Goal: Task Accomplishment & Management: Manage account settings

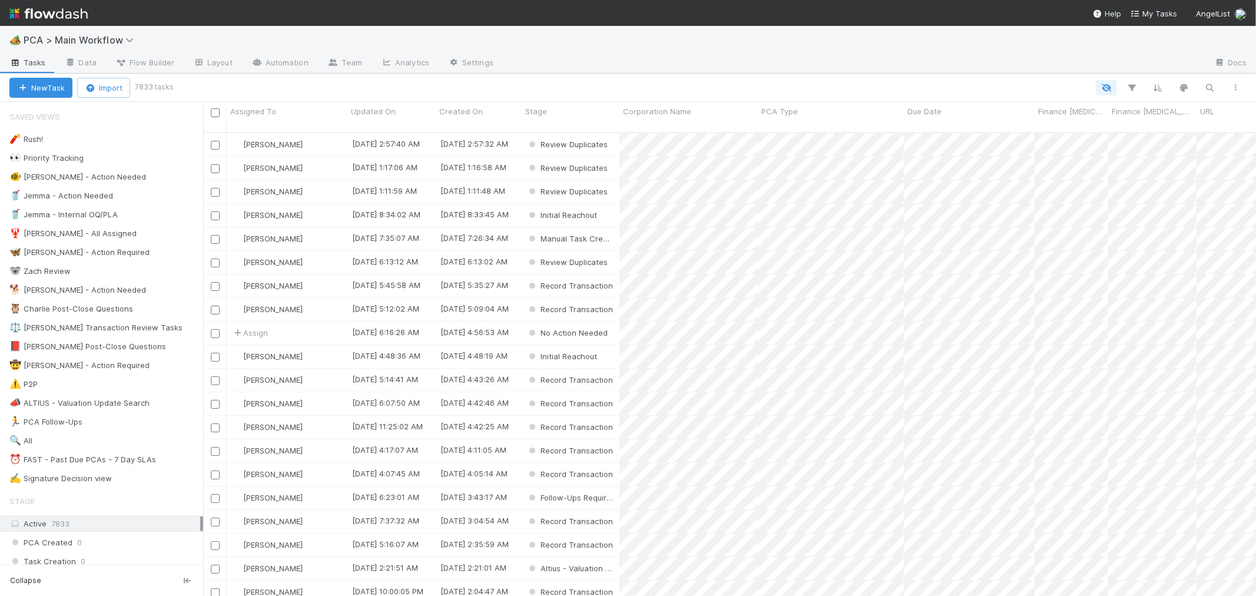
scroll to position [463, 1043]
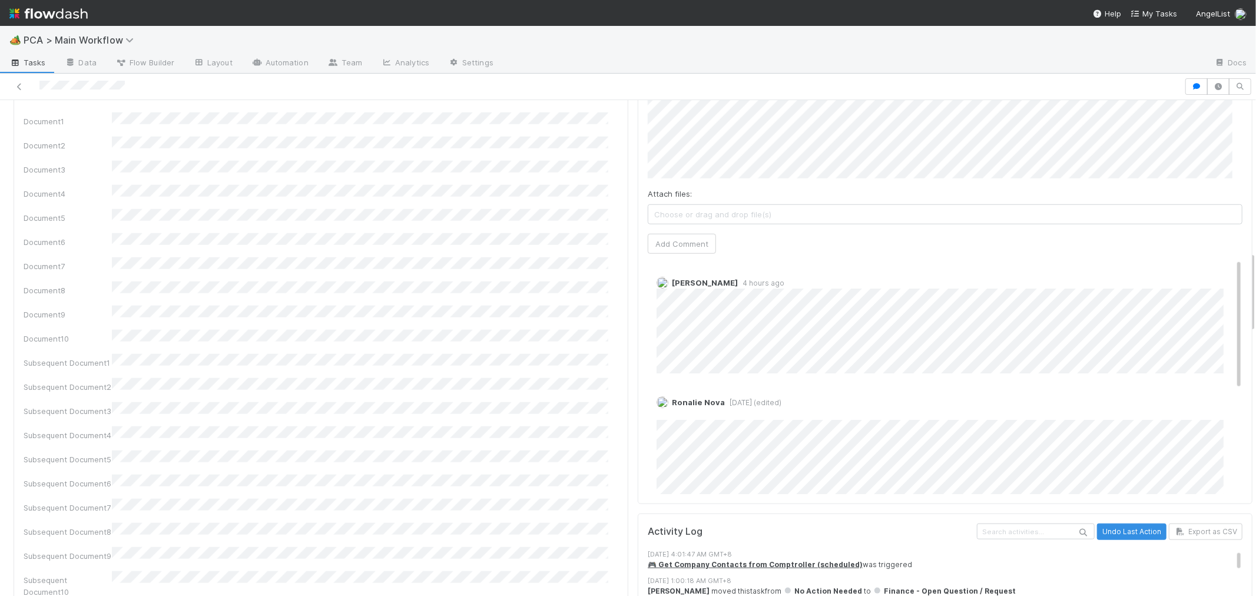
scroll to position [916, 0]
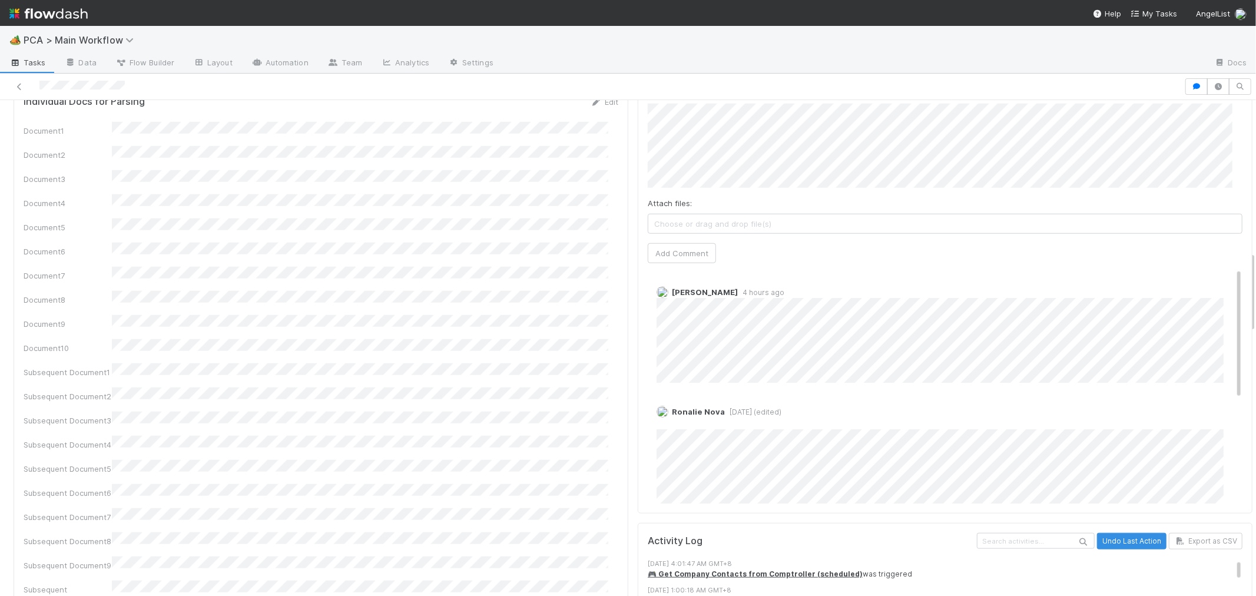
click at [38, 15] on img at bounding box center [48, 14] width 78 height 20
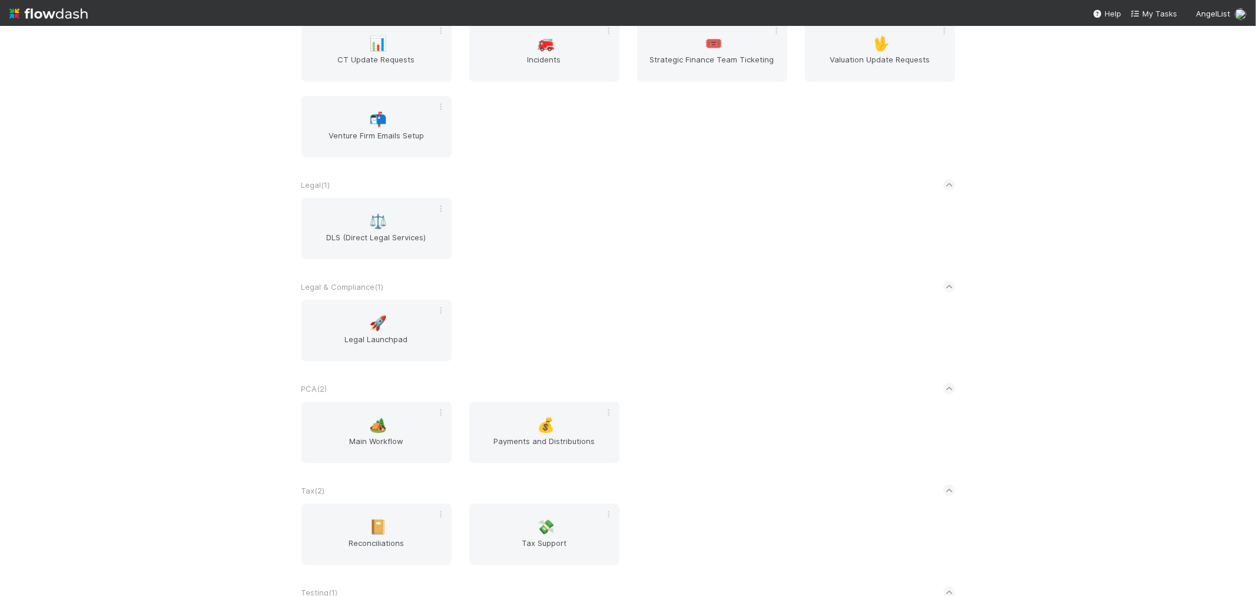
scroll to position [1060, 0]
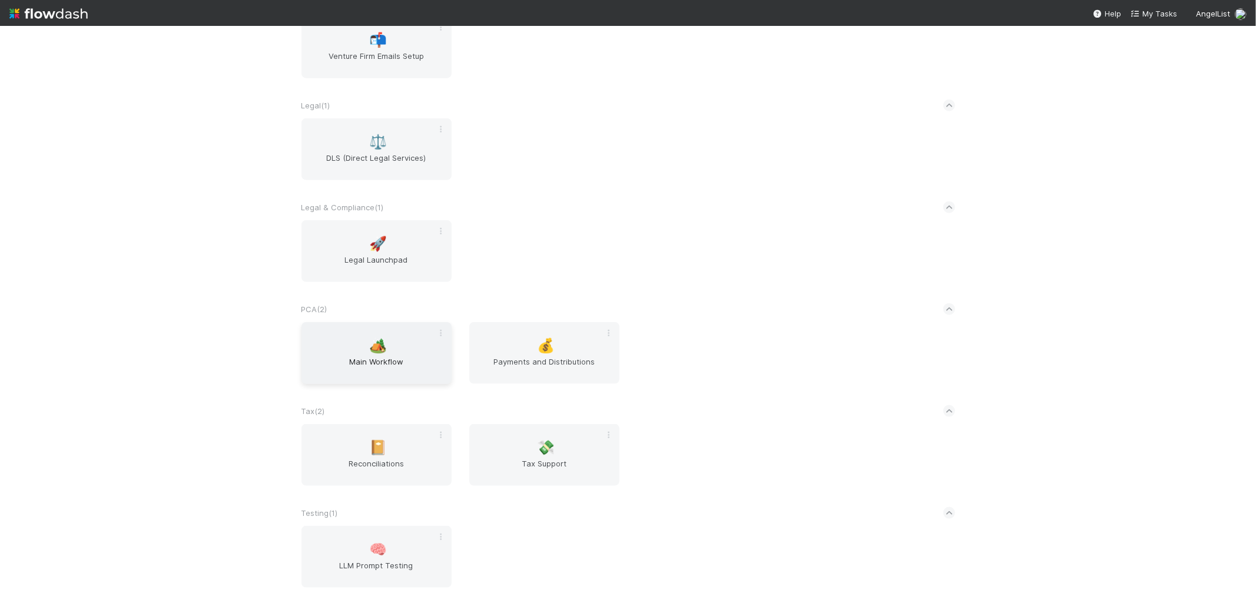
click at [365, 365] on span "Main Workflow" at bounding box center [376, 368] width 141 height 24
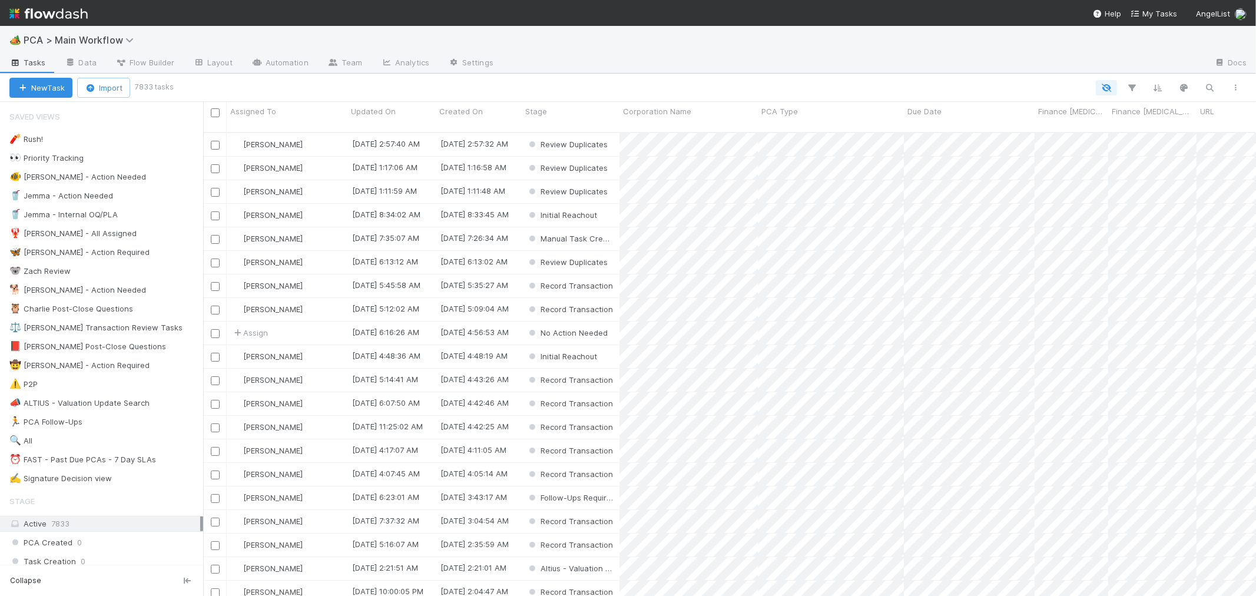
scroll to position [463, 1043]
click at [167, 463] on icon at bounding box center [171, 460] width 12 height 8
click at [135, 460] on div "View Settings Default for everyone Rename this view Delete this view" at bounding box center [628, 298] width 1256 height 596
click at [91, 459] on div "⏰ FAST - Past Due PCAs - 7 Day SLAs" at bounding box center [82, 459] width 147 height 15
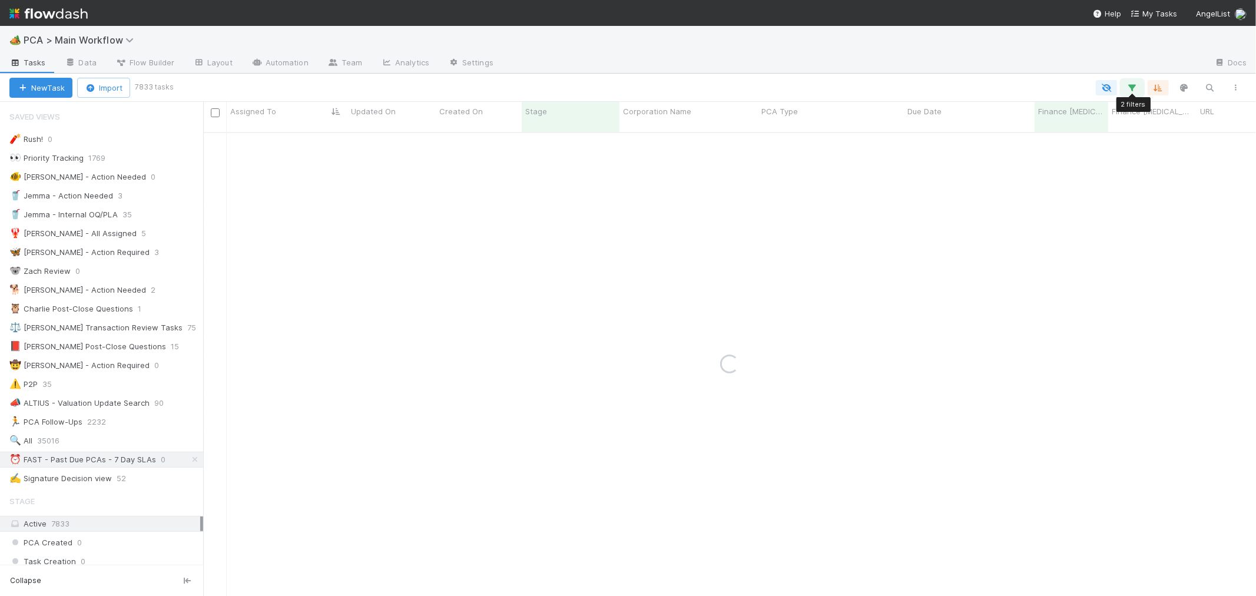
click at [1128, 87] on icon "button" at bounding box center [1132, 87] width 12 height 11
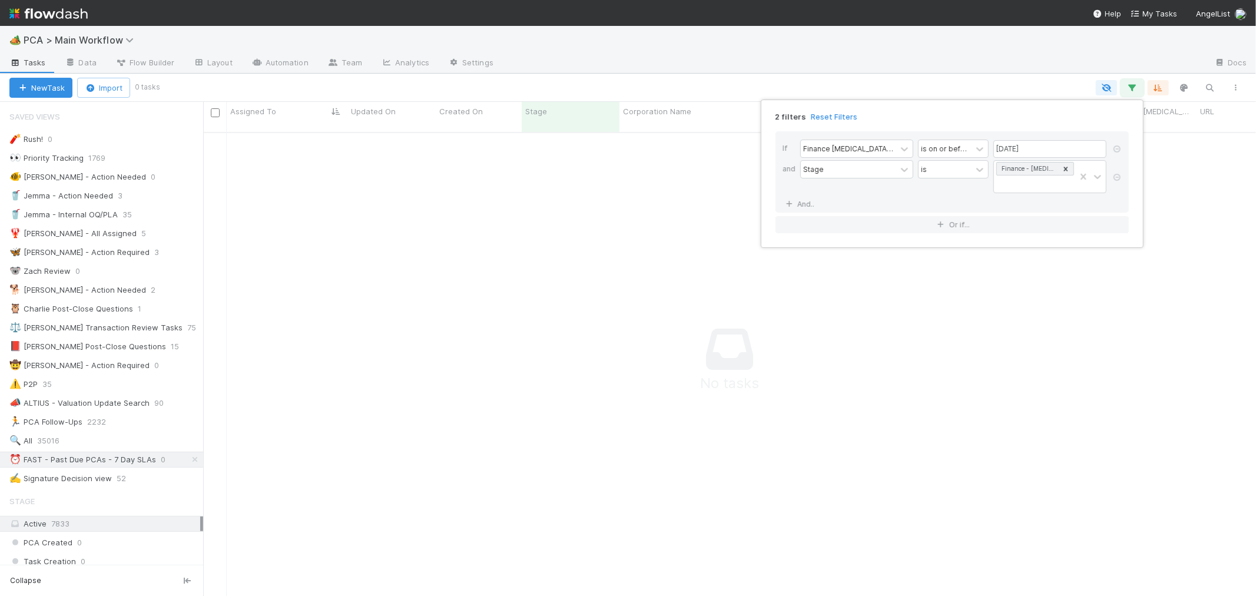
scroll to position [454, 1033]
click at [1049, 148] on input "08/15/2025" at bounding box center [1049, 149] width 113 height 18
click at [1088, 270] on div "22" at bounding box center [1088, 269] width 16 height 16
type input "[DATE]"
click at [1058, 90] on div "2 filters Reset Filters If Finance ICU Due Date is on or before 08/22/2025 and …" at bounding box center [628, 298] width 1256 height 596
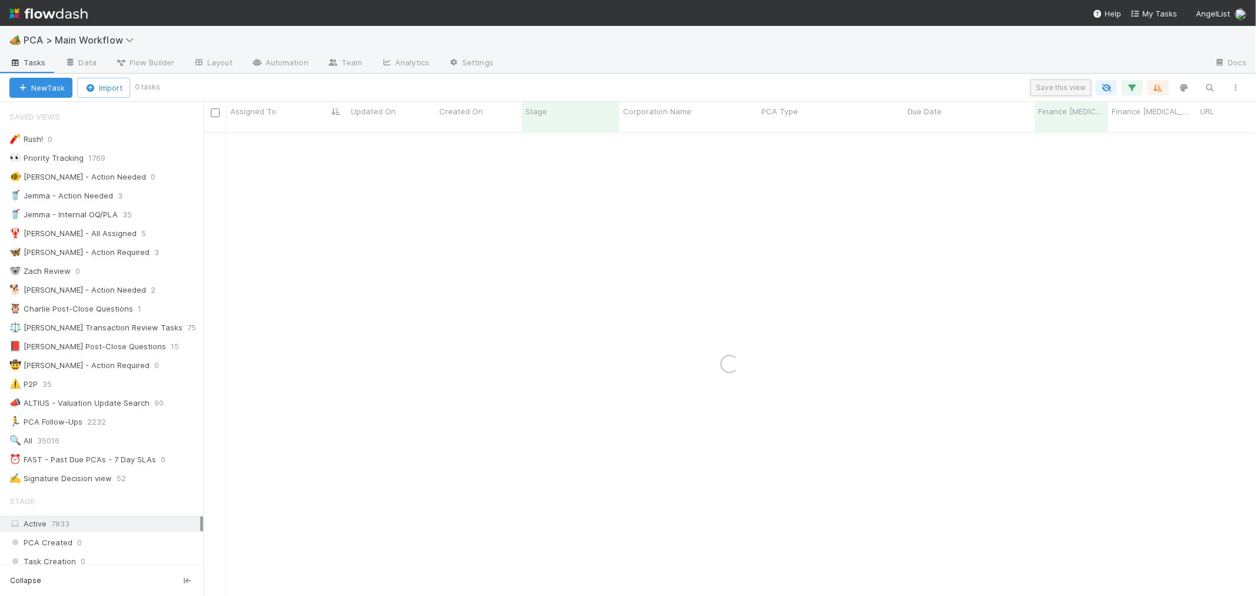
click at [1058, 89] on button "Save this view" at bounding box center [1060, 87] width 61 height 16
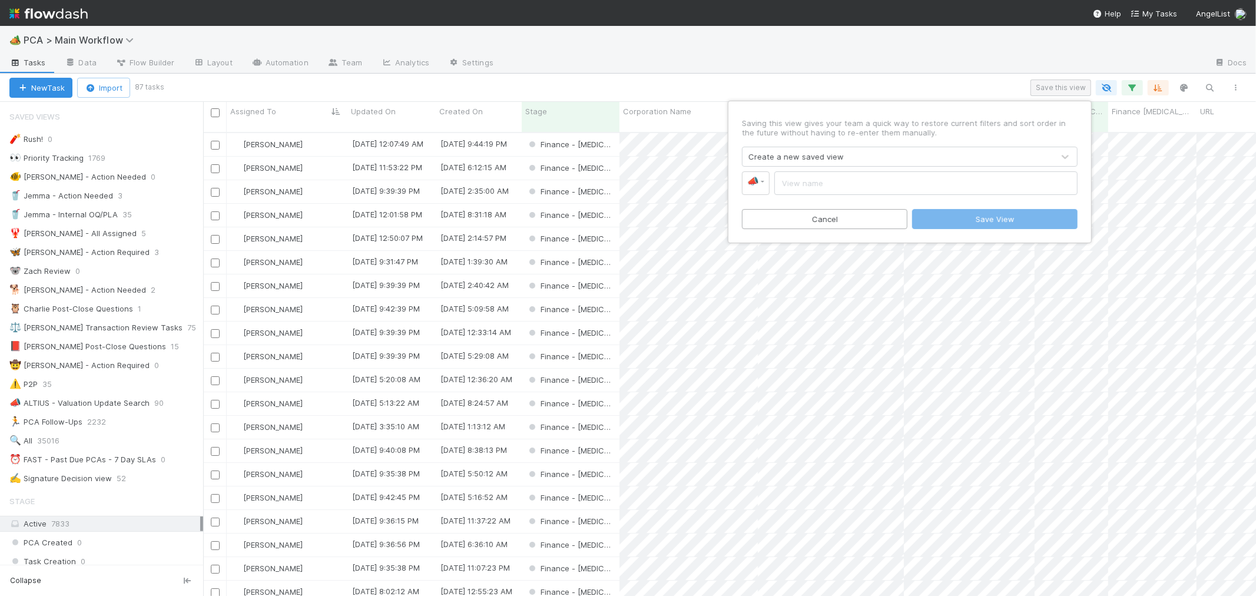
scroll to position [463, 1043]
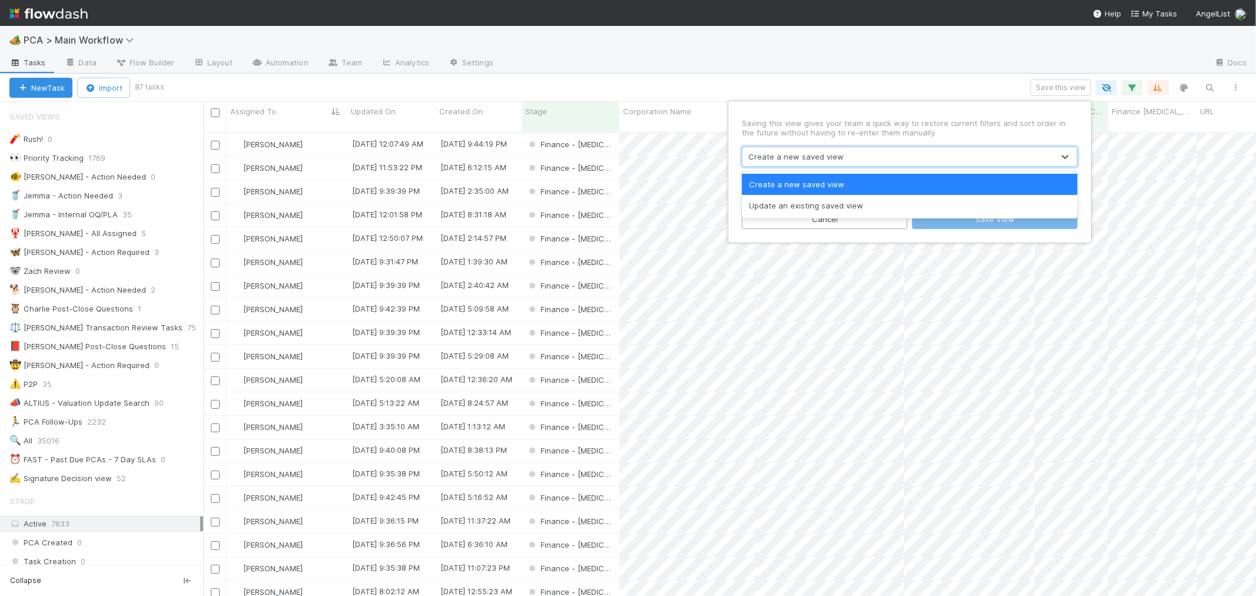
click at [794, 156] on div "Create a new saved view" at bounding box center [795, 157] width 95 height 12
click at [795, 204] on div "Update an existing saved view" at bounding box center [910, 205] width 336 height 21
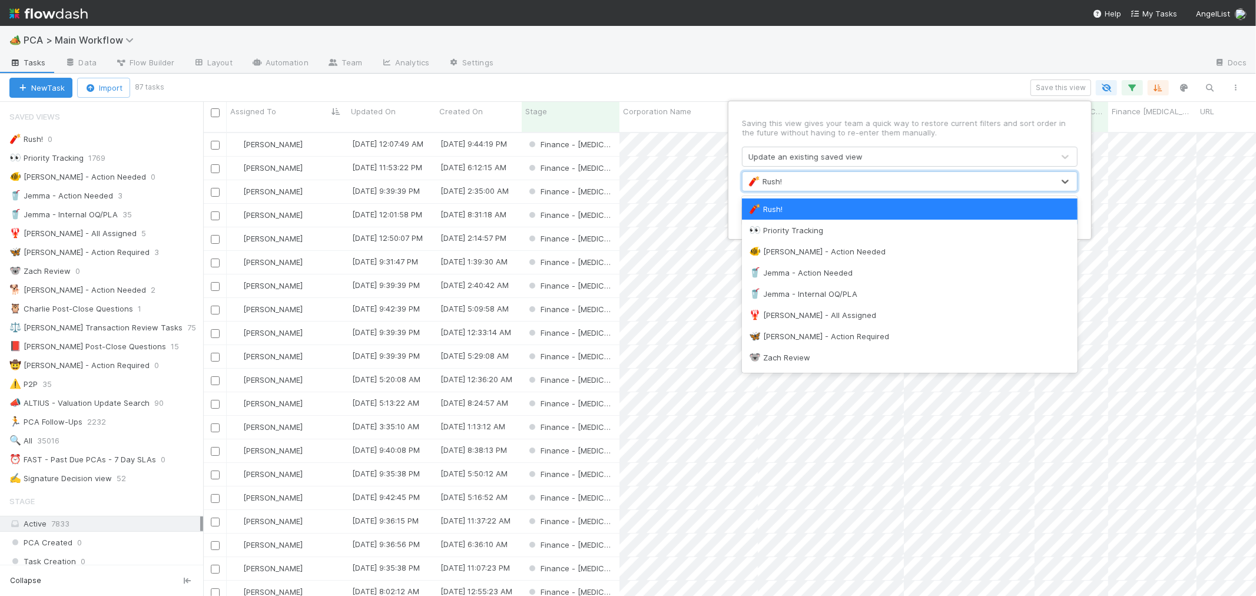
click at [811, 183] on div "🧨 Rush!" at bounding box center [898, 181] width 311 height 19
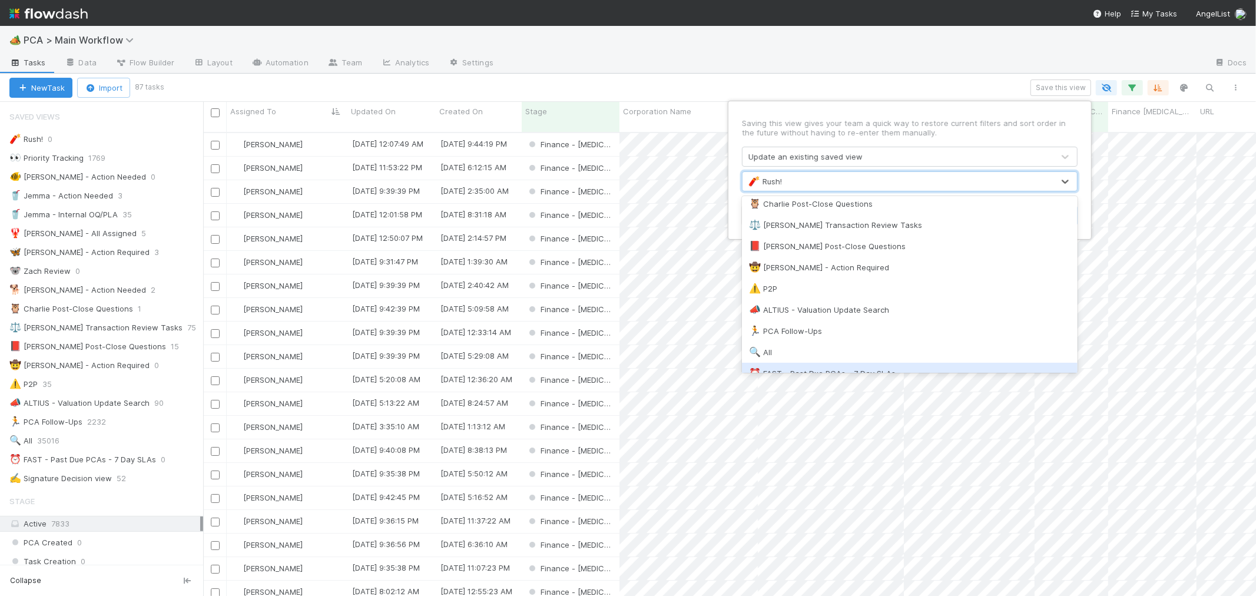
click at [828, 367] on div "⏰ FAST - Past Due PCAs - 7 Day SLAs" at bounding box center [909, 373] width 321 height 12
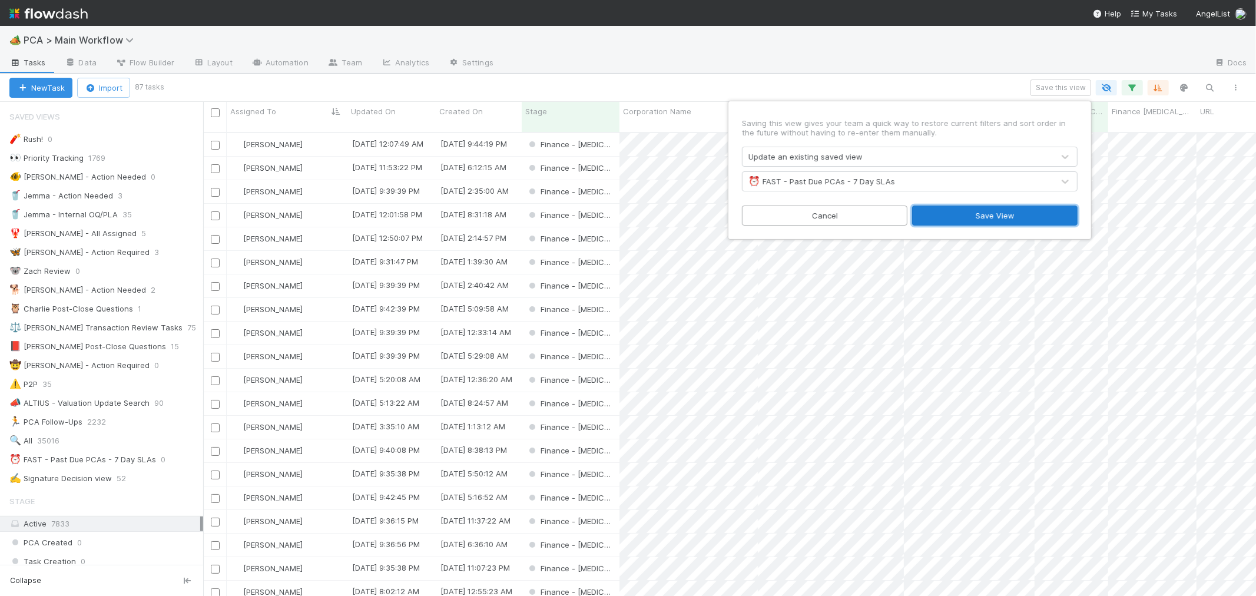
click at [973, 213] on button "Save View" at bounding box center [994, 215] width 165 height 20
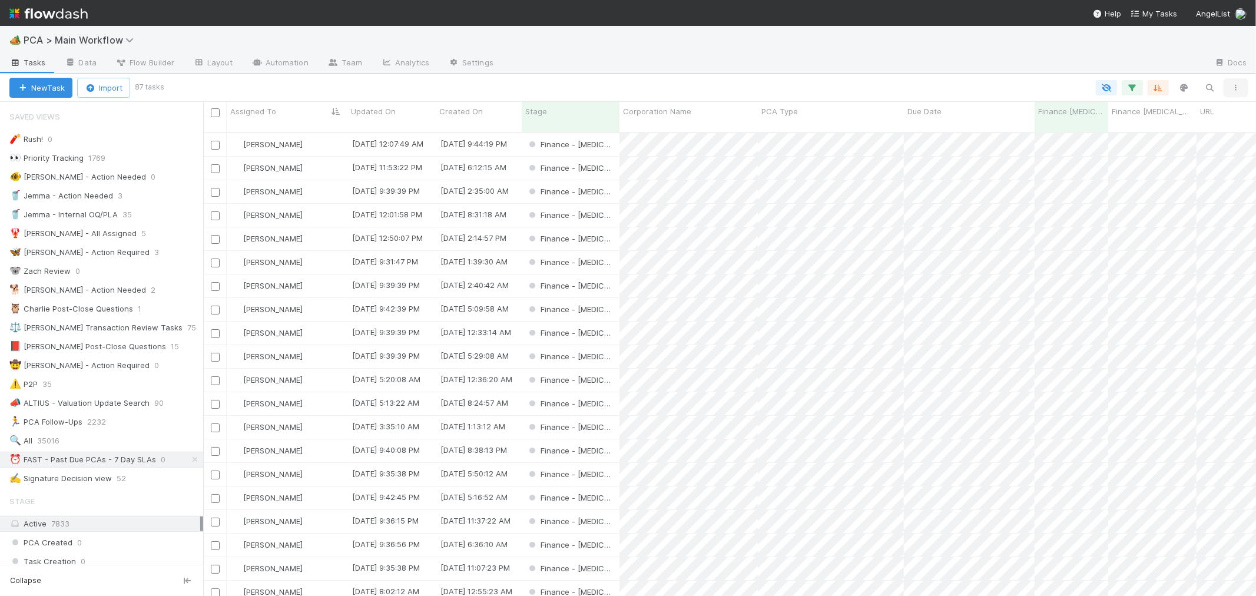
click at [1234, 88] on icon "button" at bounding box center [1236, 87] width 12 height 7
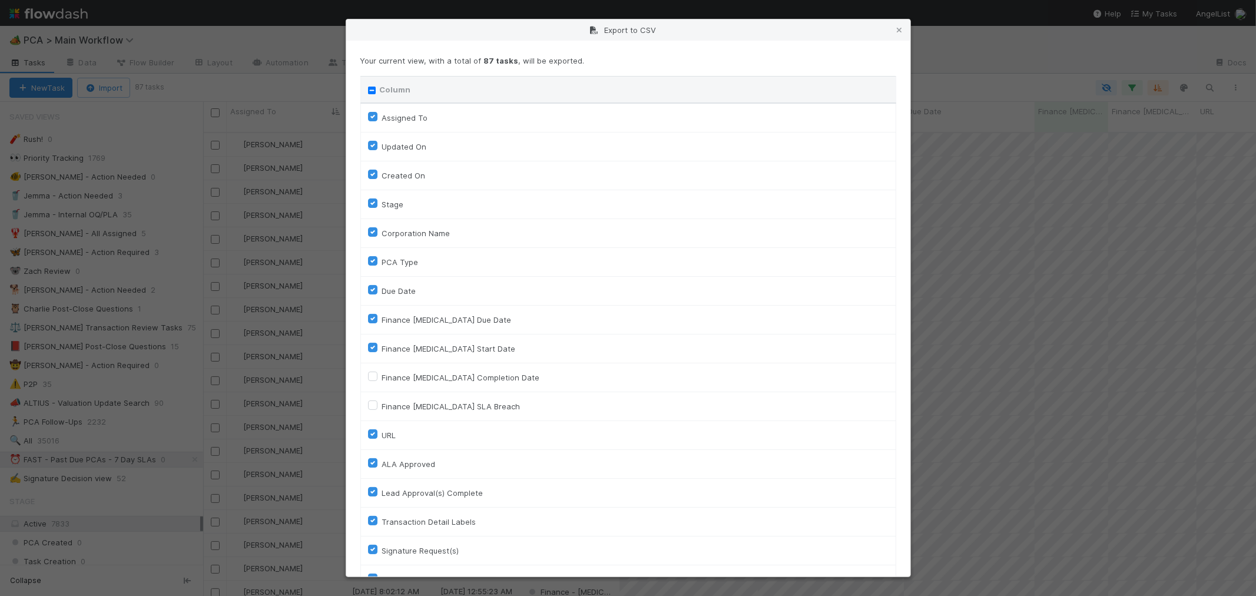
click at [372, 89] on input "Column" at bounding box center [372, 91] width 8 height 8
checkbox input "true"
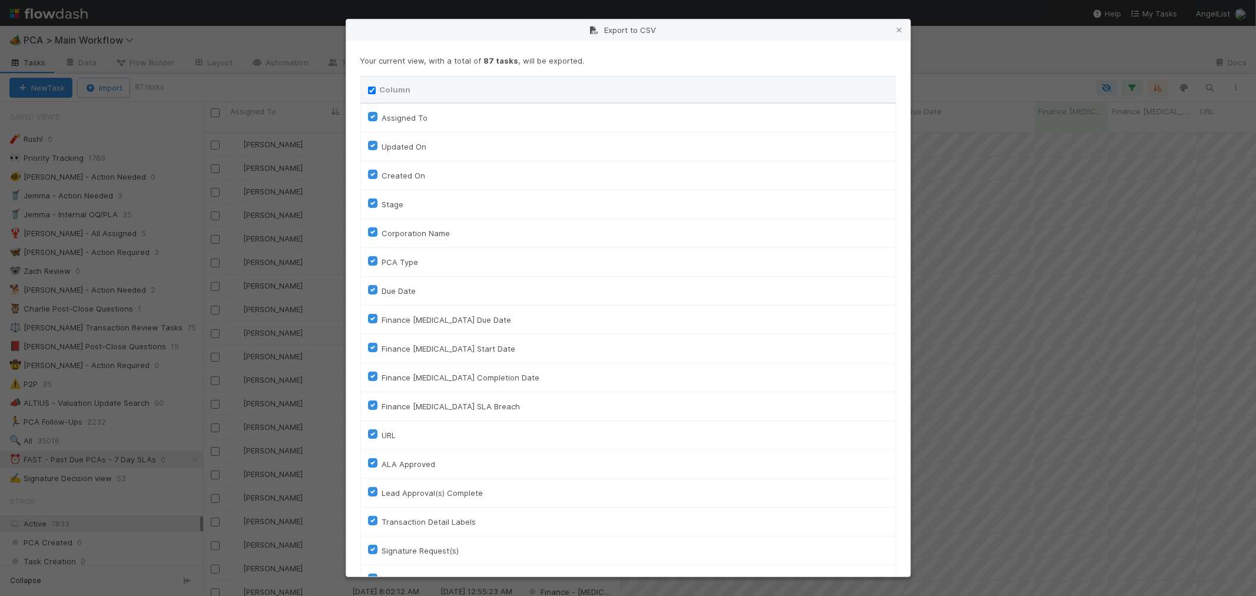
checkbox input "true"
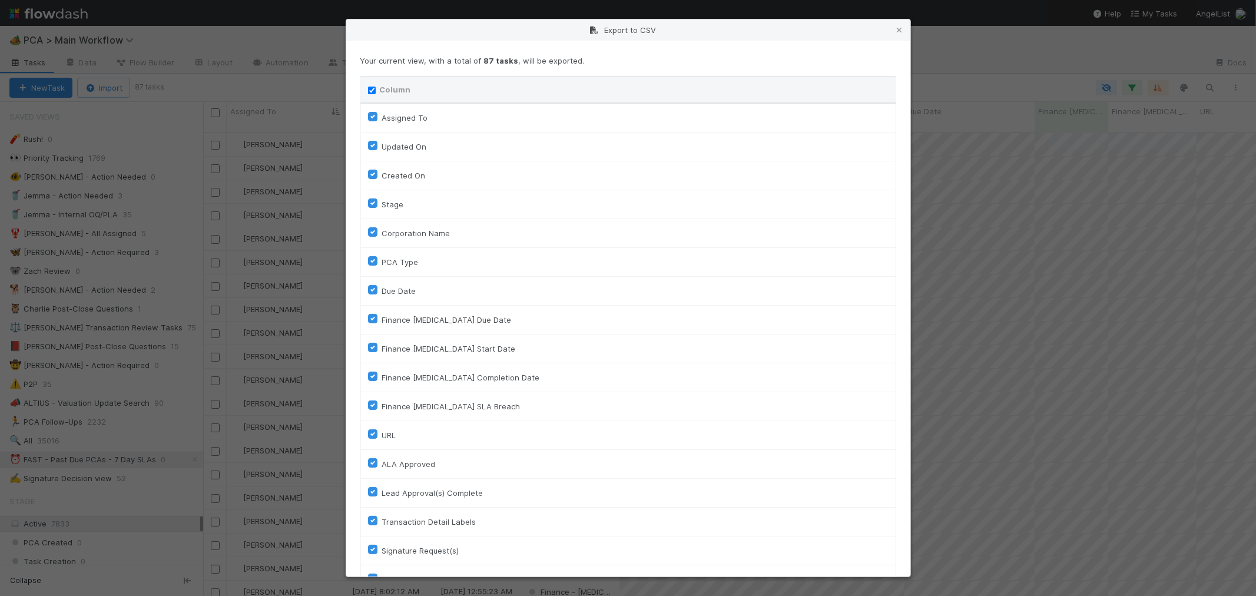
click at [371, 95] on div "Column" at bounding box center [628, 90] width 521 height 12
click at [368, 91] on input "Column" at bounding box center [372, 91] width 8 height 8
checkbox input "false"
checkbox To "false"
checkbox On "false"
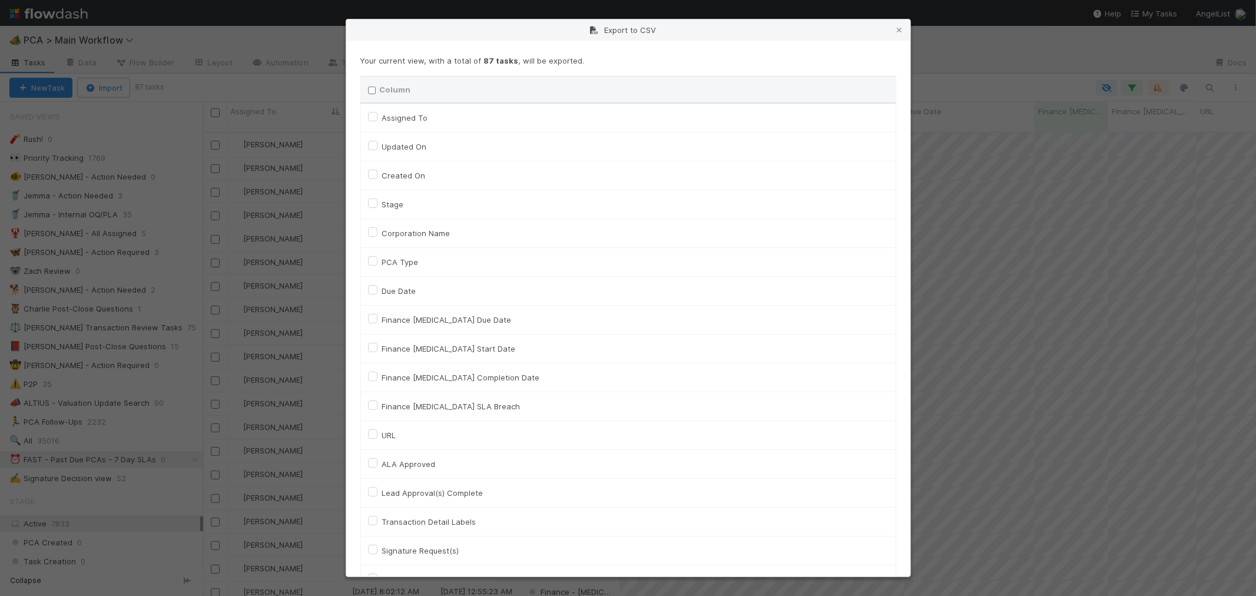
checkbox On "false"
checkbox input "false"
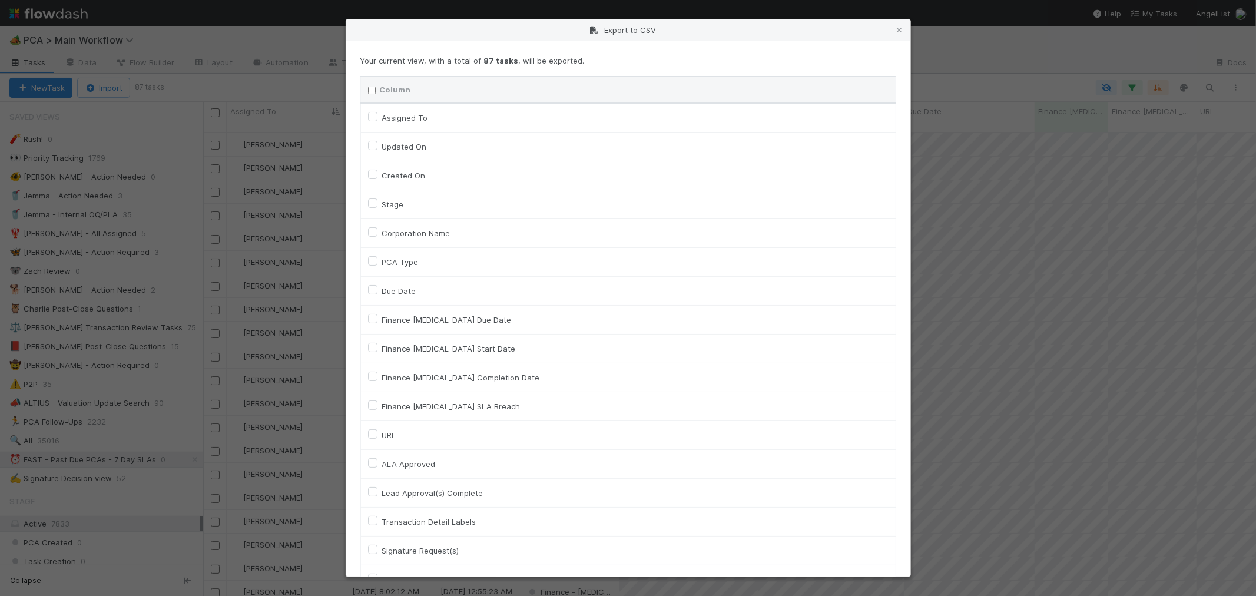
checkbox input "false"
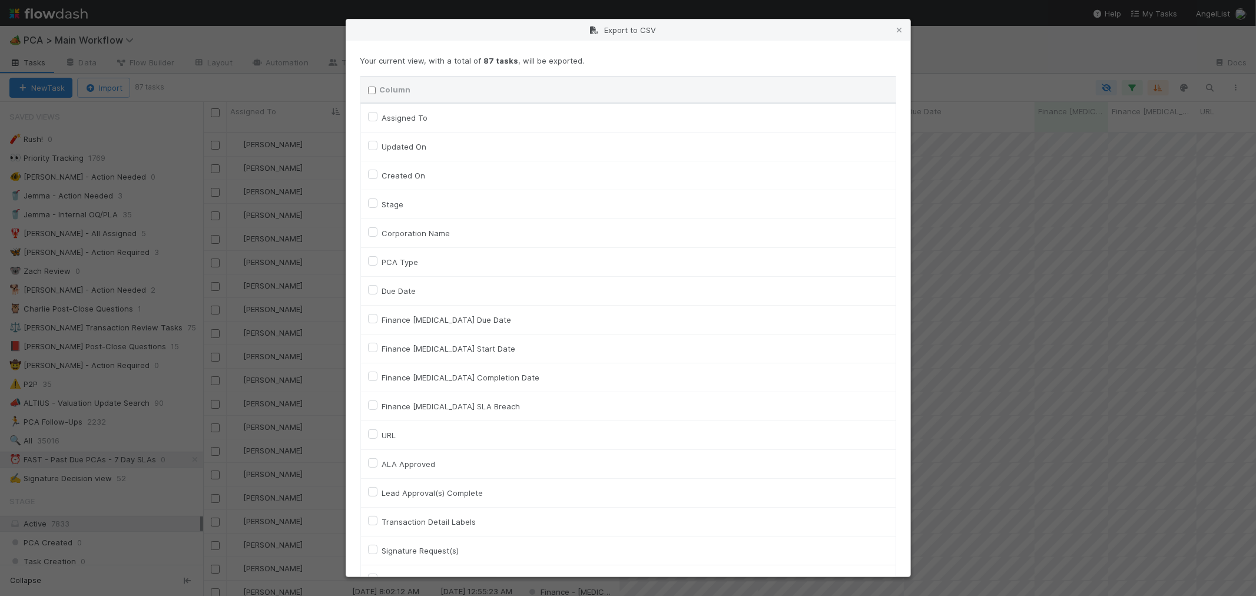
checkbox input "false"
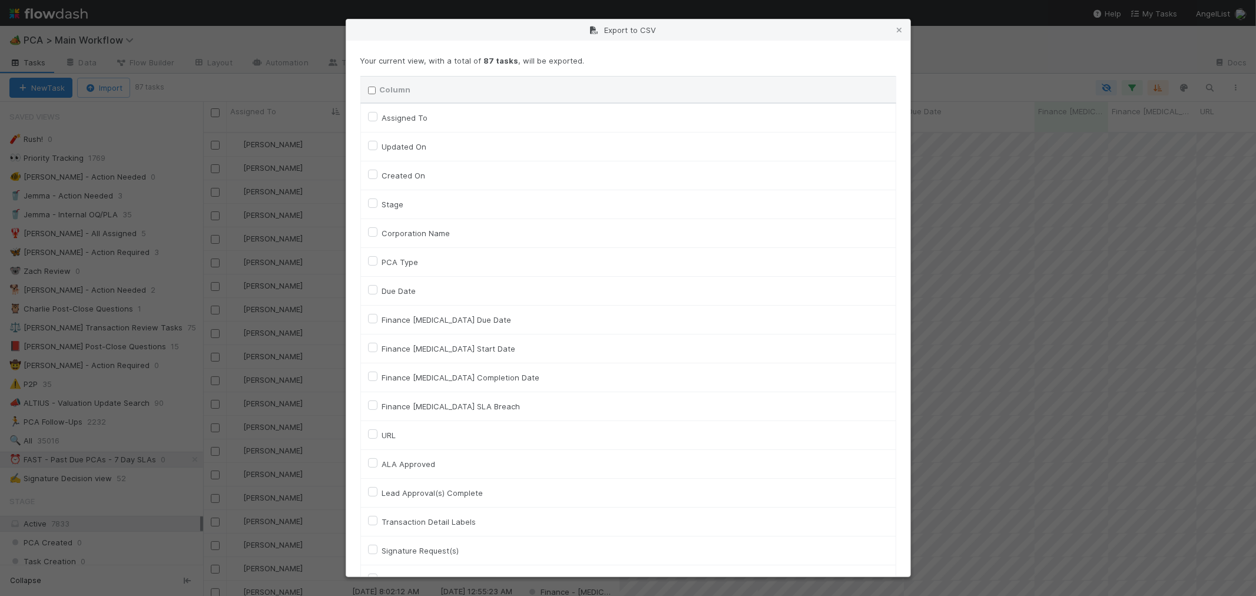
checkbox input "false"
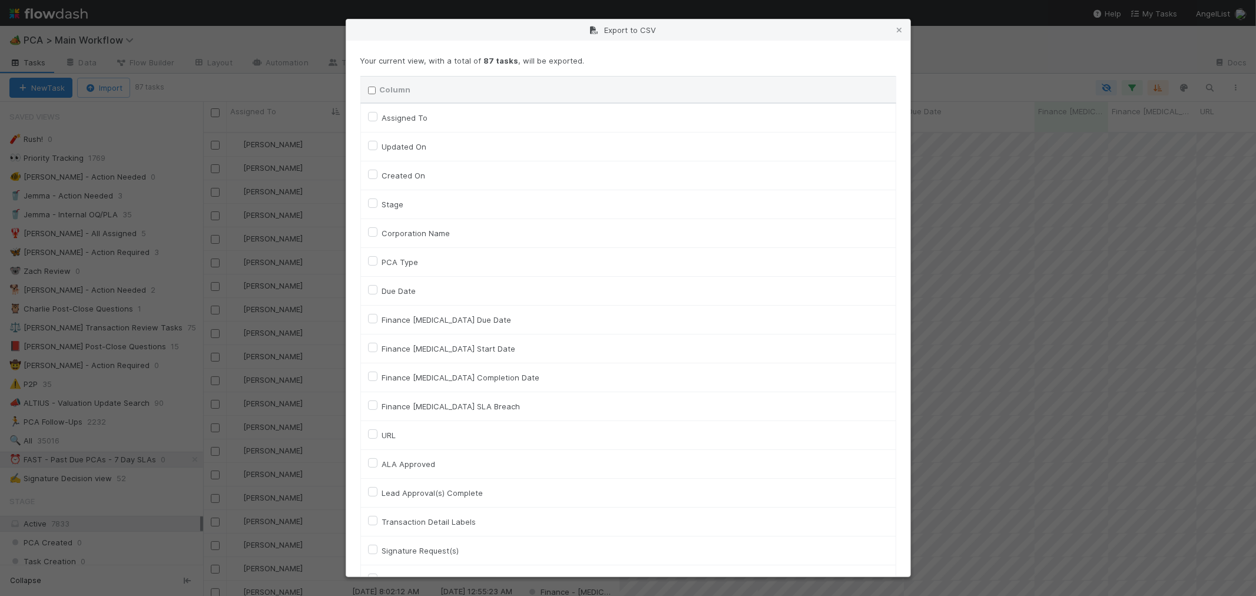
checkbox input "false"
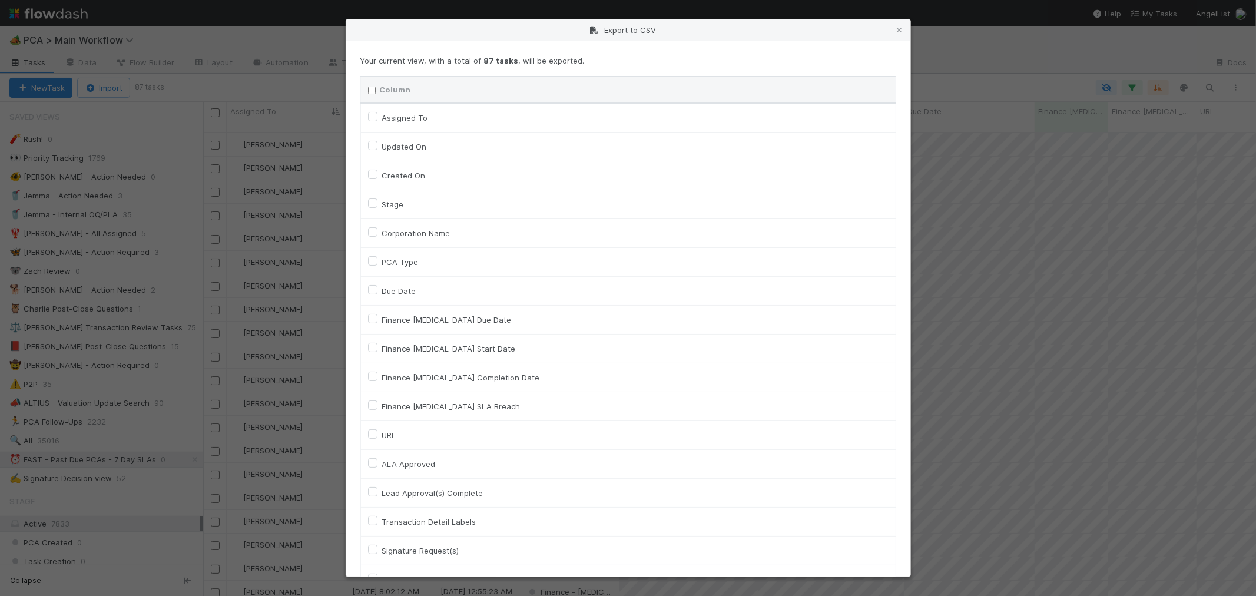
checkbox input "false"
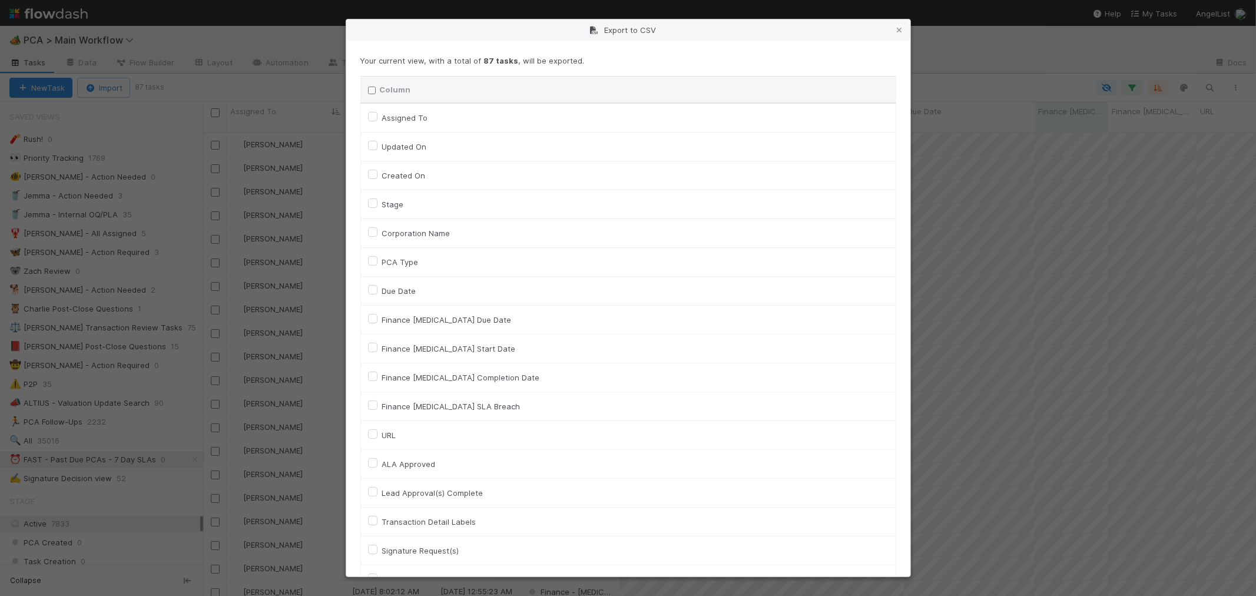
checkbox input "false"
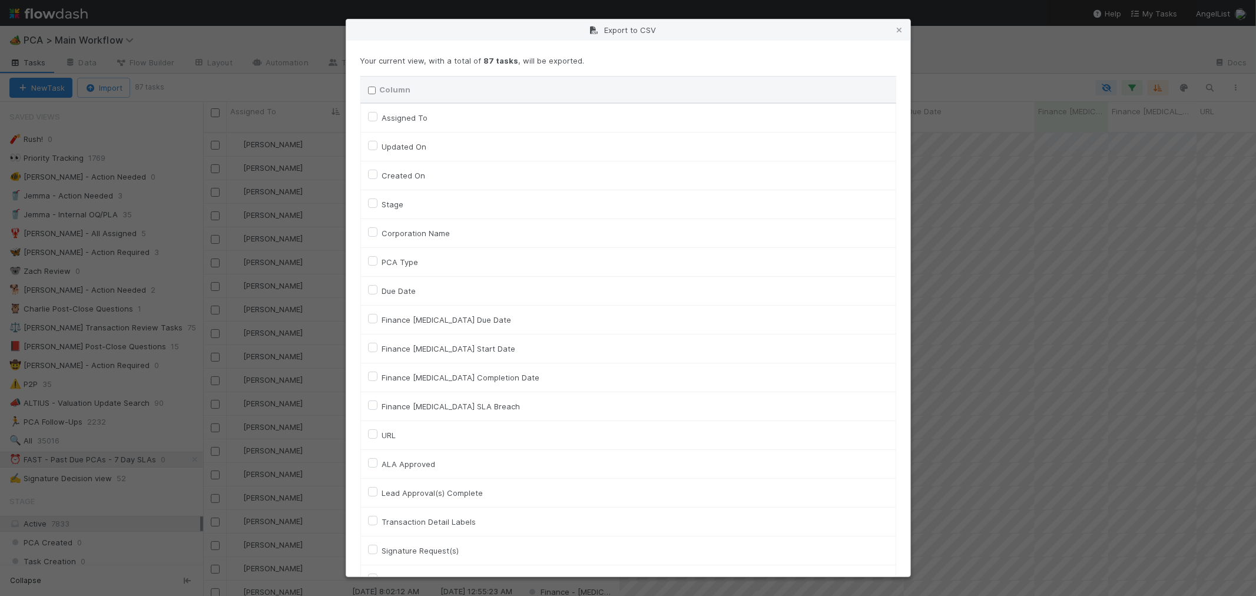
checkbox input "false"
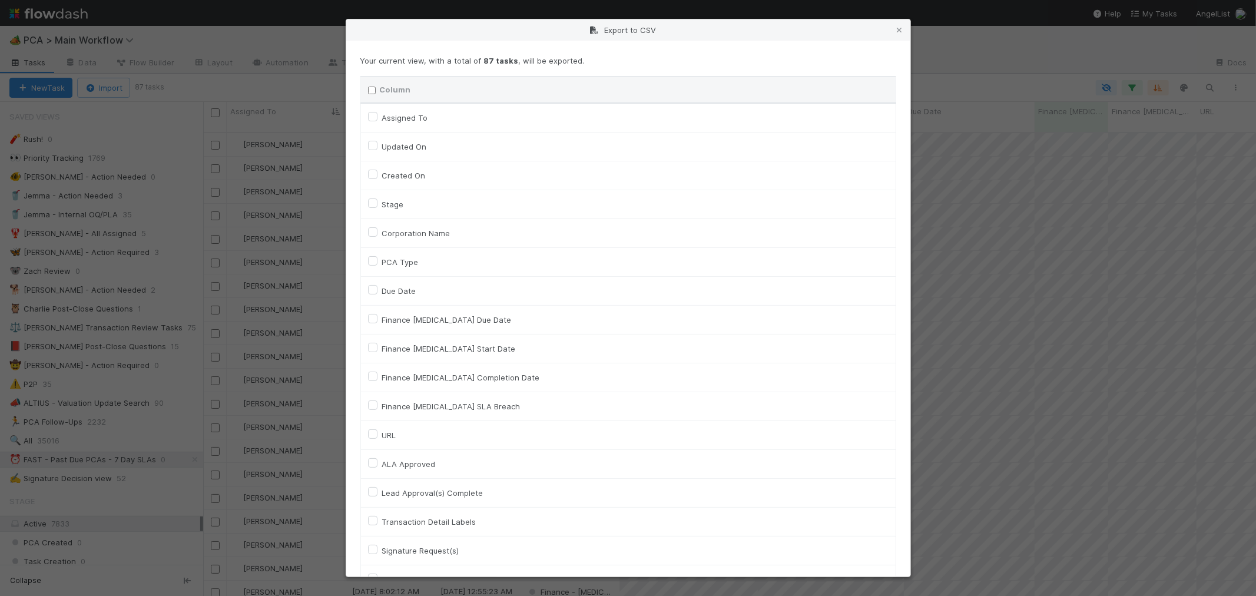
checkbox input "false"
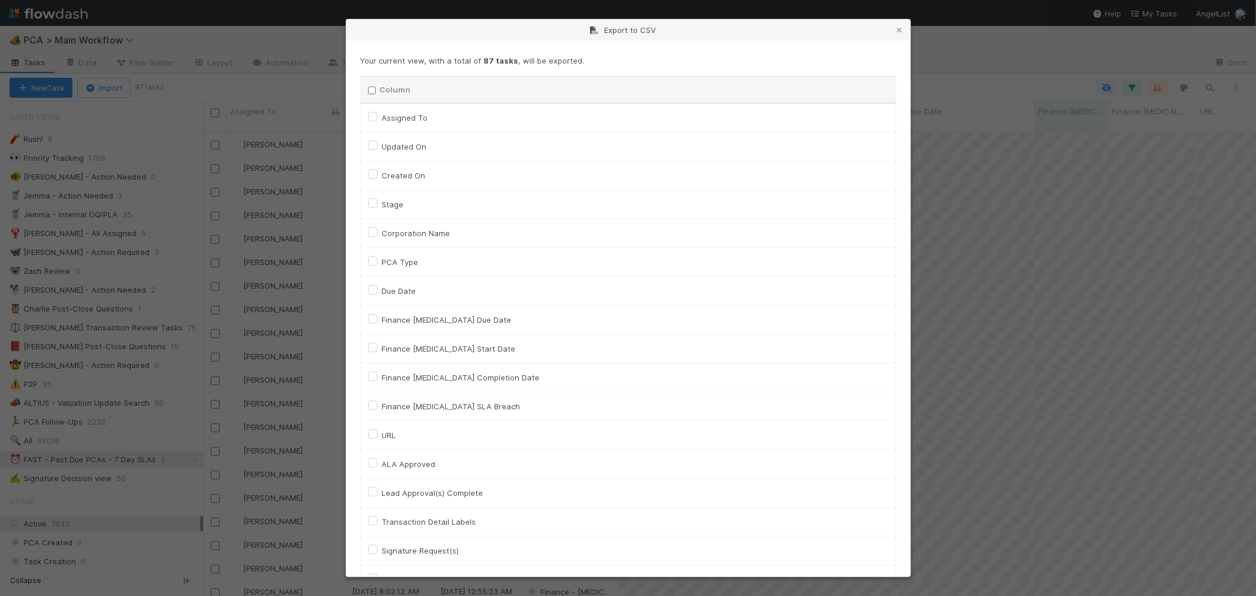
checkbox input "false"
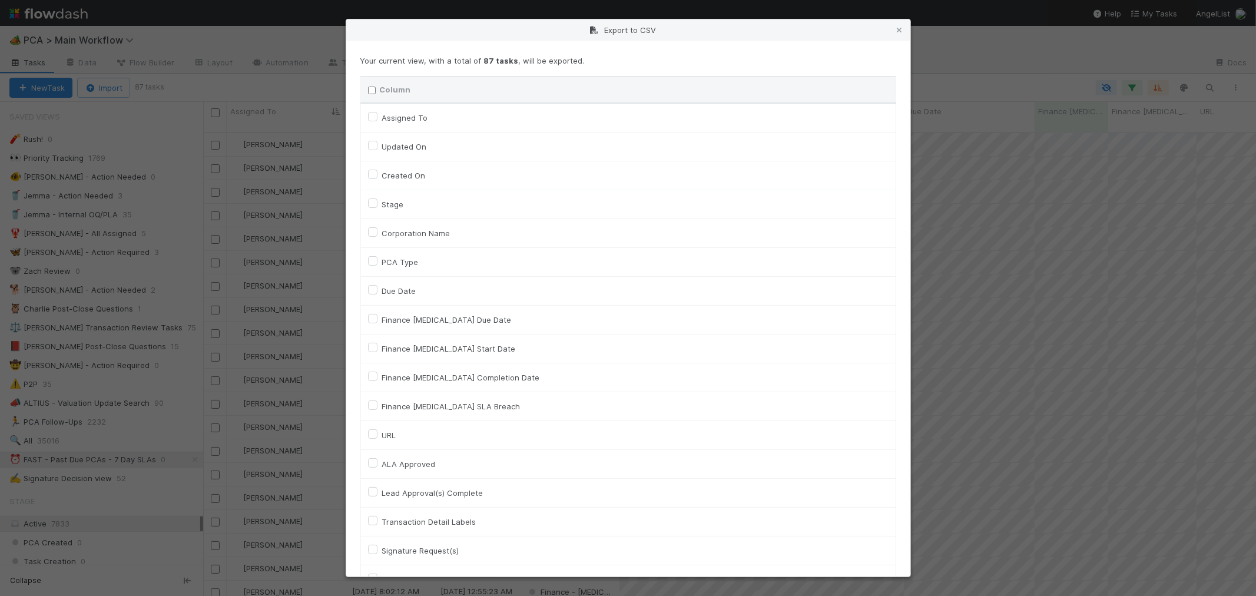
checkbox input "false"
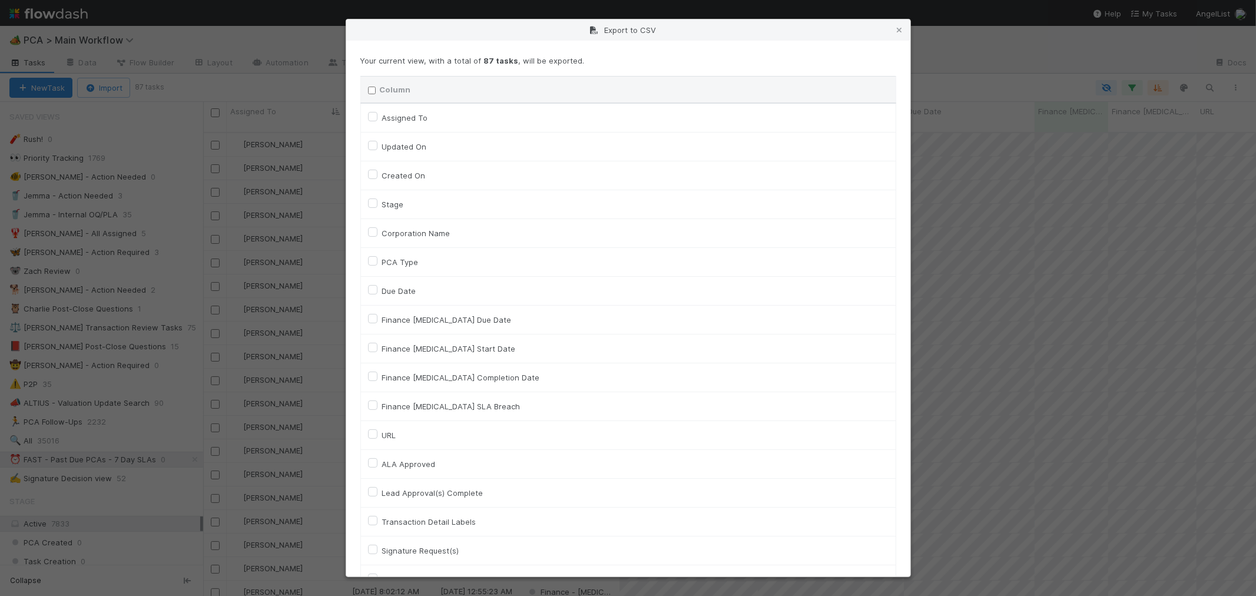
checkbox input "false"
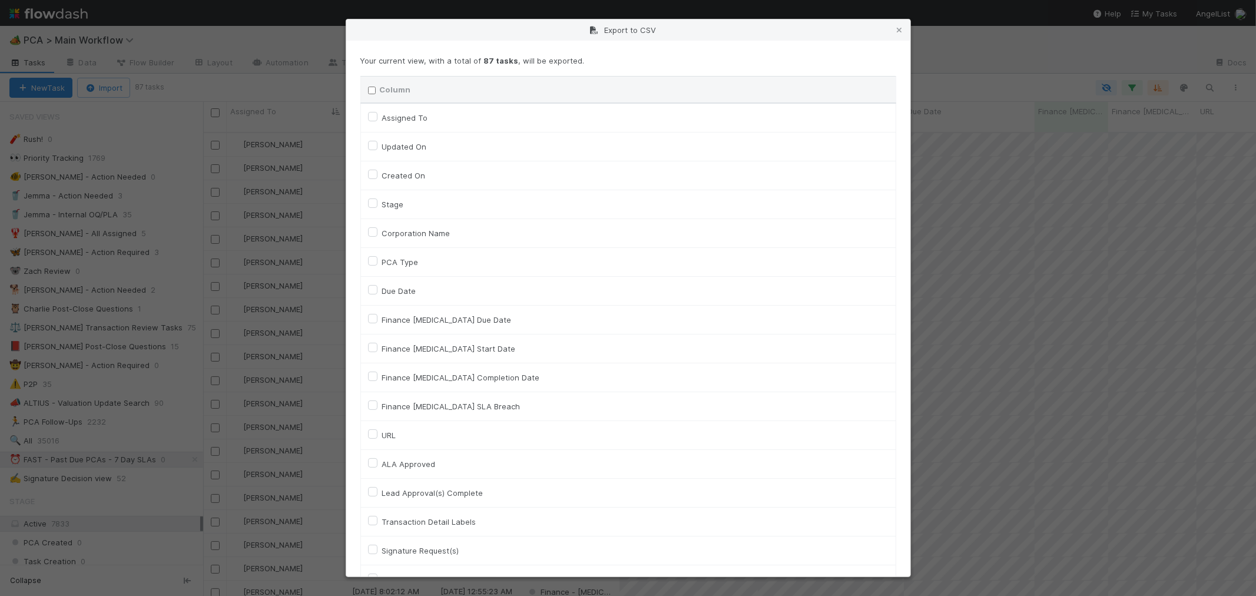
checkbox input "false"
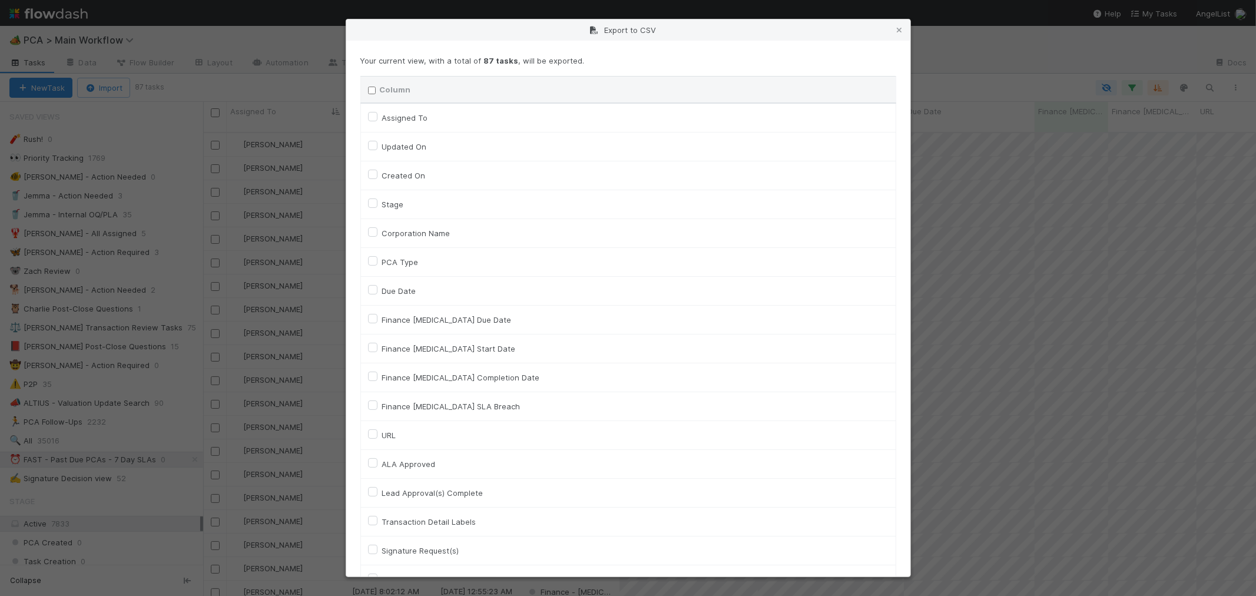
checkbox input "false"
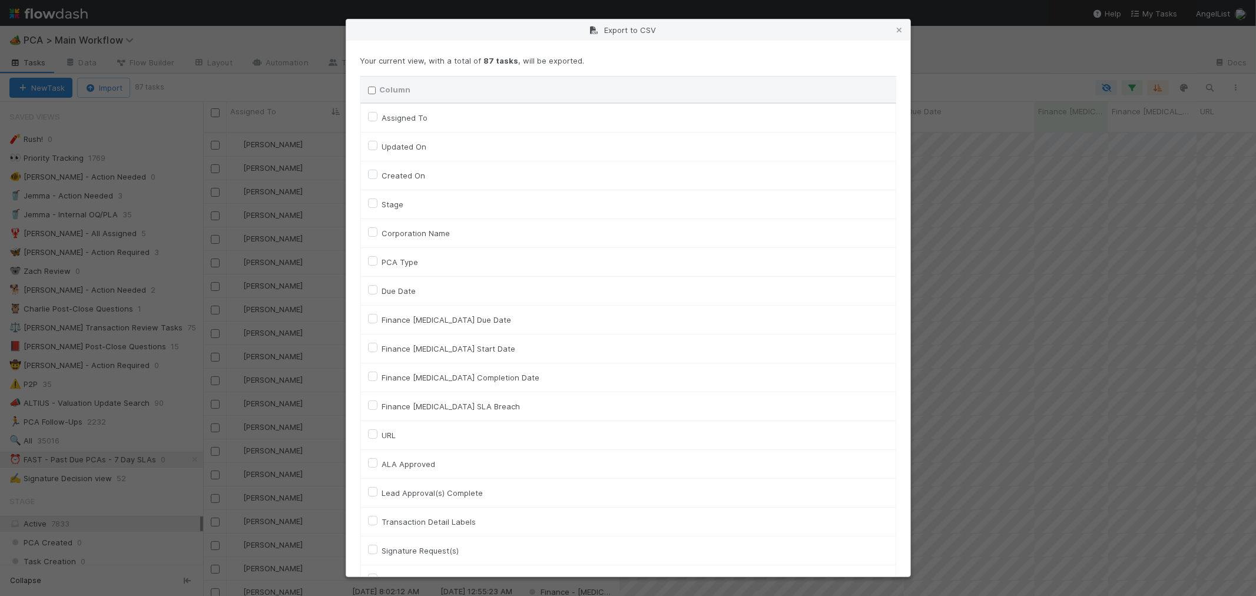
checkbox input "false"
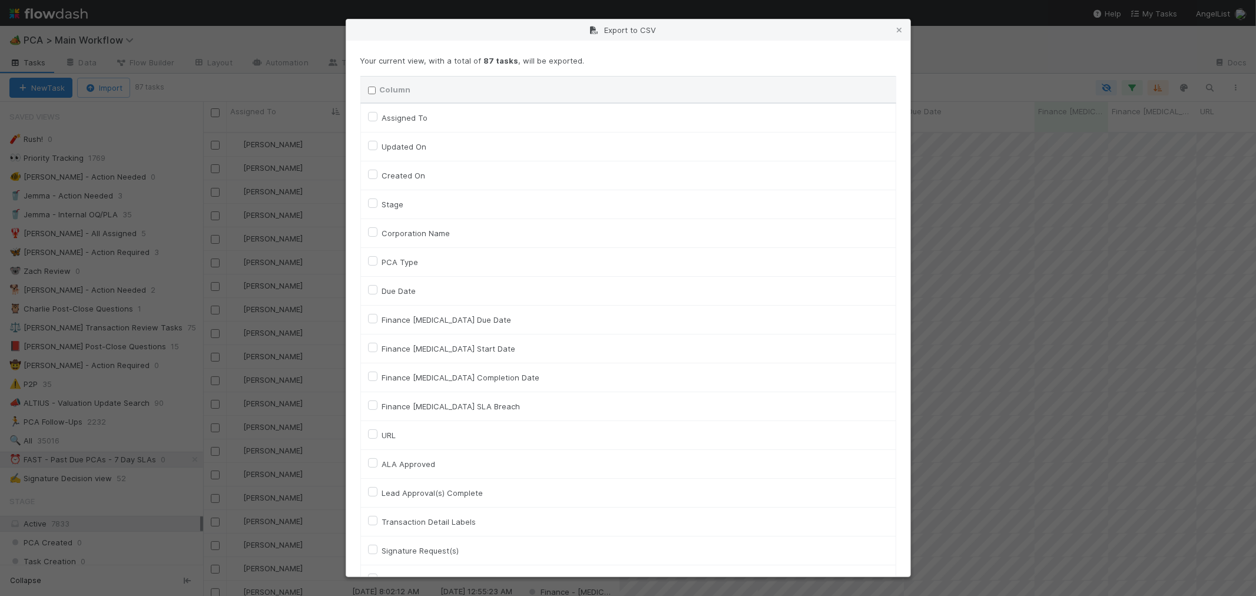
checkbox input "false"
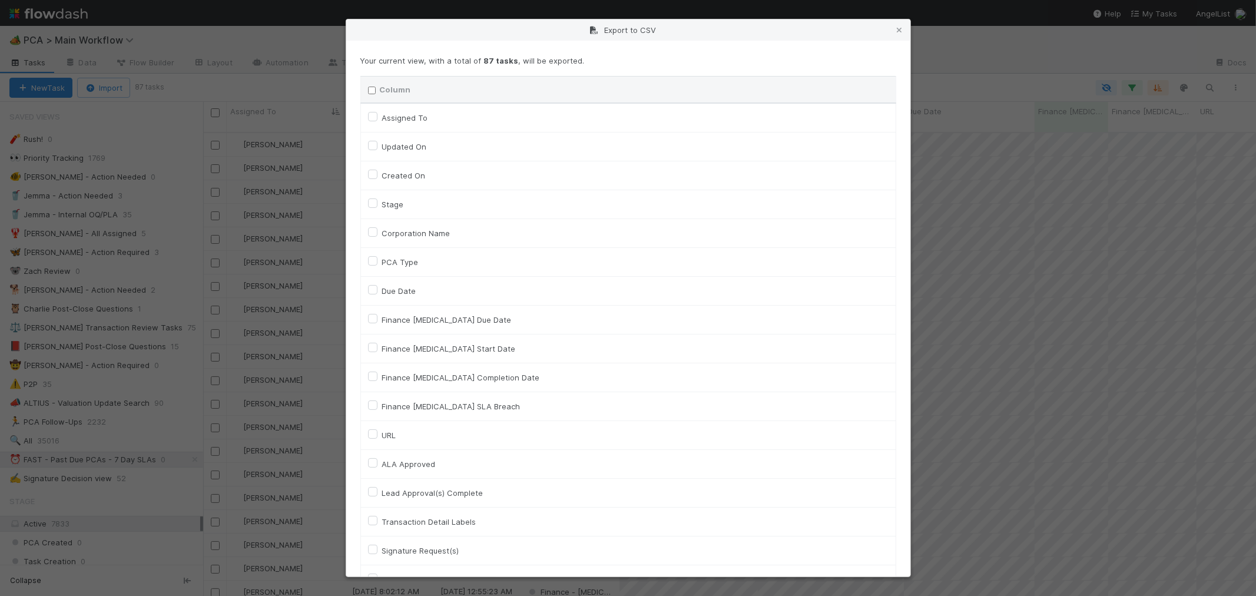
checkbox input "false"
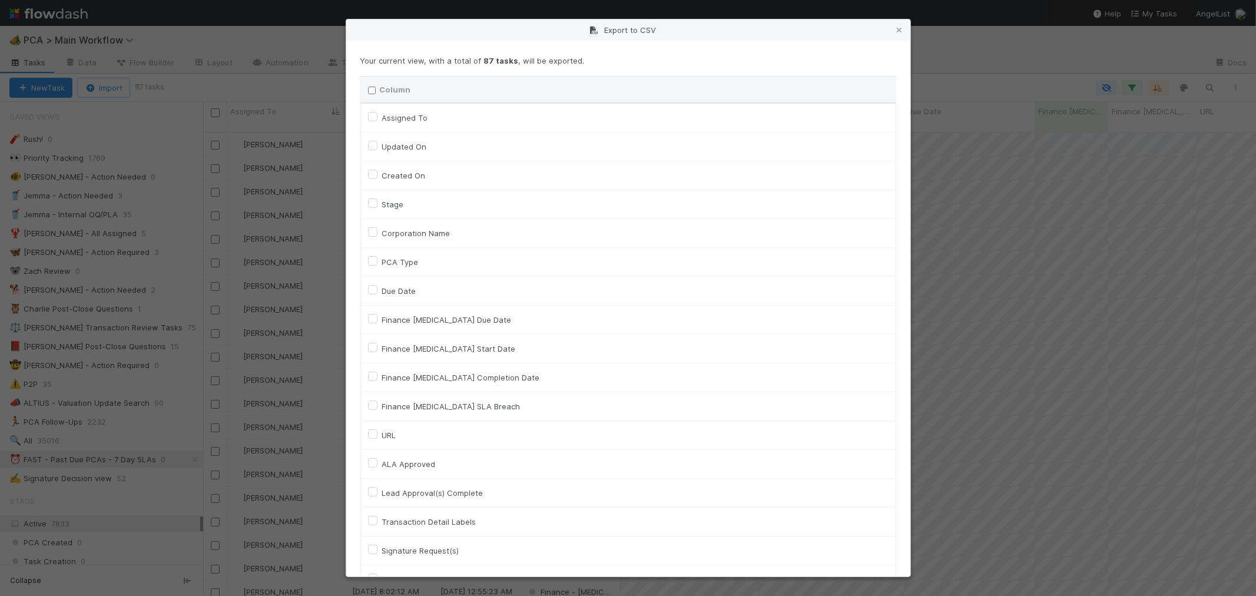
checkbox input "false"
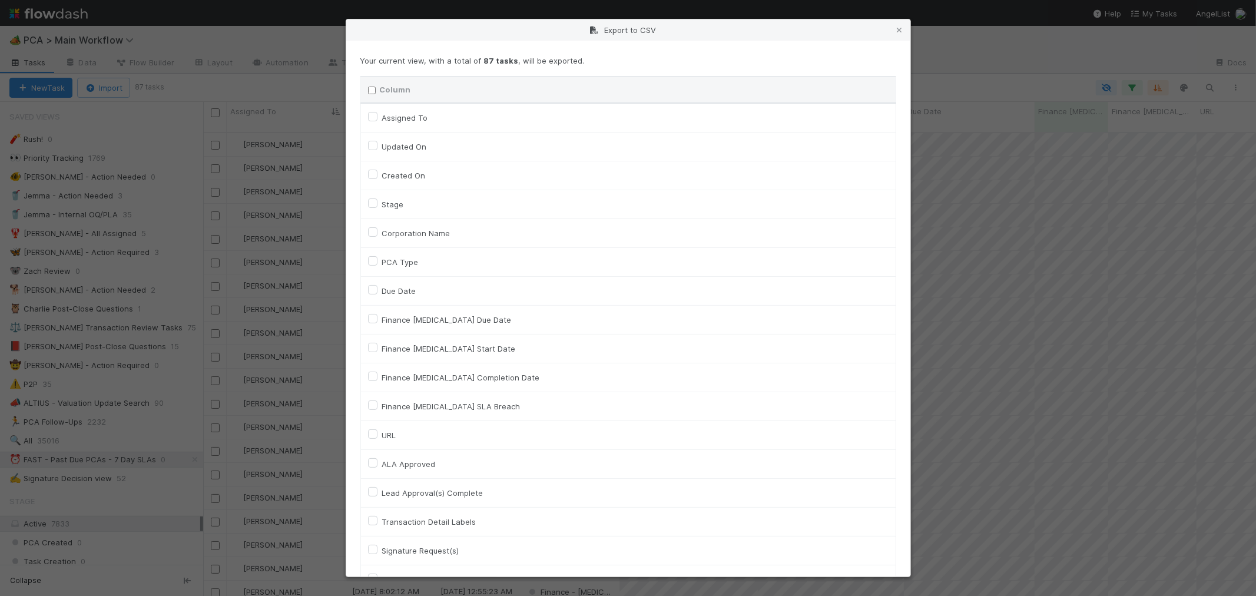
checkbox input "false"
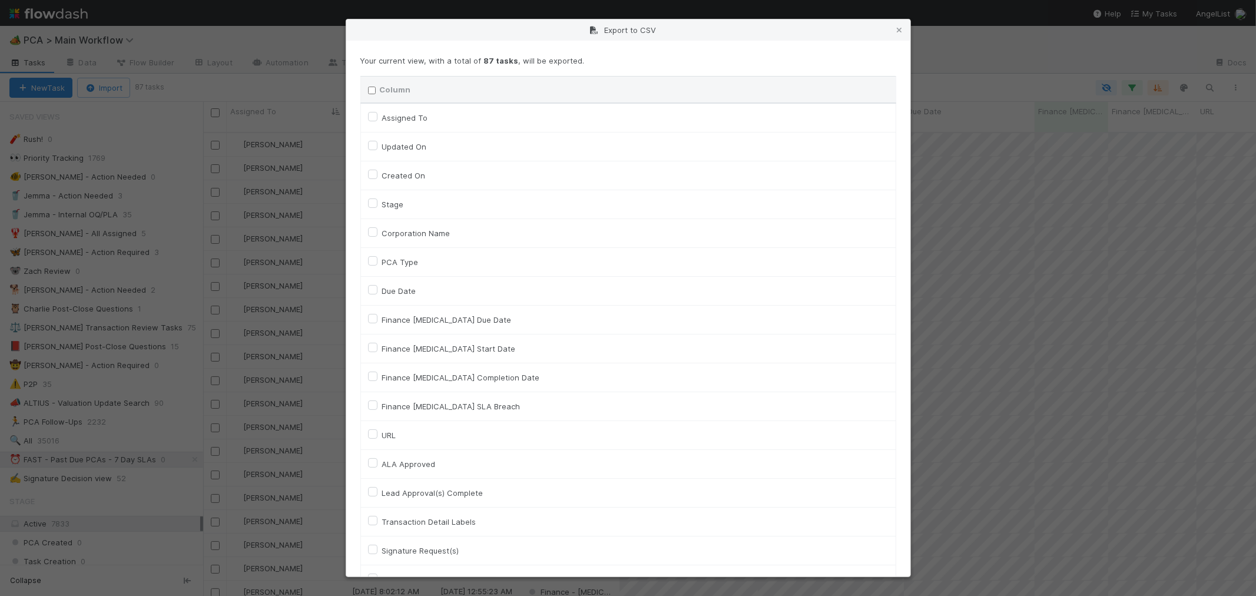
checkbox input "false"
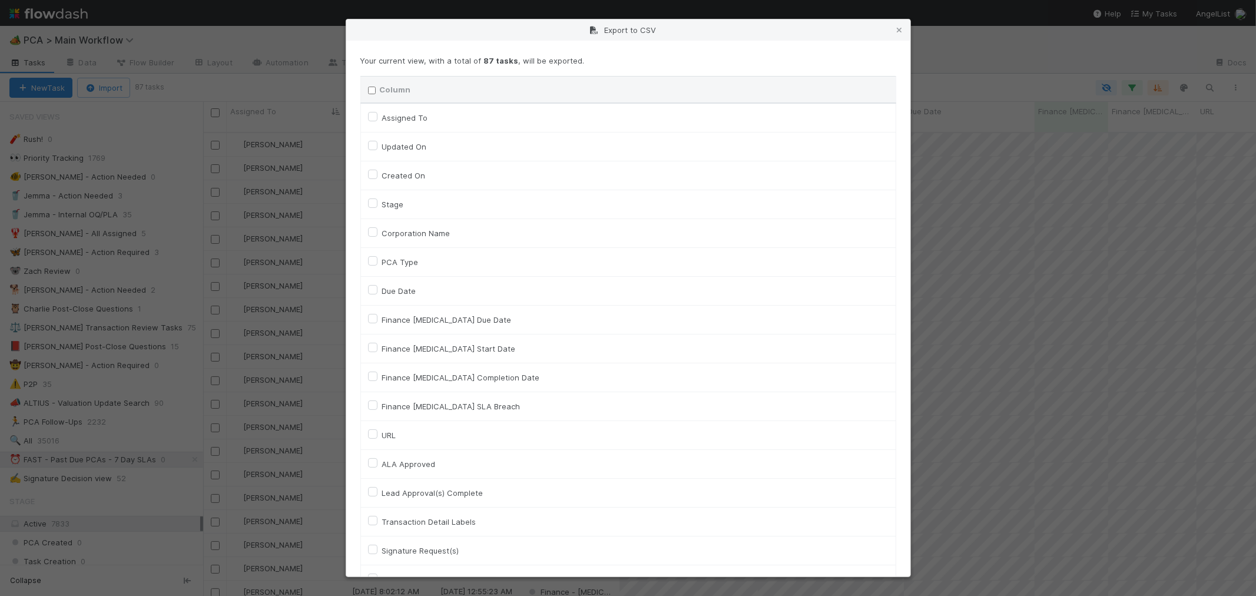
checkbox input "false"
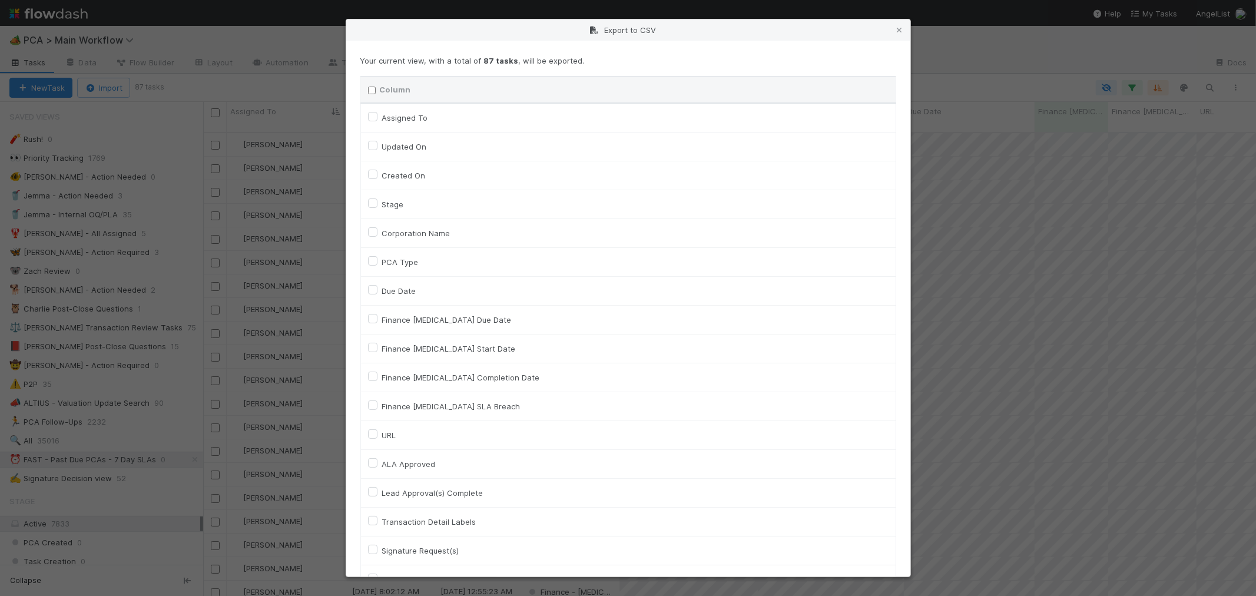
checkbox input "false"
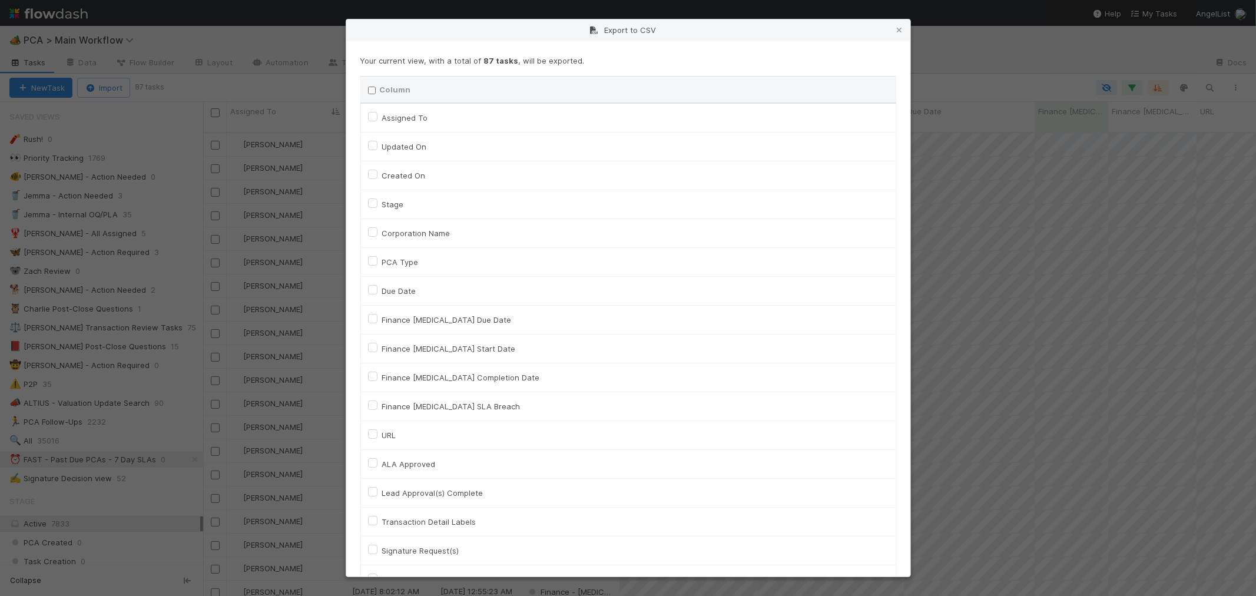
checkbox input "false"
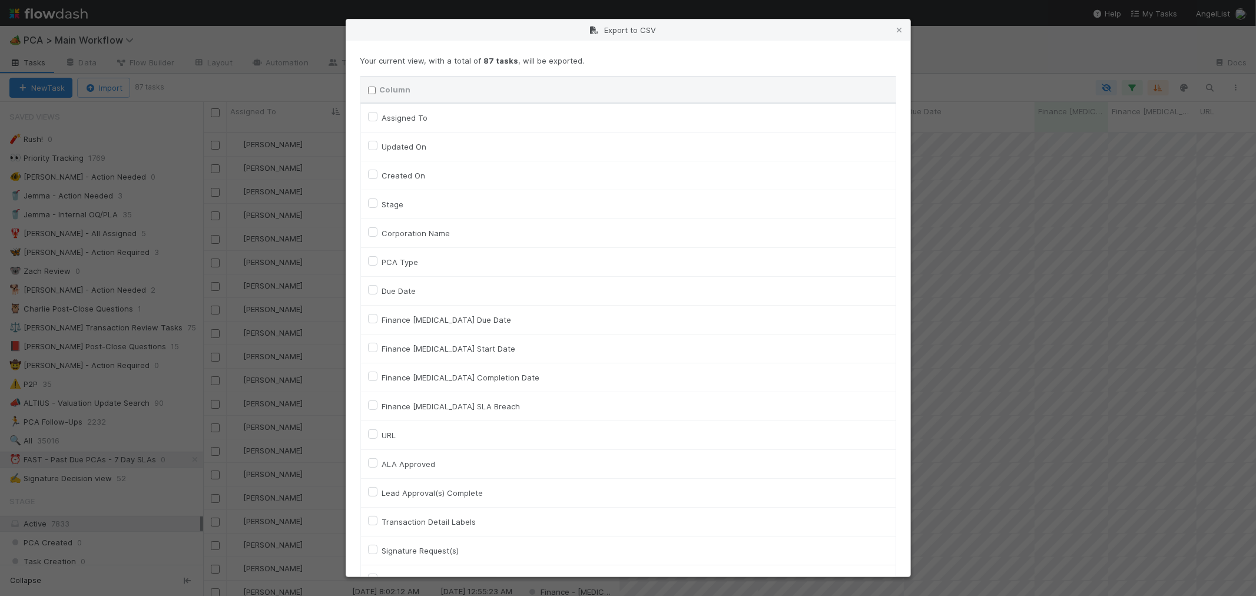
checkbox input "false"
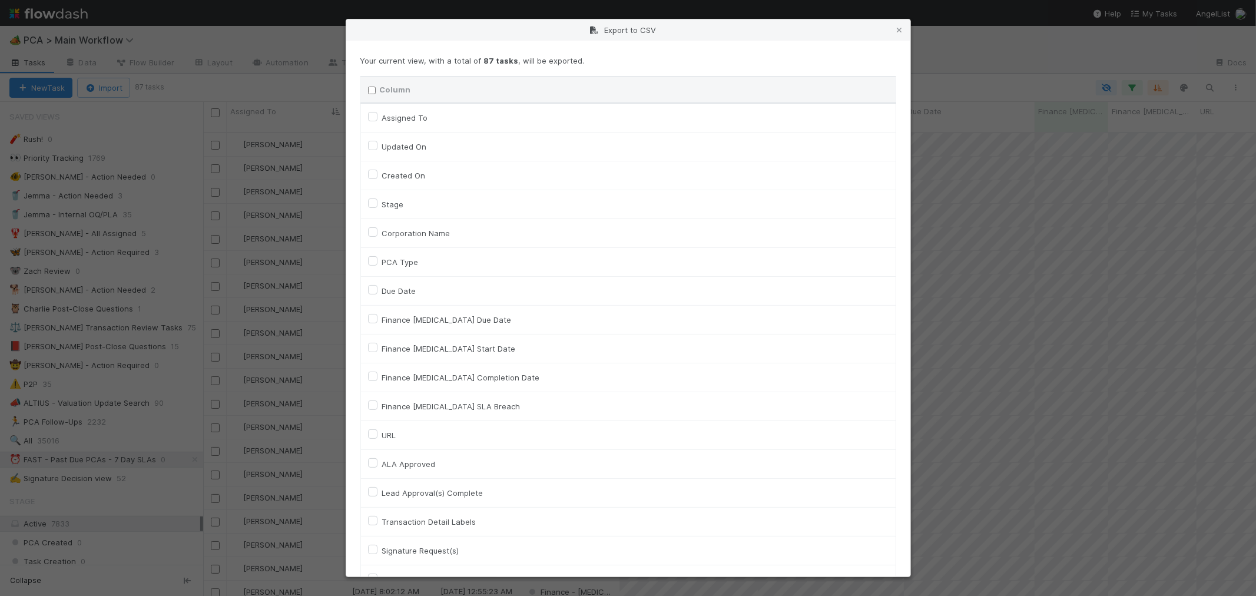
checkbox input "false"
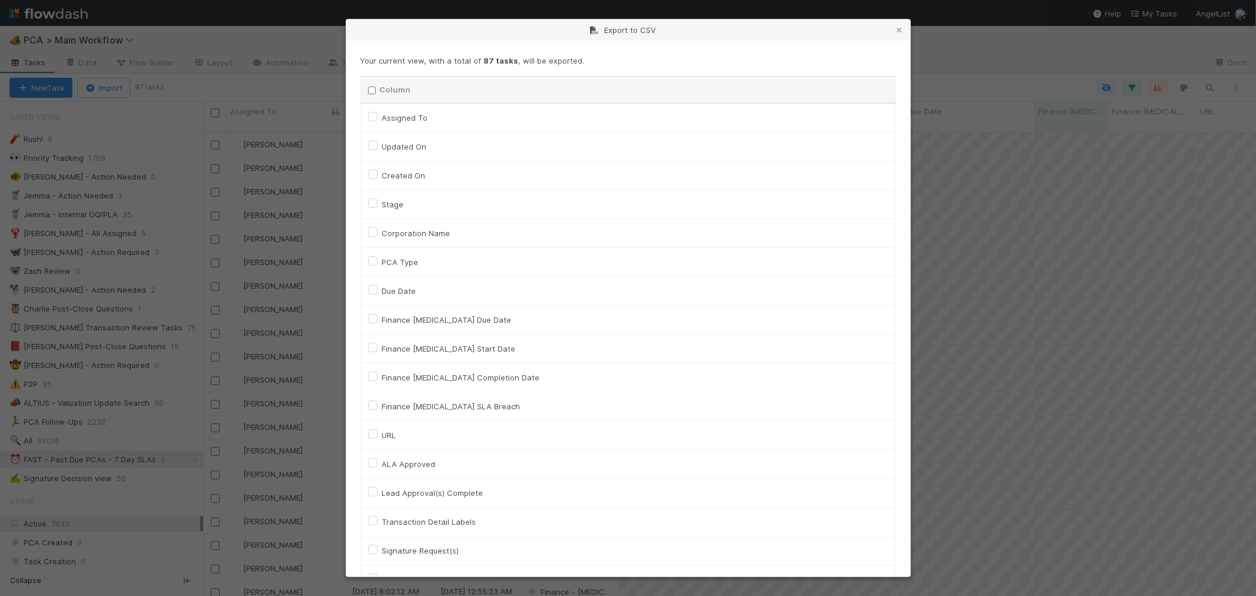
checkbox input "false"
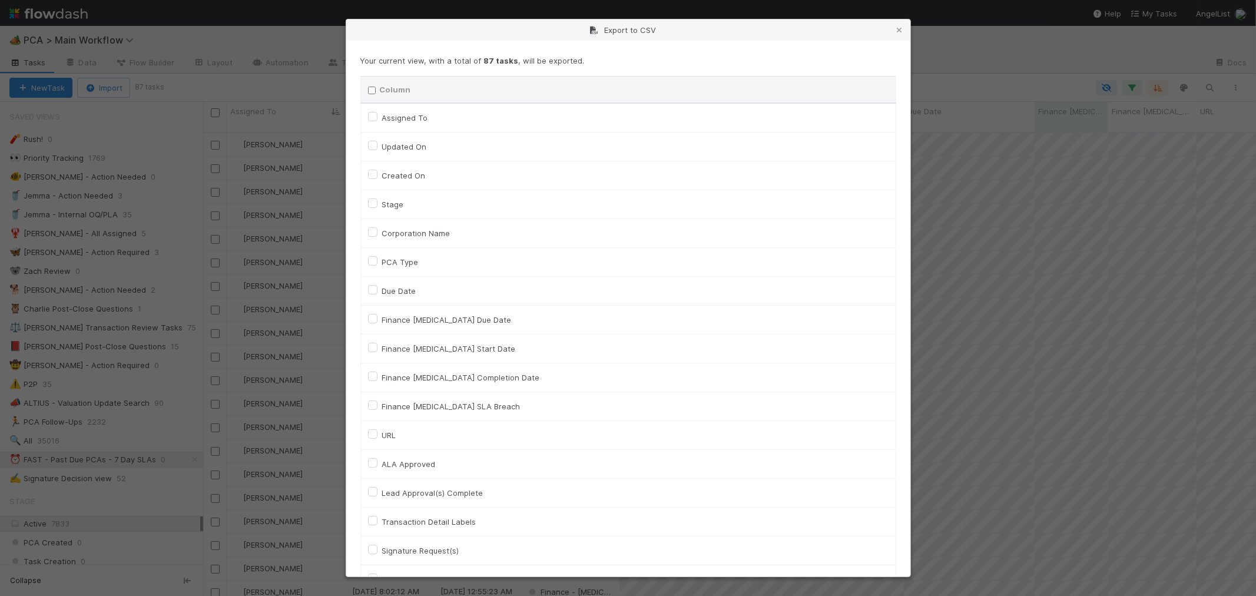
checkbox input "false"
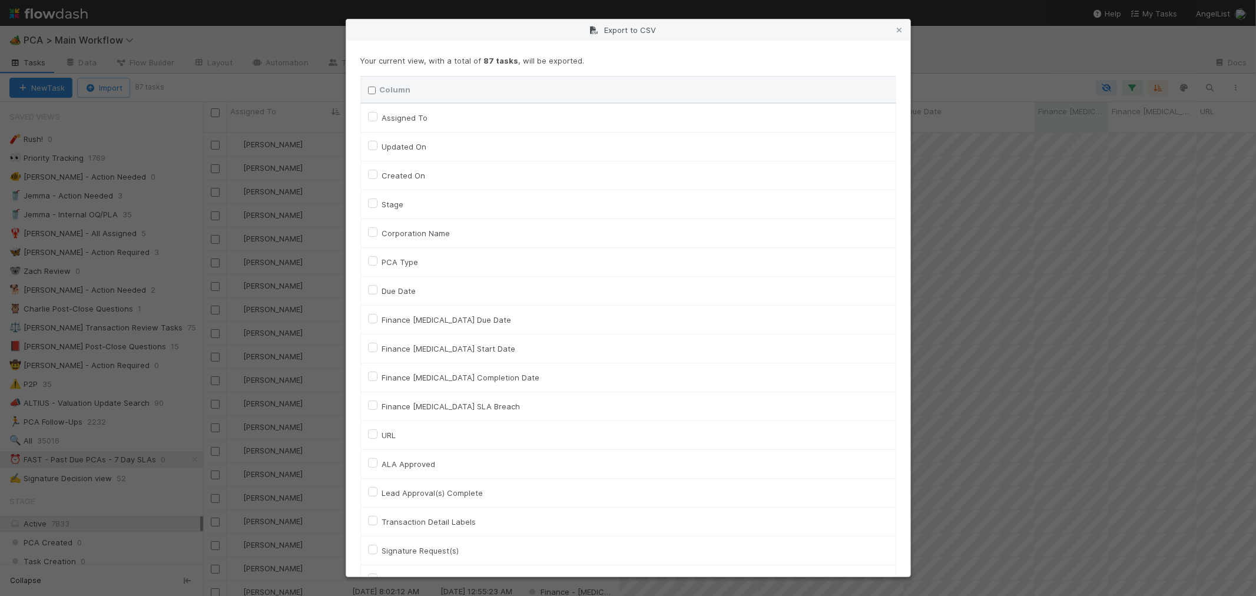
checkbox input "false"
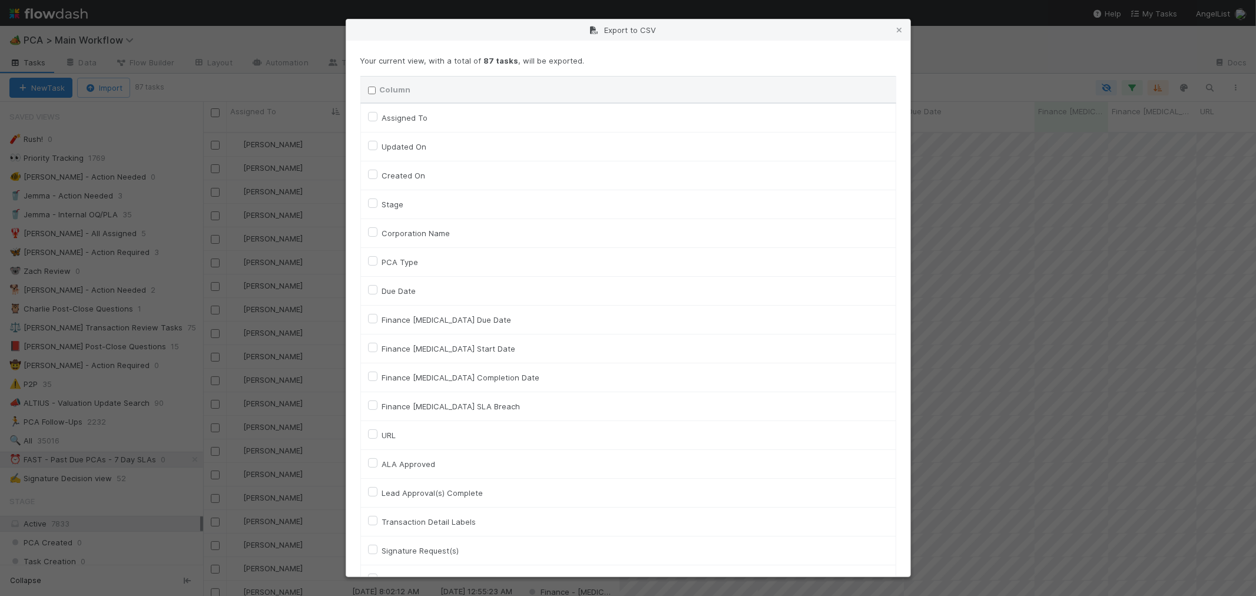
checkbox input "false"
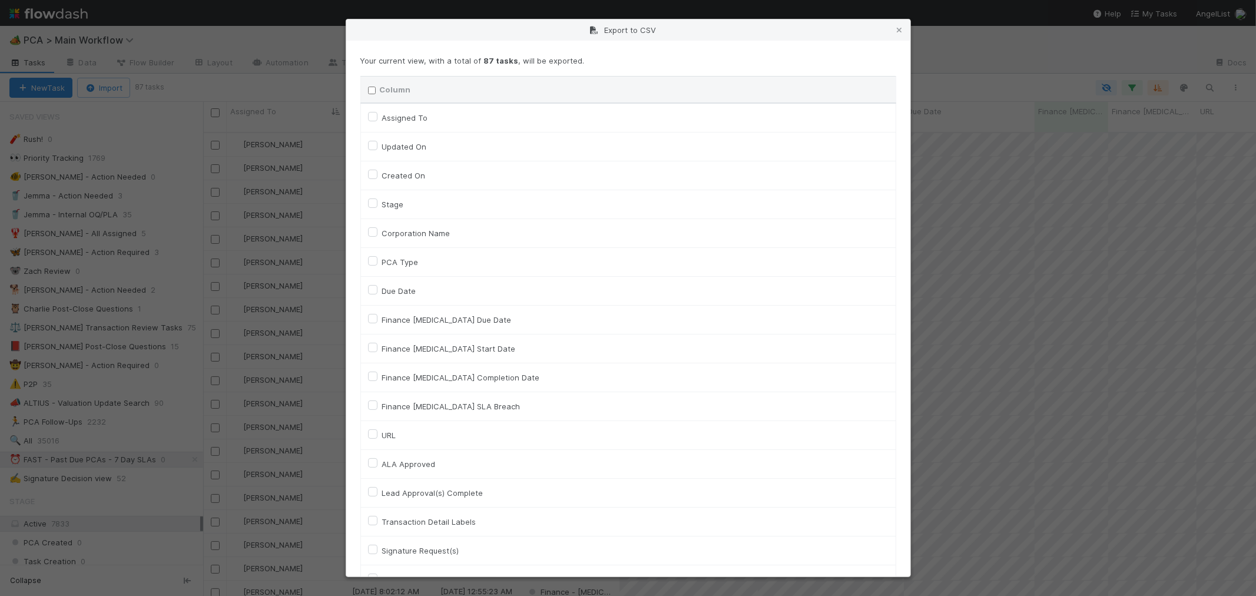
checkbox input "false"
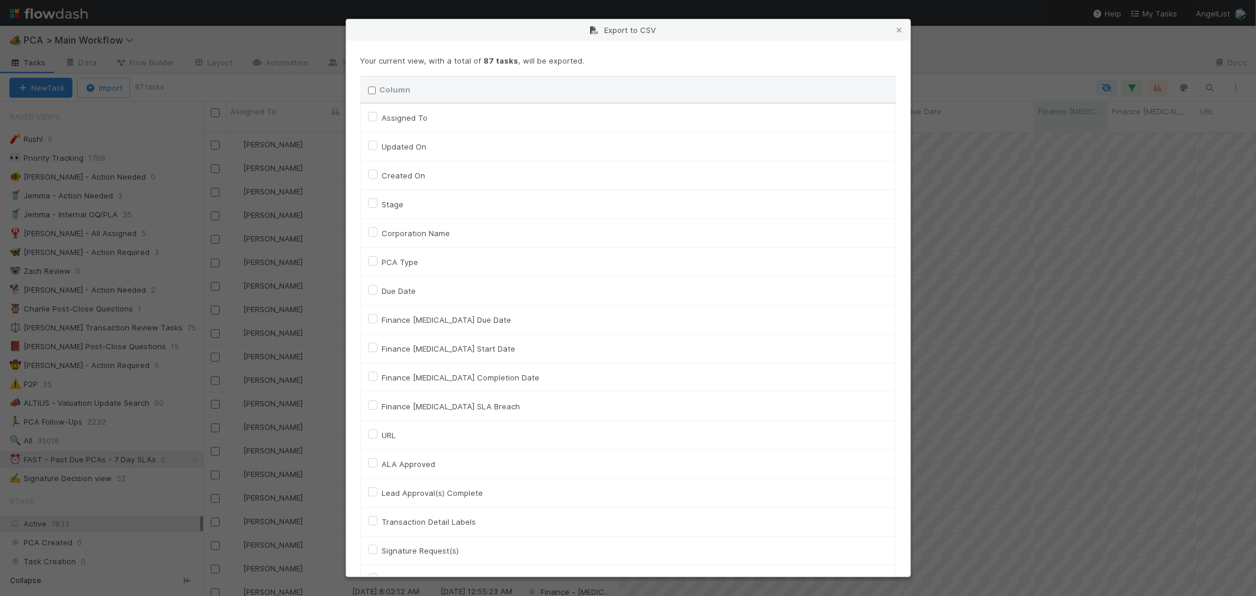
checkbox input "false"
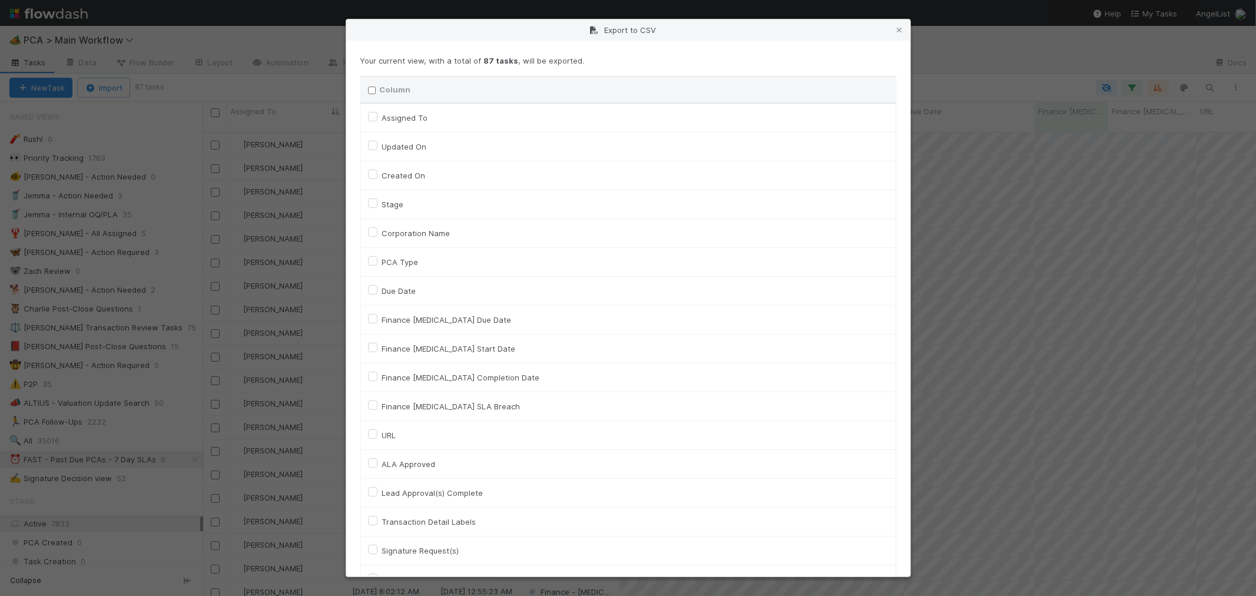
checkbox input "false"
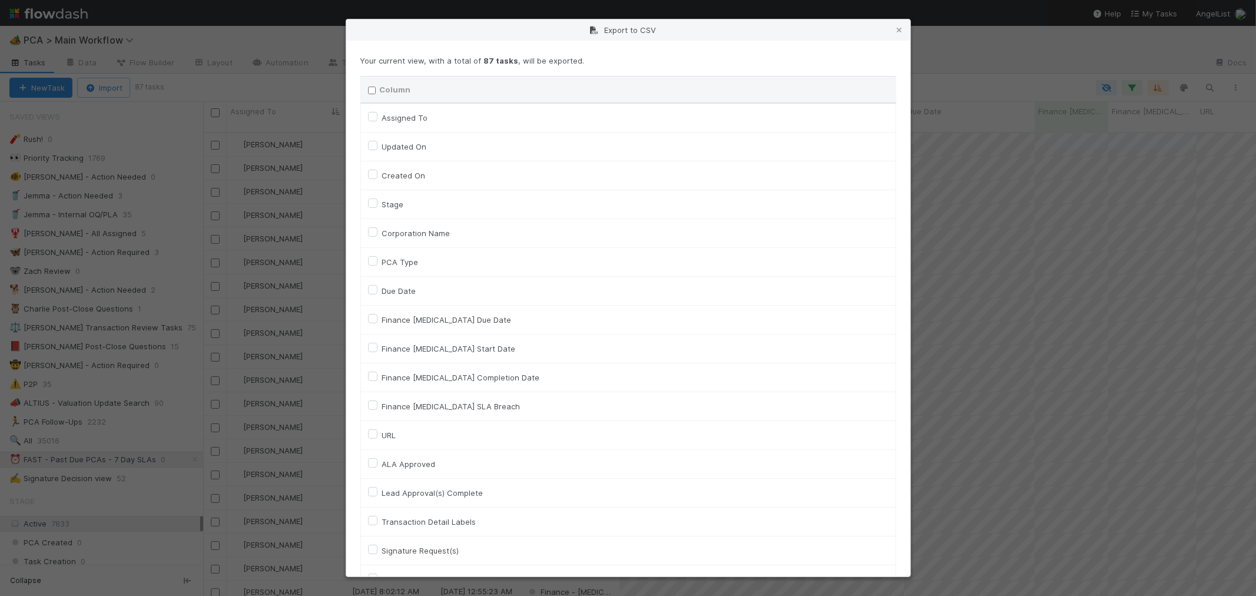
checkbox input "false"
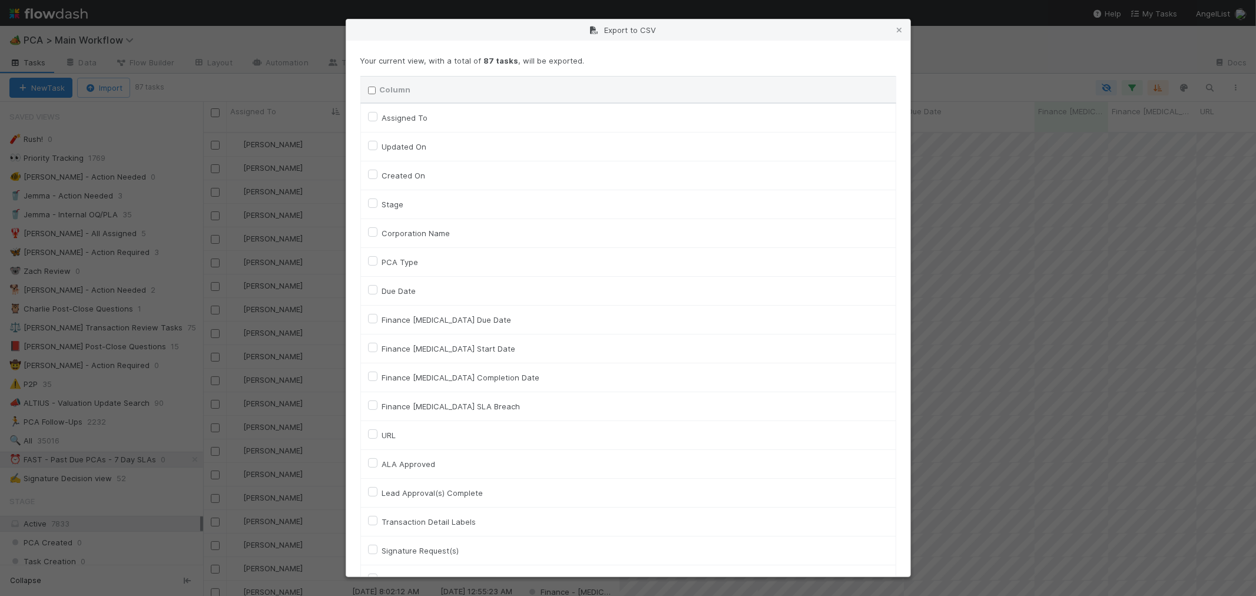
checkbox input "false"
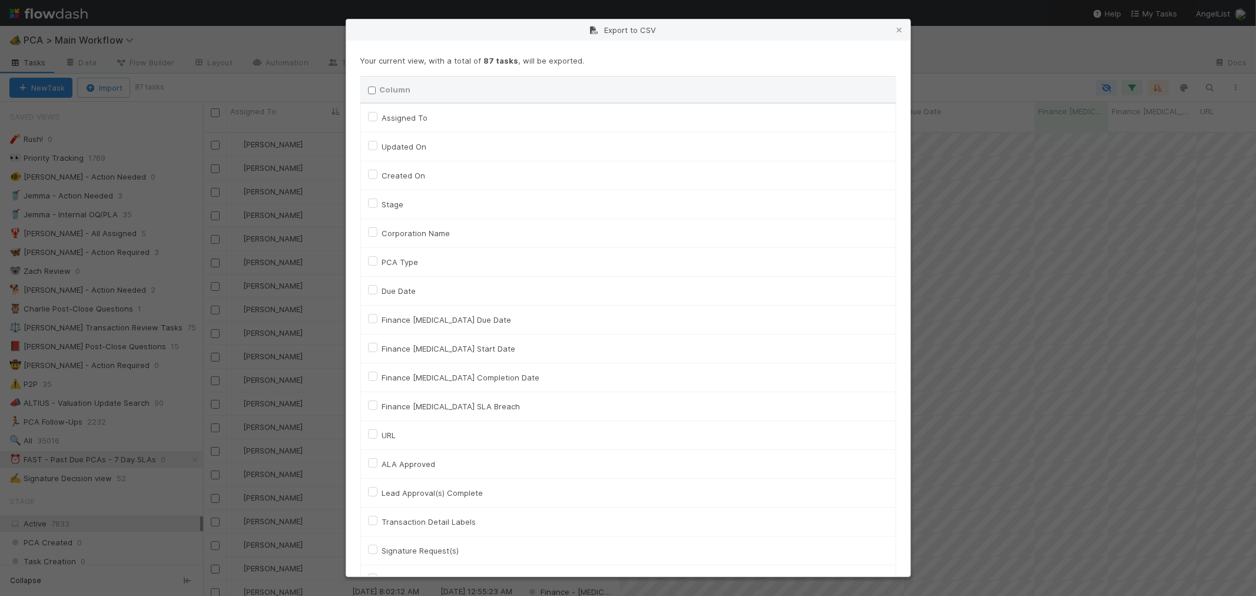
checkbox input "false"
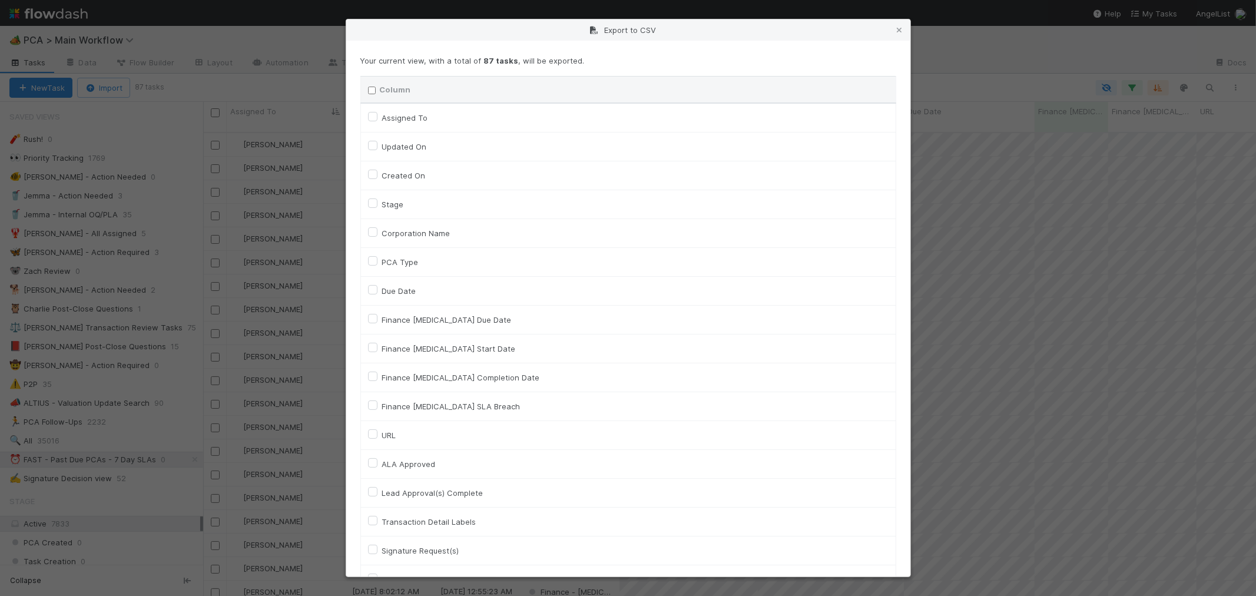
checkbox input "false"
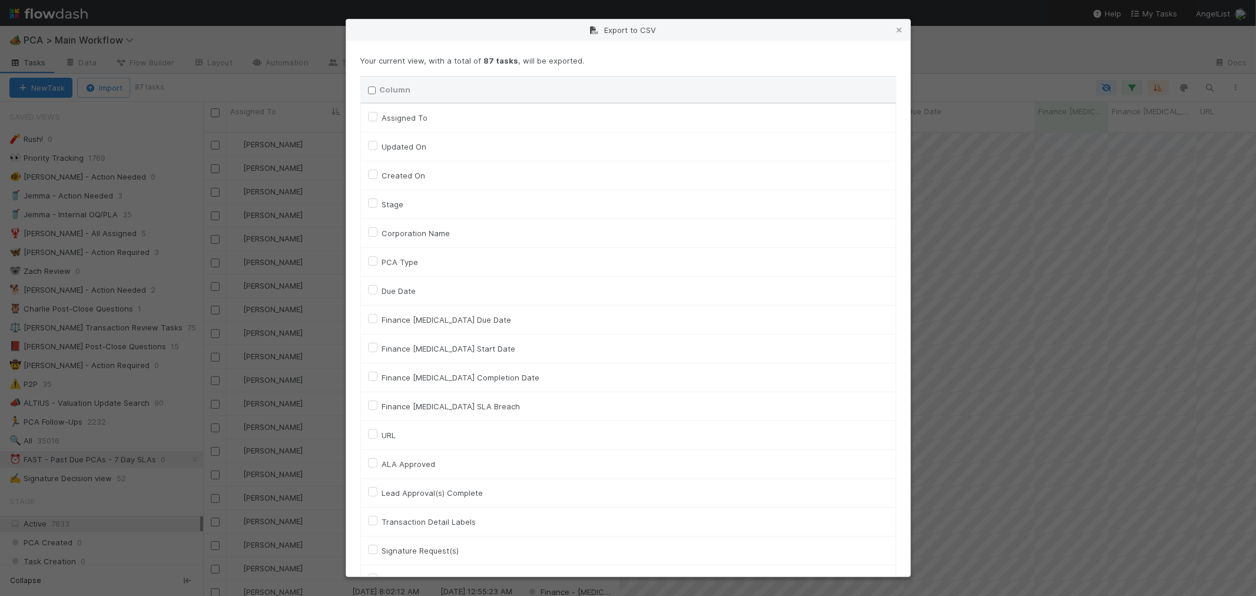
checkbox input "false"
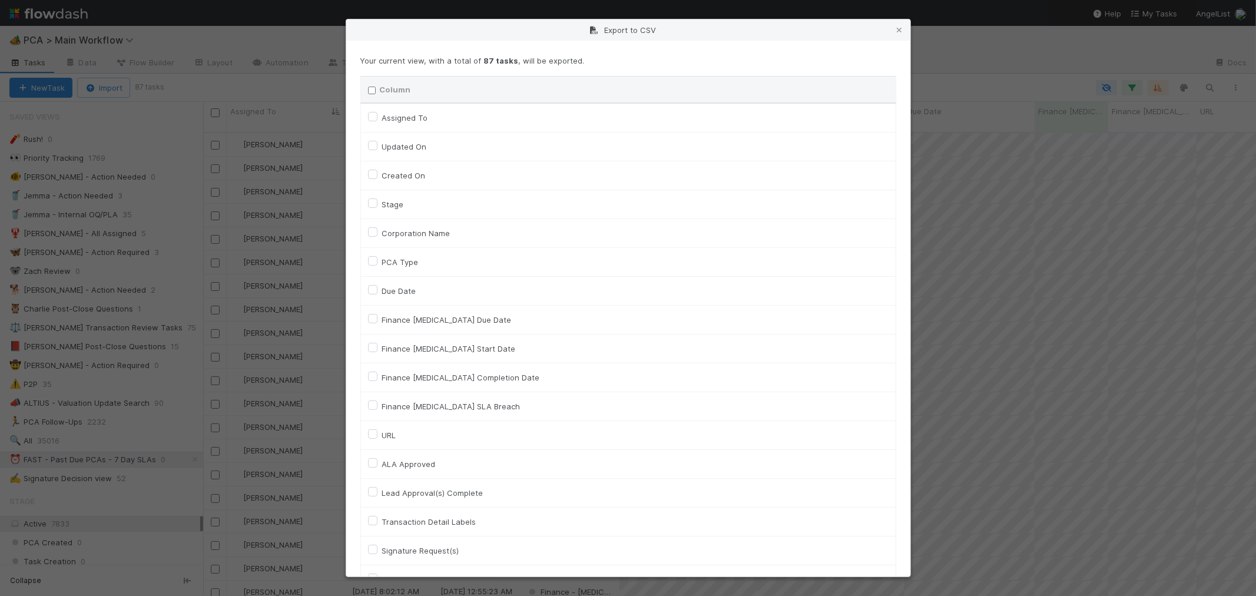
checkbox input "false"
click at [382, 118] on label "Assigned To" at bounding box center [405, 118] width 46 height 14
click at [372, 118] on To "Assigned To" at bounding box center [372, 116] width 9 height 11
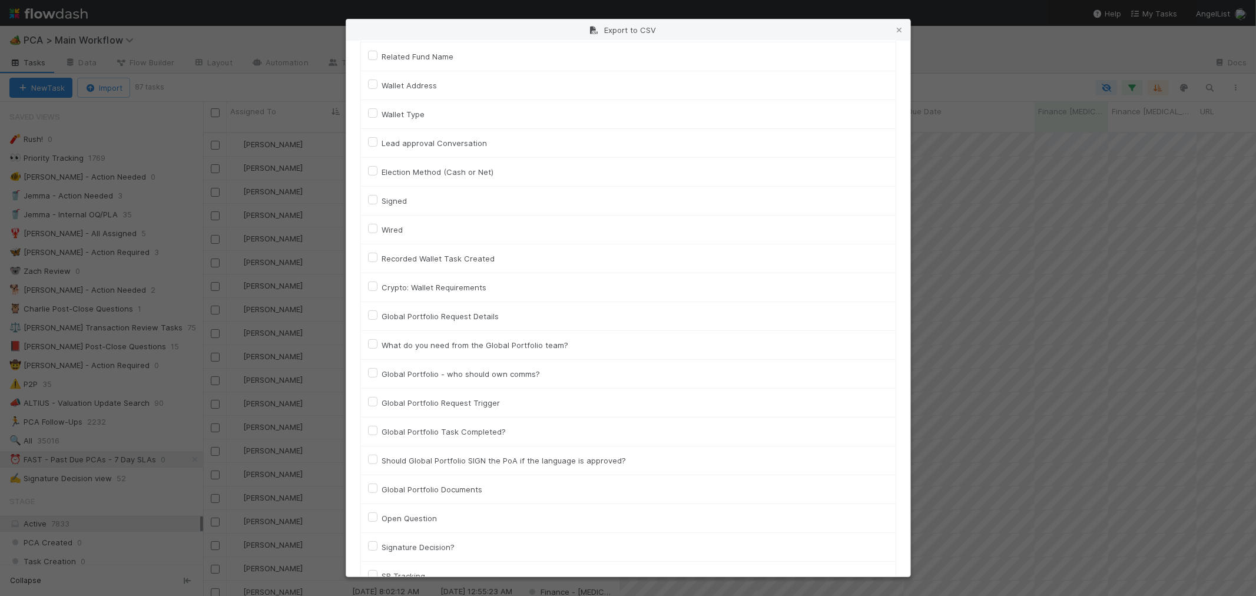
scroll to position [5192, 0]
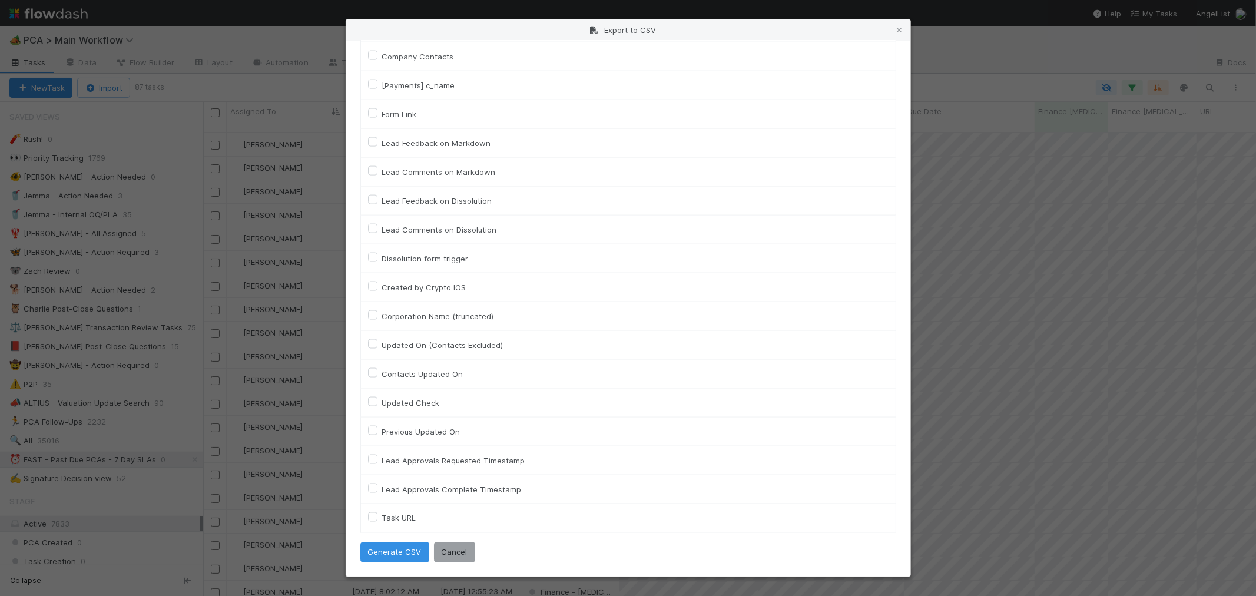
click at [382, 516] on label "Task URL" at bounding box center [399, 518] width 34 height 14
click at [373, 516] on URL "Task URL" at bounding box center [372, 516] width 9 height 11
click at [385, 544] on button "Generate CSV" at bounding box center [394, 552] width 69 height 20
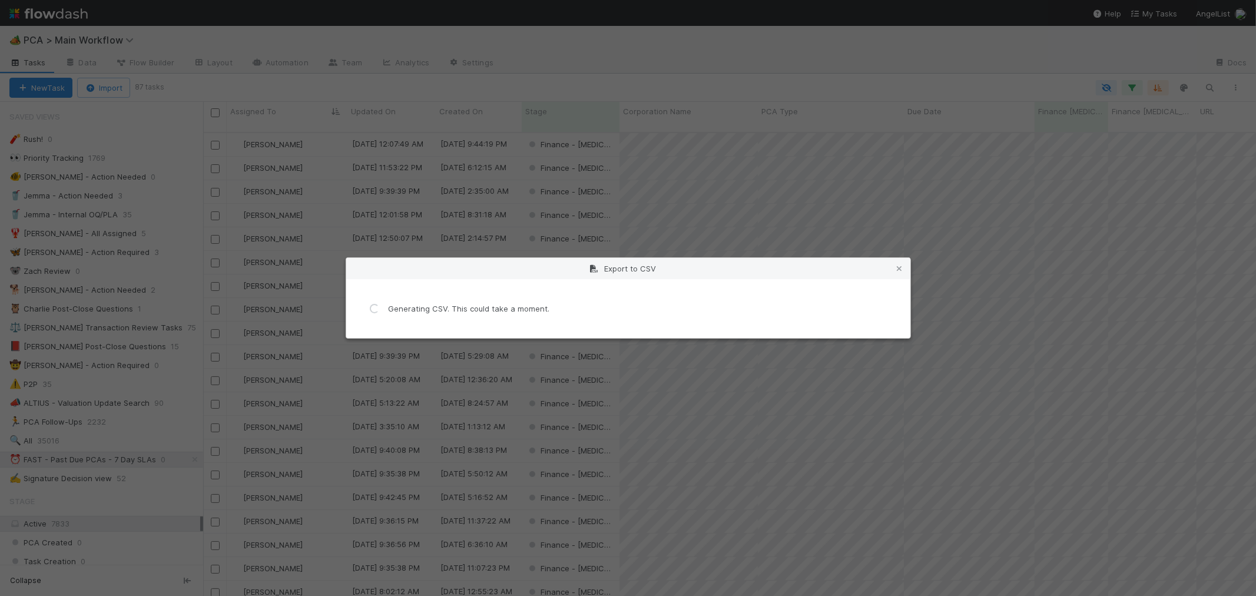
scroll to position [0, 0]
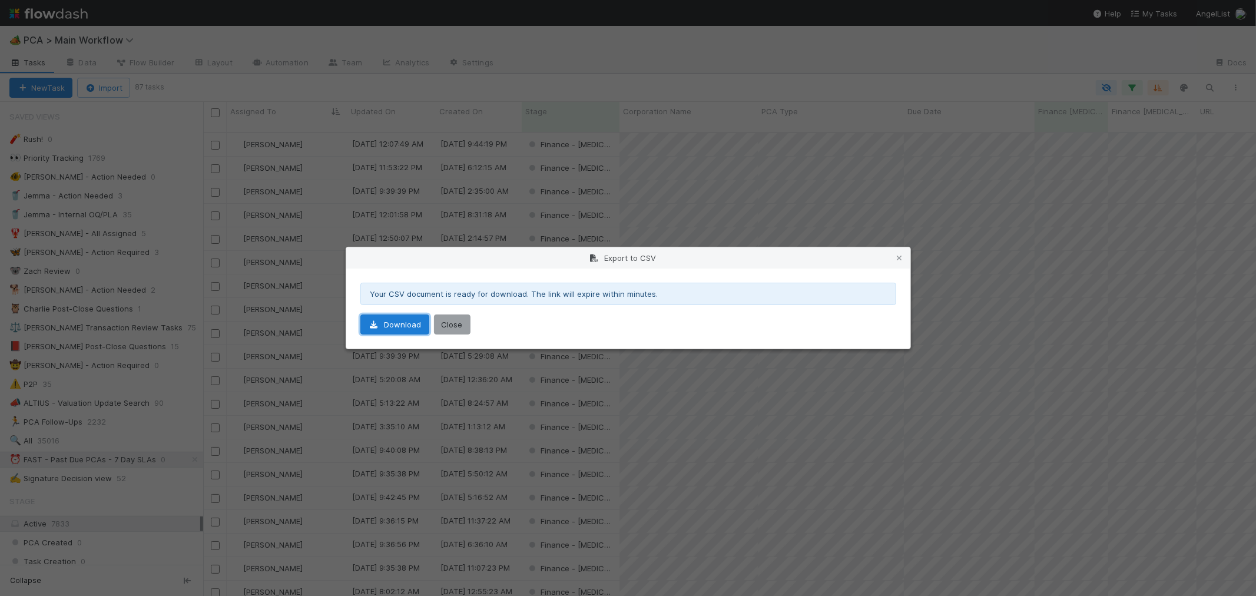
click at [395, 321] on link "Download" at bounding box center [394, 324] width 69 height 20
click at [449, 328] on button "Close" at bounding box center [452, 324] width 37 height 20
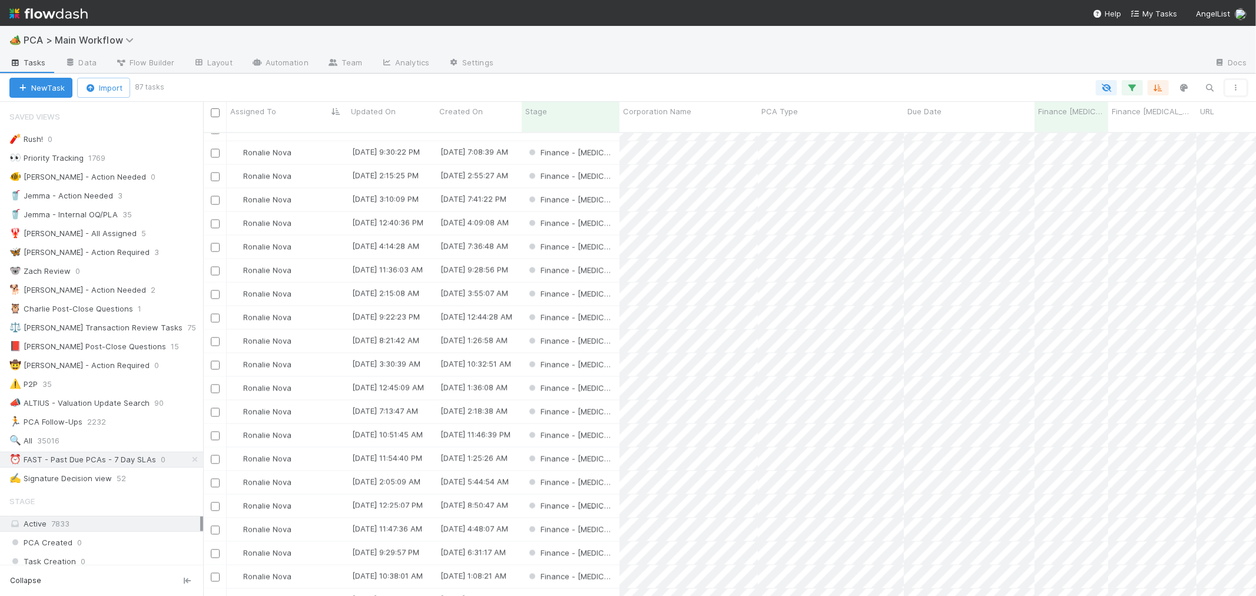
scroll to position [1586, 0]
click at [269, 589] on span "Roselyn de Villa" at bounding box center [272, 593] width 59 height 9
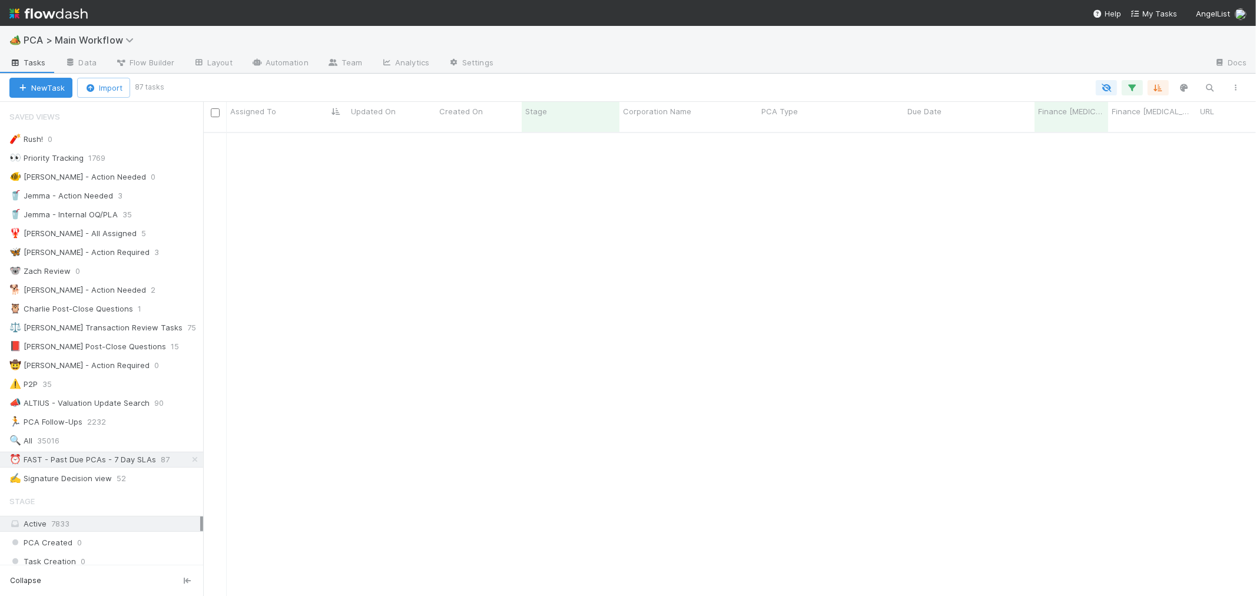
scroll to position [0, 0]
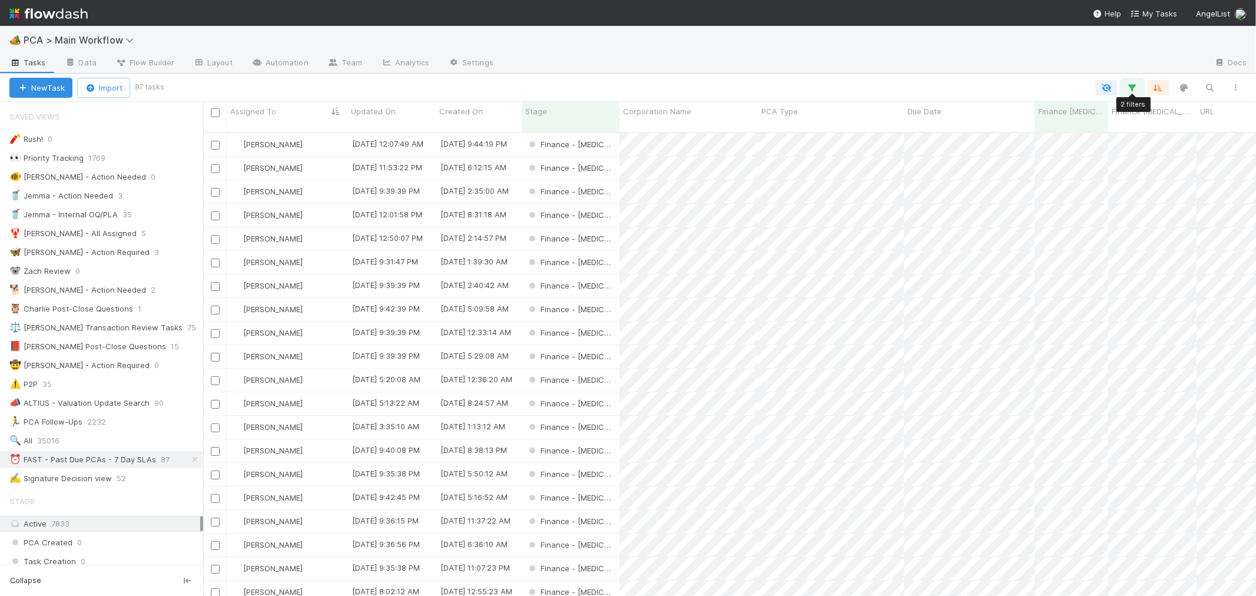
click at [1133, 91] on icon "button" at bounding box center [1132, 87] width 12 height 11
click at [810, 195] on link "And.." at bounding box center [801, 203] width 37 height 17
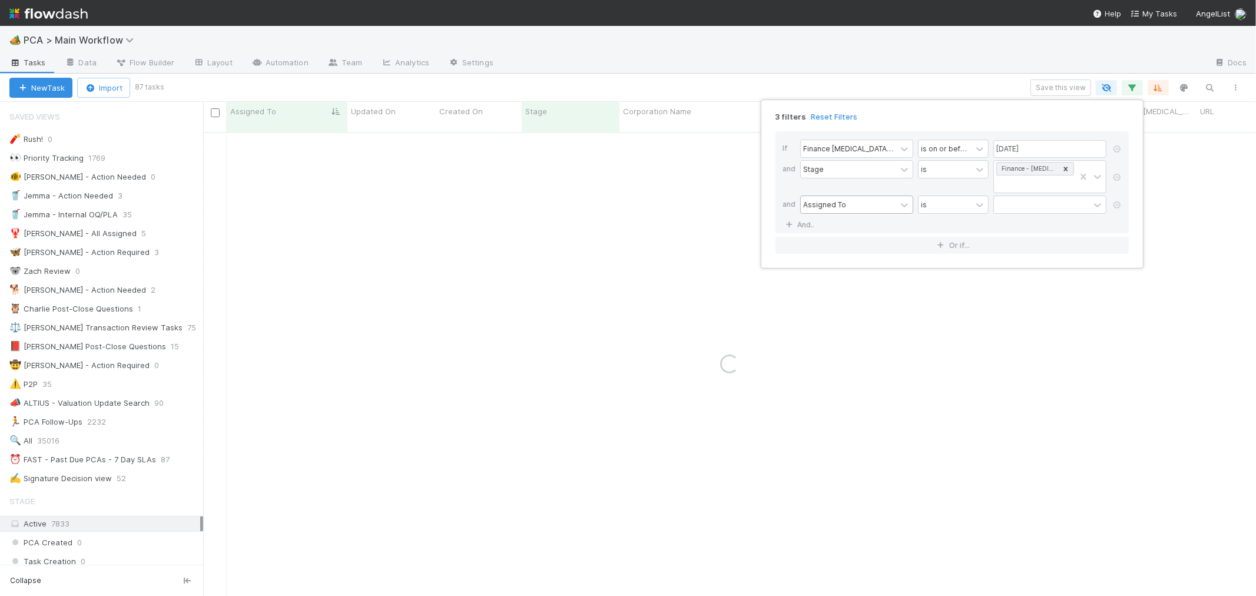
click at [872, 196] on div "Assigned To" at bounding box center [848, 204] width 95 height 17
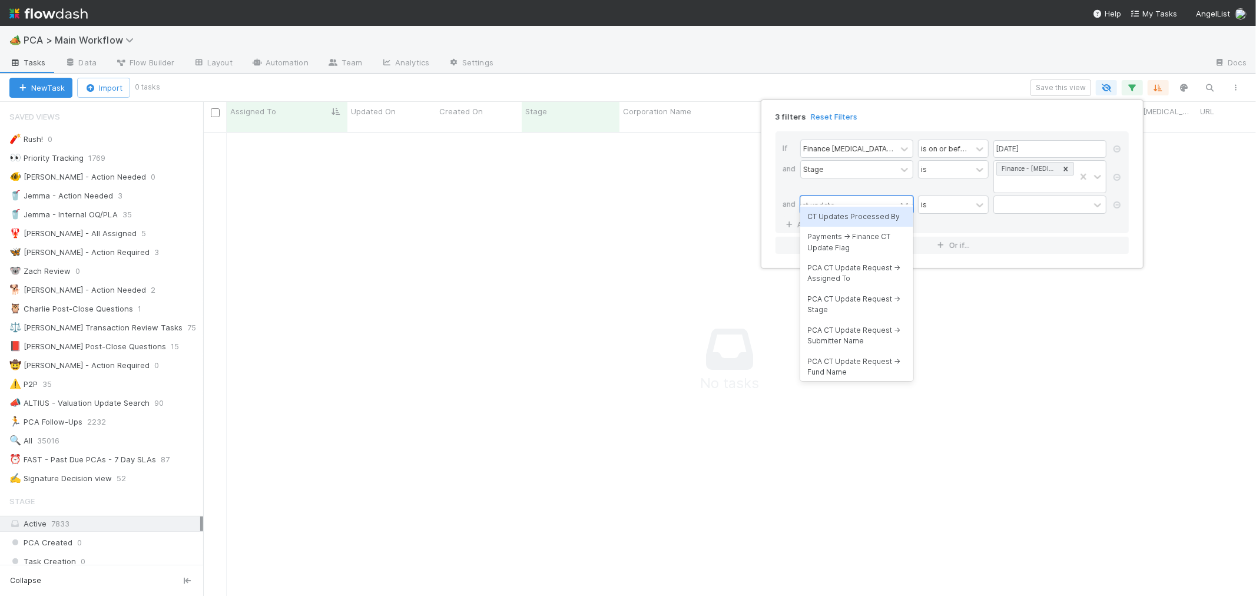
click at [869, 211] on div "CT Updates Processed By" at bounding box center [856, 217] width 113 height 20
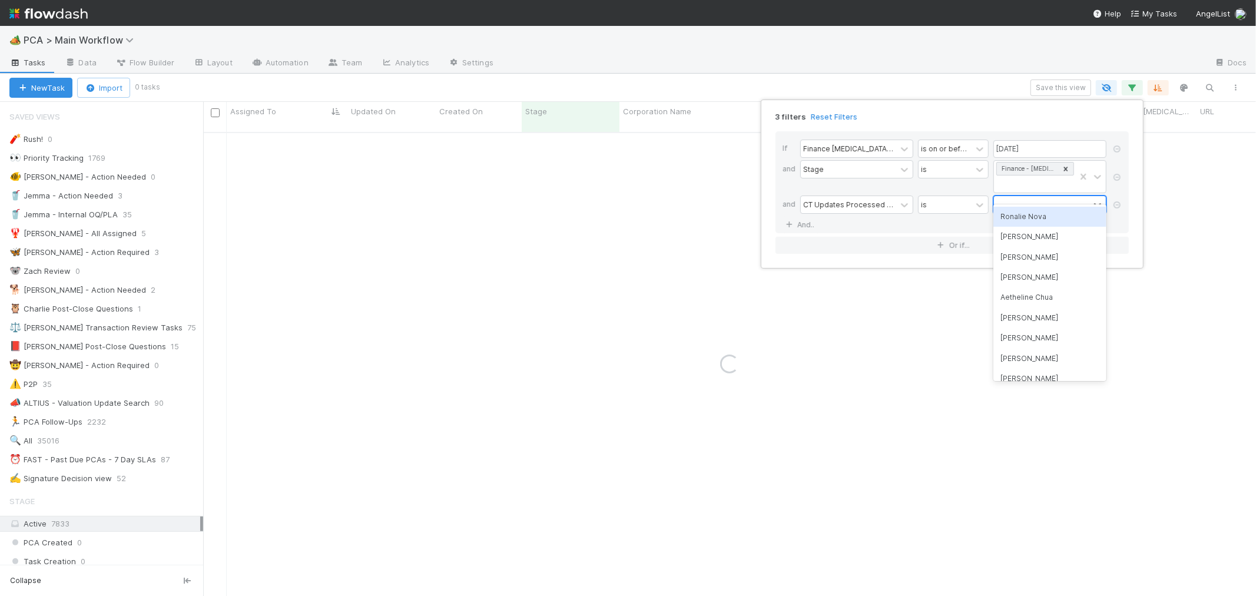
click at [1027, 196] on div at bounding box center [1041, 204] width 95 height 17
click at [1034, 220] on div "Ronalie Nova" at bounding box center [1049, 217] width 113 height 20
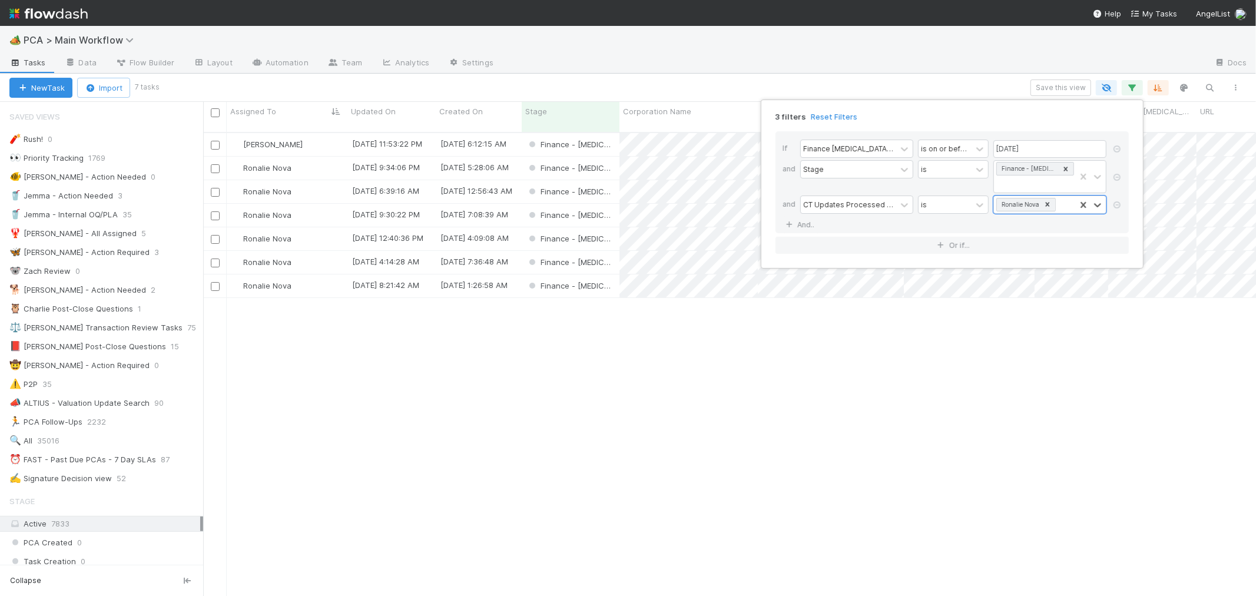
scroll to position [463, 1043]
click at [255, 134] on div "3 filters Reset Filters If Finance ICU Due Date is on or before 08/22/2025 and …" at bounding box center [628, 298] width 1256 height 596
click at [270, 140] on span "Janice Garcia" at bounding box center [272, 144] width 59 height 9
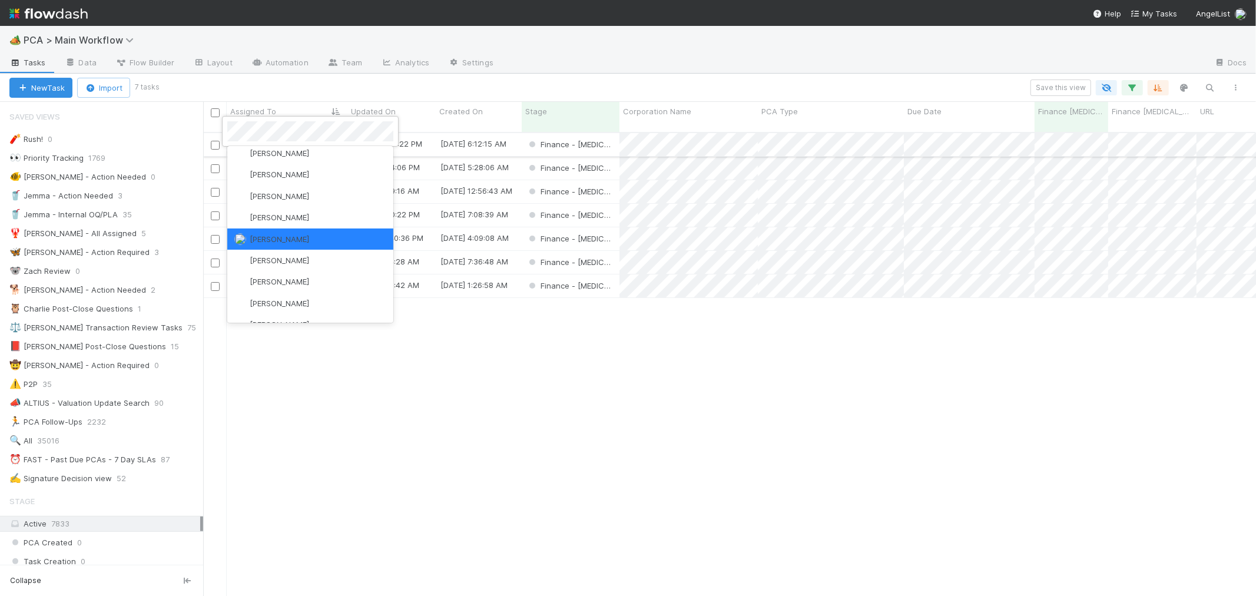
scroll to position [0, 0]
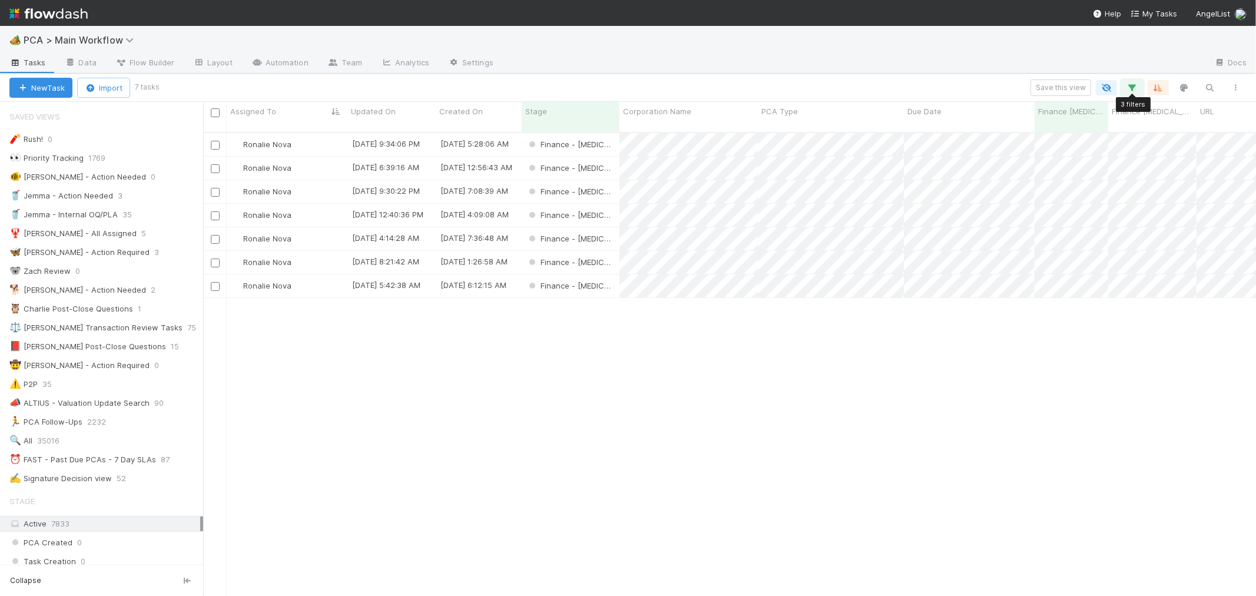
click at [1133, 84] on icon "button" at bounding box center [1132, 87] width 12 height 11
click at [1045, 200] on icon at bounding box center [1047, 204] width 8 height 8
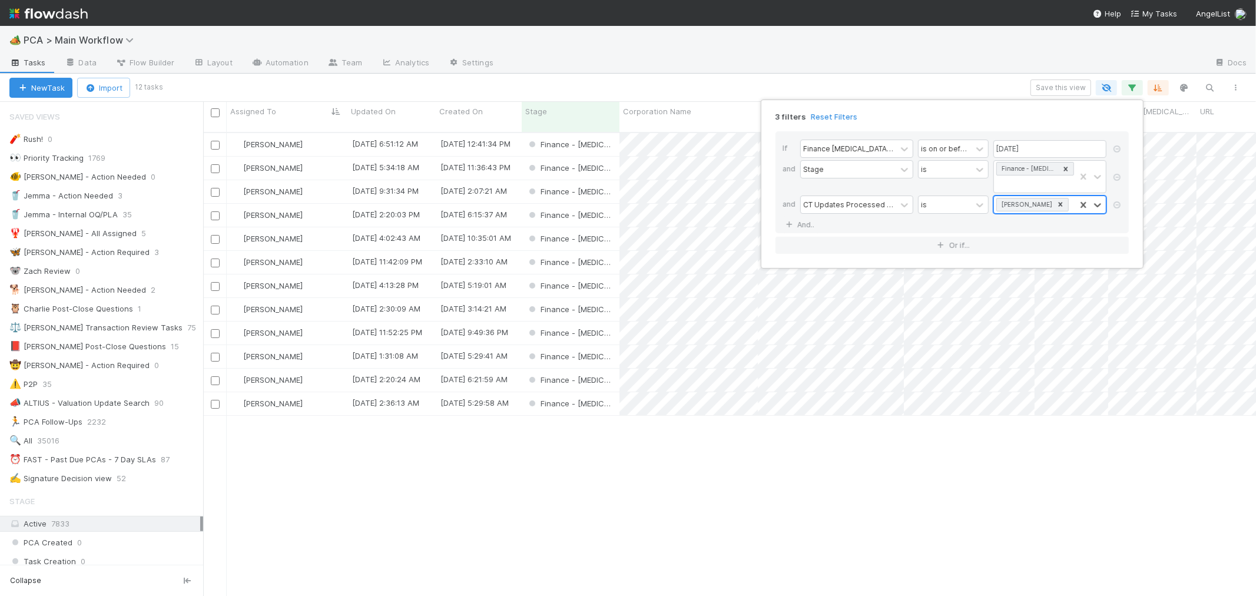
scroll to position [463, 1043]
click at [1056, 200] on icon at bounding box center [1060, 204] width 8 height 8
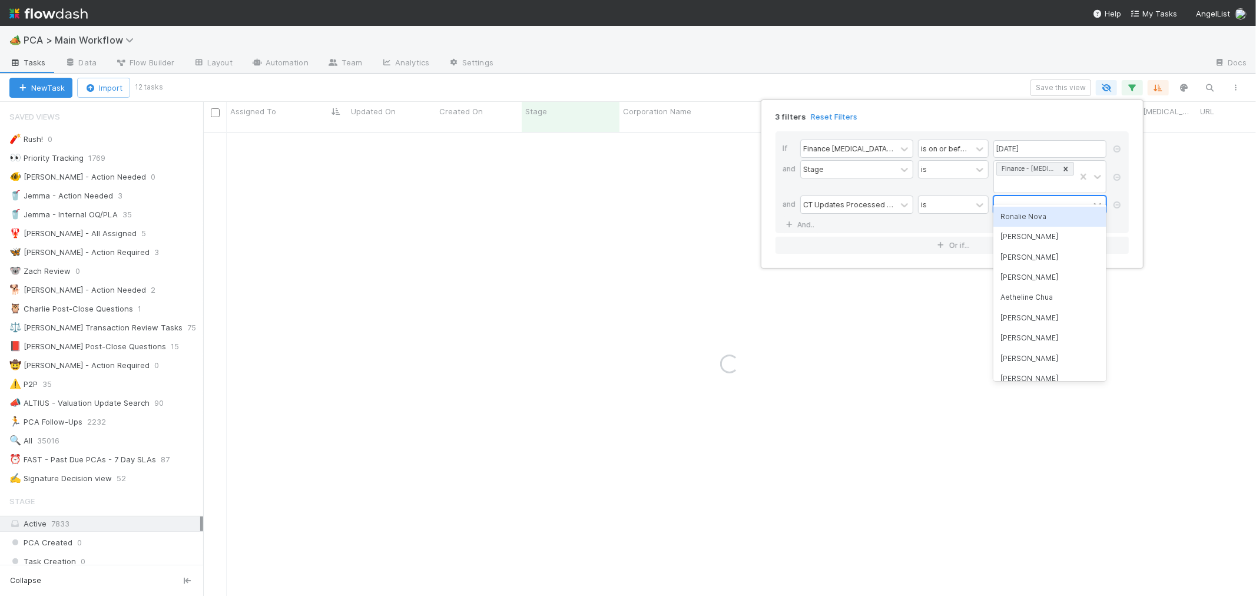
click at [1026, 196] on div at bounding box center [1041, 204] width 95 height 17
click at [1056, 200] on icon at bounding box center [1060, 204] width 8 height 8
click at [1043, 196] on div at bounding box center [1041, 204] width 95 height 17
click at [1057, 200] on icon at bounding box center [1060, 204] width 8 height 8
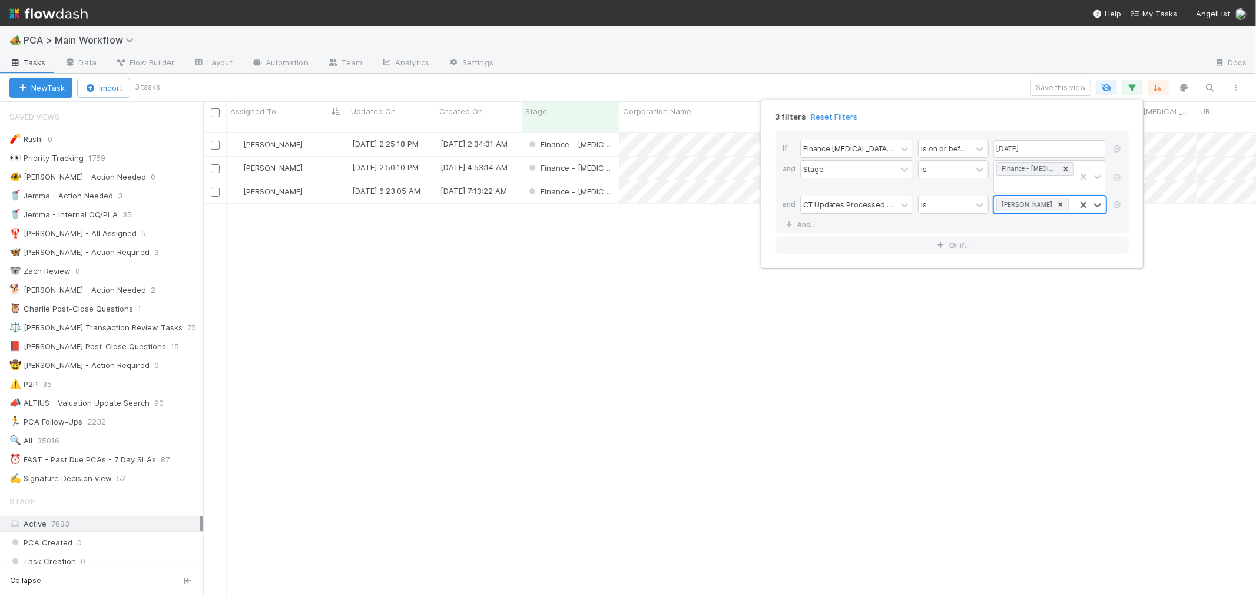
scroll to position [463, 1043]
click at [838, 196] on div "CT Updates Processed By" at bounding box center [848, 204] width 95 height 17
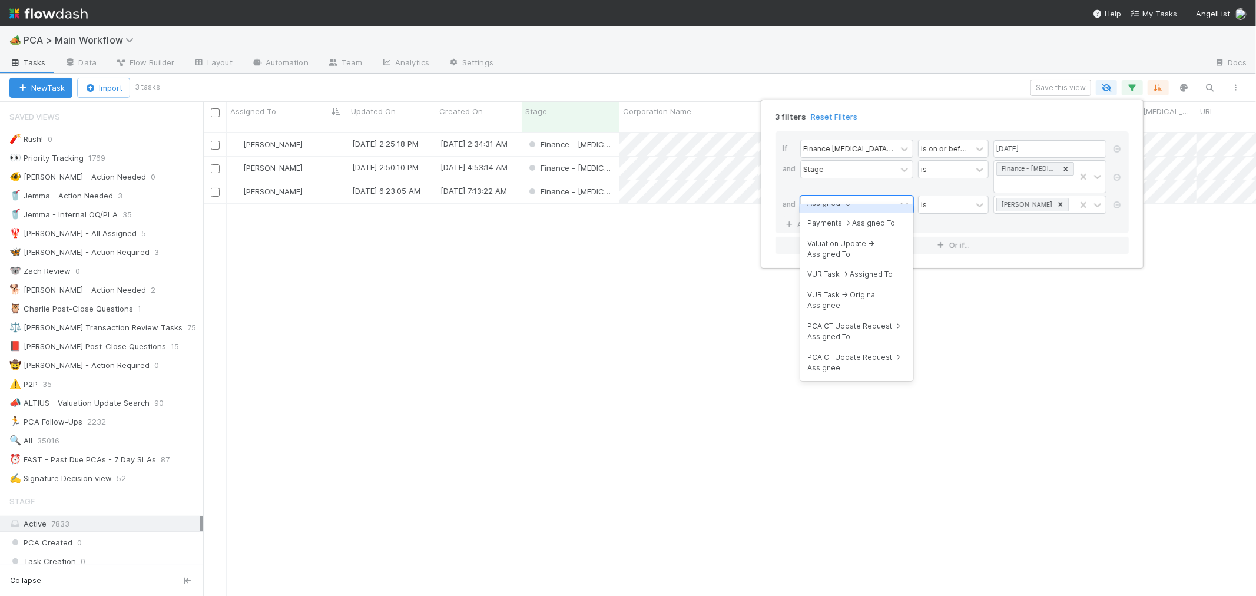
scroll to position [0, 0]
click at [842, 218] on div "Assigned To" at bounding box center [856, 217] width 113 height 20
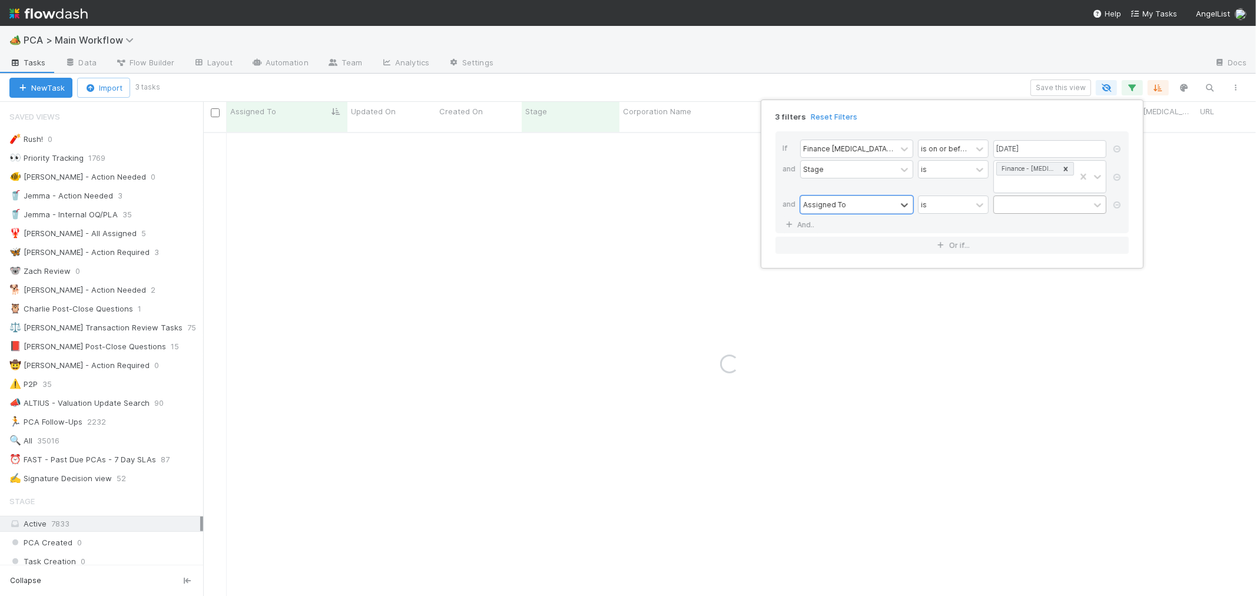
click at [1025, 196] on div at bounding box center [1041, 204] width 95 height 17
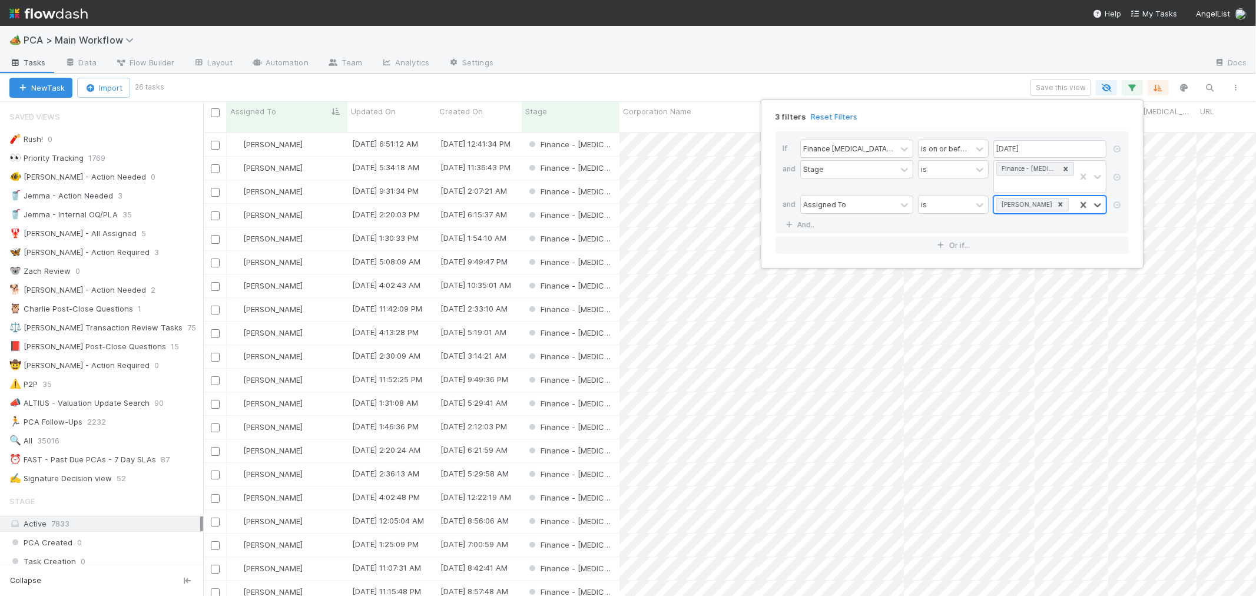
scroll to position [463, 1043]
click at [727, 88] on div "3 filters Reset Filters If Finance ICU Due Date is on or before 08/22/2025 and …" at bounding box center [628, 298] width 1256 height 596
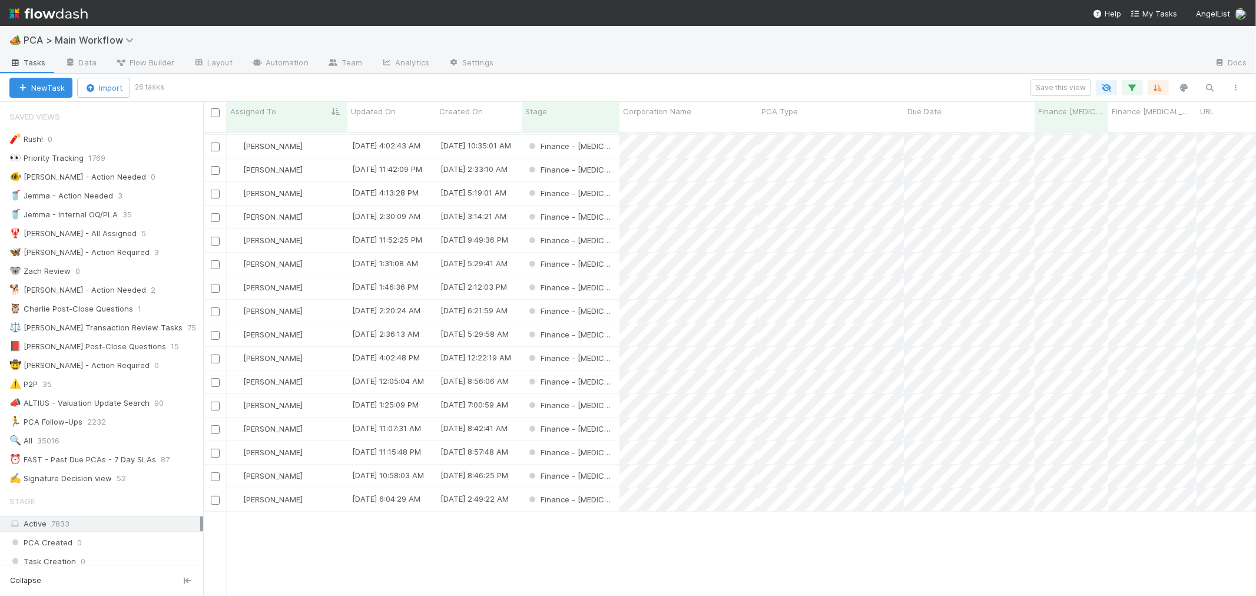
scroll to position [0, 0]
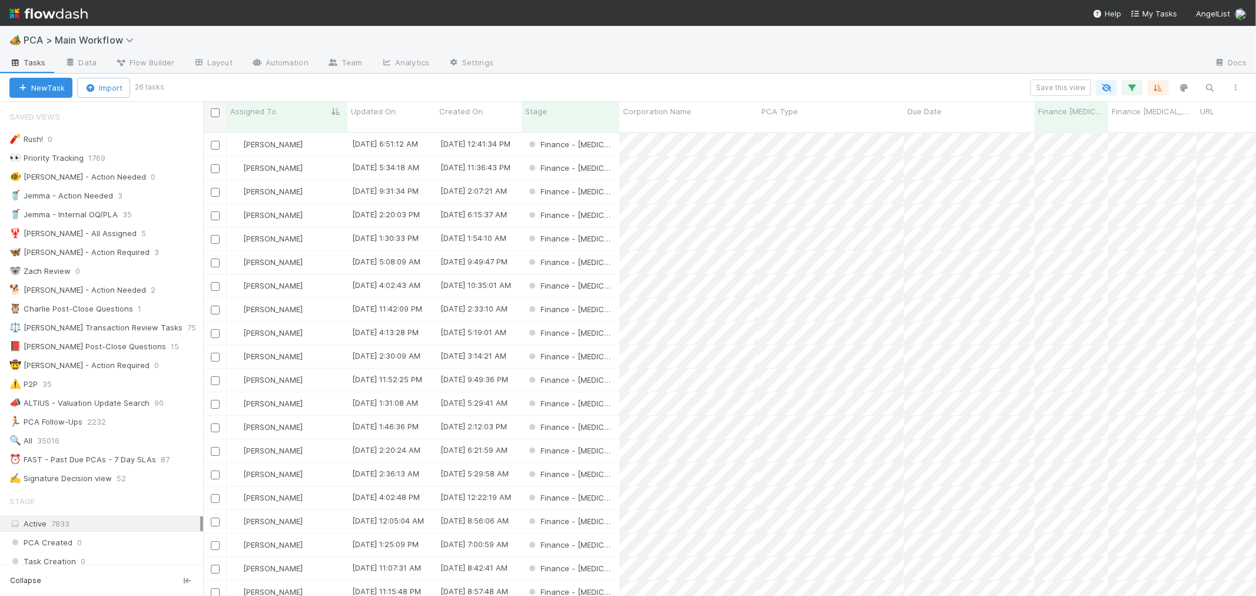
click at [217, 116] on input "checkbox" at bounding box center [215, 112] width 9 height 9
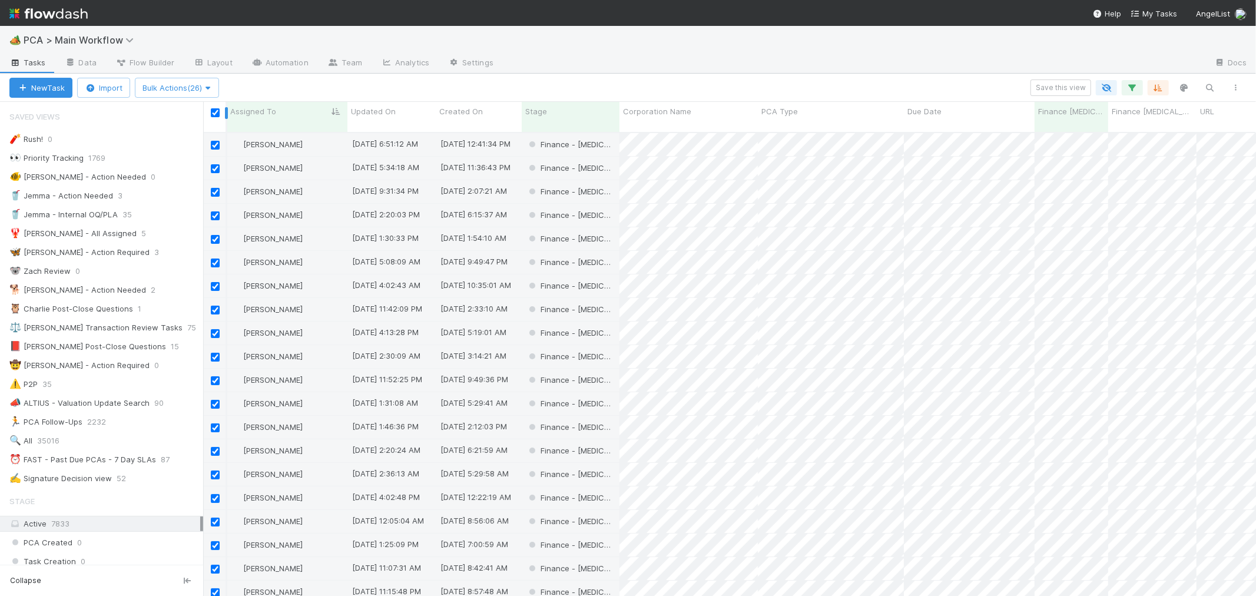
drag, startPoint x: 214, startPoint y: 113, endPoint x: 224, endPoint y: 121, distance: 12.6
click at [214, 113] on input "checkbox" at bounding box center [215, 112] width 9 height 9
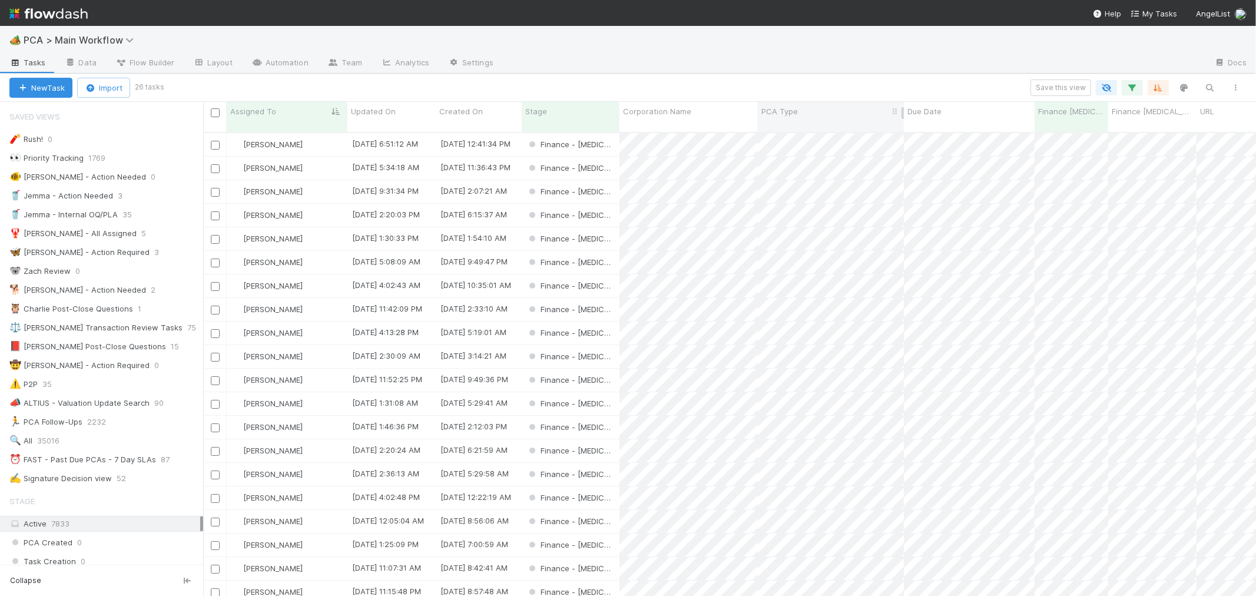
click at [798, 110] on div "PCA Type" at bounding box center [831, 111] width 140 height 12
click at [808, 132] on div "Sort A → Z" at bounding box center [829, 134] width 134 height 18
click at [1235, 86] on icon "button" at bounding box center [1236, 87] width 12 height 7
click at [1126, 85] on div "View as list Comments Export view to CSV" at bounding box center [628, 298] width 1256 height 596
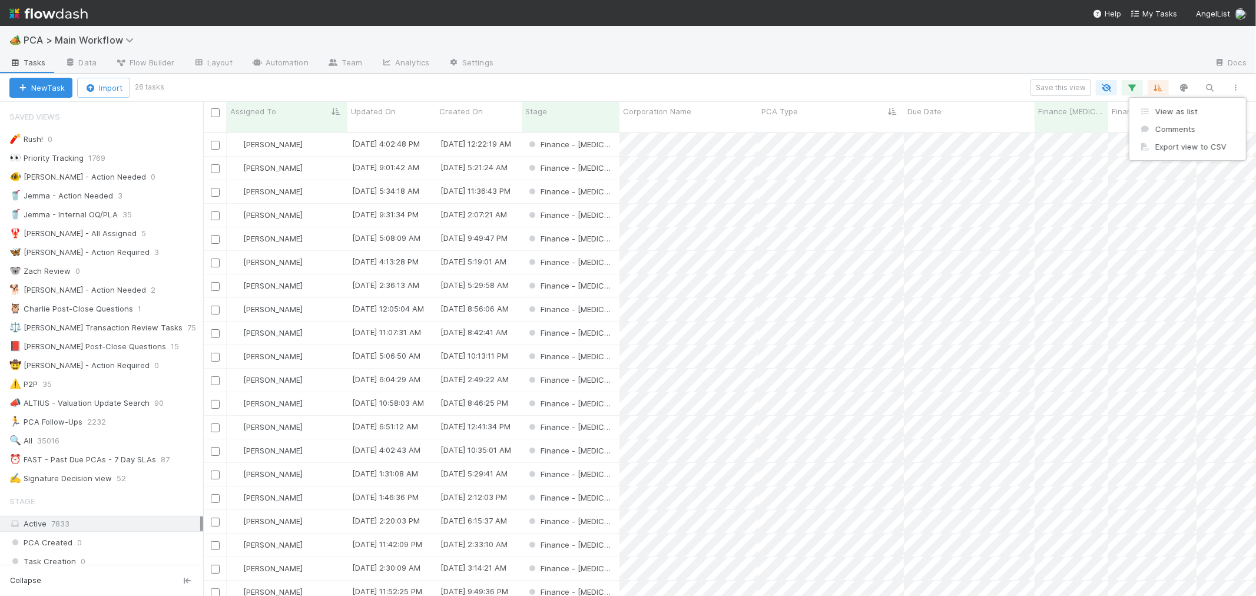
click at [1132, 86] on div "View as list Comments Export view to CSV" at bounding box center [628, 298] width 1256 height 596
click at [1132, 86] on icon "button" at bounding box center [1132, 87] width 12 height 11
click at [1056, 200] on icon at bounding box center [1060, 204] width 8 height 8
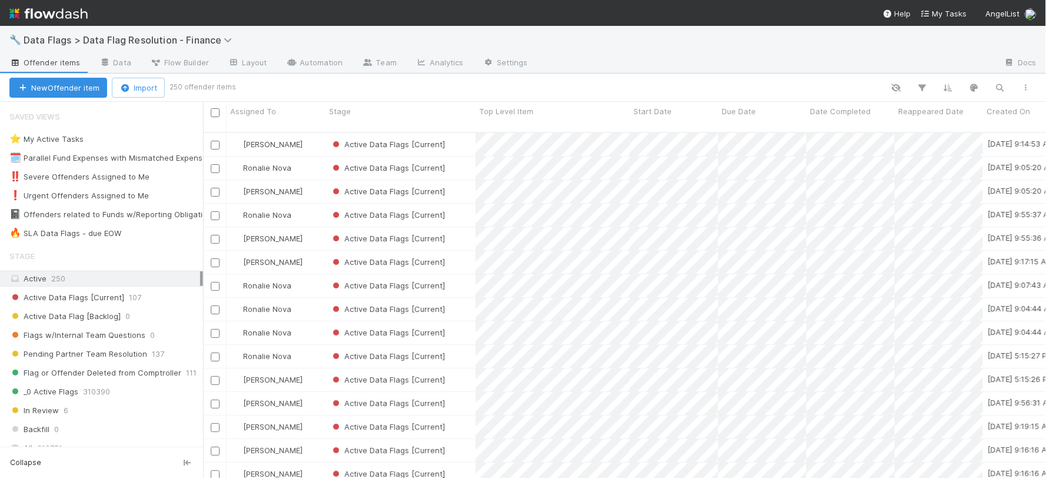
scroll to position [346, 833]
click at [78, 234] on div "🔥 SLA Data Flags - due EOW" at bounding box center [65, 233] width 112 height 15
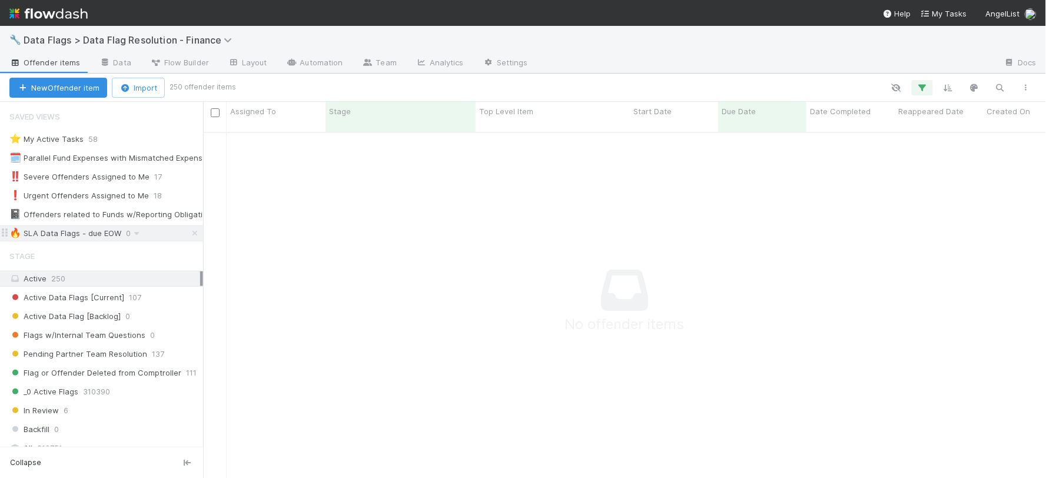
scroll to position [336, 823]
click at [622, 86] on icon "button" at bounding box center [923, 87] width 12 height 11
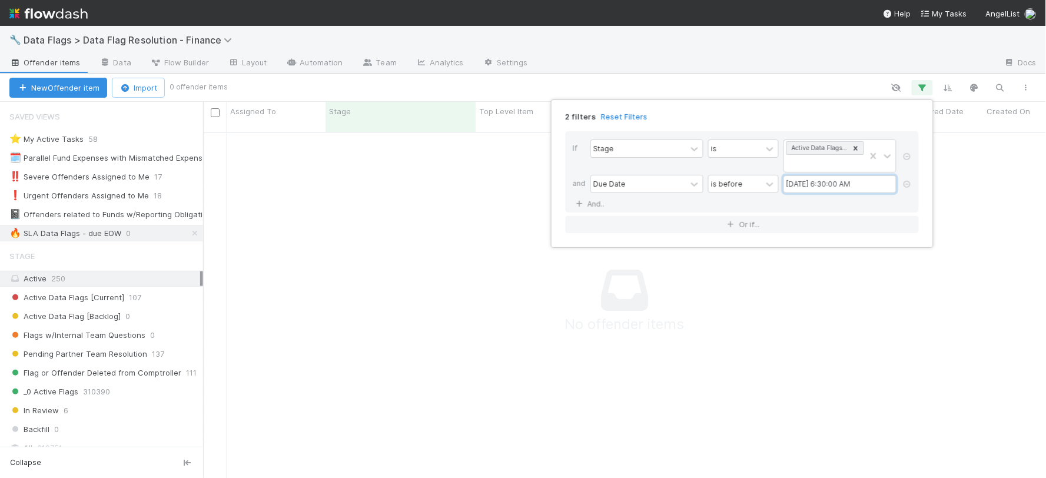
click at [622, 184] on input "08/16/2025 6:30:00 AM" at bounding box center [840, 184] width 113 height 18
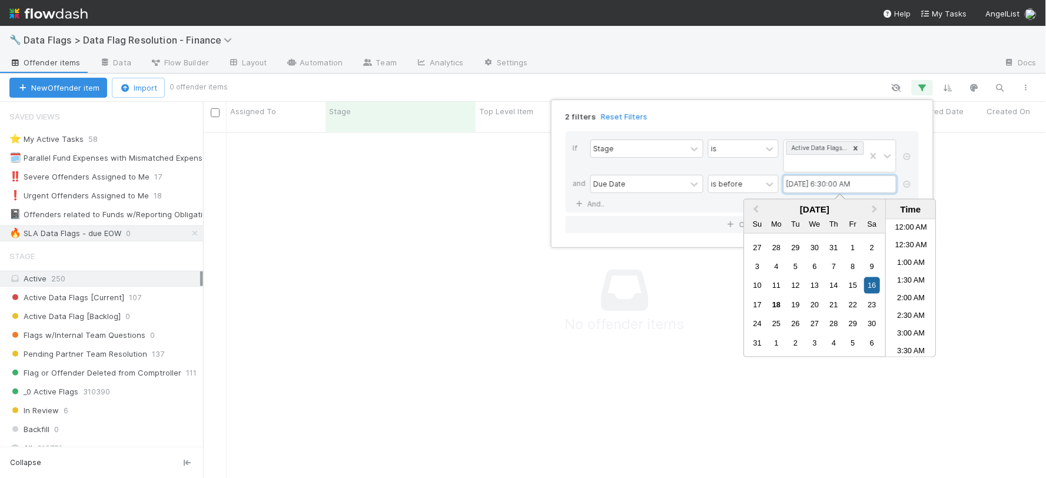
scroll to position [170, 0]
click at [622, 304] on div "23" at bounding box center [872, 305] width 16 height 16
type input "08/23/2025 6:30:00 AM"
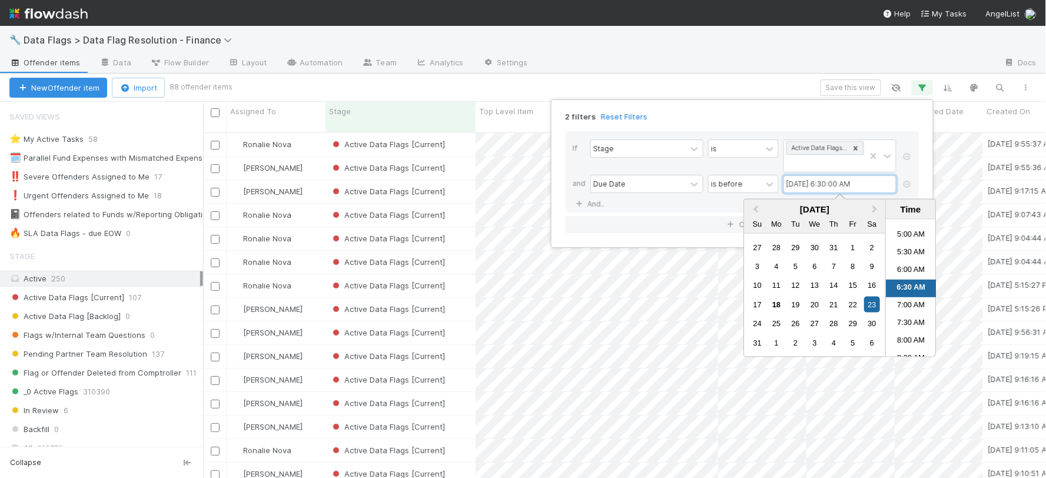
scroll to position [346, 833]
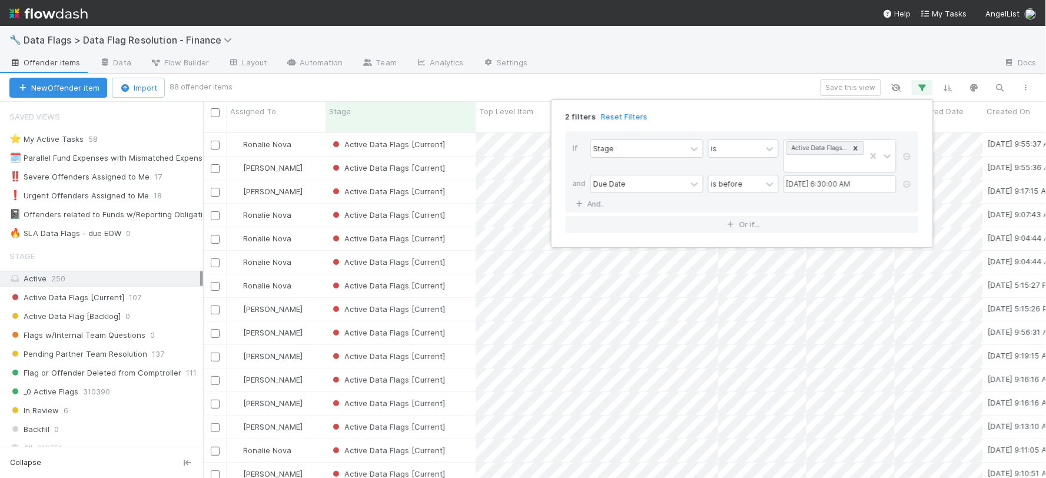
click at [622, 122] on div "If Stage is Active Data Flags [Current] and Due Date is before 08/23/2025 6:30:…" at bounding box center [742, 182] width 372 height 121
click at [622, 87] on div "2 filters Reset Filters If Stage is Active Data Flags [Current] and Due Date is…" at bounding box center [523, 239] width 1046 height 478
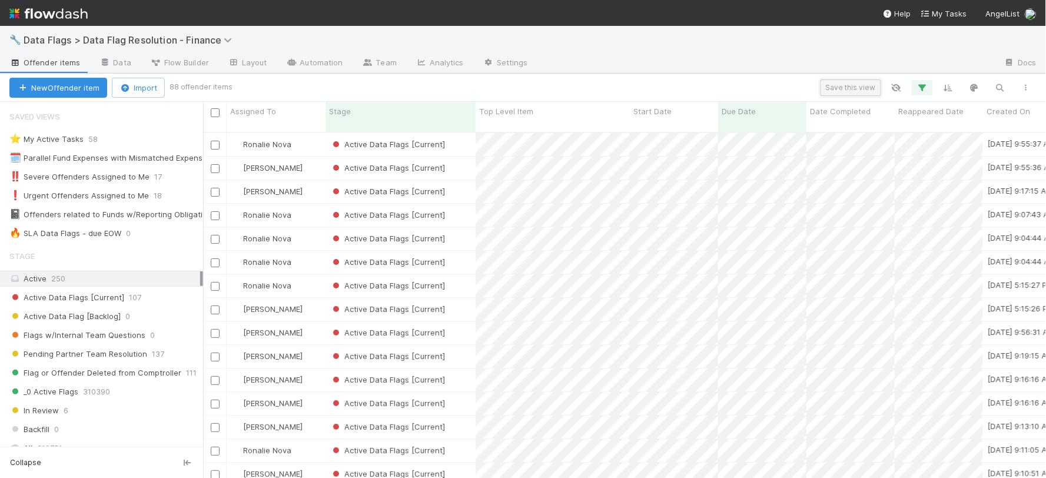
click at [622, 90] on button "Save this view" at bounding box center [851, 87] width 61 height 16
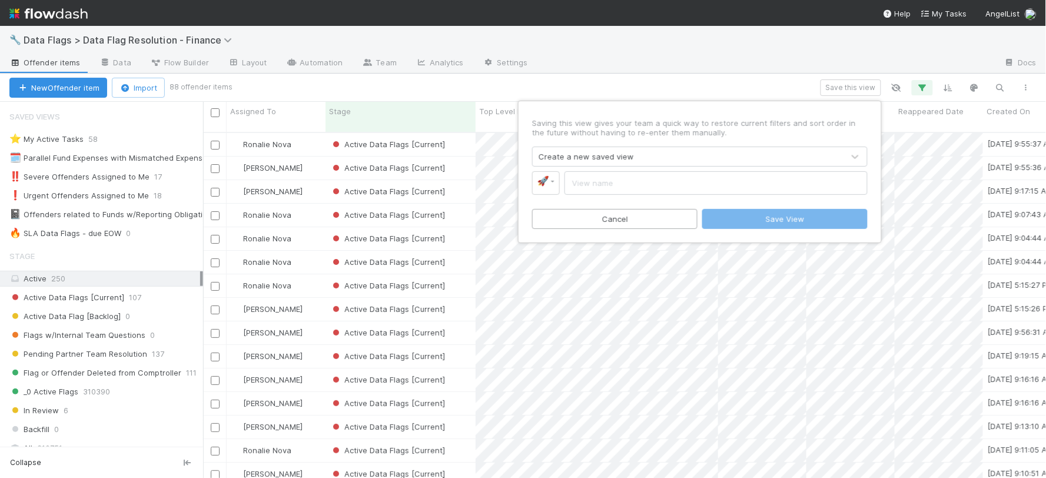
click at [586, 160] on div "Create a new saved view" at bounding box center [586, 157] width 95 height 12
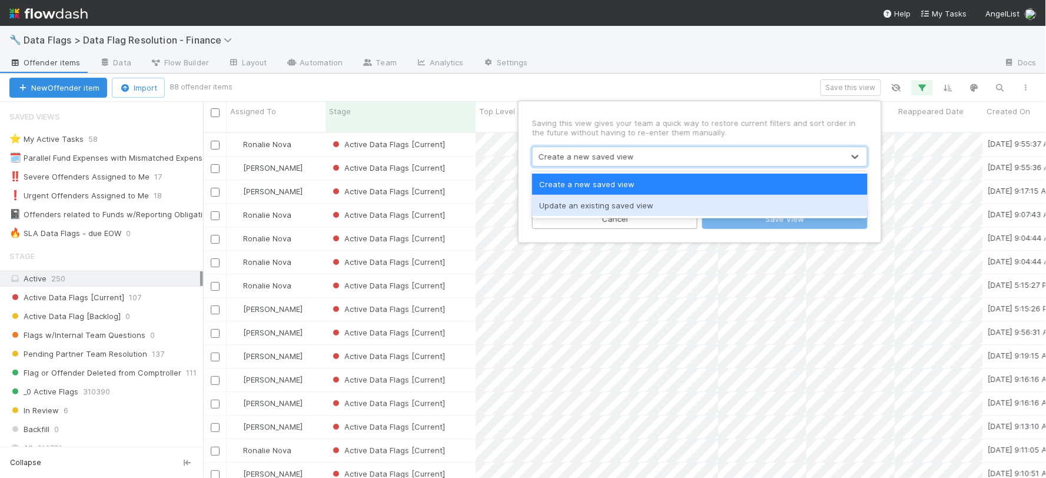
click at [586, 205] on div "Update an existing saved view" at bounding box center [700, 205] width 336 height 21
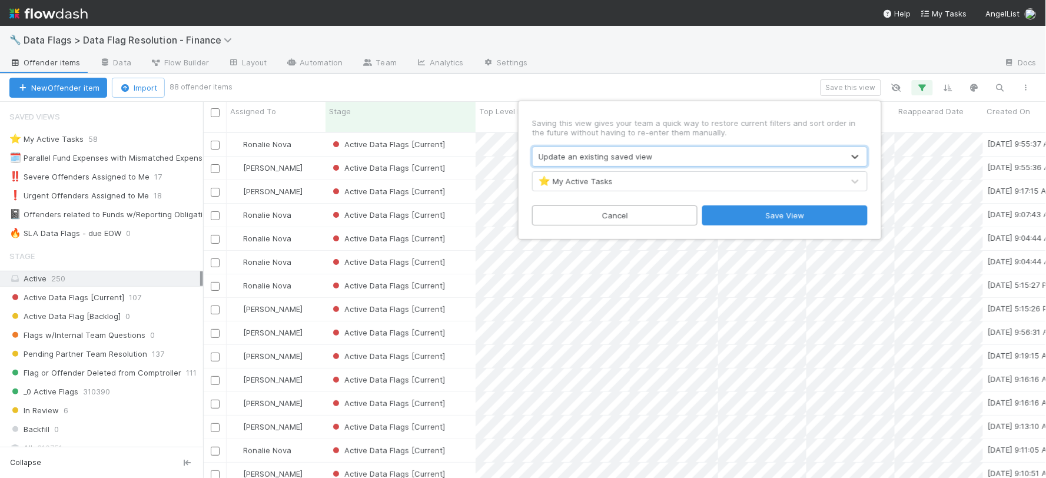
click at [596, 183] on div "⭐ My Active Tasks" at bounding box center [576, 181] width 74 height 12
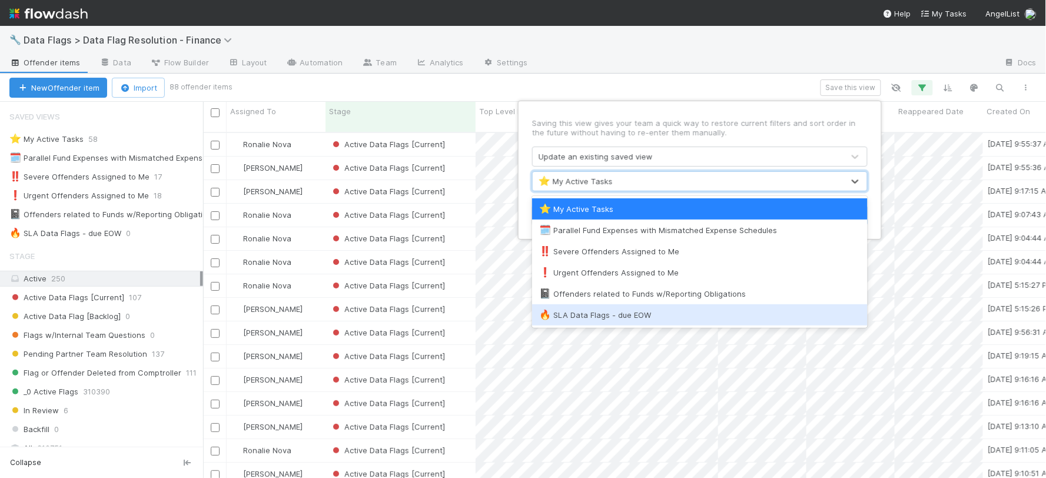
click at [614, 314] on div "🔥 SLA Data Flags - due EOW" at bounding box center [699, 315] width 321 height 12
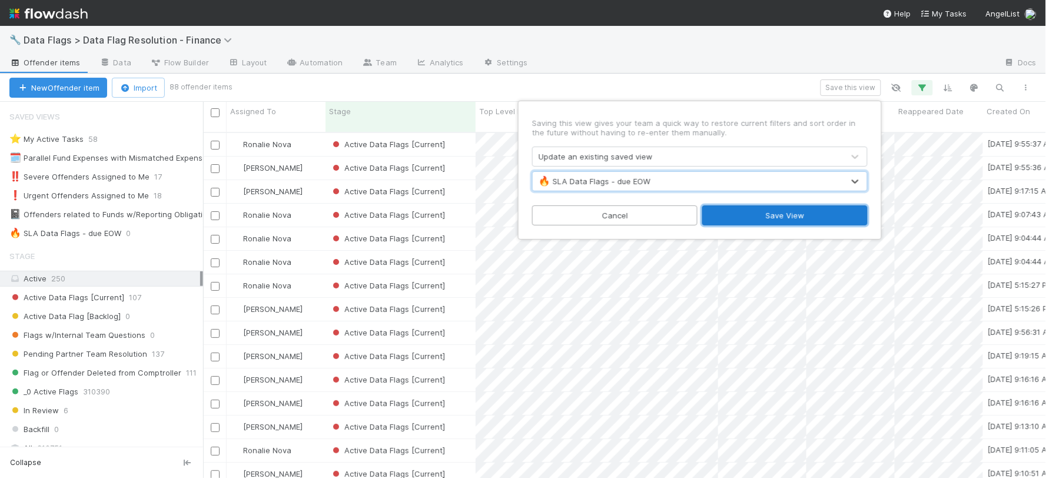
click at [622, 216] on button "Save View" at bounding box center [784, 215] width 165 height 20
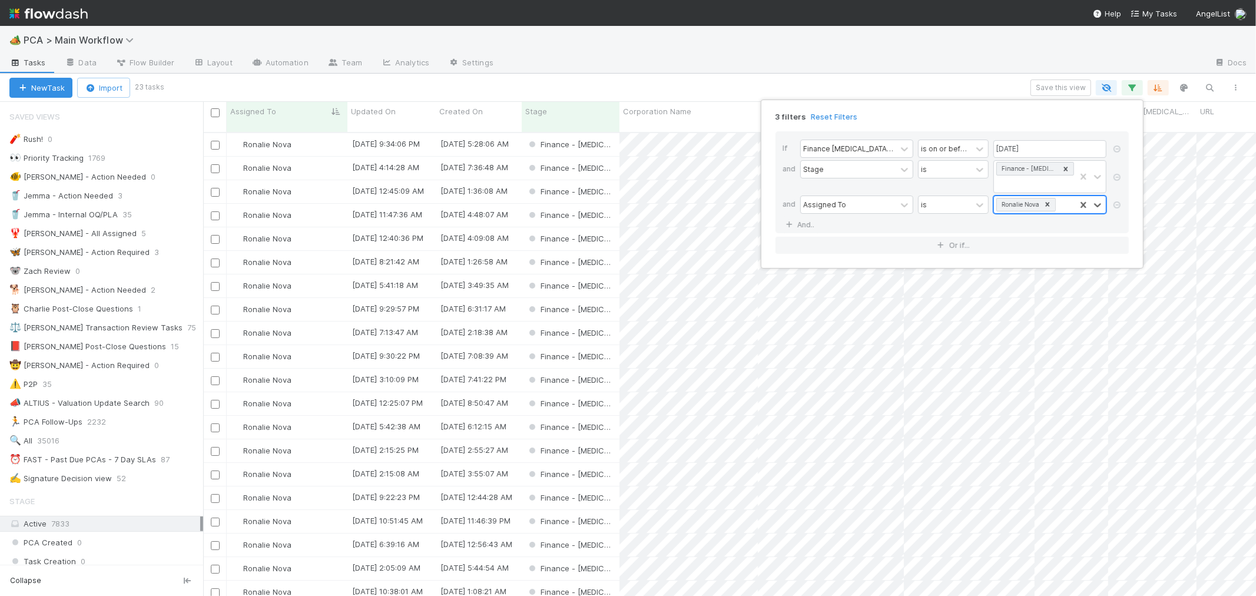
scroll to position [463, 1043]
click at [1045, 200] on icon at bounding box center [1047, 204] width 8 height 8
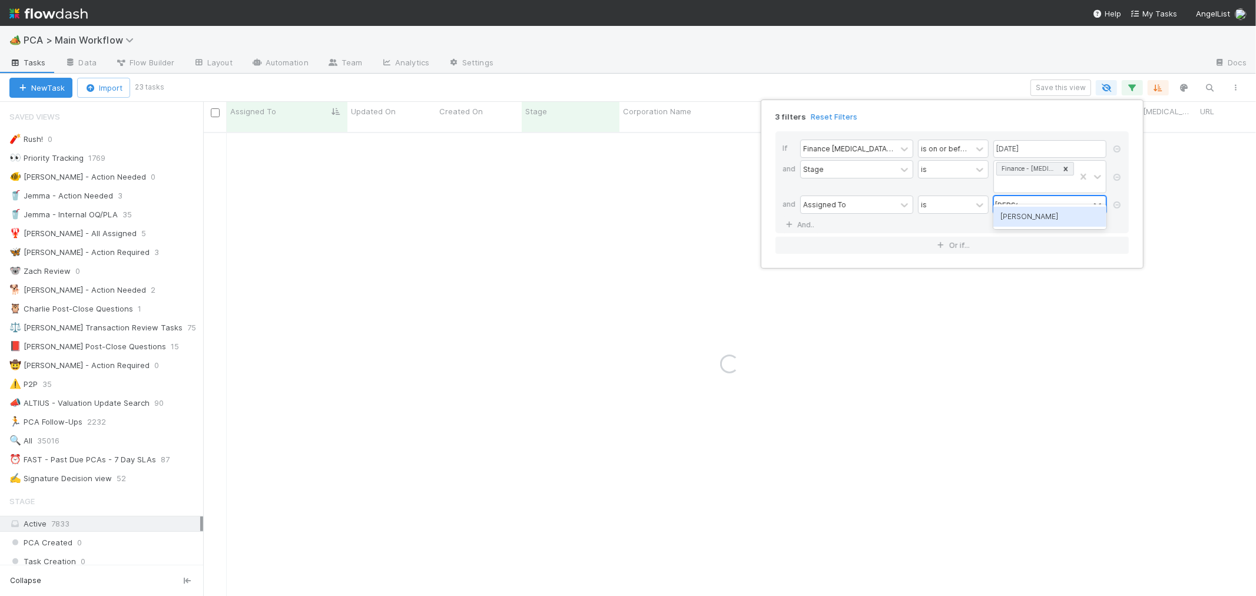
type input "Marenz"
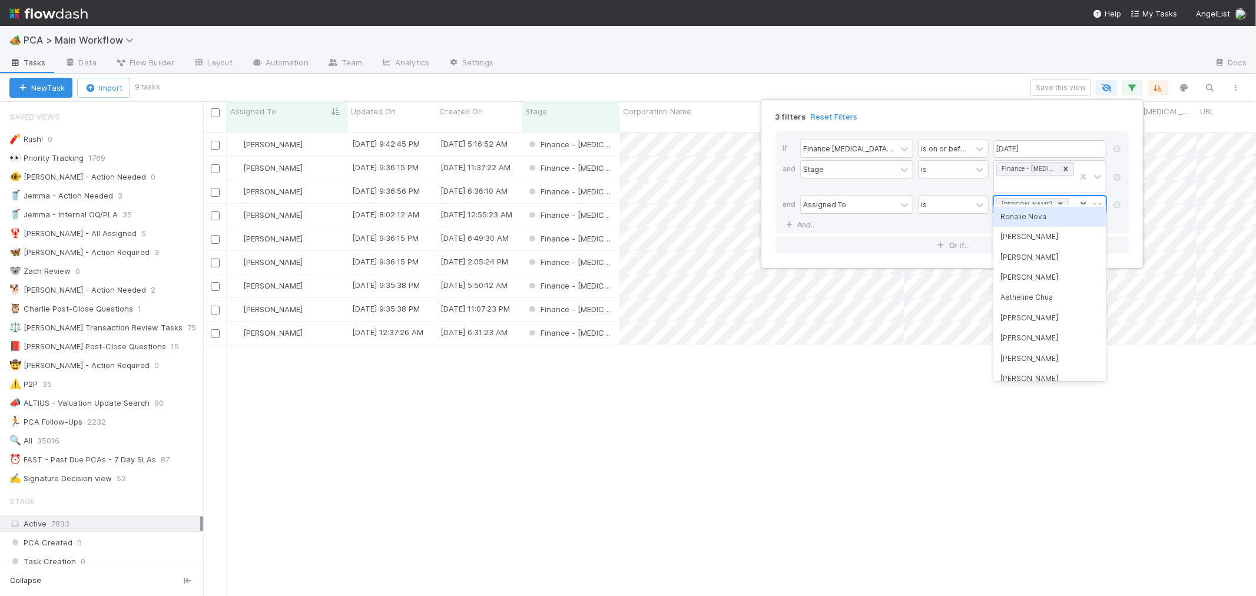
click at [1056, 200] on icon at bounding box center [1060, 204] width 8 height 8
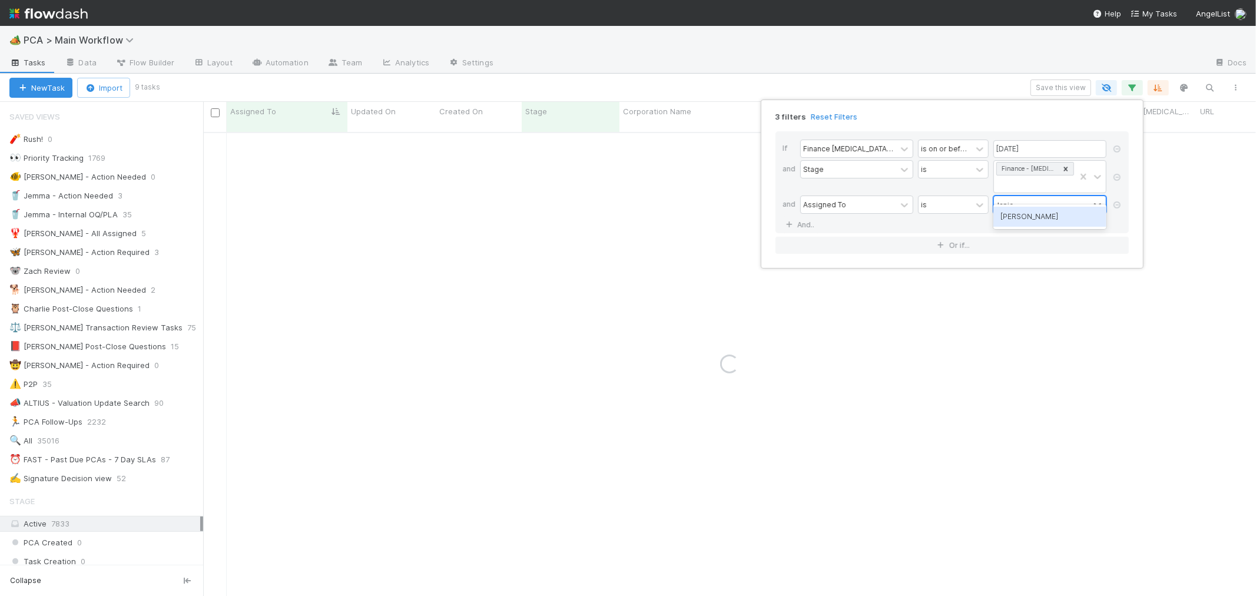
type input "Janice"
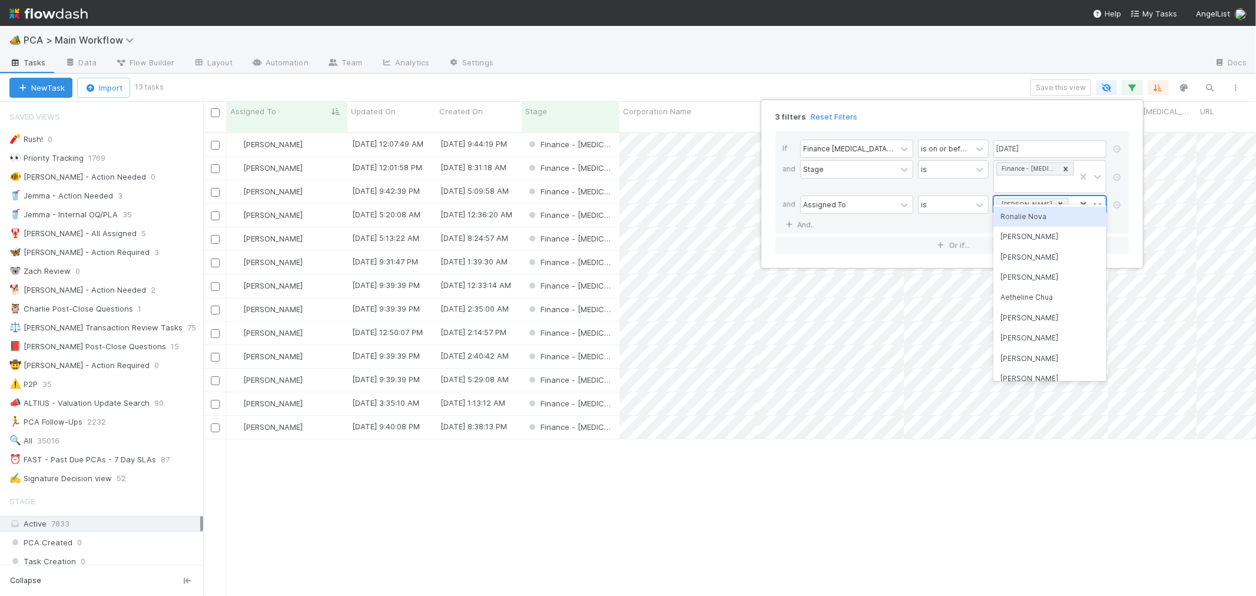
click at [1056, 200] on icon at bounding box center [1060, 204] width 8 height 8
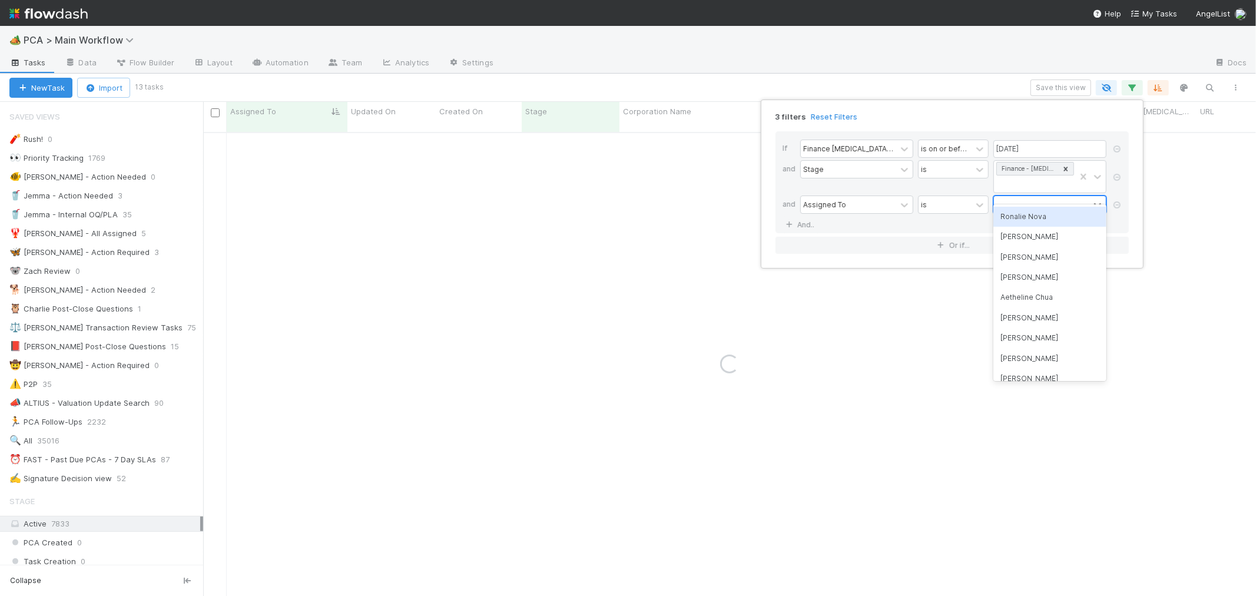
type input "a"
type input "marve"
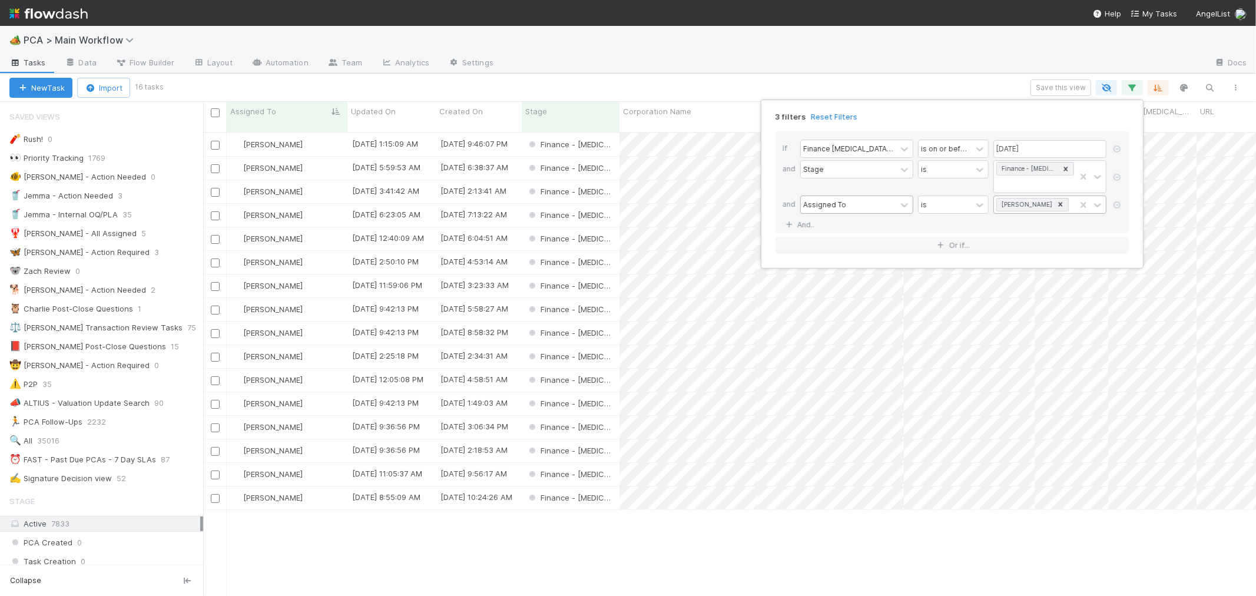
click at [856, 196] on div "Assigned To" at bounding box center [848, 204] width 95 height 17
type input "ct up"
click at [851, 208] on div "CT Updates Processed By" at bounding box center [856, 217] width 113 height 20
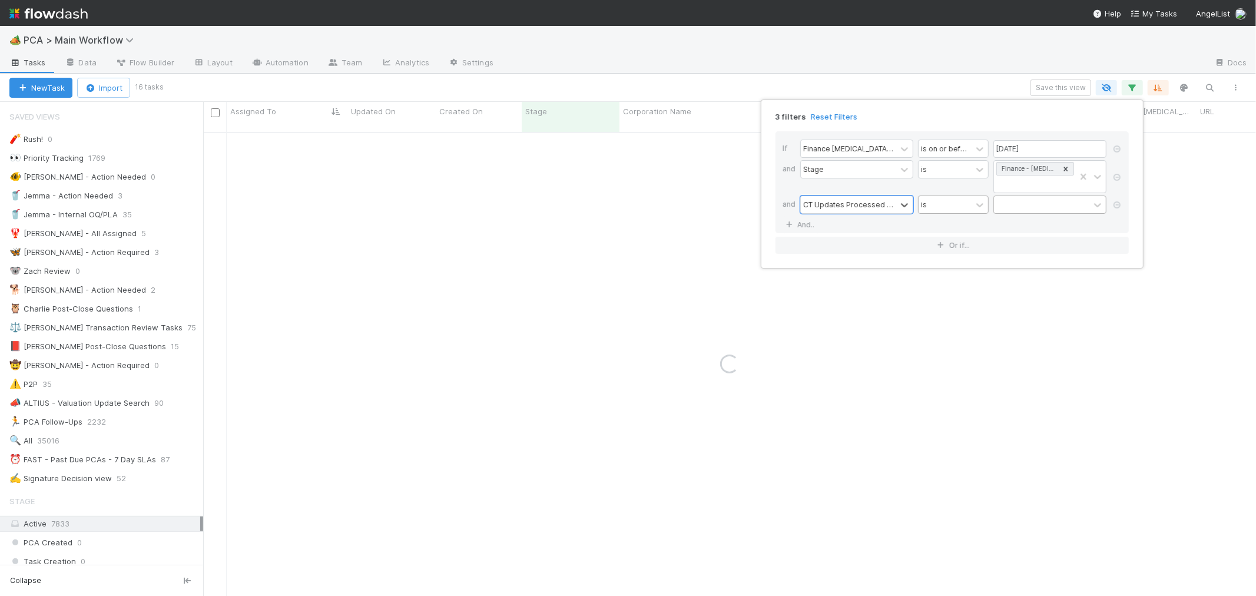
click at [963, 196] on div "is" at bounding box center [945, 204] width 53 height 17
click at [958, 257] on div "is empty" at bounding box center [953, 257] width 71 height 20
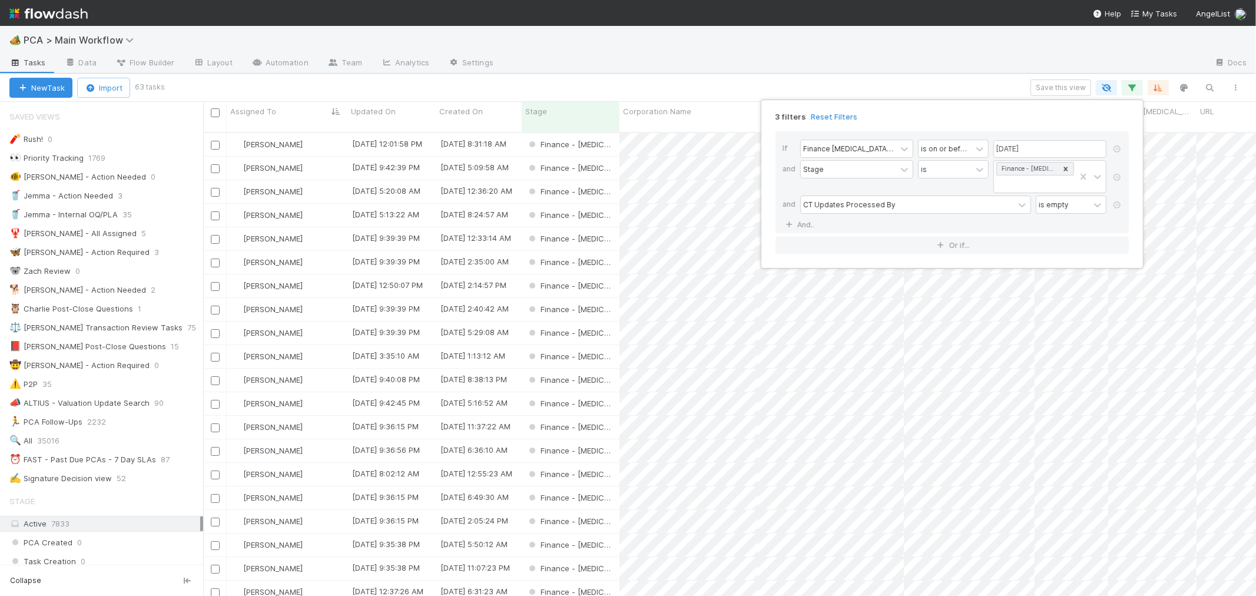
click at [745, 87] on div "3 filters Reset Filters If Finance ICU Due Date is on or before 08/22/2025 and …" at bounding box center [628, 298] width 1256 height 596
click at [810, 84] on div "Save this view" at bounding box center [706, 87] width 1086 height 16
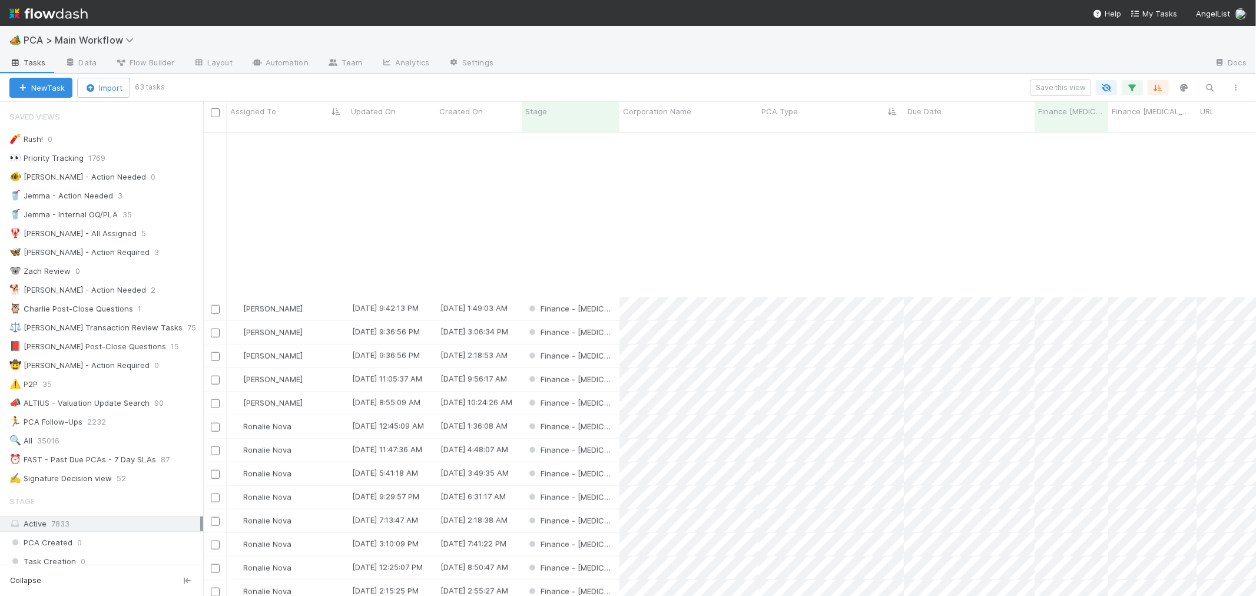
scroll to position [1020, 0]
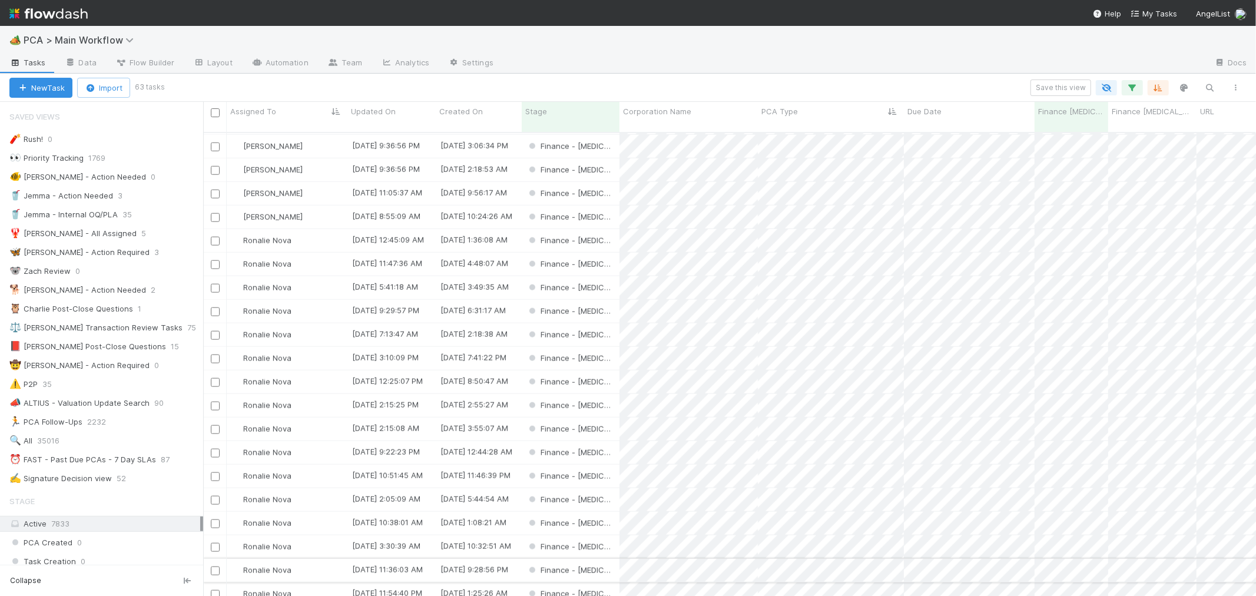
click at [216, 566] on input "checkbox" at bounding box center [215, 570] width 9 height 9
click at [216, 590] on input "checkbox" at bounding box center [215, 594] width 9 height 9
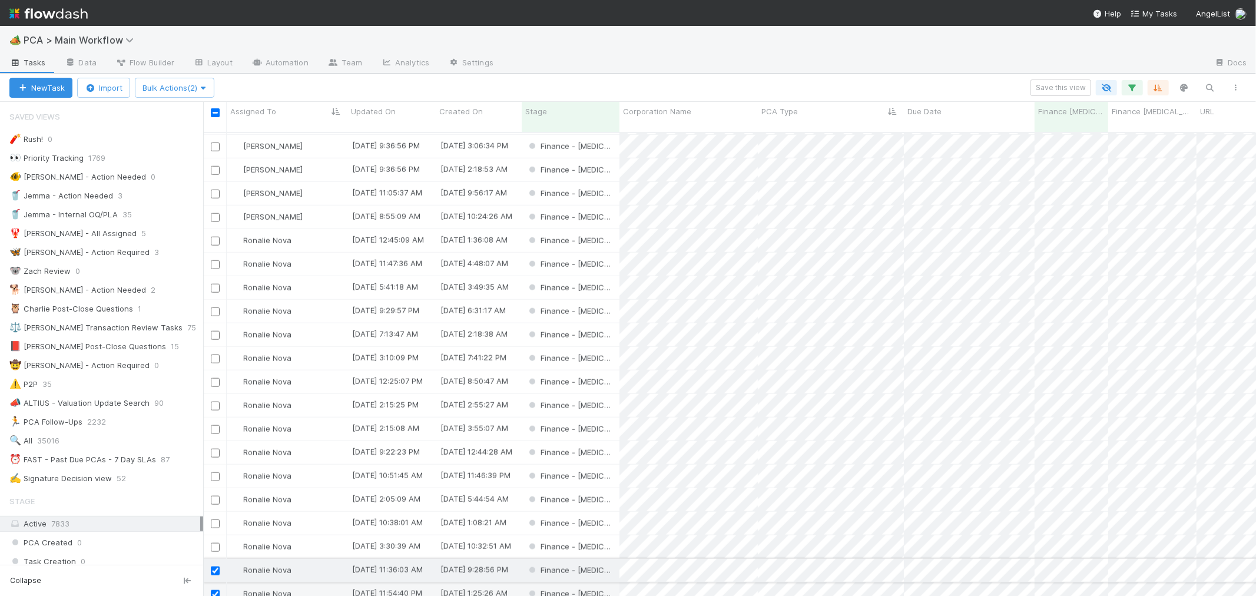
click at [216, 566] on input "checkbox" at bounding box center [215, 570] width 9 height 9
click at [216, 590] on input "checkbox" at bounding box center [215, 594] width 9 height 9
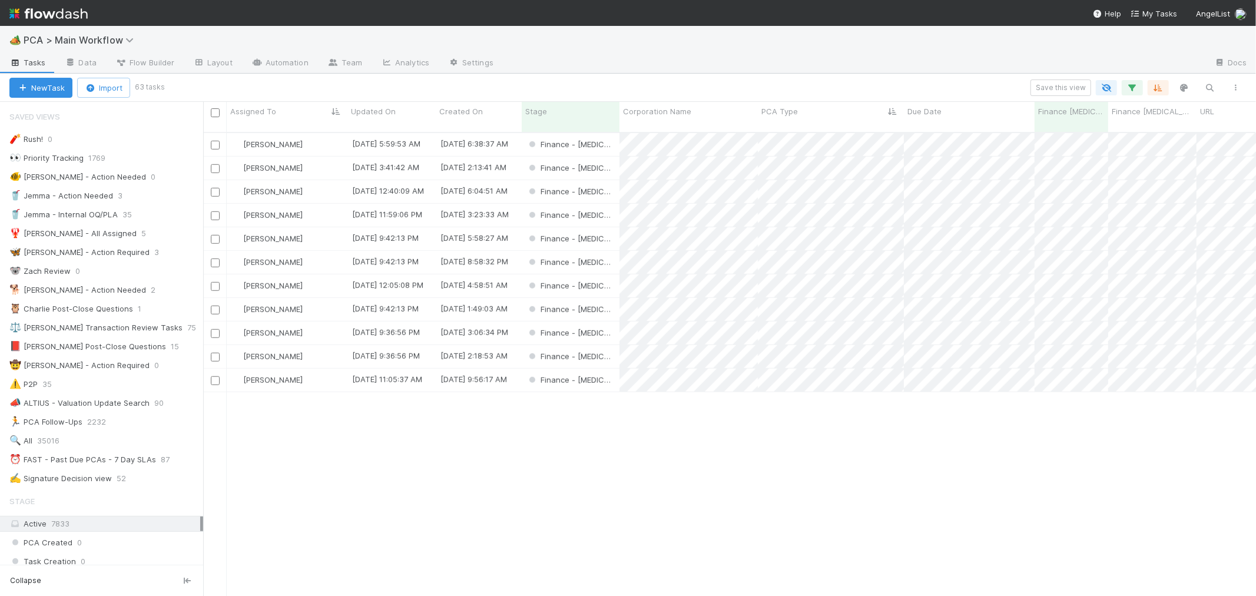
scroll to position [562, 0]
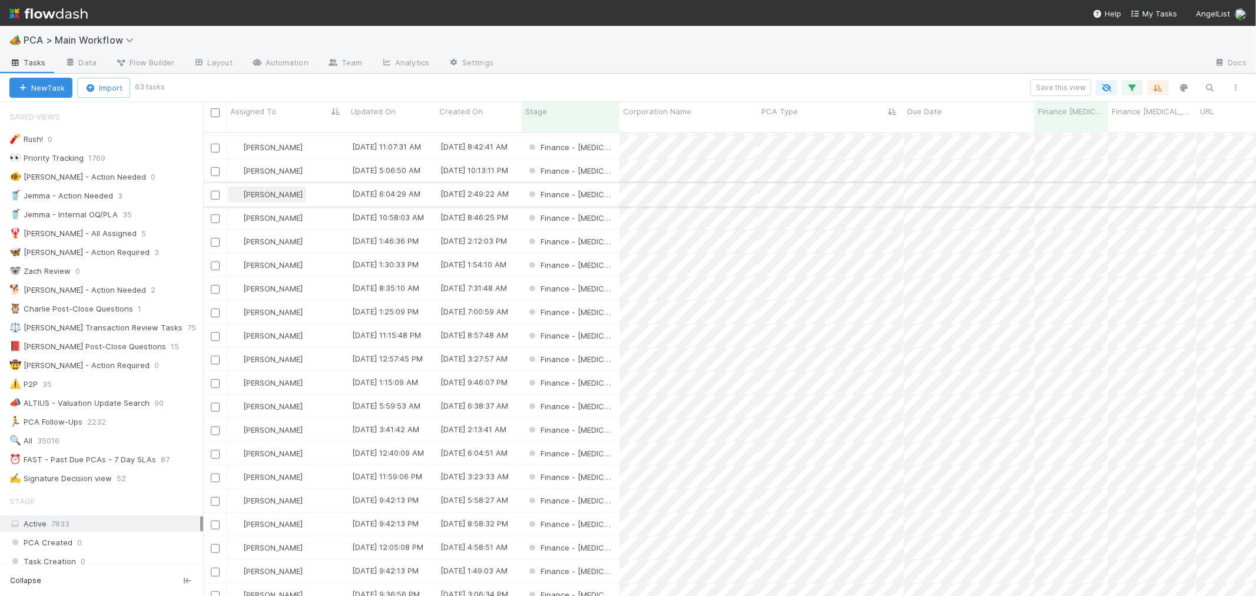
click at [254, 190] on span "[PERSON_NAME]" at bounding box center [272, 194] width 59 height 9
click at [548, 53] on div at bounding box center [628, 298] width 1256 height 596
click at [316, 298] on div "[PERSON_NAME]" at bounding box center [287, 309] width 121 height 23
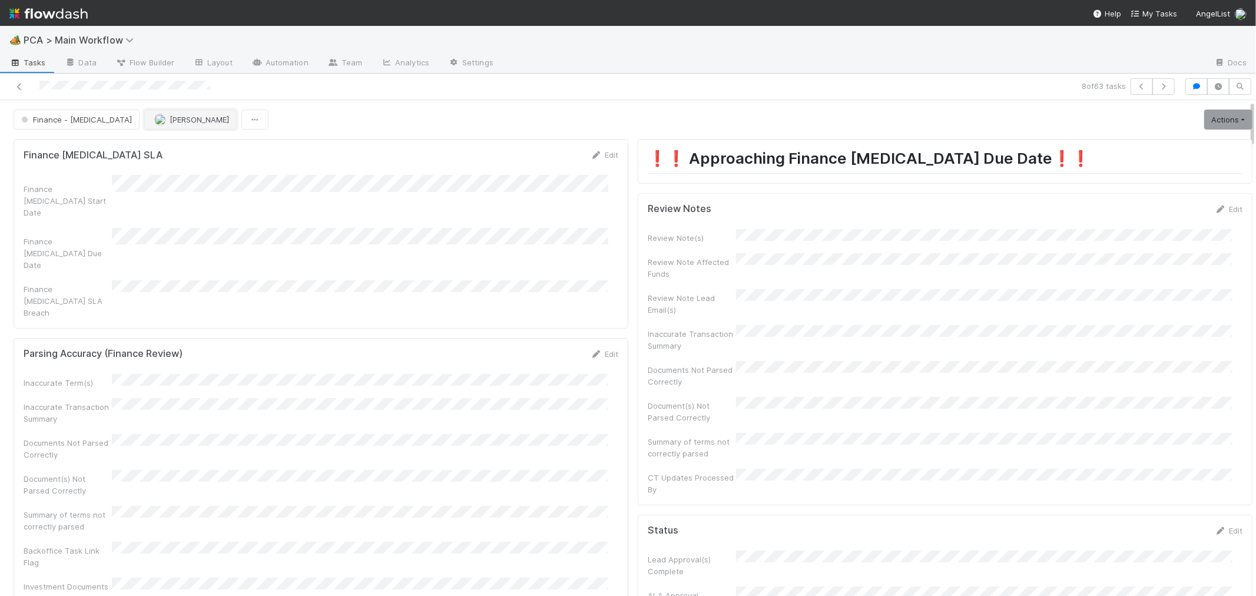
click at [170, 120] on span "[PERSON_NAME]" at bounding box center [199, 119] width 59 height 9
click at [20, 86] on icon at bounding box center [20, 87] width 12 height 8
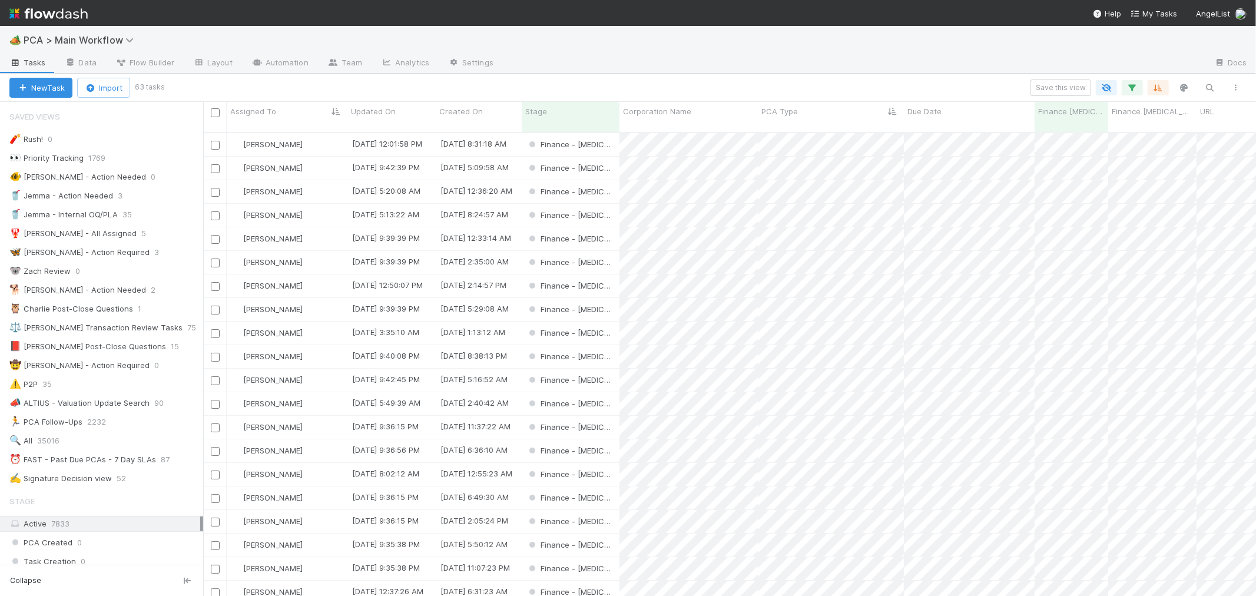
scroll to position [463, 1043]
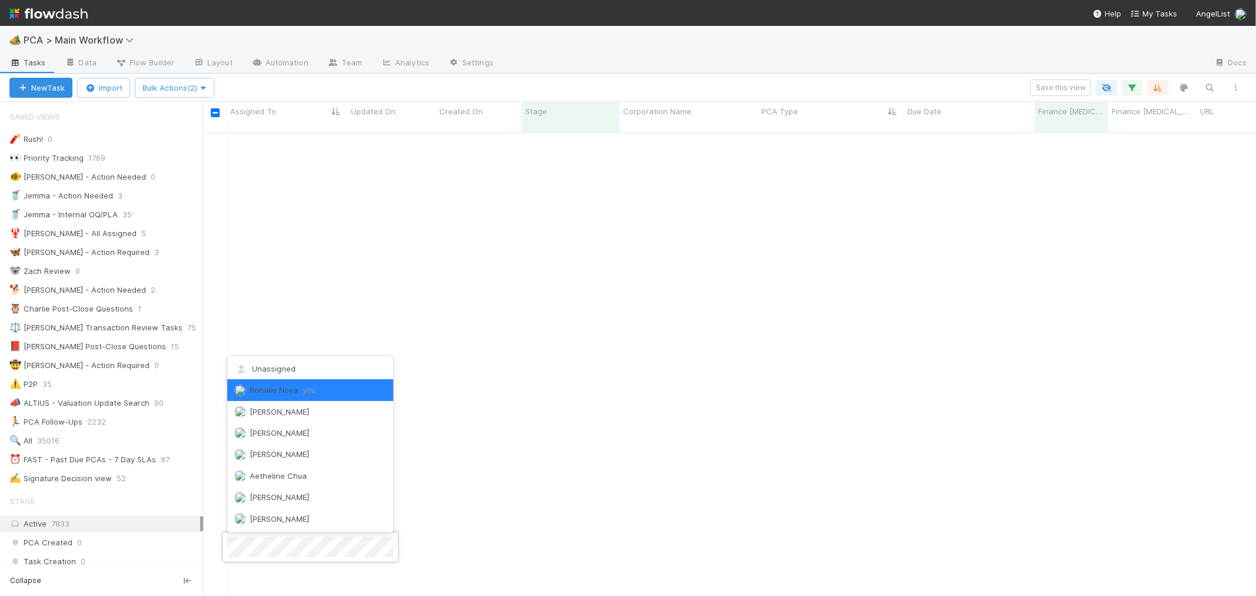
scroll to position [463, 1043]
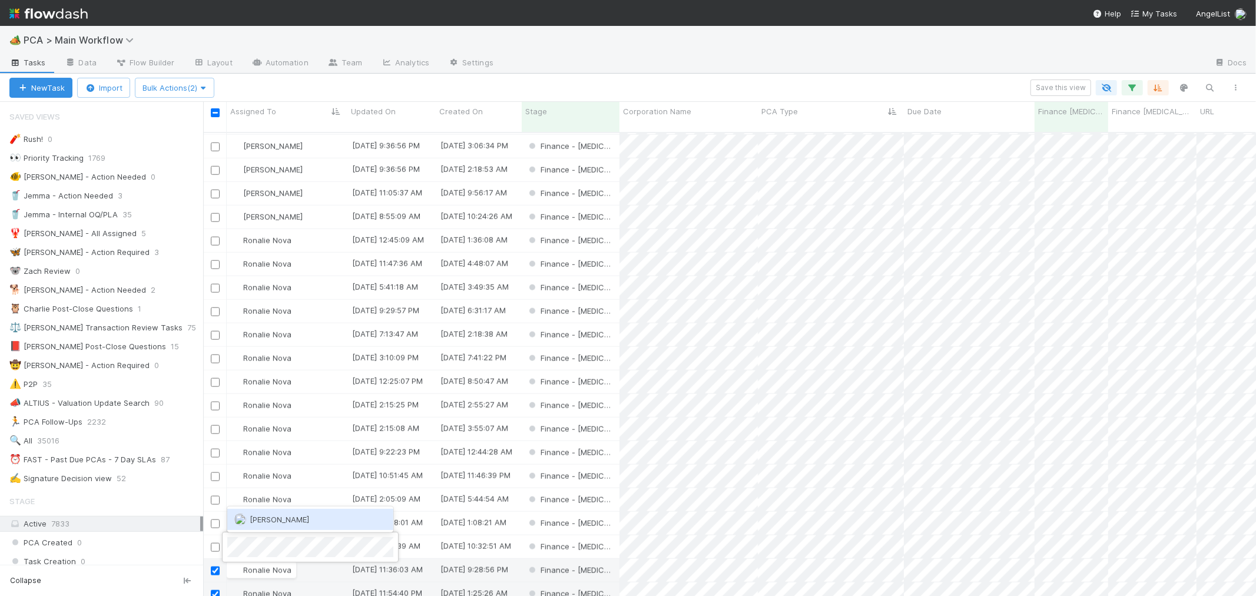
click at [266, 519] on span "[PERSON_NAME]" at bounding box center [279, 519] width 59 height 9
click at [267, 589] on span "Ronalie Nova" at bounding box center [267, 593] width 48 height 9
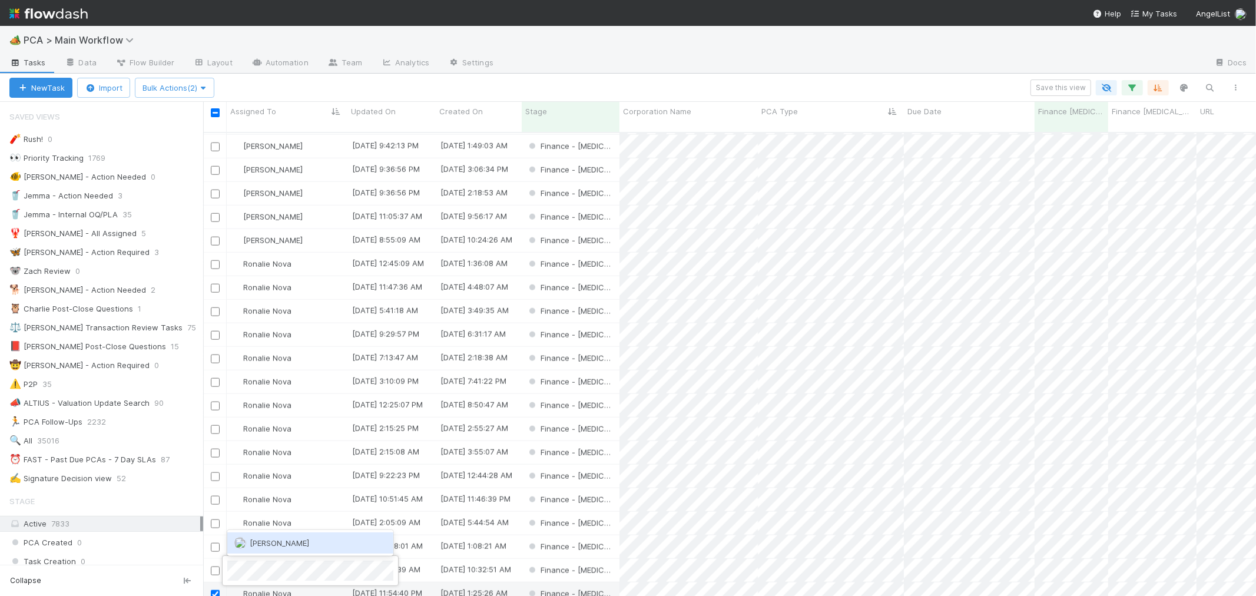
click at [297, 539] on span "[PERSON_NAME]" at bounding box center [279, 542] width 59 height 9
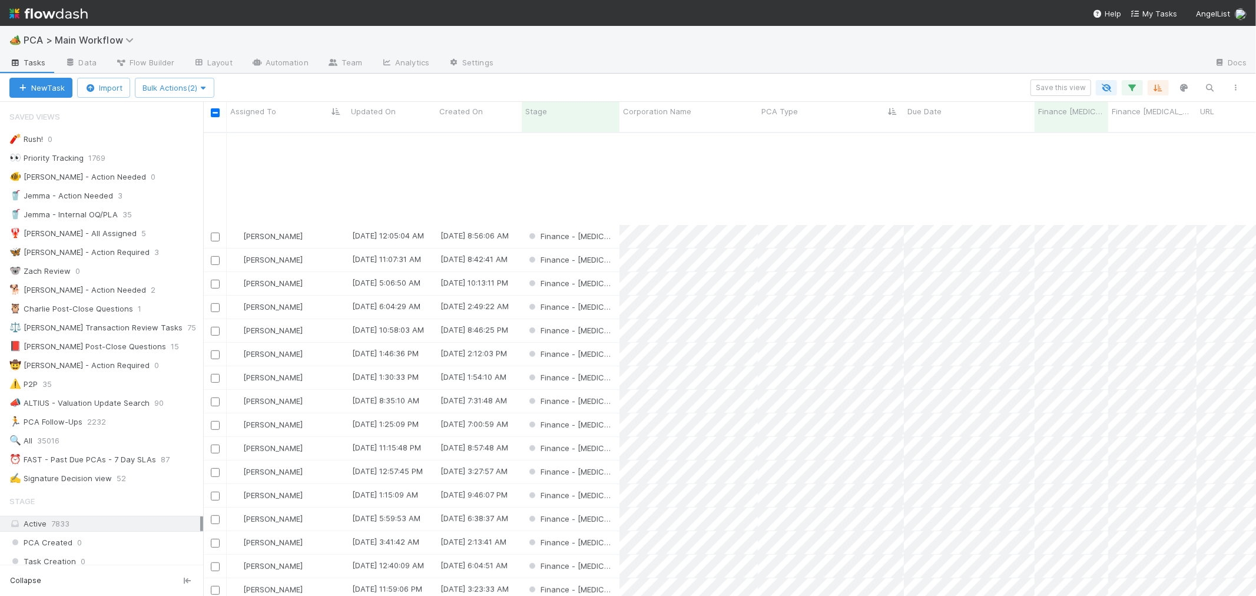
scroll to position [628, 0]
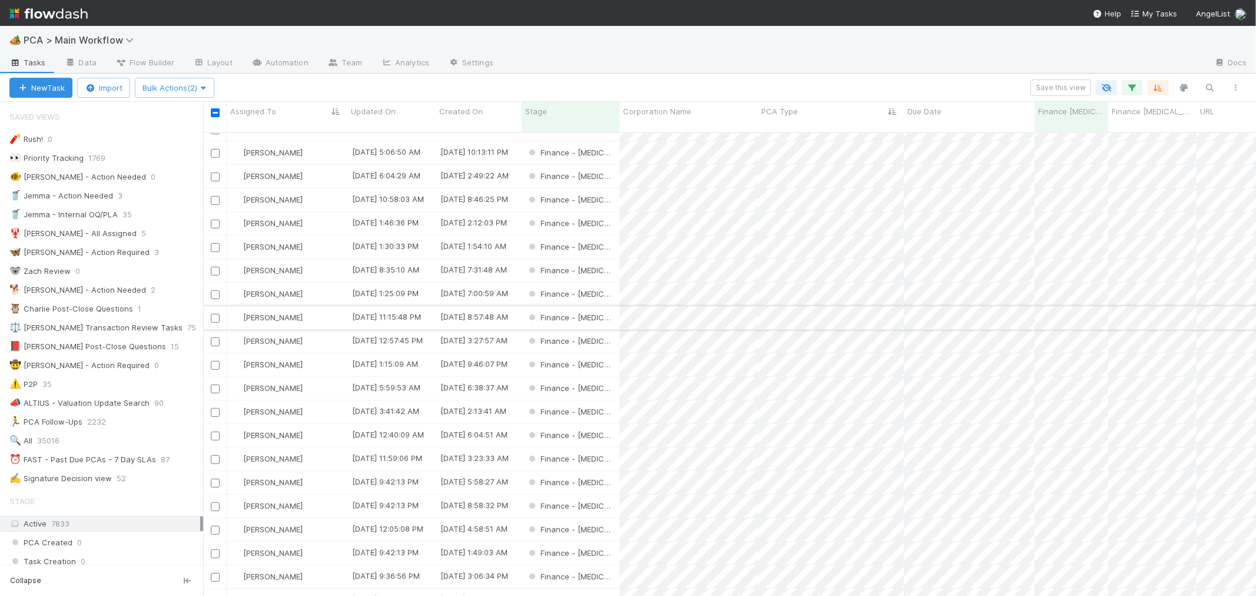
click at [214, 314] on input "checkbox" at bounding box center [215, 318] width 9 height 9
click at [215, 337] on input "checkbox" at bounding box center [215, 341] width 9 height 9
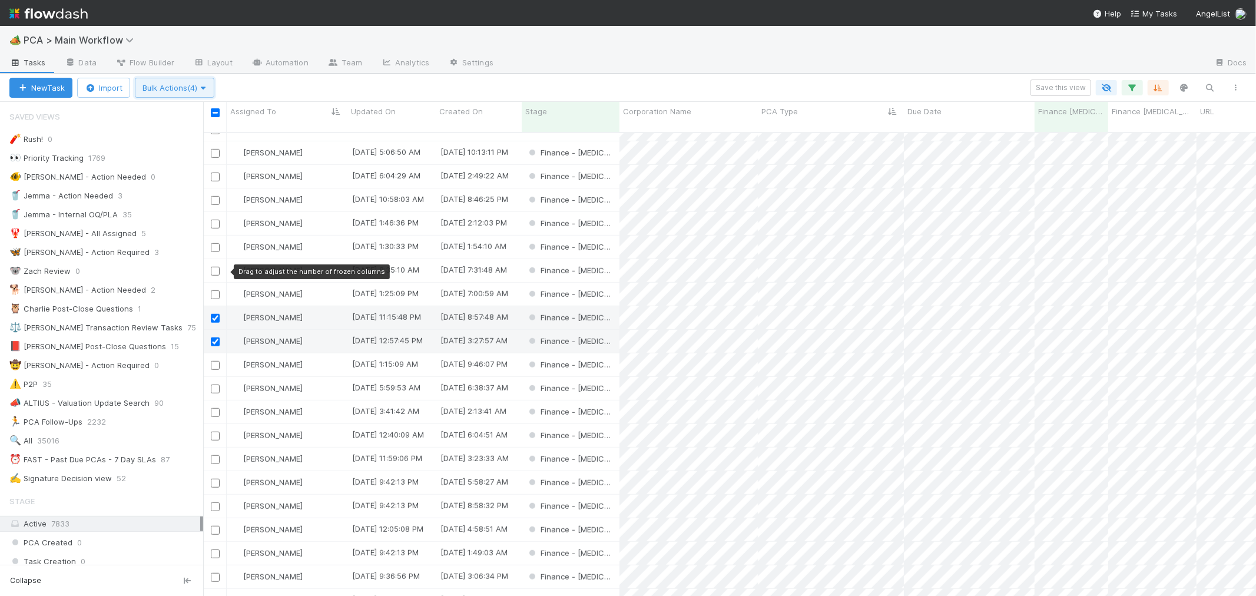
click at [183, 90] on span "Bulk Actions (4)" at bounding box center [174, 87] width 64 height 9
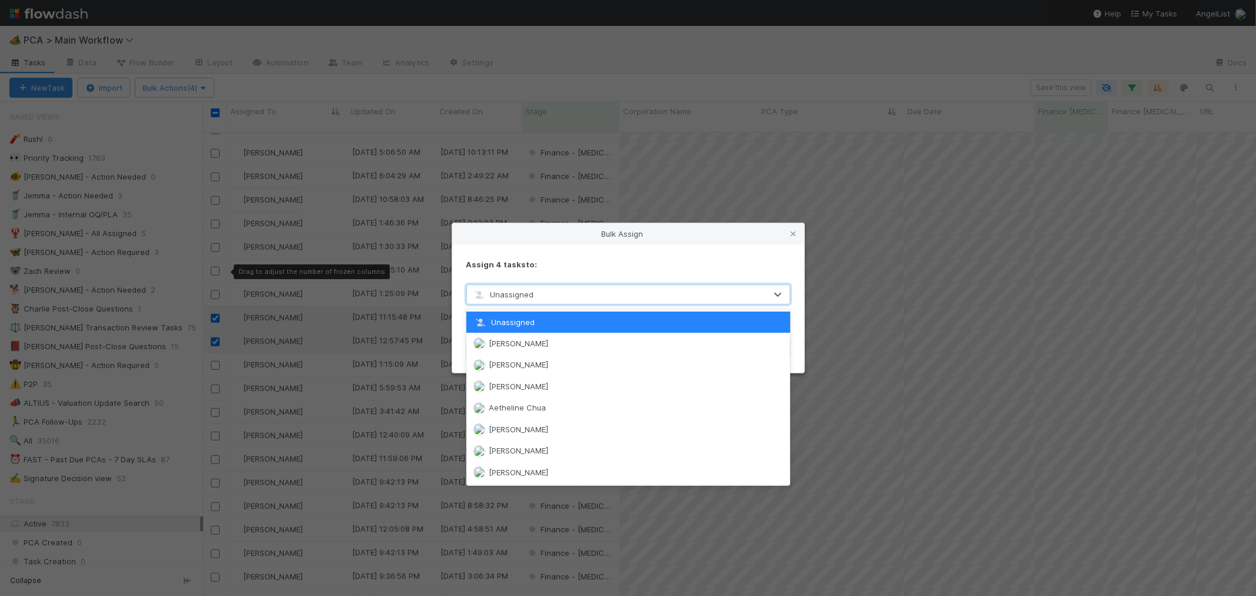
click at [536, 293] on div "Unassigned" at bounding box center [616, 294] width 299 height 19
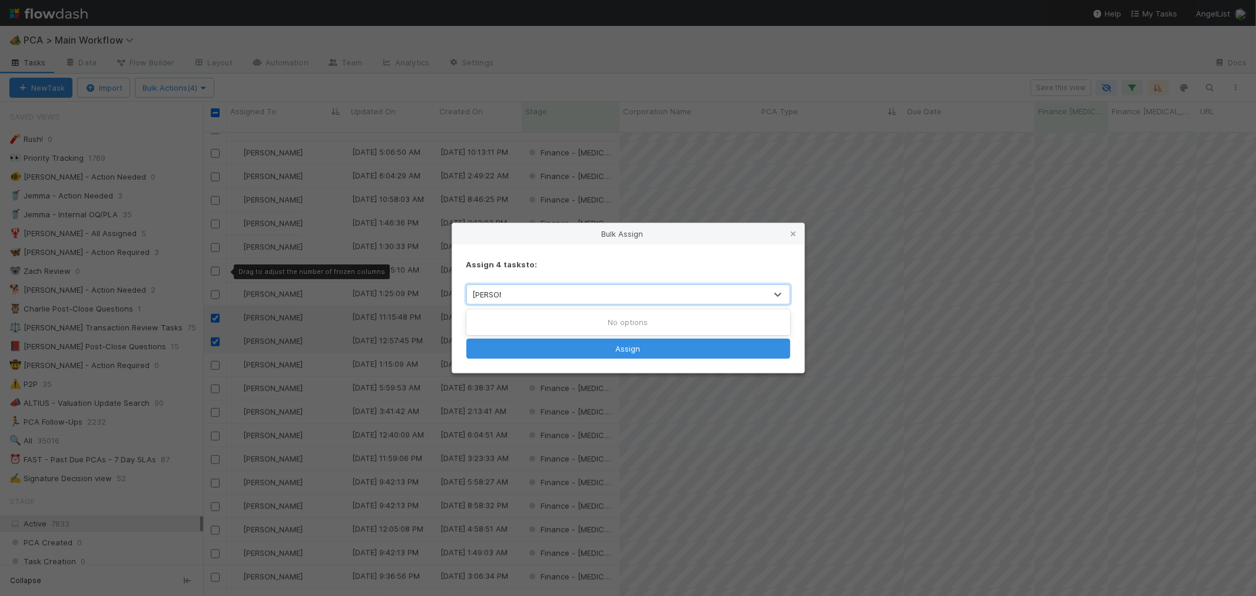
type input "marenz"
click at [566, 322] on div "[PERSON_NAME]" at bounding box center [628, 321] width 324 height 21
click at [598, 348] on button "Assign" at bounding box center [628, 349] width 324 height 20
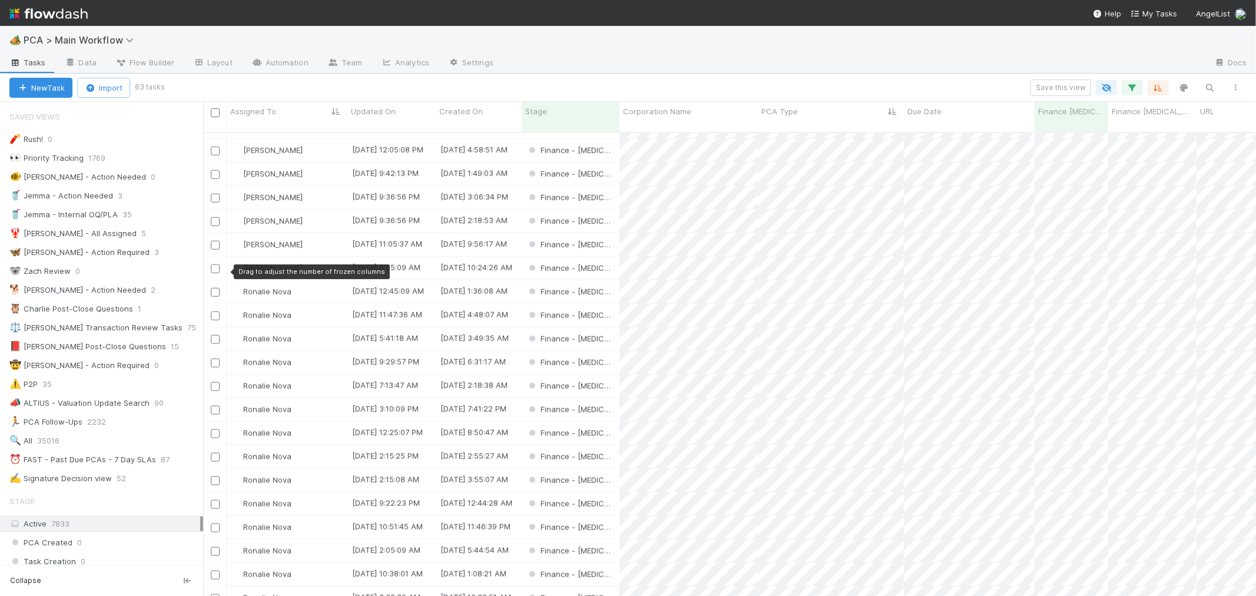
scroll to position [1020, 0]
click at [604, 394] on div "Finance - [MEDICAL_DATA]" at bounding box center [571, 405] width 98 height 23
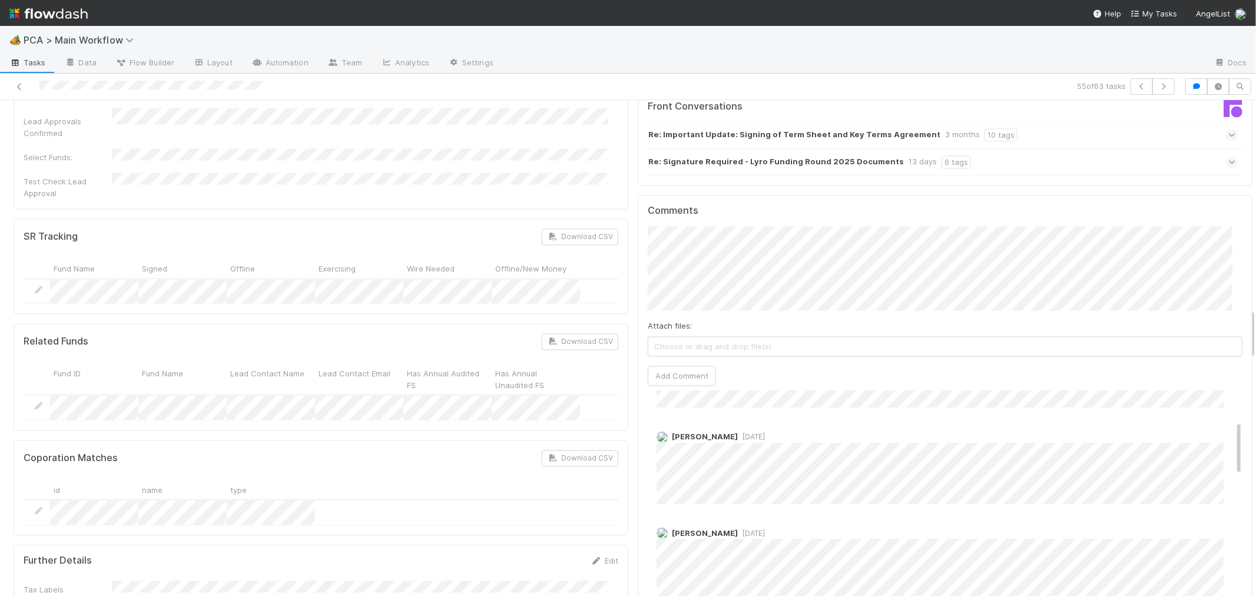
scroll to position [131, 0]
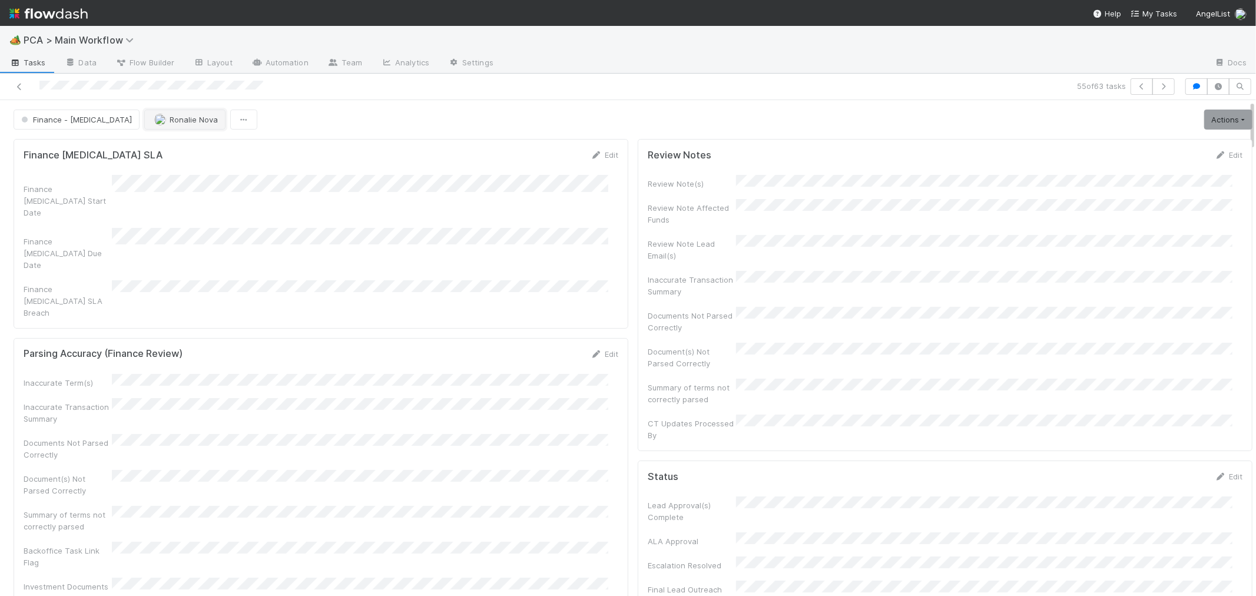
click at [170, 118] on span "Ronalie Nova" at bounding box center [194, 119] width 48 height 9
click at [21, 84] on icon at bounding box center [20, 87] width 12 height 8
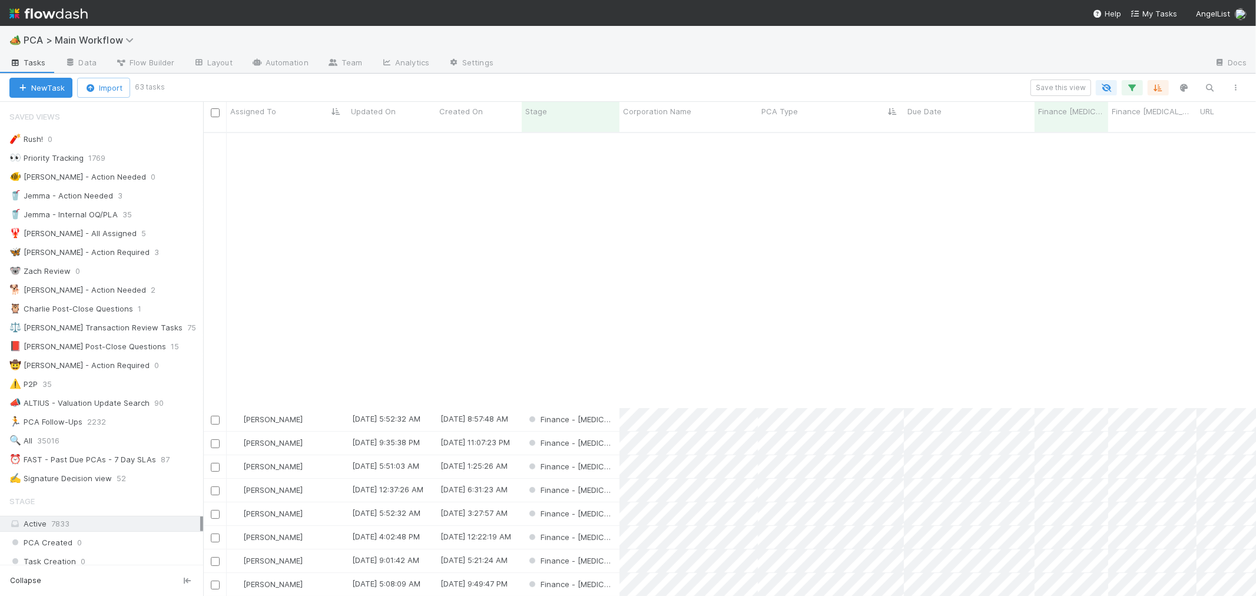
scroll to position [523, 0]
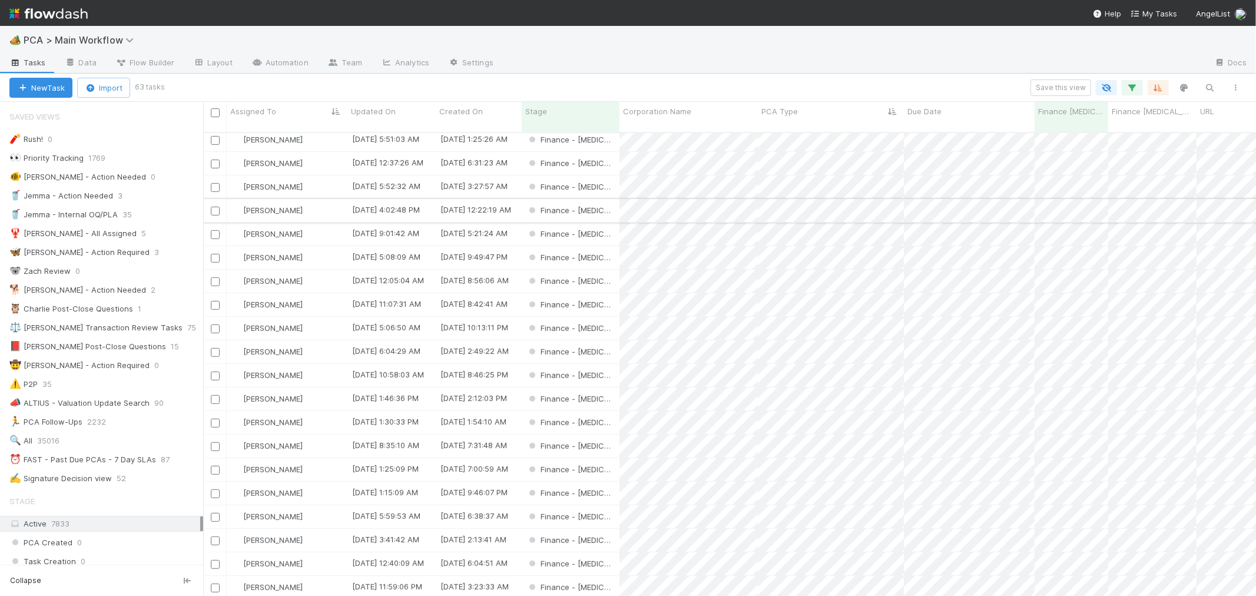
click at [213, 207] on input "checkbox" at bounding box center [215, 211] width 9 height 9
click at [213, 324] on input "checkbox" at bounding box center [215, 328] width 9 height 9
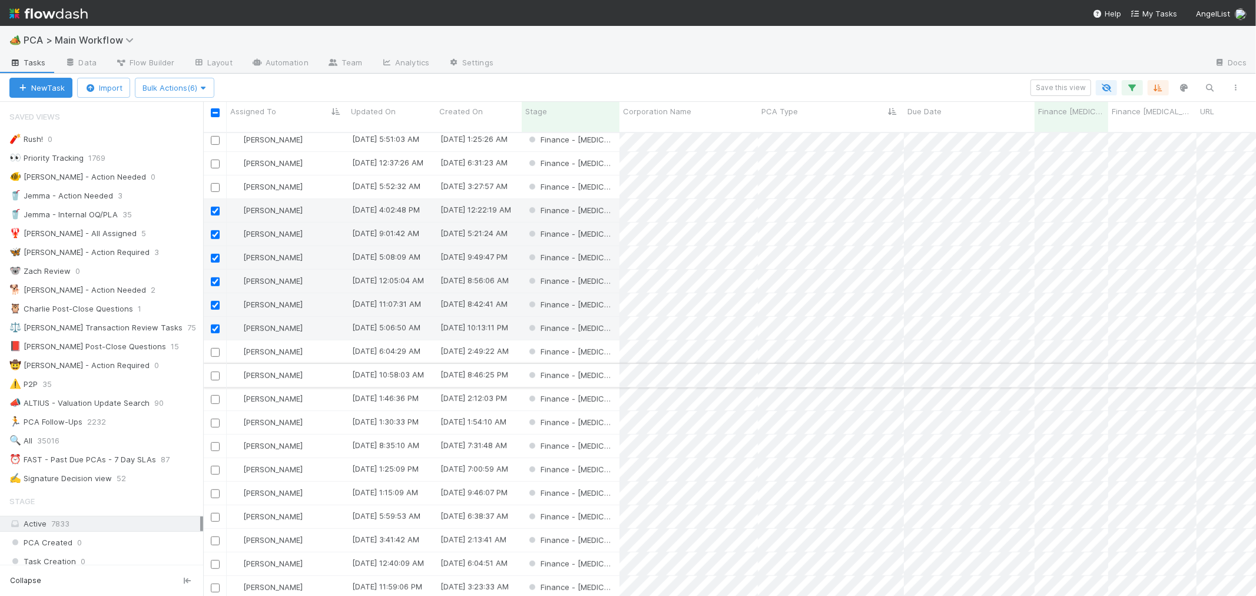
click at [217, 372] on input "checkbox" at bounding box center [215, 376] width 9 height 9
click at [215, 395] on input "checkbox" at bounding box center [215, 399] width 9 height 9
click at [218, 419] on input "checkbox" at bounding box center [215, 423] width 9 height 9
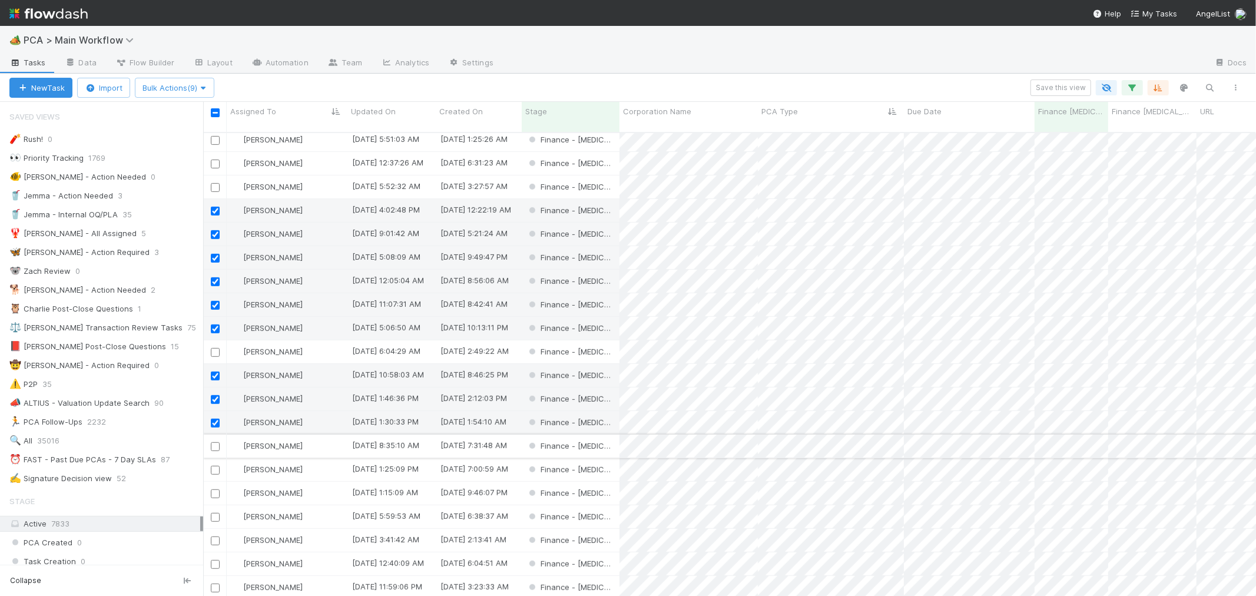
click at [214, 442] on input "checkbox" at bounding box center [215, 446] width 9 height 9
click at [185, 91] on span "Bulk Actions (10)" at bounding box center [176, 87] width 68 height 9
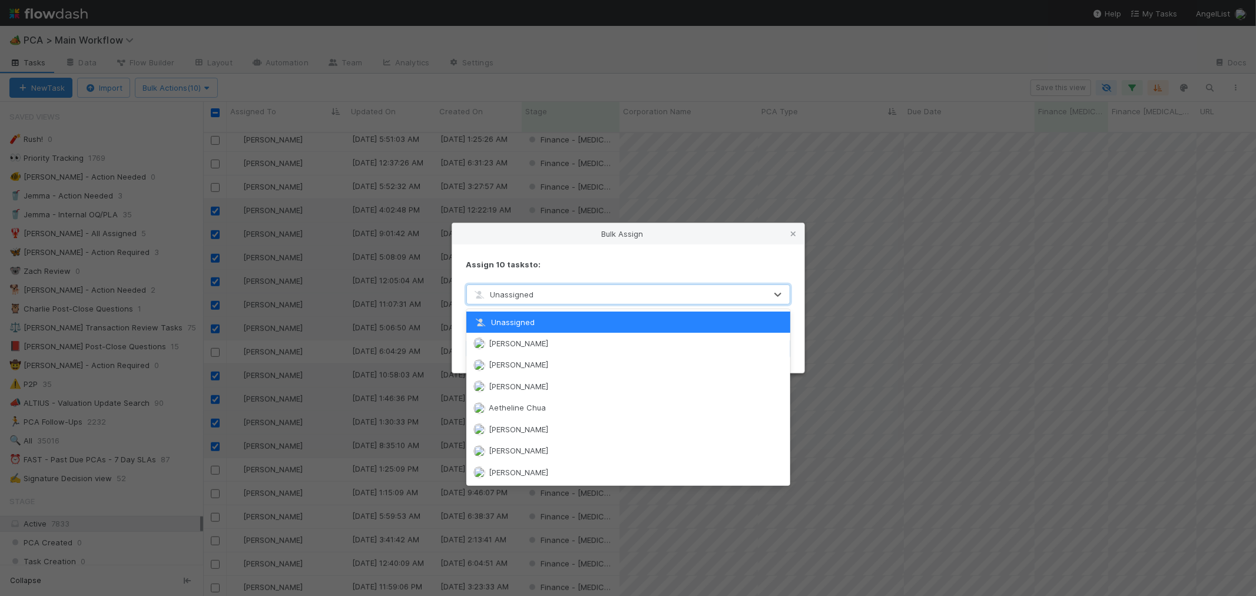
click at [548, 297] on div "Unassigned" at bounding box center [616, 294] width 299 height 19
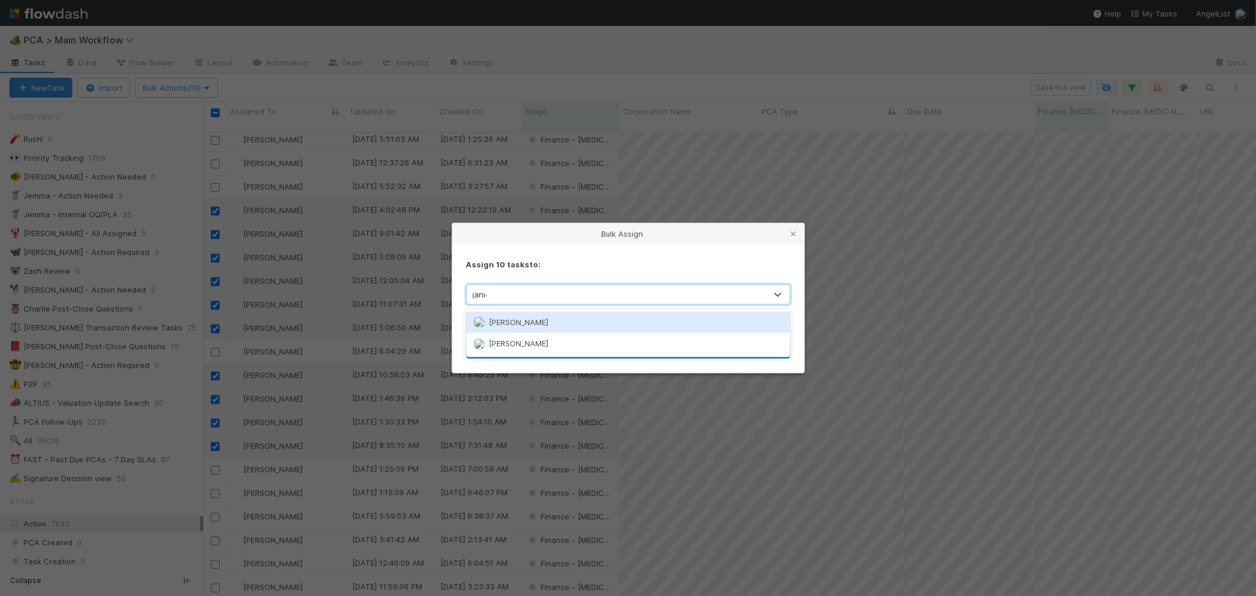
type input "janice"
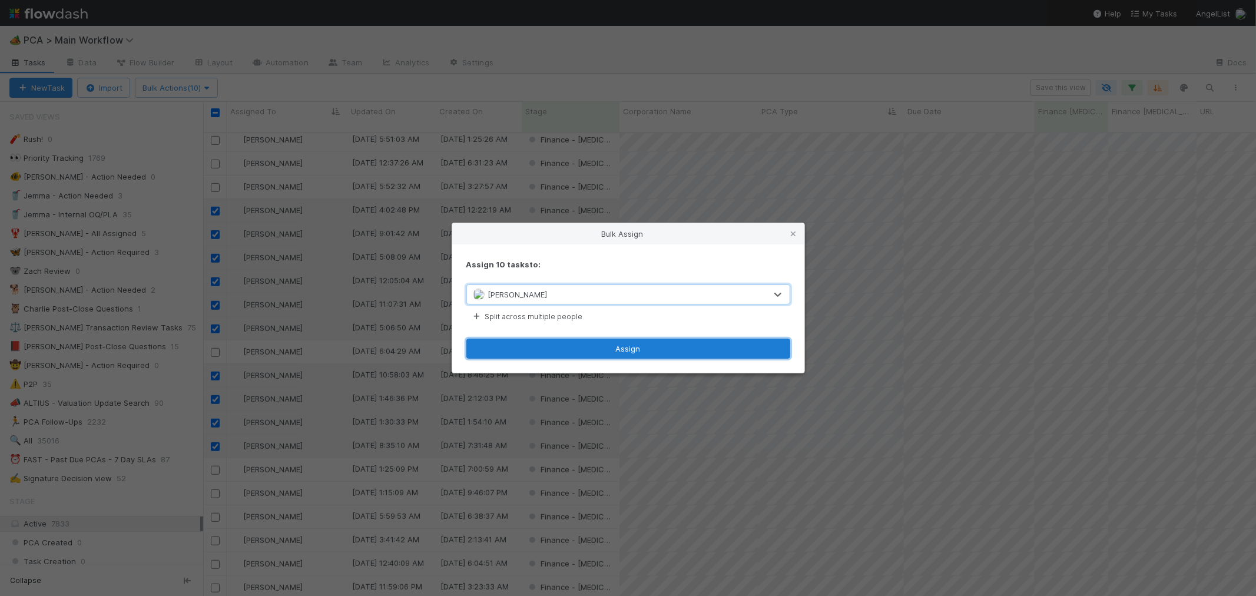
click at [664, 346] on button "Assign" at bounding box center [628, 349] width 324 height 20
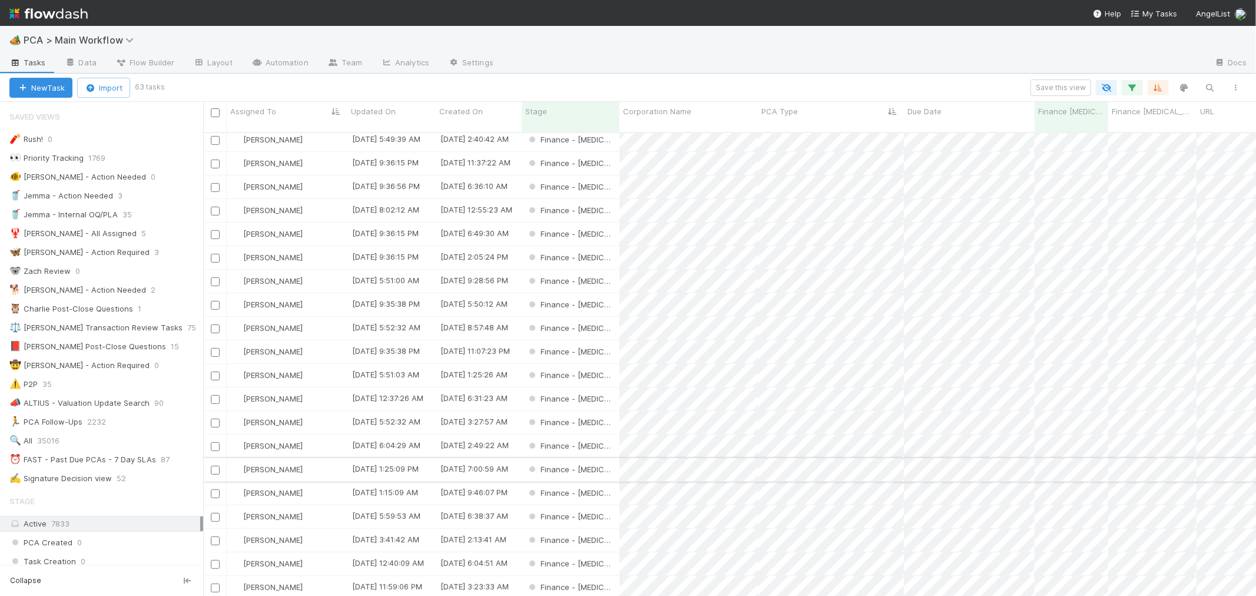
click at [315, 460] on div "[PERSON_NAME]" at bounding box center [287, 469] width 121 height 23
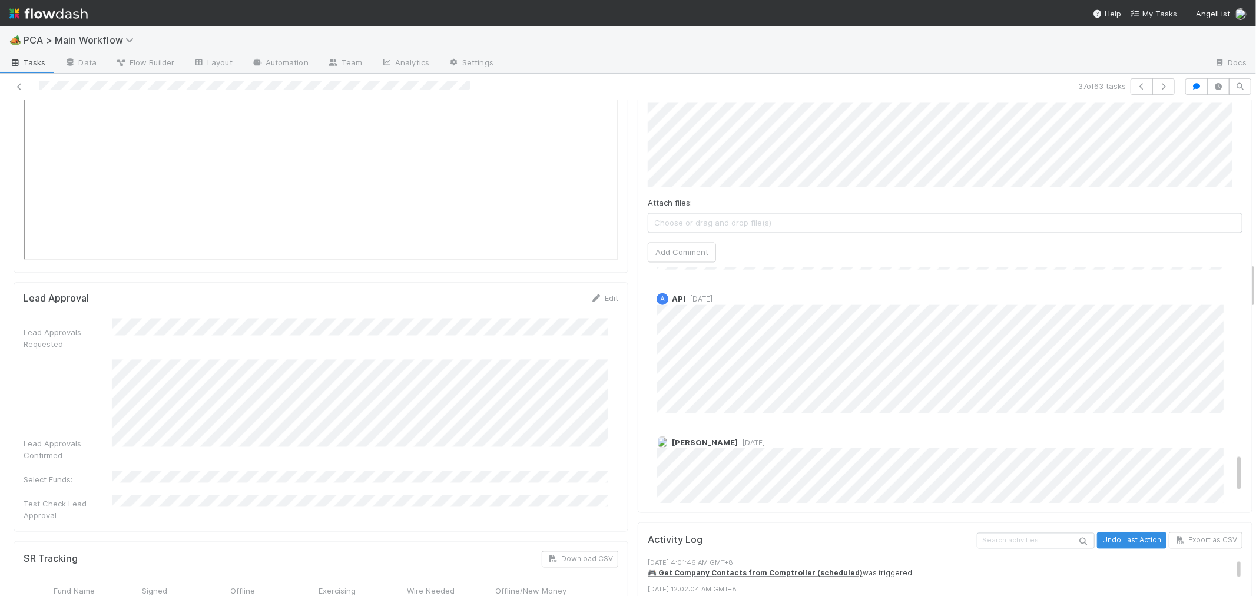
scroll to position [1168, 0]
click at [596, 319] on div "Lead Approvals Requested Lead Approvals Confirmed Select Funds: Test Check Lead…" at bounding box center [321, 420] width 595 height 203
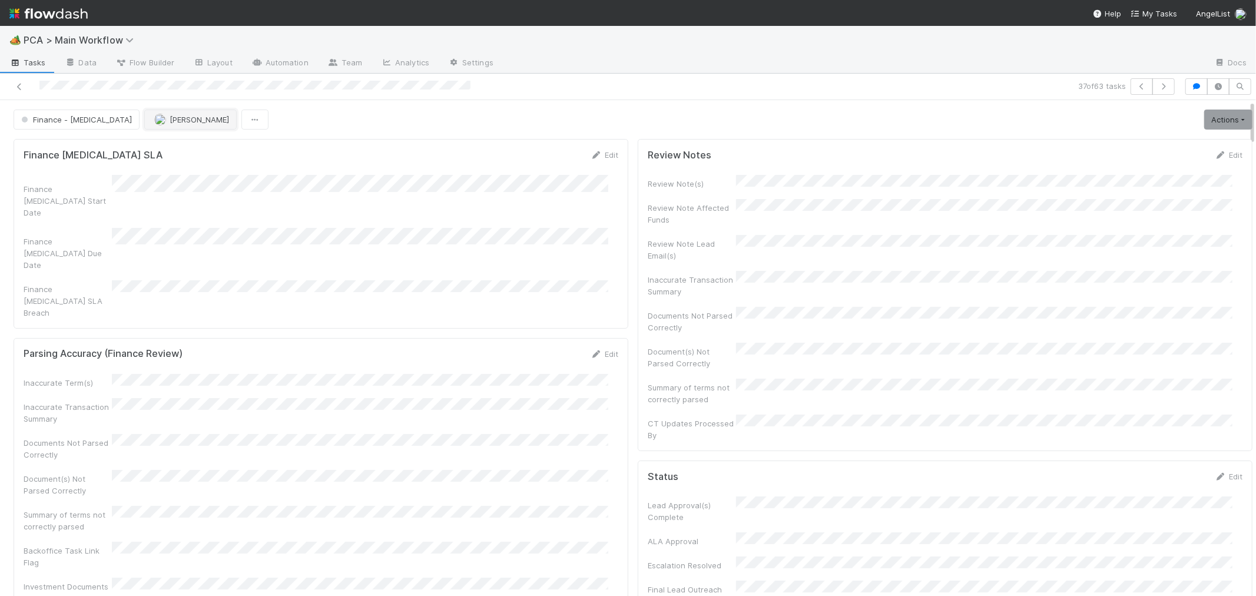
click at [154, 122] on span "[PERSON_NAME]" at bounding box center [191, 119] width 75 height 9
click at [16, 84] on icon at bounding box center [20, 87] width 12 height 8
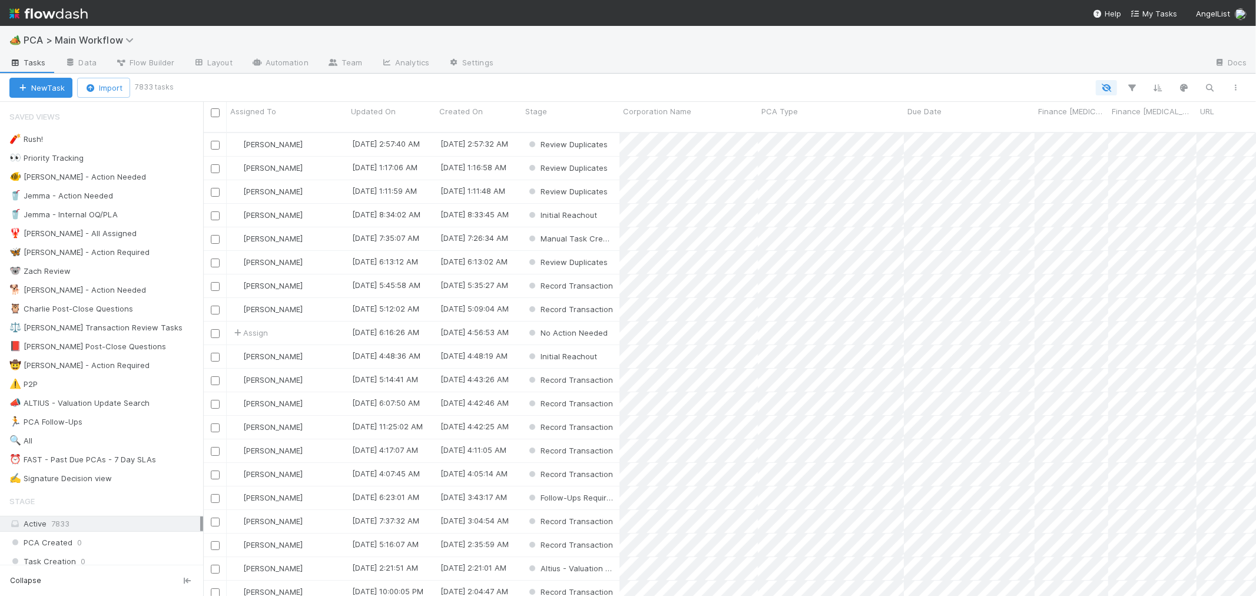
scroll to position [463, 1043]
click at [131, 459] on div "⏰ FAST - Past Due PCAs - 7 Day SLAs" at bounding box center [82, 459] width 147 height 15
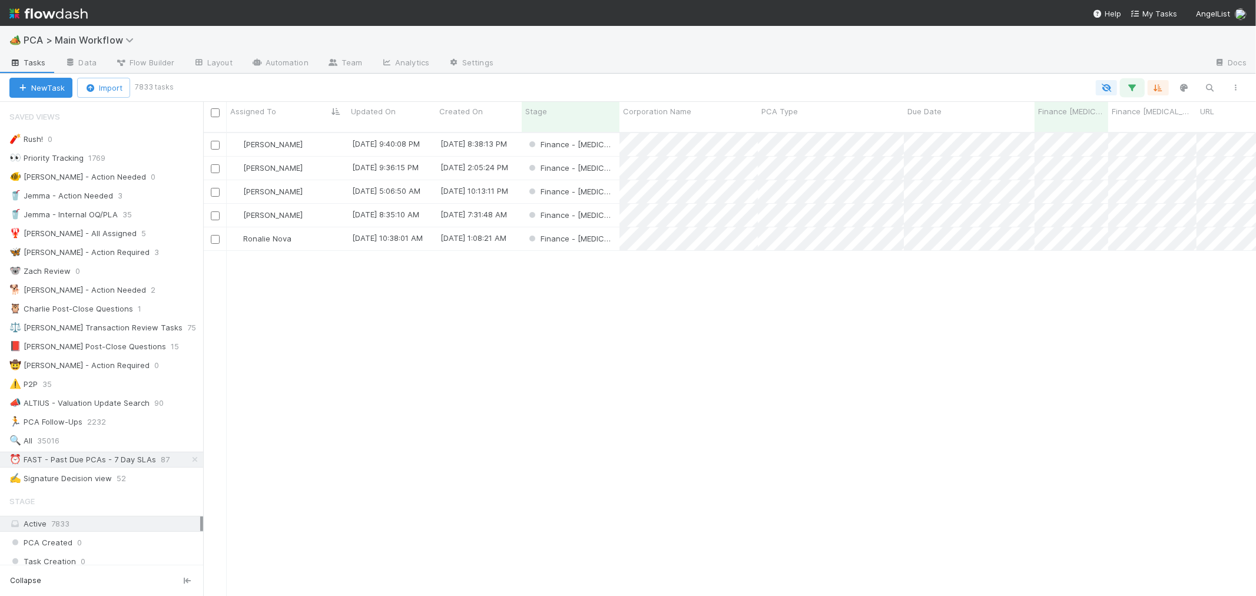
scroll to position [463, 1043]
click at [1130, 88] on icon "button" at bounding box center [1132, 87] width 12 height 11
click at [801, 195] on link "And.." at bounding box center [801, 203] width 37 height 17
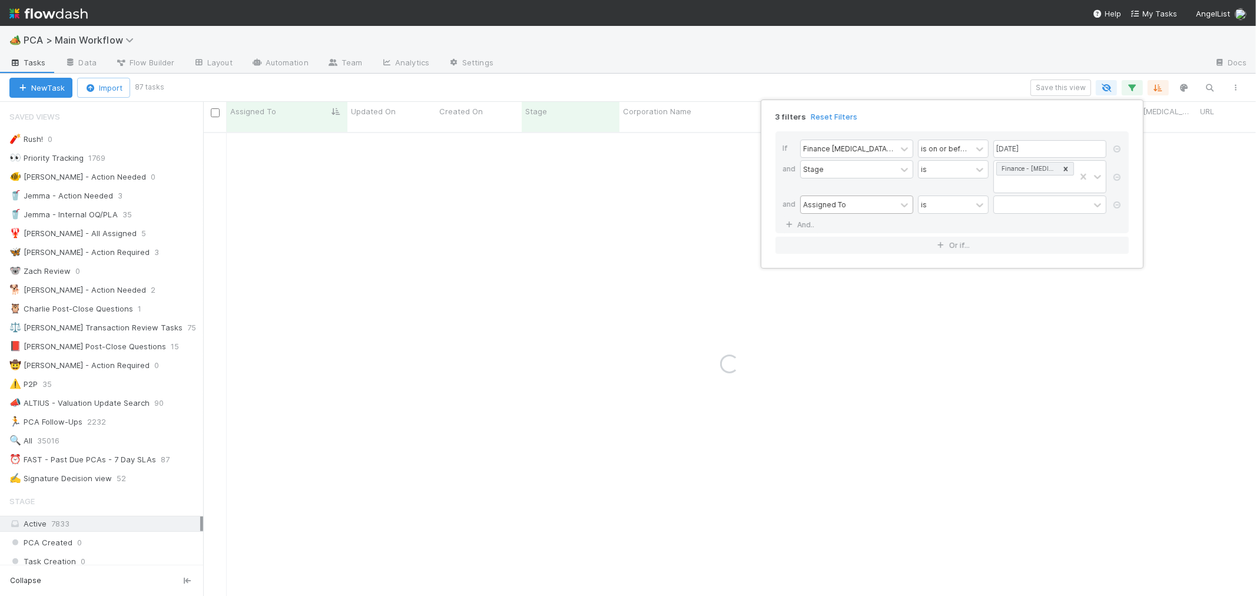
click at [847, 196] on div "Assigned To" at bounding box center [848, 204] width 95 height 17
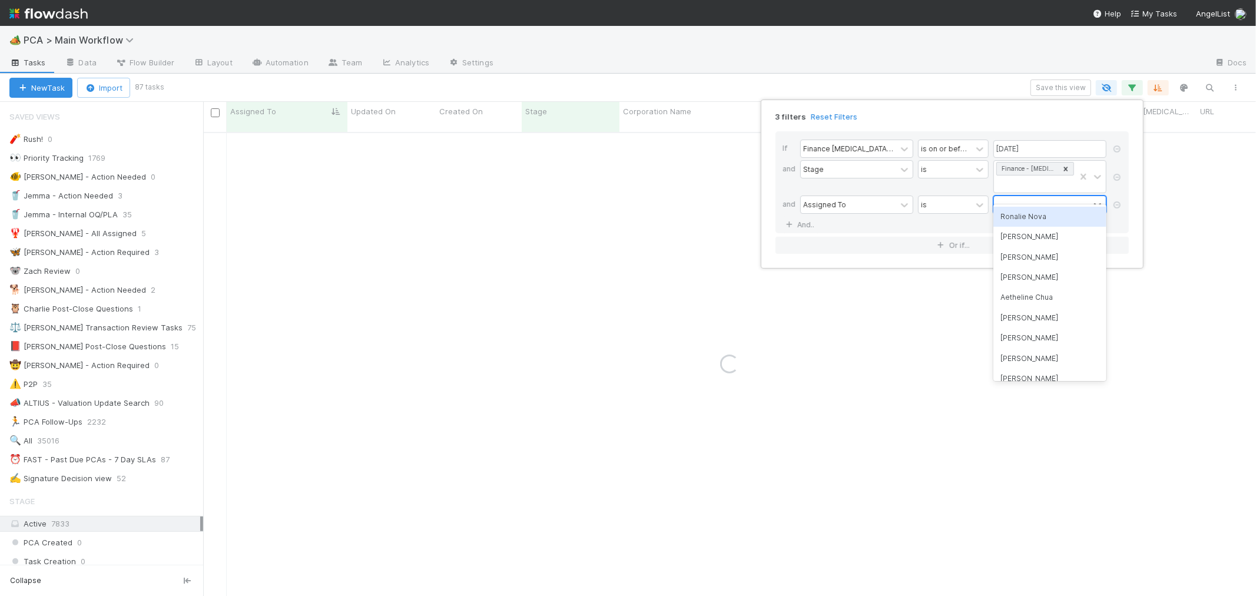
click at [1031, 196] on div at bounding box center [1041, 204] width 95 height 17
type input "marenz"
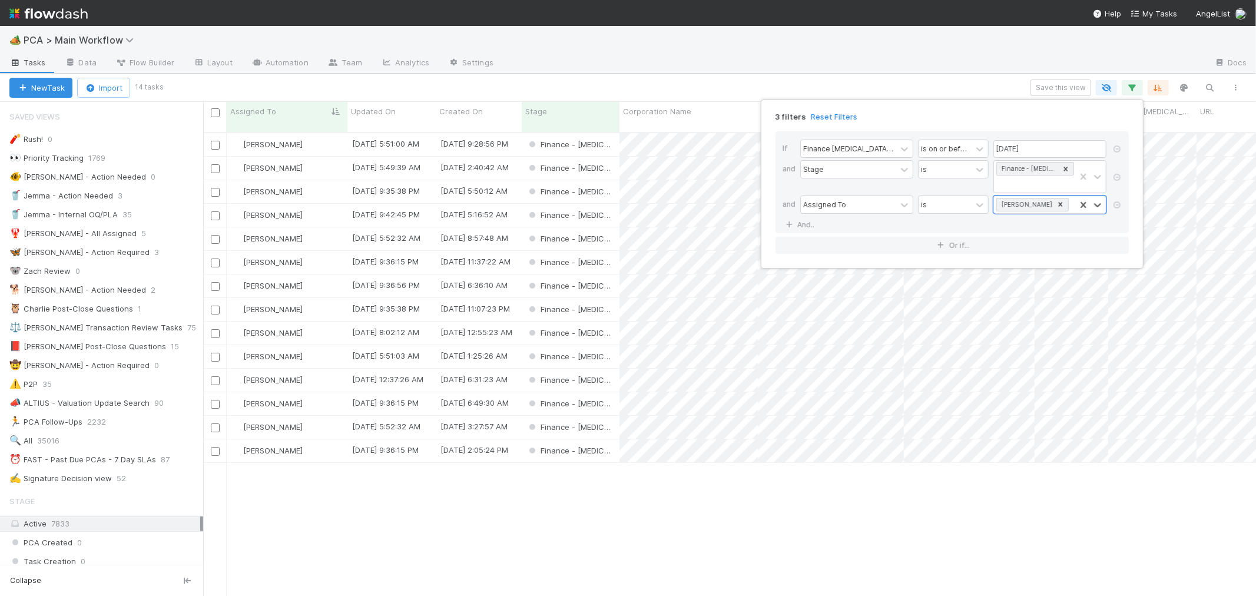
scroll to position [463, 1043]
click at [1056, 200] on icon at bounding box center [1060, 204] width 8 height 8
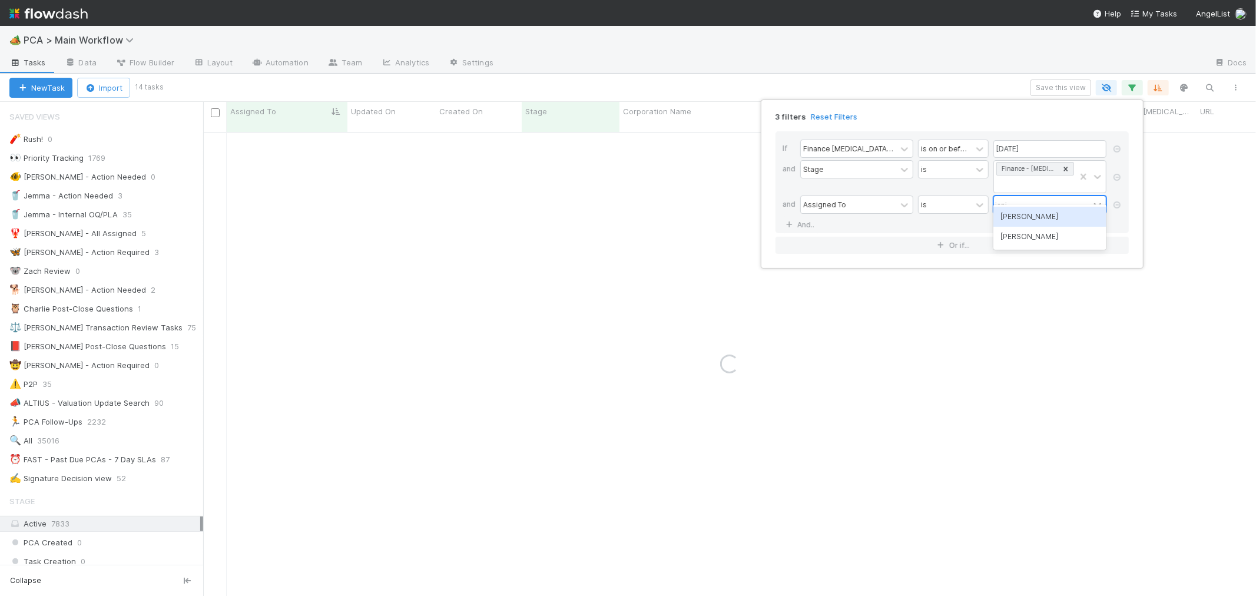
type input "[PERSON_NAME]"
click at [1048, 219] on div "[PERSON_NAME]" at bounding box center [1049, 217] width 113 height 20
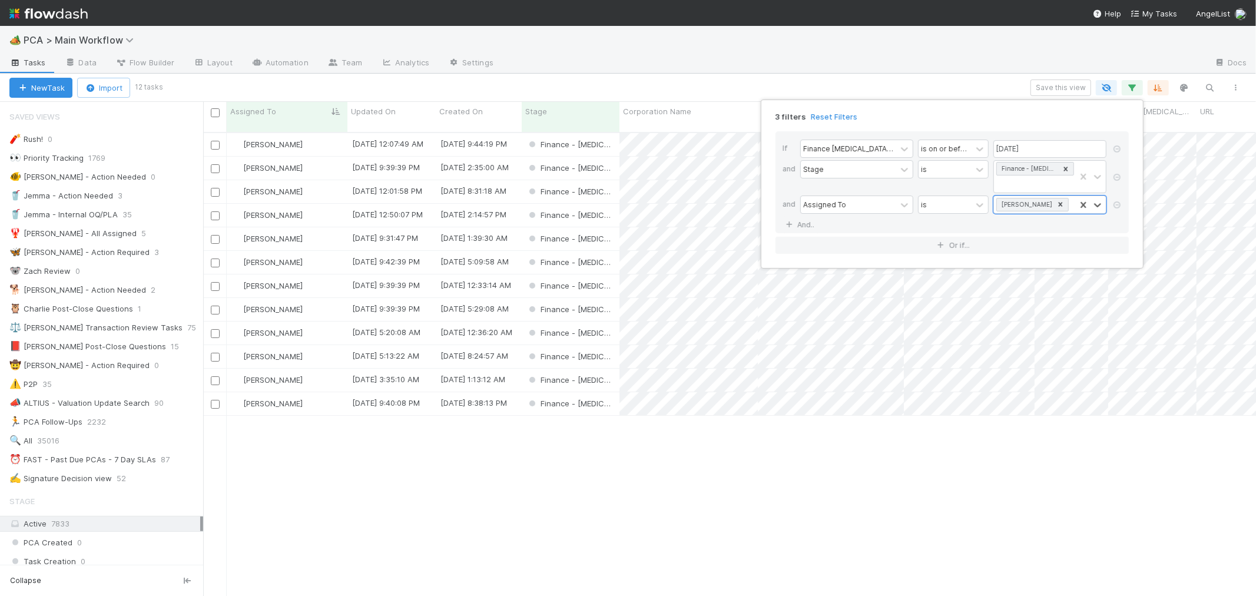
scroll to position [463, 1043]
click at [916, 210] on div "If Finance [MEDICAL_DATA] Due Date is on or before [DATE] and Stage is Finance …" at bounding box center [951, 182] width 353 height 102
click at [1056, 200] on icon at bounding box center [1060, 204] width 8 height 8
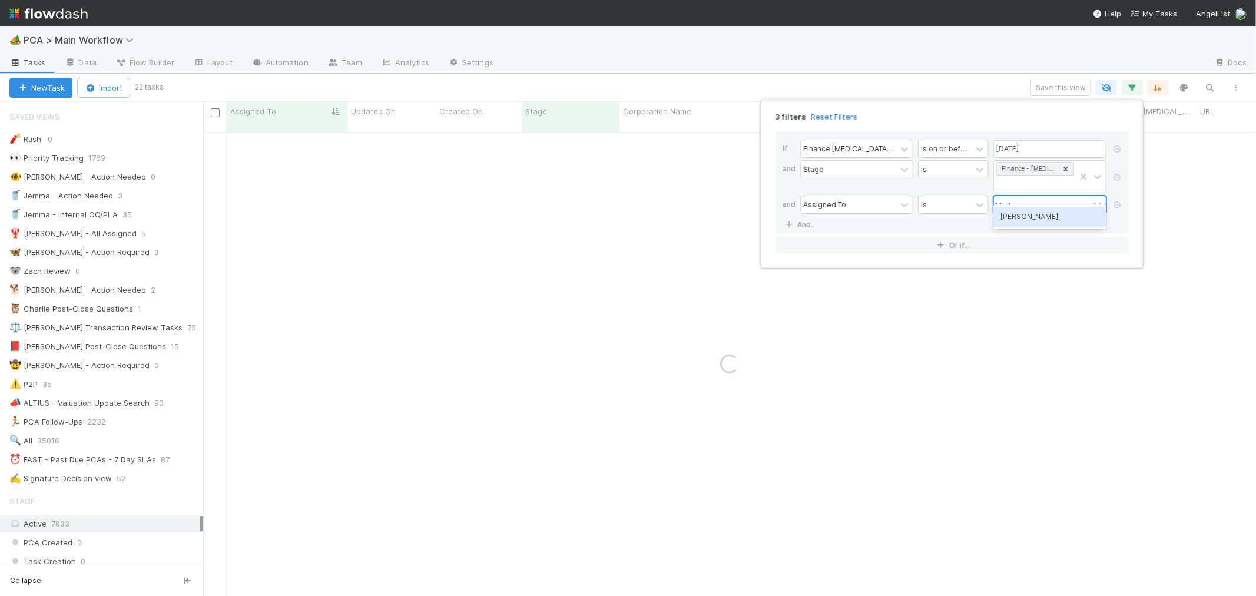
type input "[PERSON_NAME]"
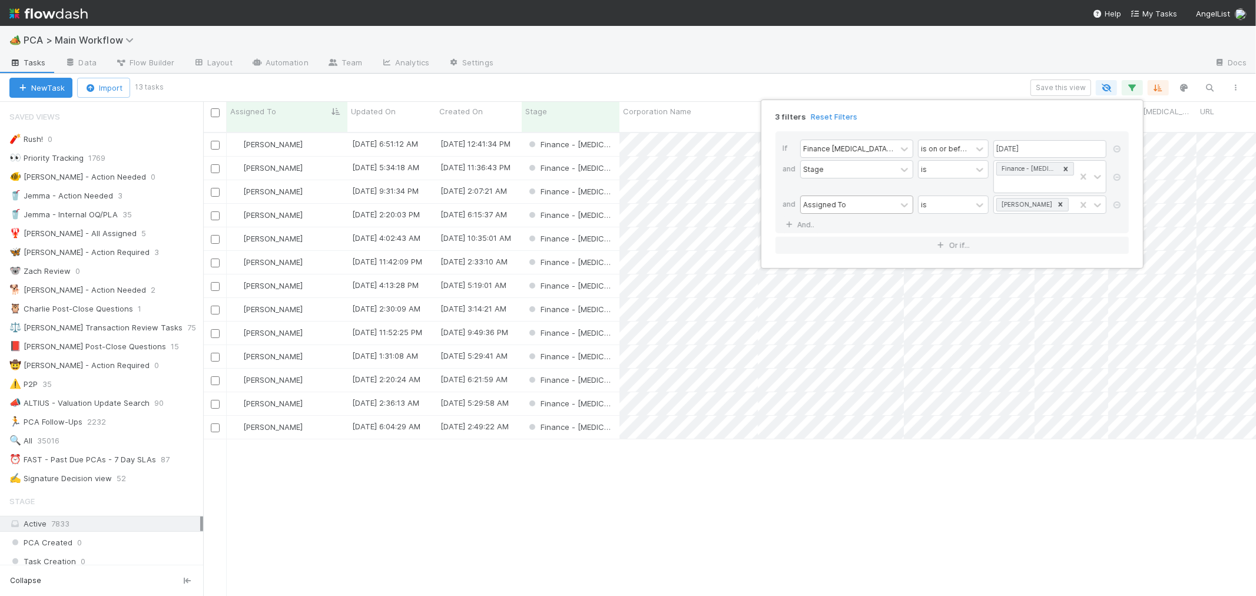
click at [886, 196] on div "Assigned To" at bounding box center [848, 204] width 95 height 17
click at [1059, 202] on icon at bounding box center [1061, 204] width 4 height 4
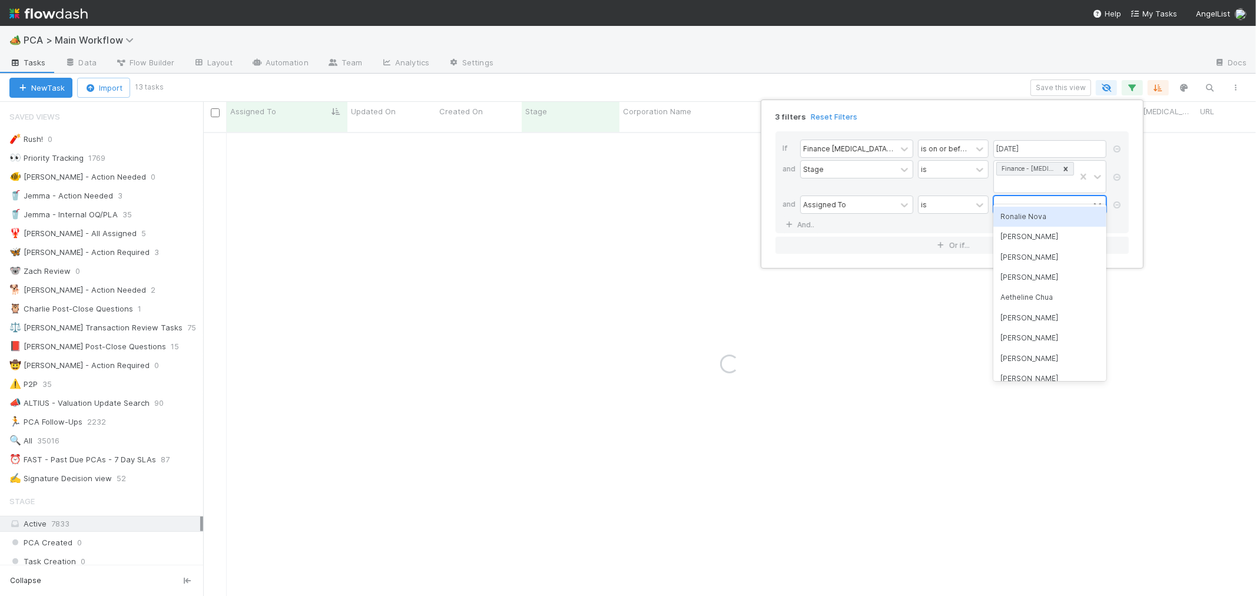
click at [1027, 219] on div "Ronalie Nova" at bounding box center [1049, 217] width 113 height 20
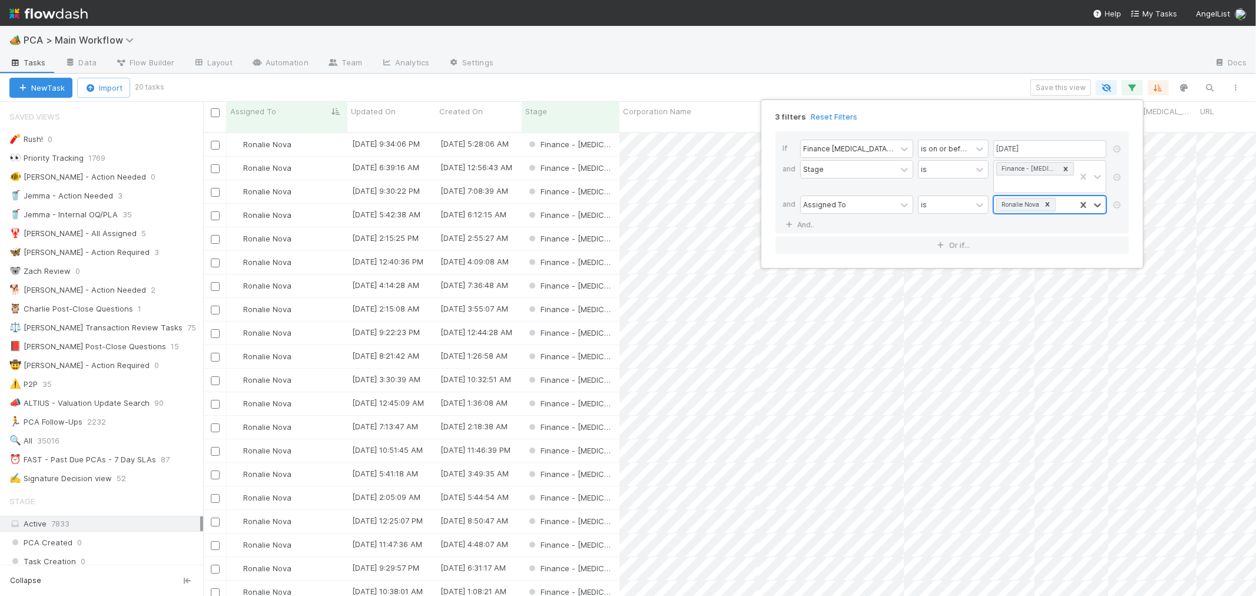
click at [1045, 200] on icon at bounding box center [1047, 204] width 8 height 8
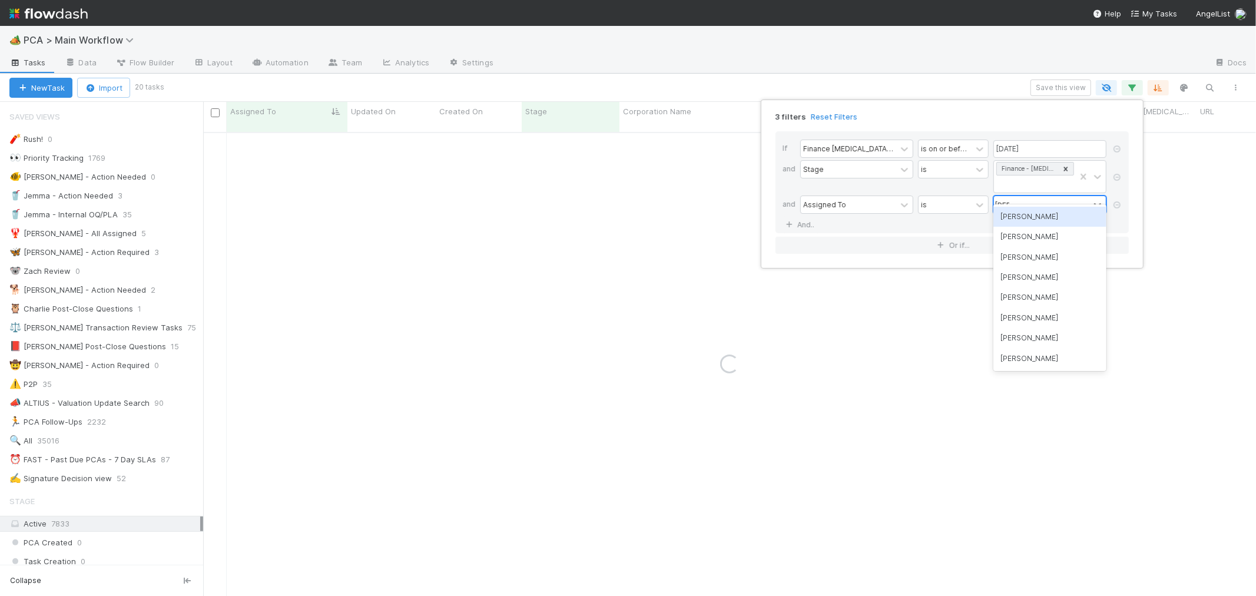
type input "marve"
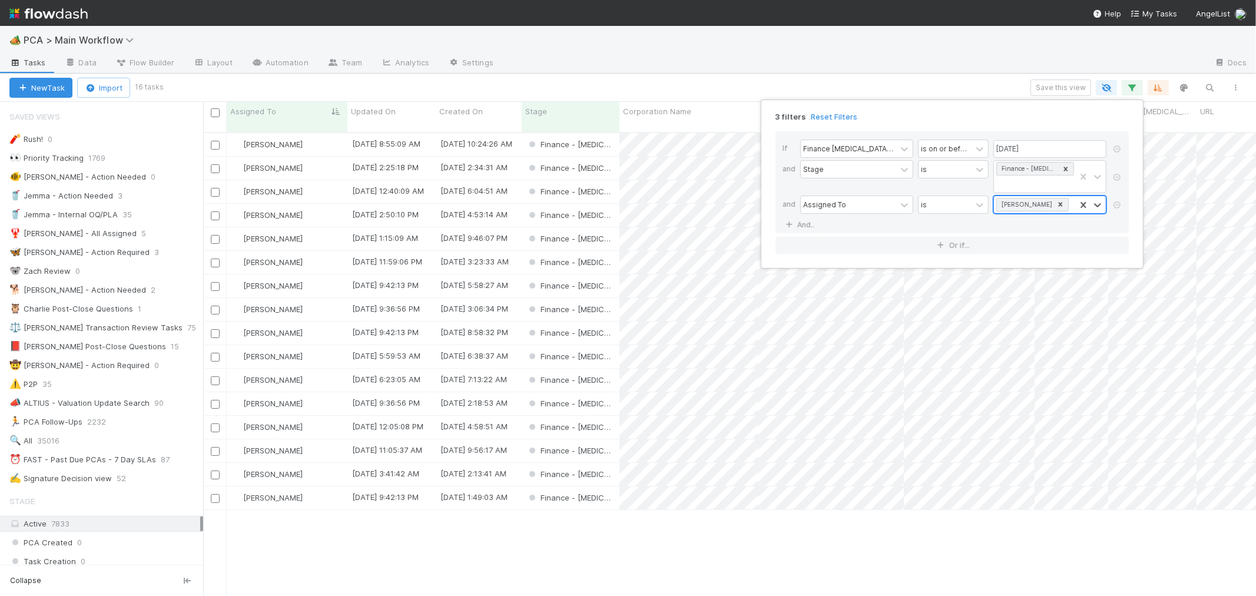
click at [1059, 202] on icon at bounding box center [1061, 204] width 4 height 4
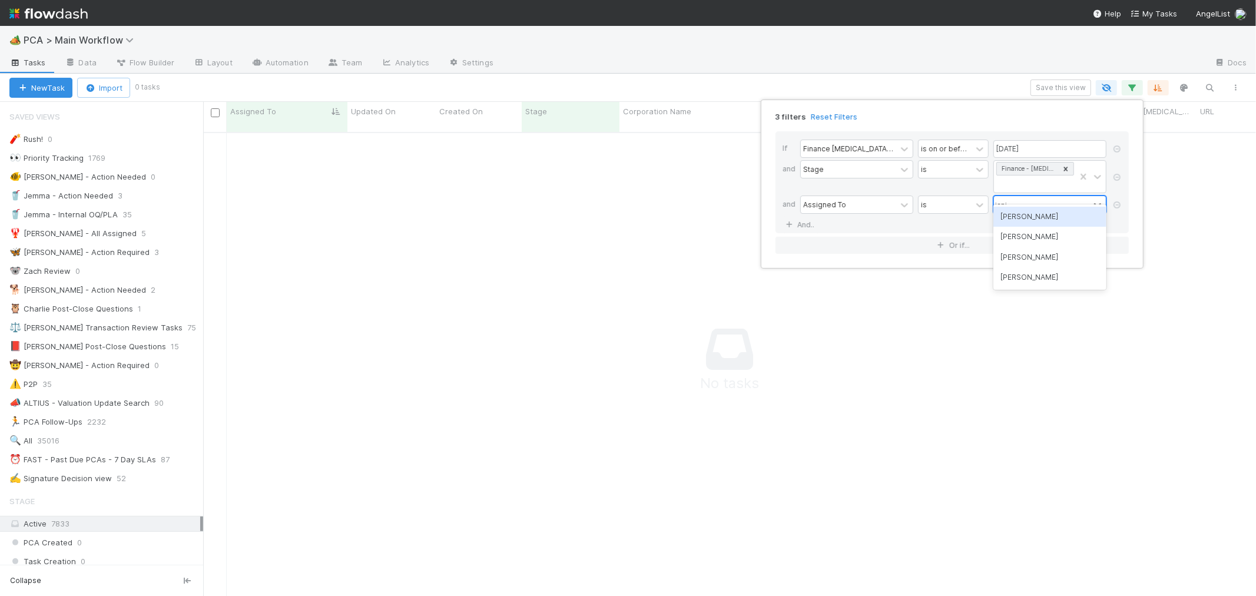
scroll to position [454, 1033]
type input "[PERSON_NAME]"
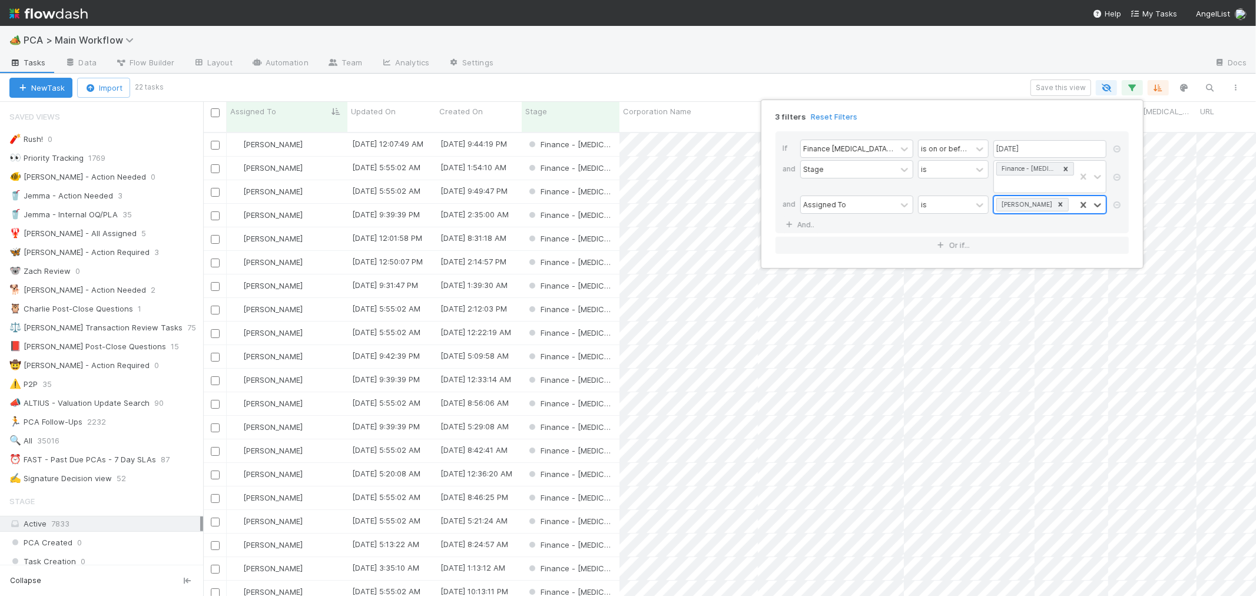
scroll to position [463, 1043]
click at [1056, 200] on icon at bounding box center [1060, 204] width 8 height 8
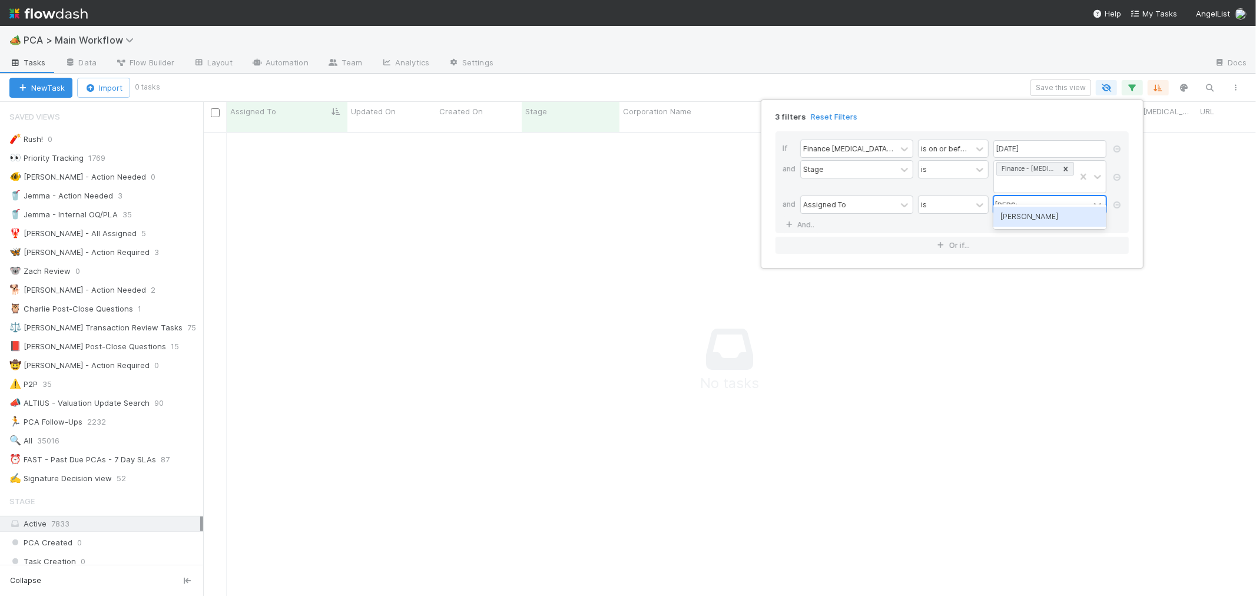
type input "marenz"
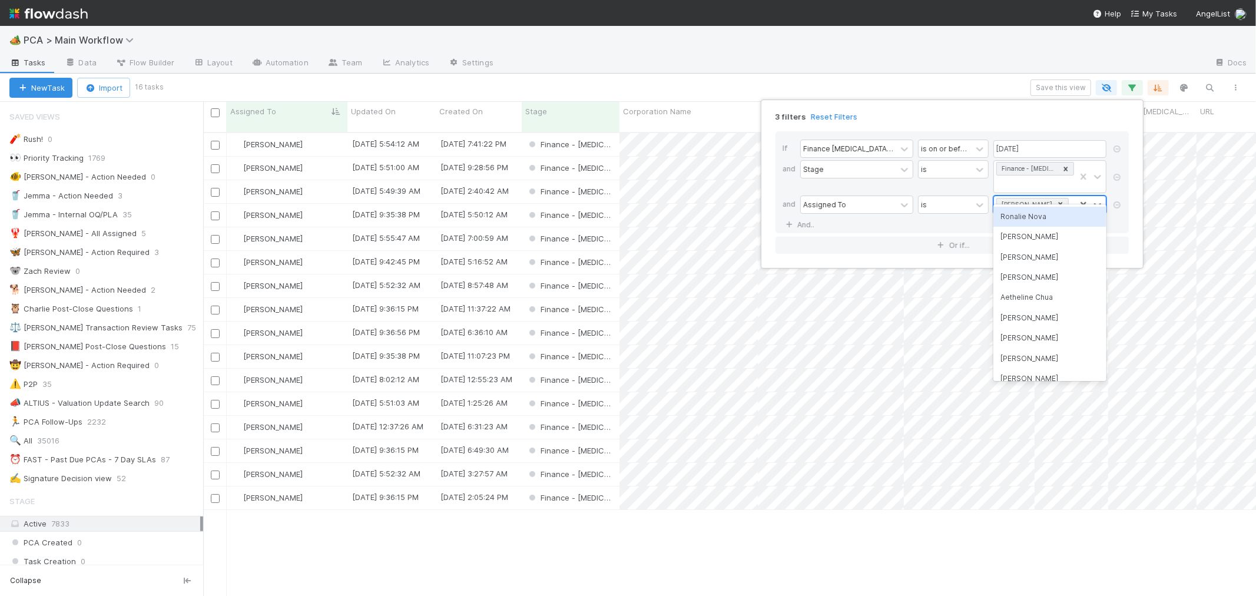
click at [1098, 116] on div "3 filters Reset Filters" at bounding box center [952, 113] width 372 height 17
click at [1116, 201] on icon at bounding box center [1117, 204] width 12 height 7
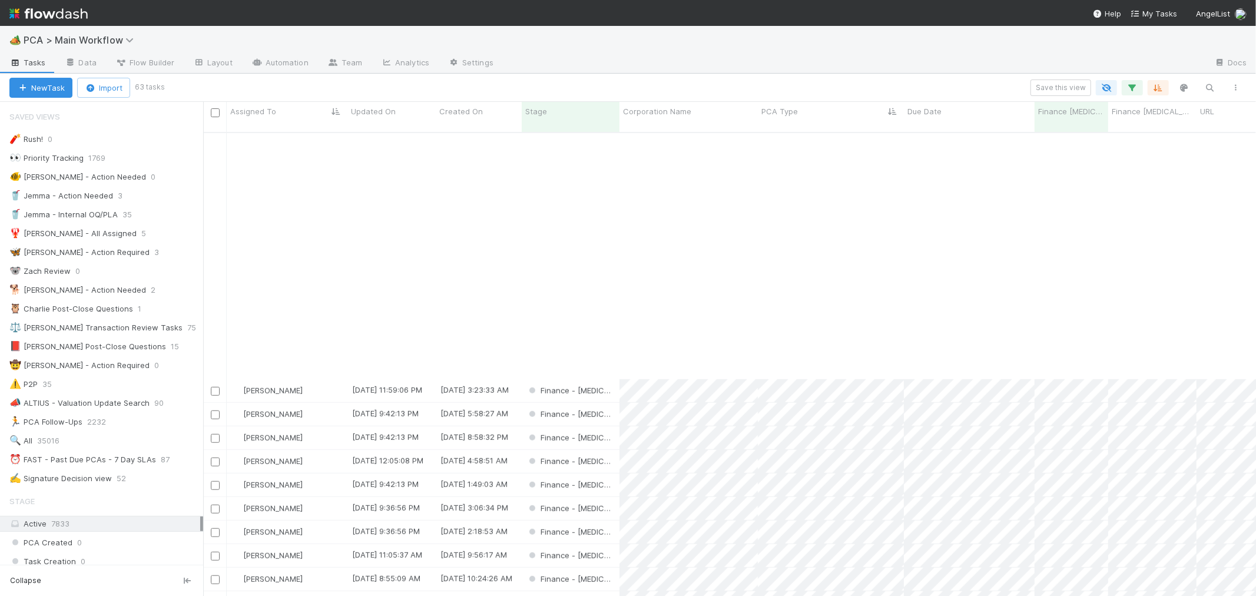
scroll to position [1020, 0]
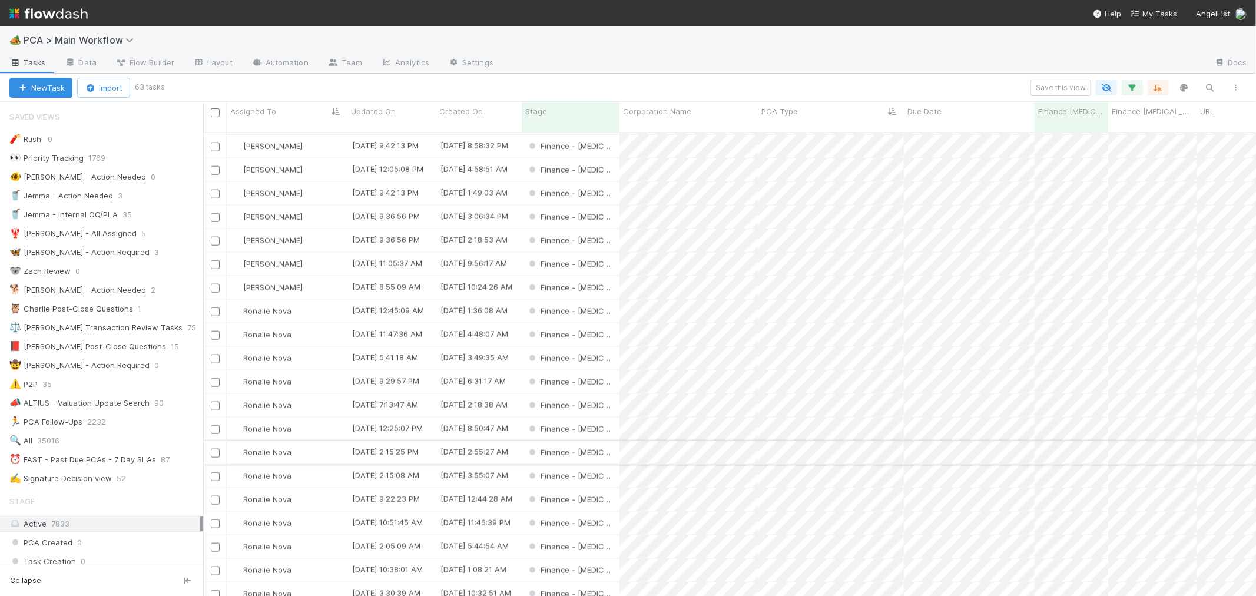
click at [608, 441] on div "Finance - [MEDICAL_DATA]" at bounding box center [571, 452] width 98 height 23
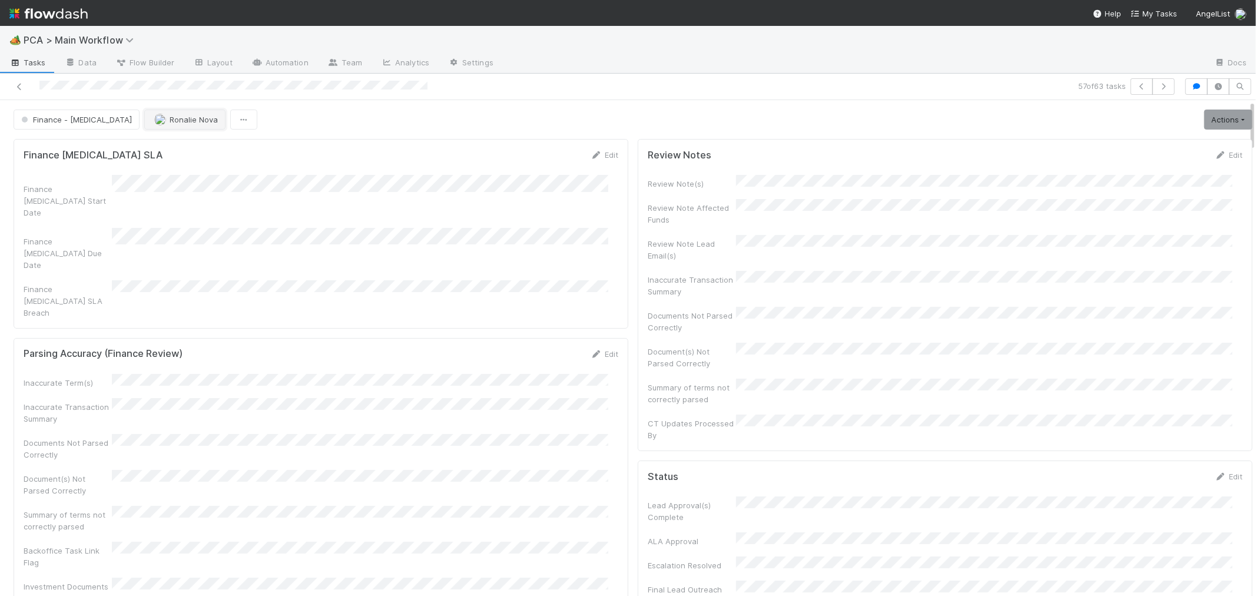
click at [170, 115] on span "Ronalie Nova" at bounding box center [194, 119] width 48 height 9
click at [16, 84] on icon at bounding box center [20, 87] width 12 height 8
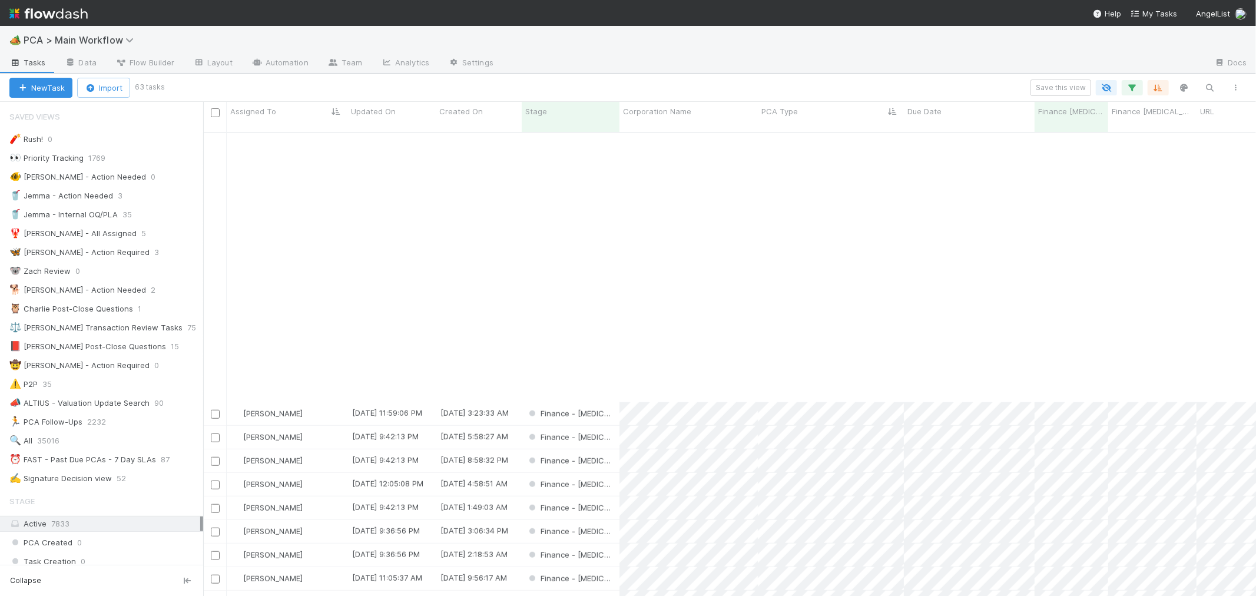
scroll to position [1020, 0]
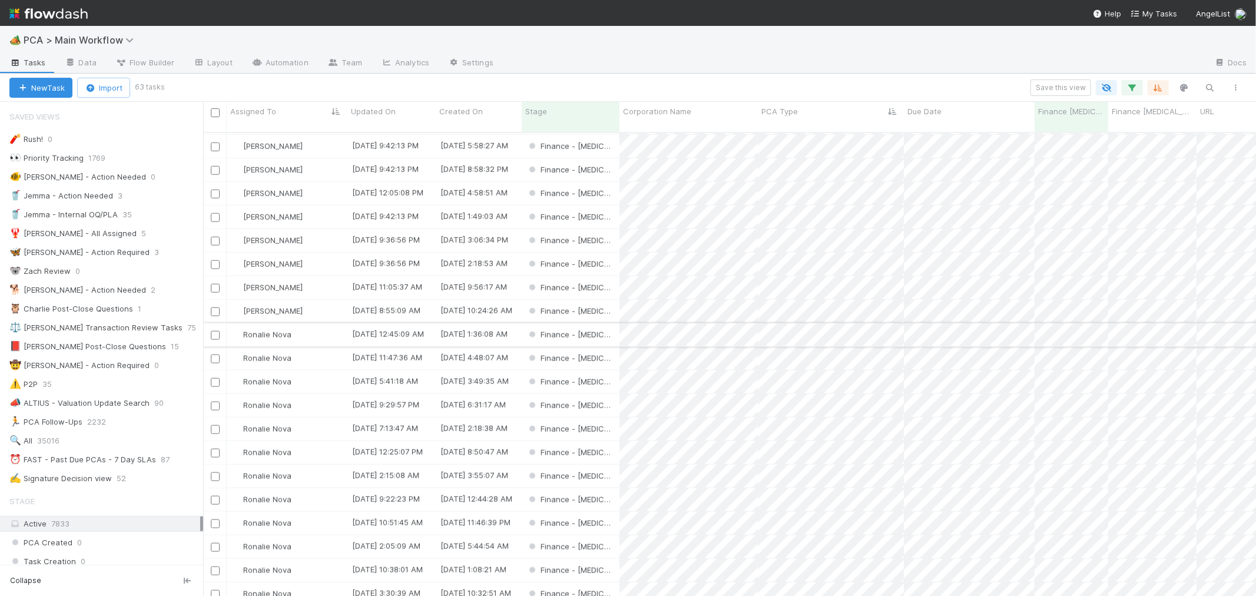
click at [613, 323] on div "Finance - [MEDICAL_DATA]" at bounding box center [571, 334] width 98 height 23
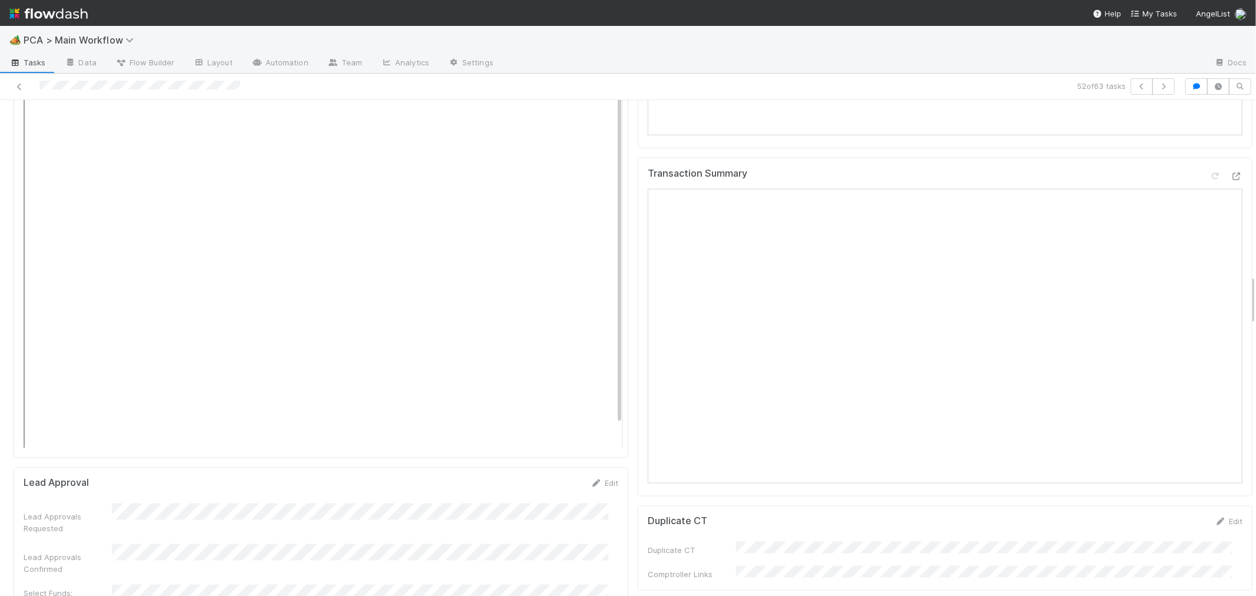
scroll to position [1473, 0]
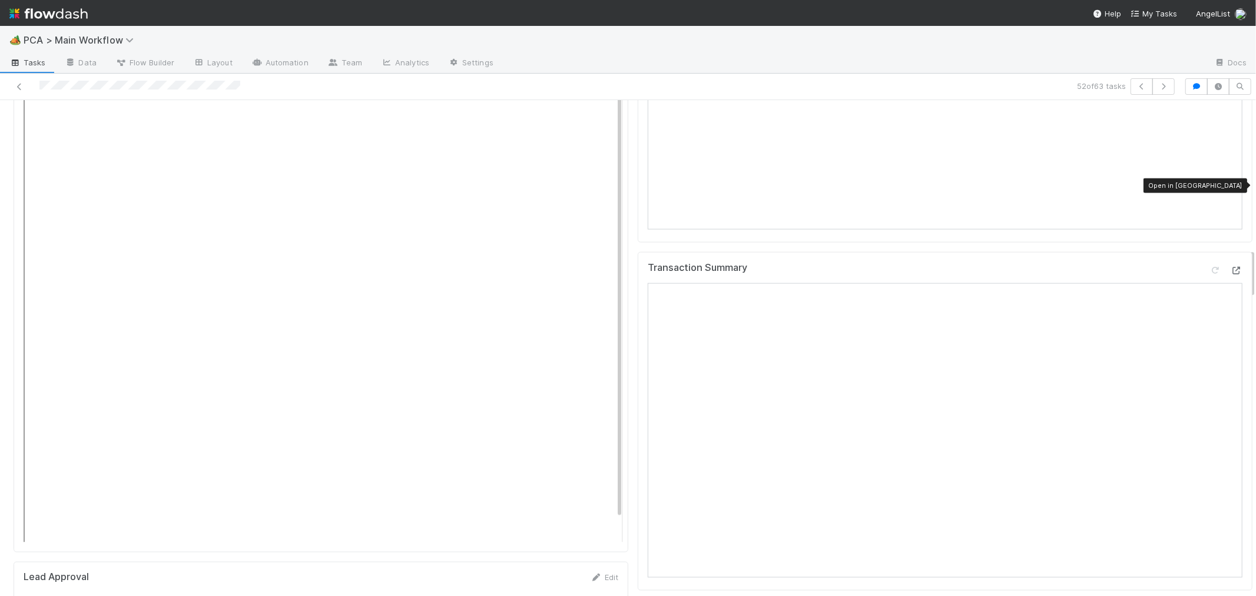
click at [1231, 267] on icon at bounding box center [1237, 271] width 12 height 8
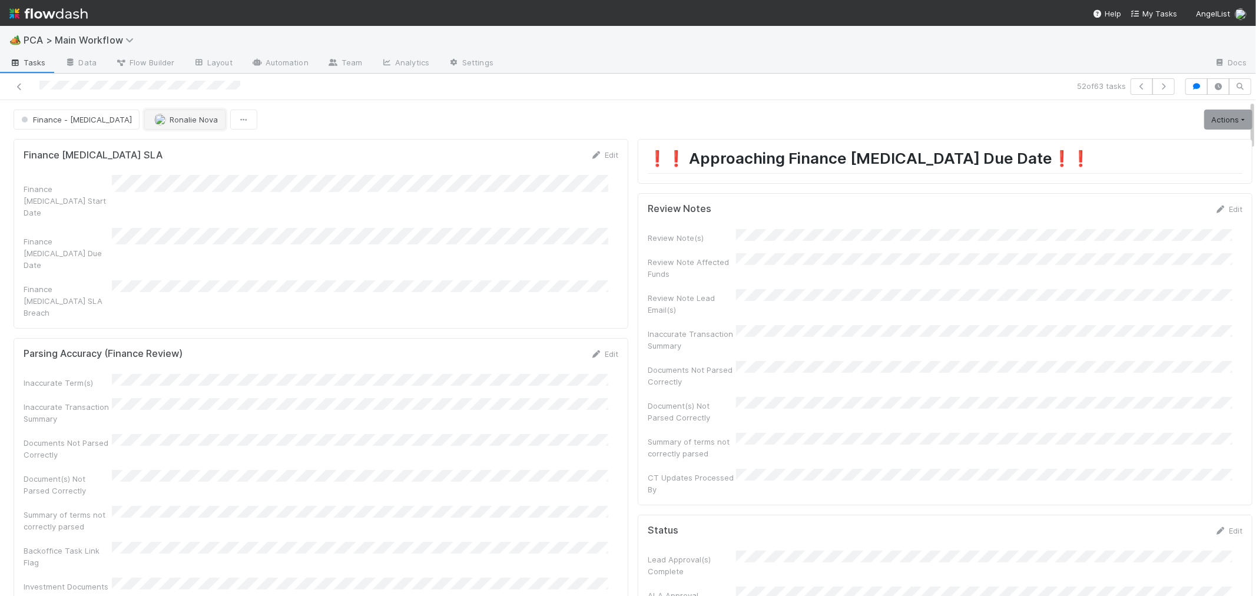
click at [170, 115] on span "Ronalie Nova" at bounding box center [194, 119] width 48 height 9
click at [16, 84] on icon at bounding box center [20, 87] width 12 height 8
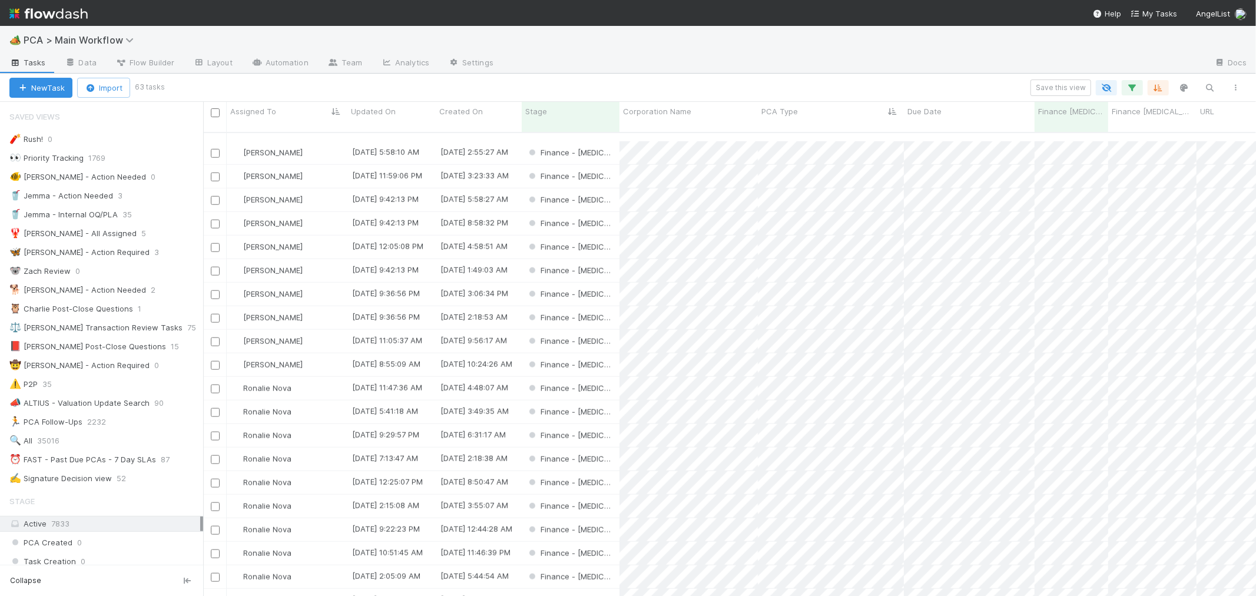
scroll to position [1020, 0]
click at [607, 535] on div "Finance - [MEDICAL_DATA]" at bounding box center [571, 546] width 98 height 23
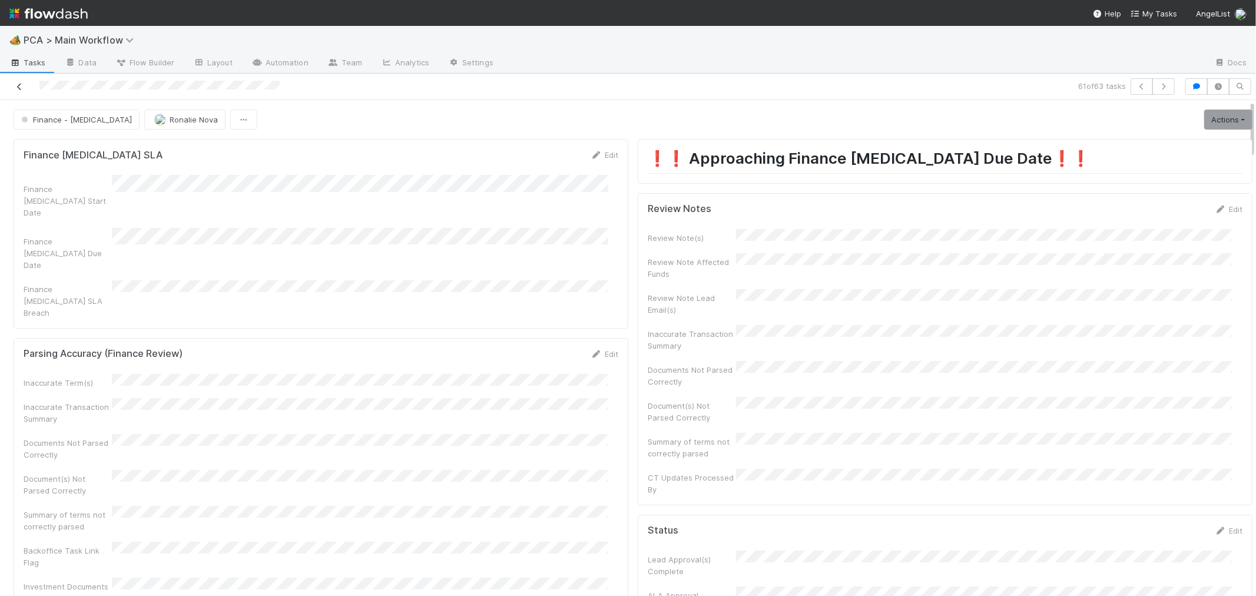
click at [16, 81] on link at bounding box center [20, 87] width 12 height 12
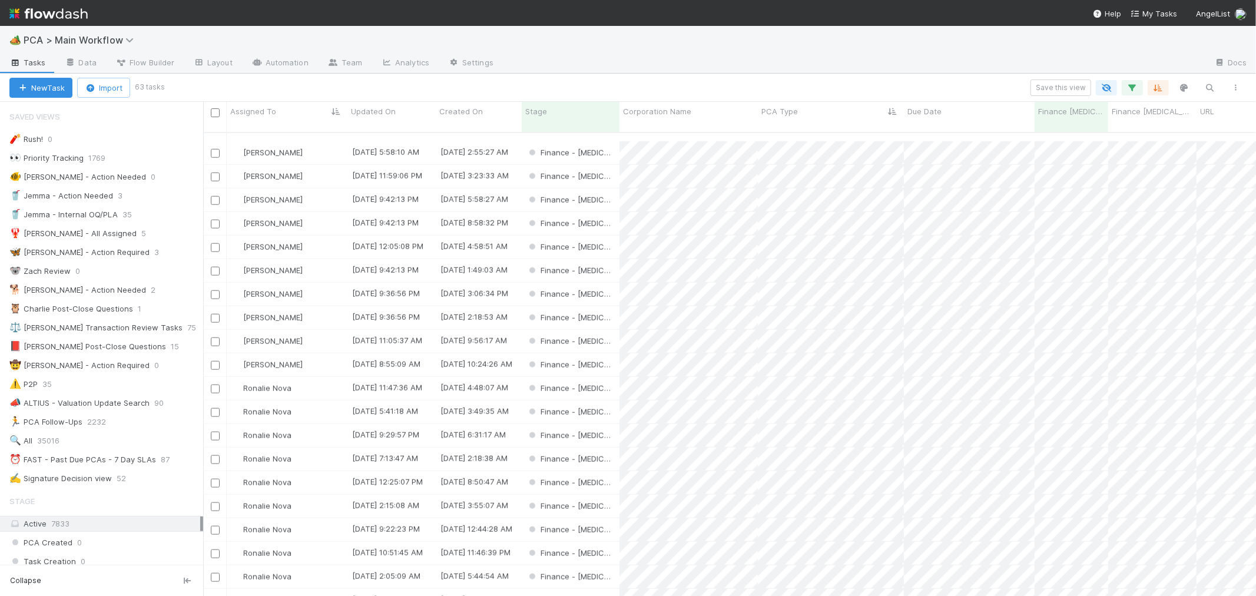
scroll to position [1020, 0]
click at [606, 347] on div "Finance - [MEDICAL_DATA]" at bounding box center [571, 358] width 98 height 23
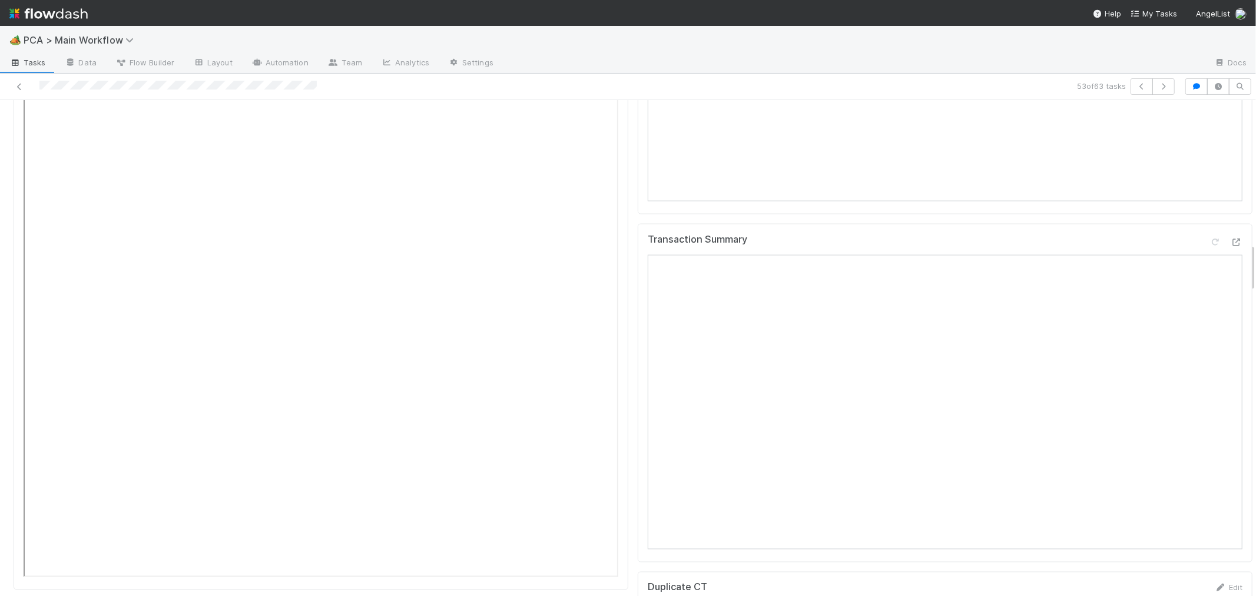
scroll to position [1439, 0]
click at [1231, 316] on icon at bounding box center [1237, 320] width 12 height 8
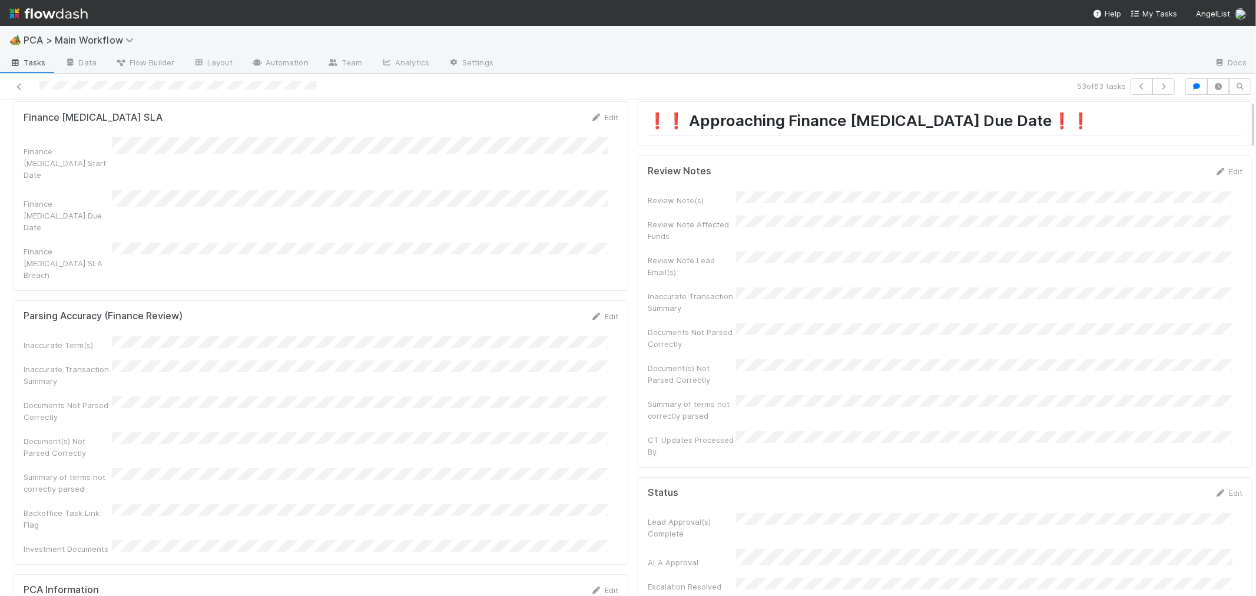
scroll to position [0, 0]
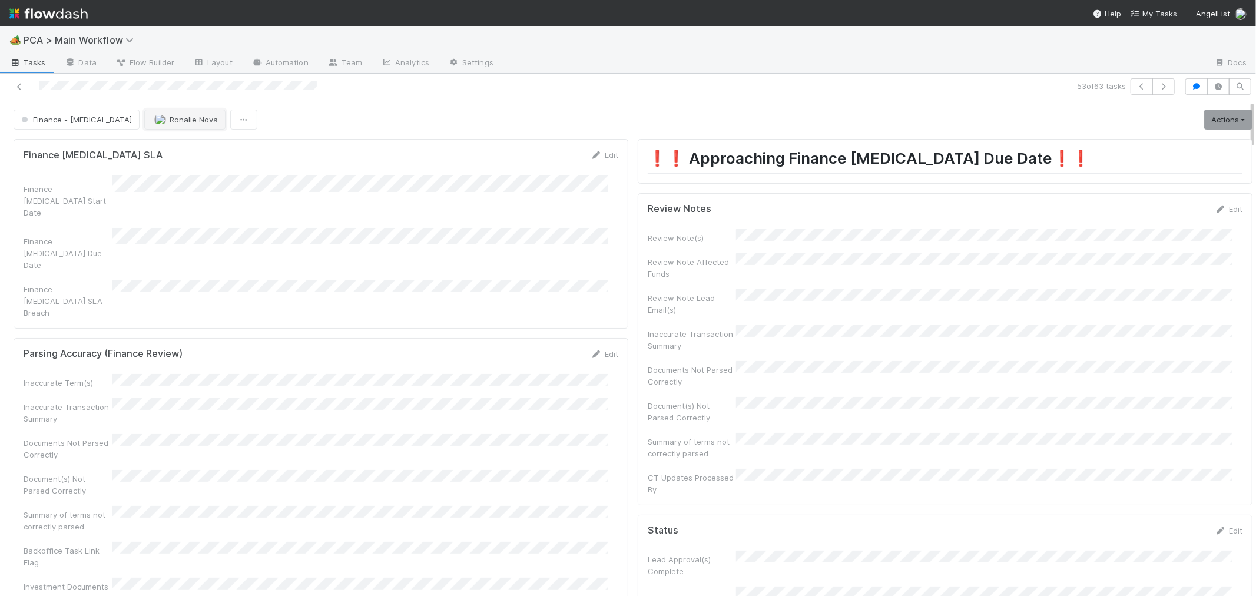
click at [170, 118] on span "Ronalie Nova" at bounding box center [194, 119] width 48 height 9
click at [138, 151] on span "[PERSON_NAME]" at bounding box center [142, 149] width 59 height 9
drag, startPoint x: 21, startPoint y: 84, endPoint x: 90, endPoint y: 36, distance: 84.1
click at [21, 84] on icon at bounding box center [20, 87] width 12 height 8
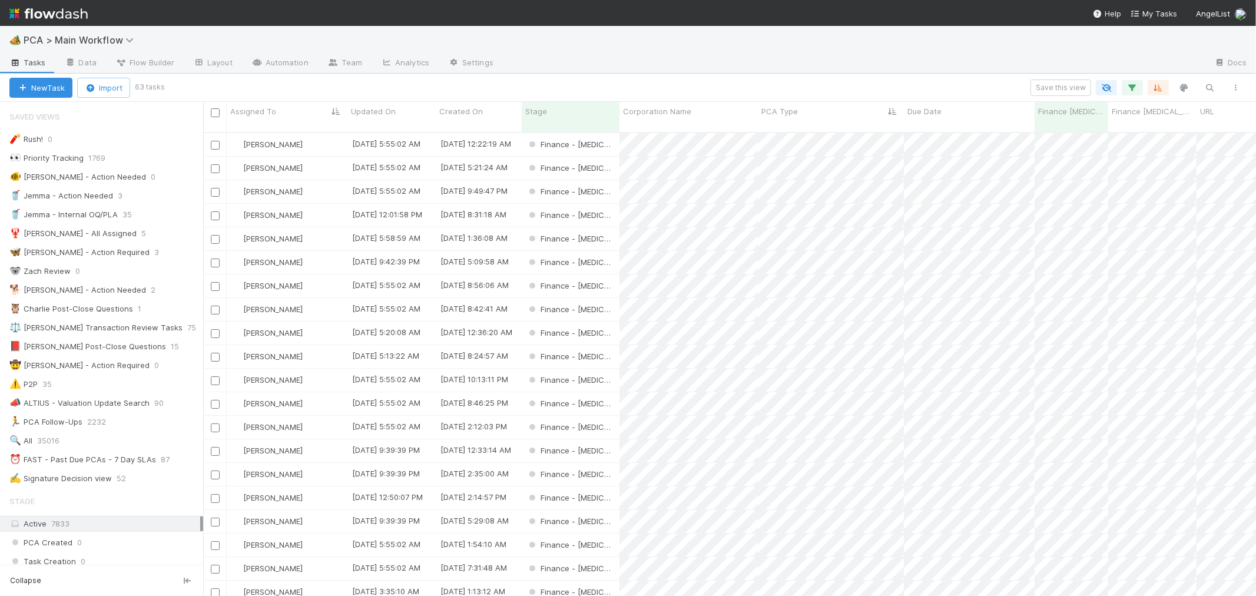
scroll to position [463, 1043]
click at [1135, 91] on icon "button" at bounding box center [1132, 87] width 12 height 11
click at [1115, 201] on icon at bounding box center [1117, 204] width 12 height 7
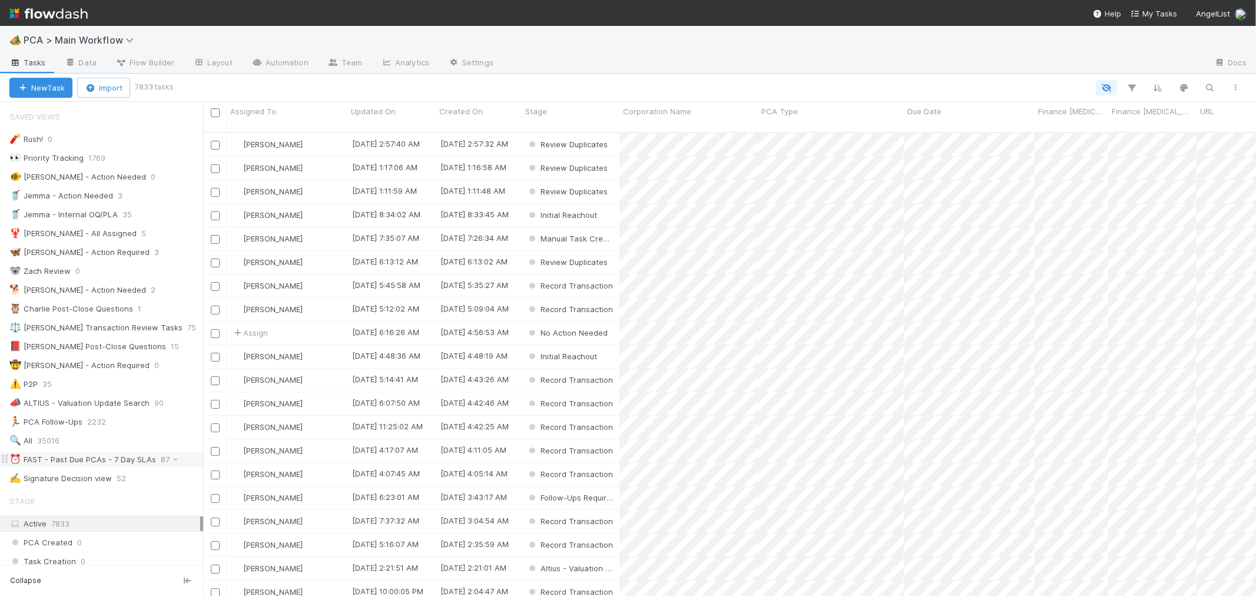
click at [126, 467] on div "⏰ FAST - Past Due PCAs - 7 Day SLAs" at bounding box center [82, 459] width 147 height 15
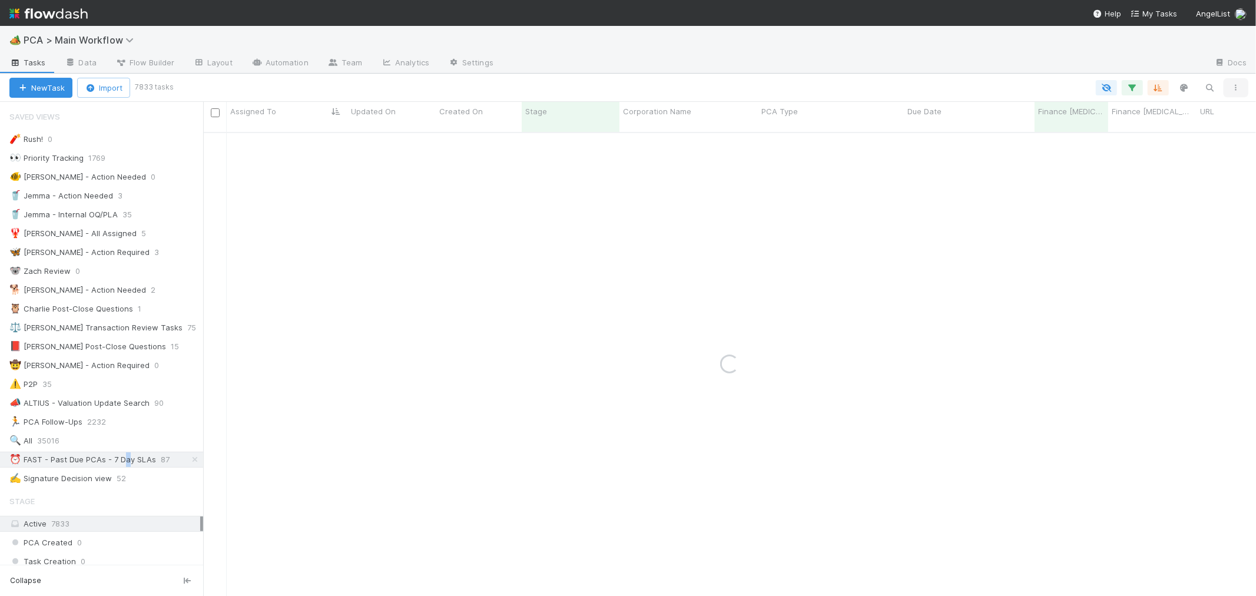
click at [1238, 87] on icon "button" at bounding box center [1236, 87] width 12 height 7
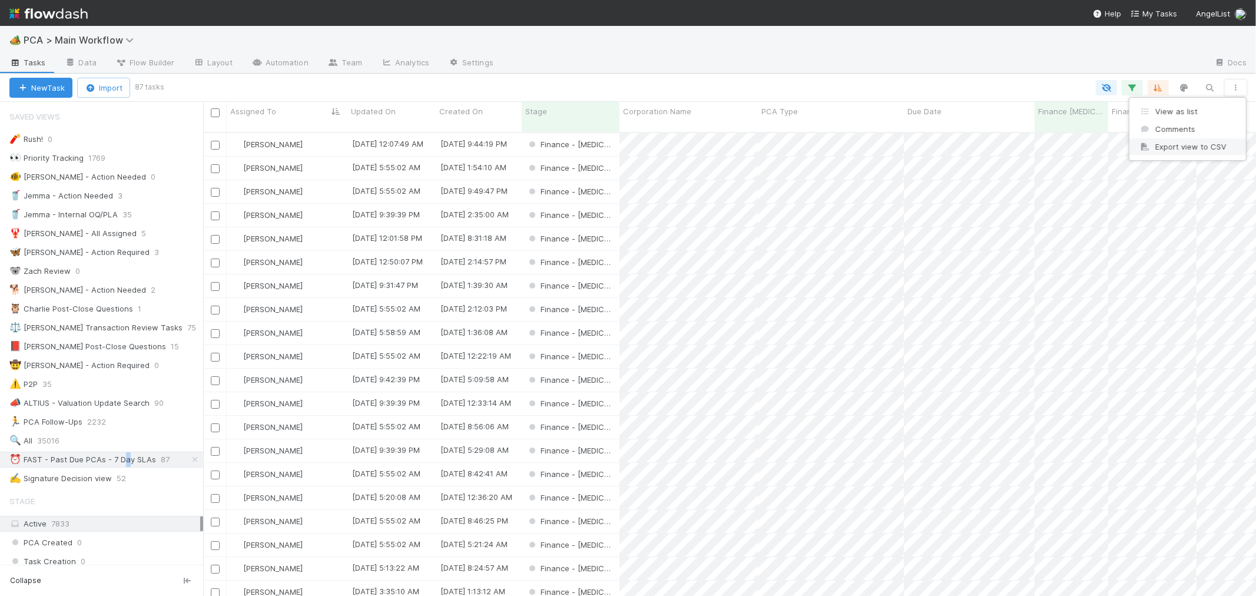
scroll to position [463, 1043]
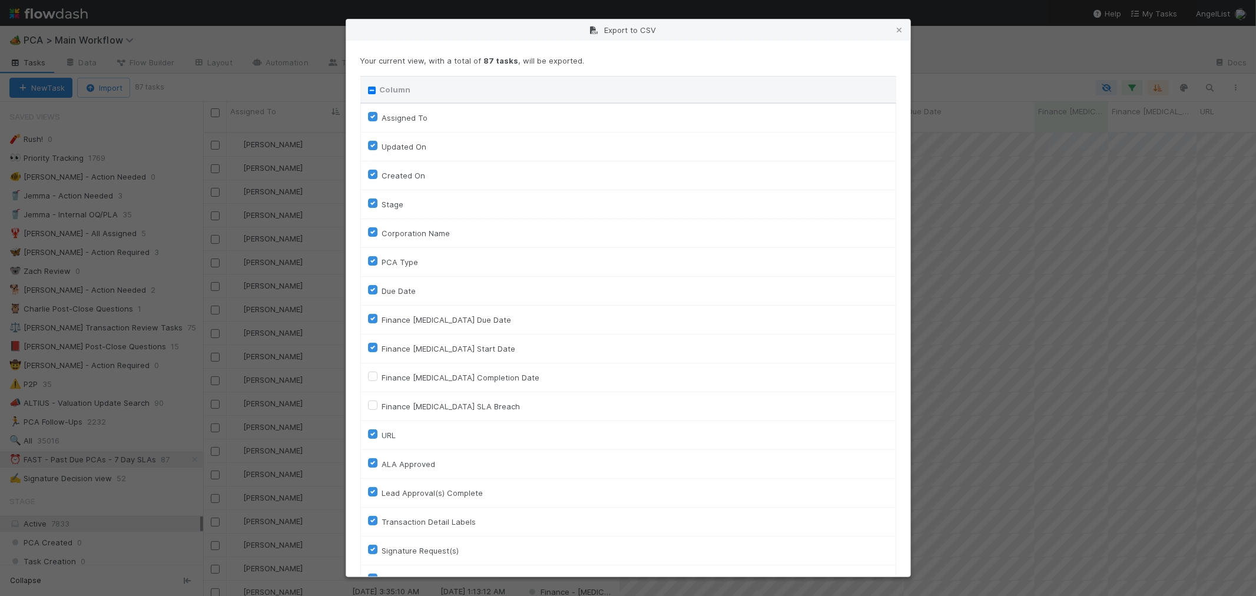
click at [371, 94] on div "Column" at bounding box center [628, 90] width 521 height 12
click at [369, 89] on input "Column" at bounding box center [372, 91] width 8 height 8
checkbox input "true"
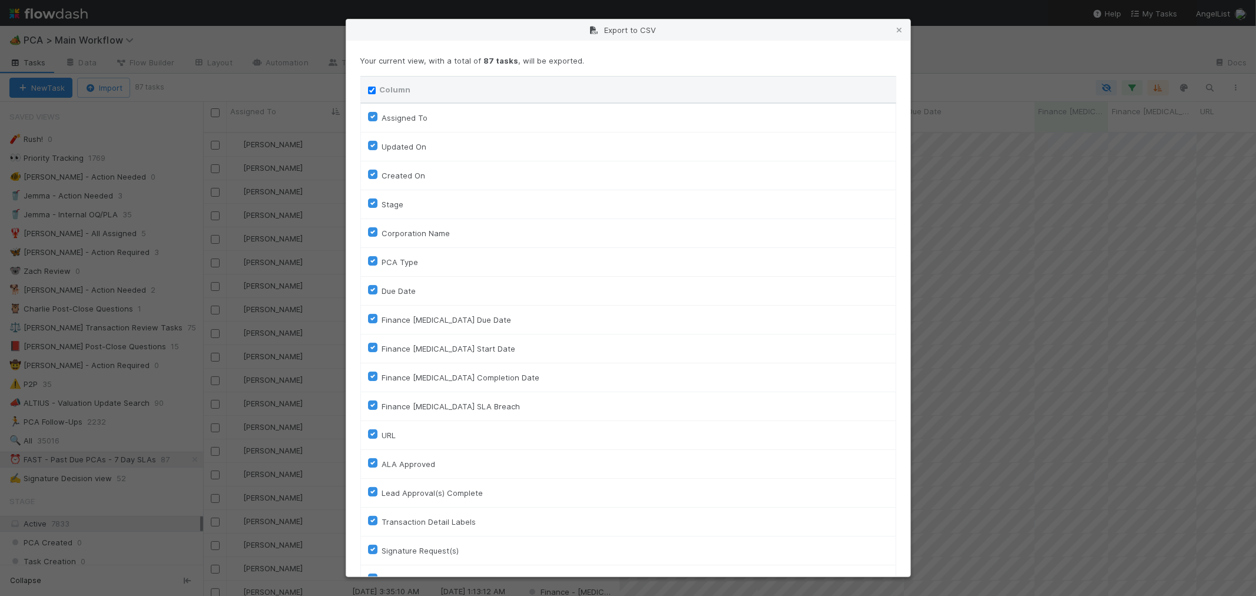
checkbox input "true"
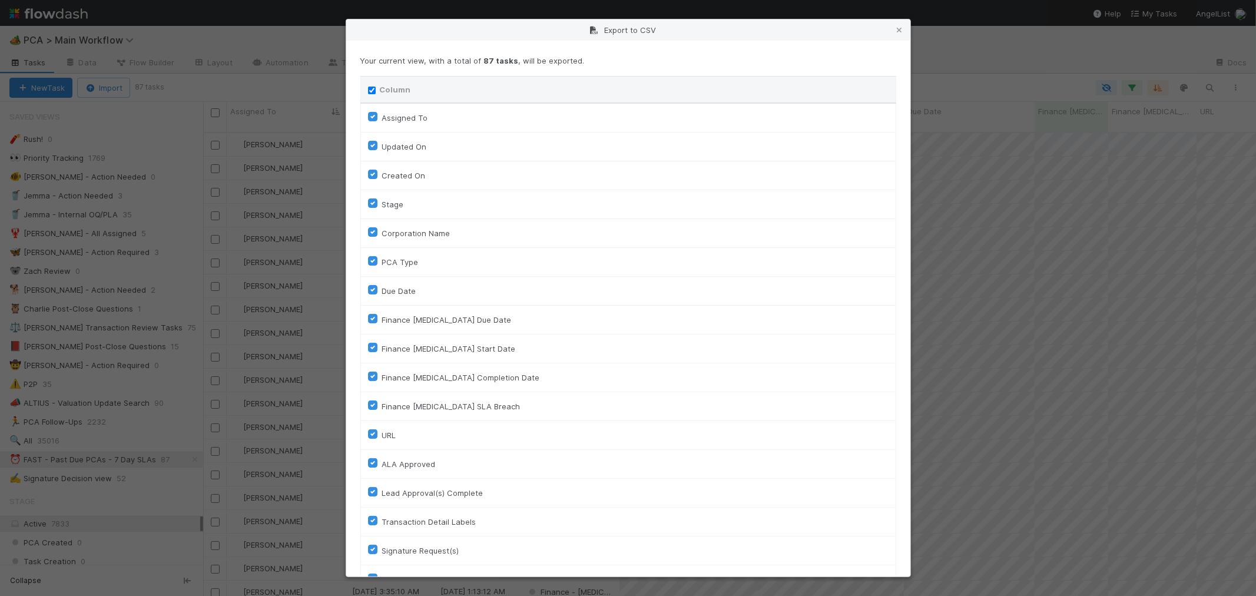
checkbox input "true"
click at [373, 87] on input "Column" at bounding box center [372, 91] width 8 height 8
checkbox input "false"
checkbox To "false"
checkbox On "false"
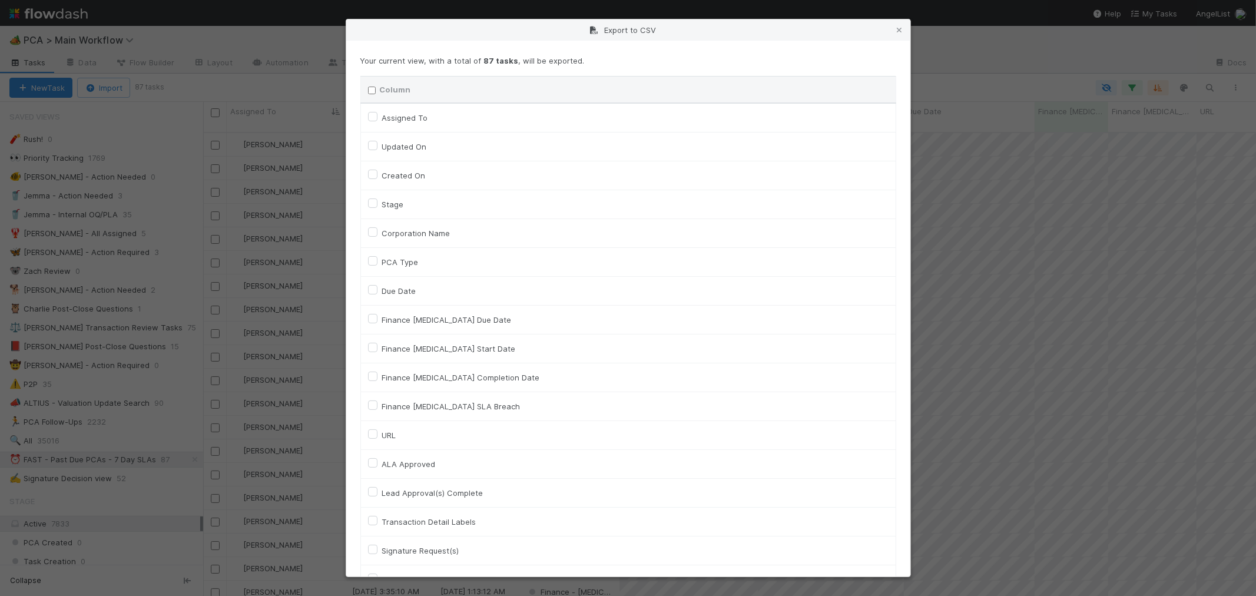
checkbox On "false"
checkbox input "false"
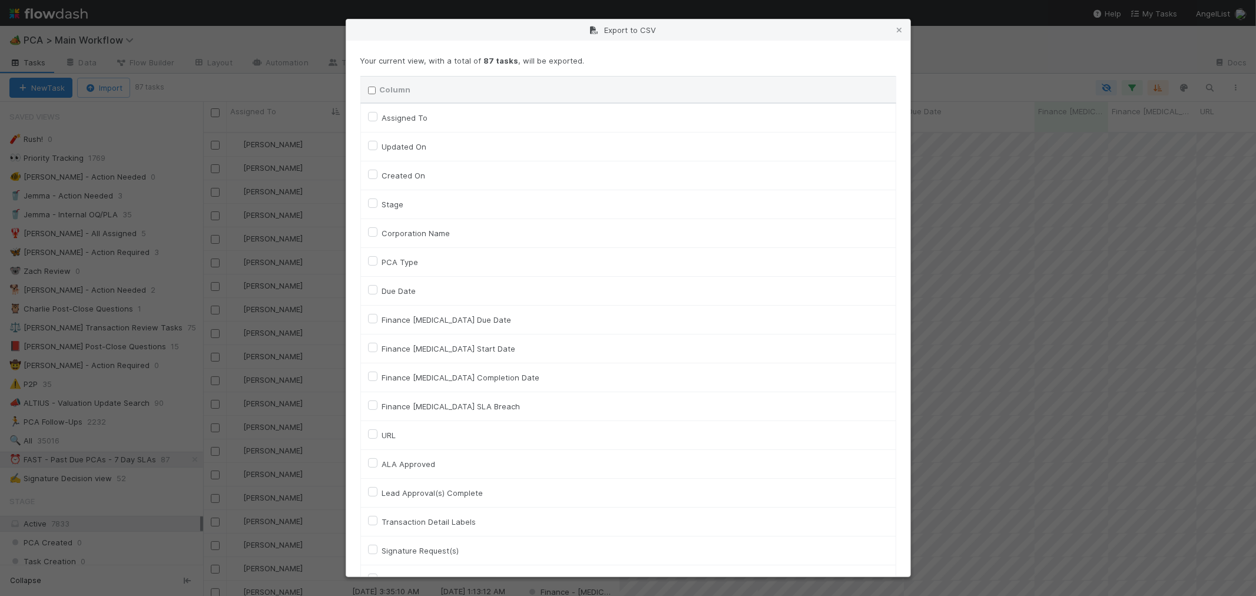
checkbox input "false"
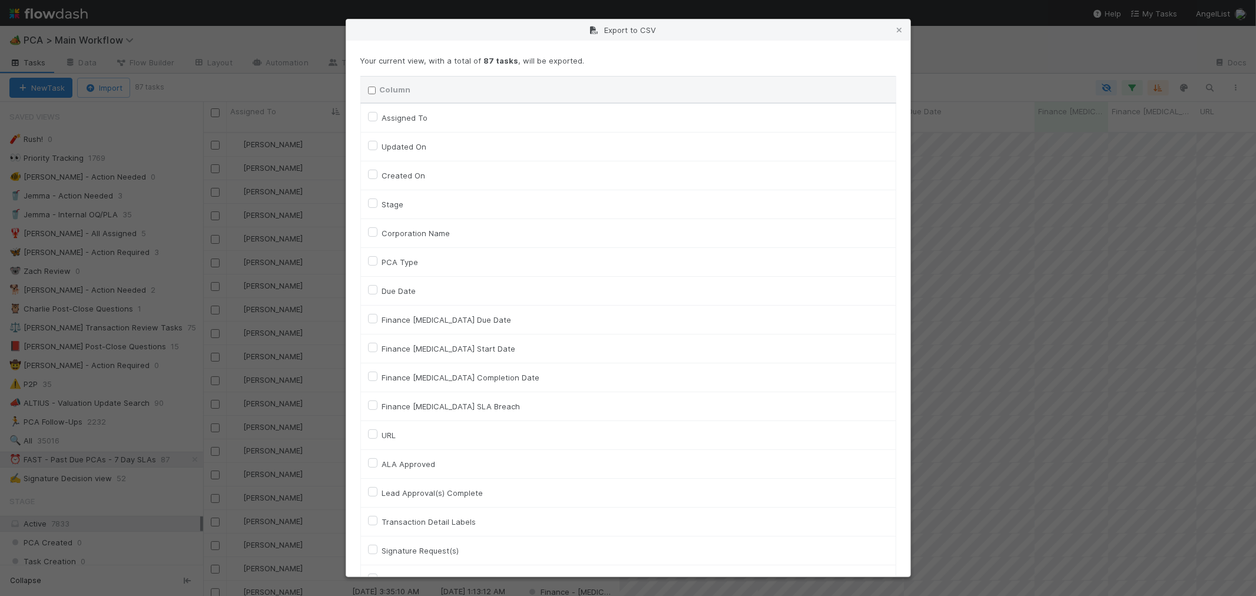
checkbox input "false"
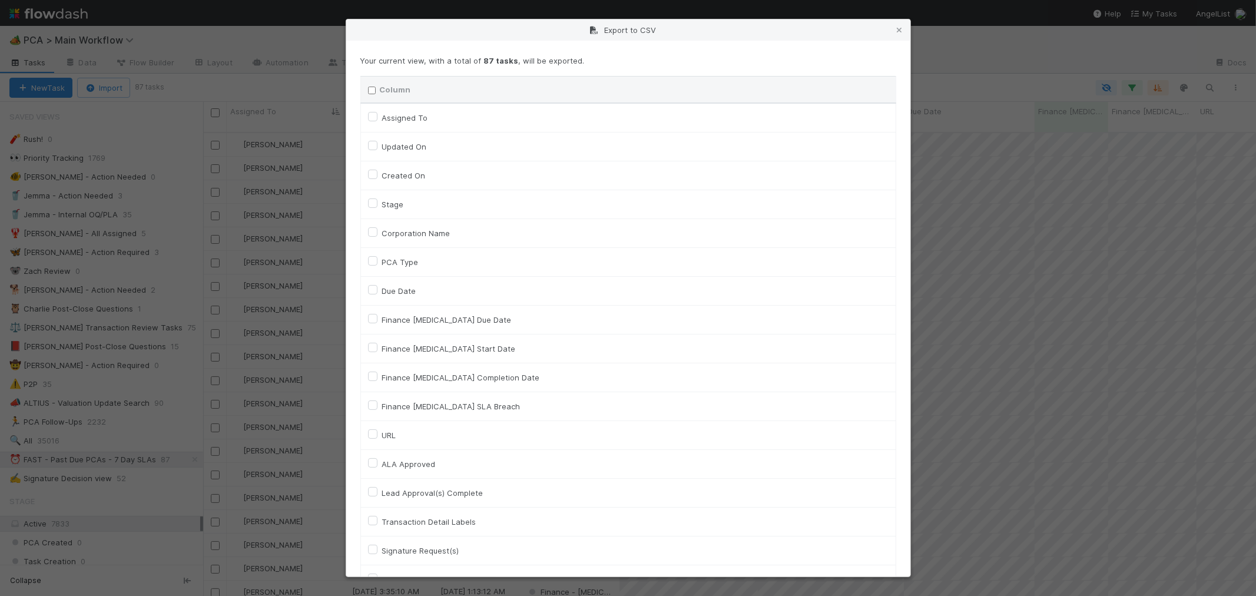
checkbox input "false"
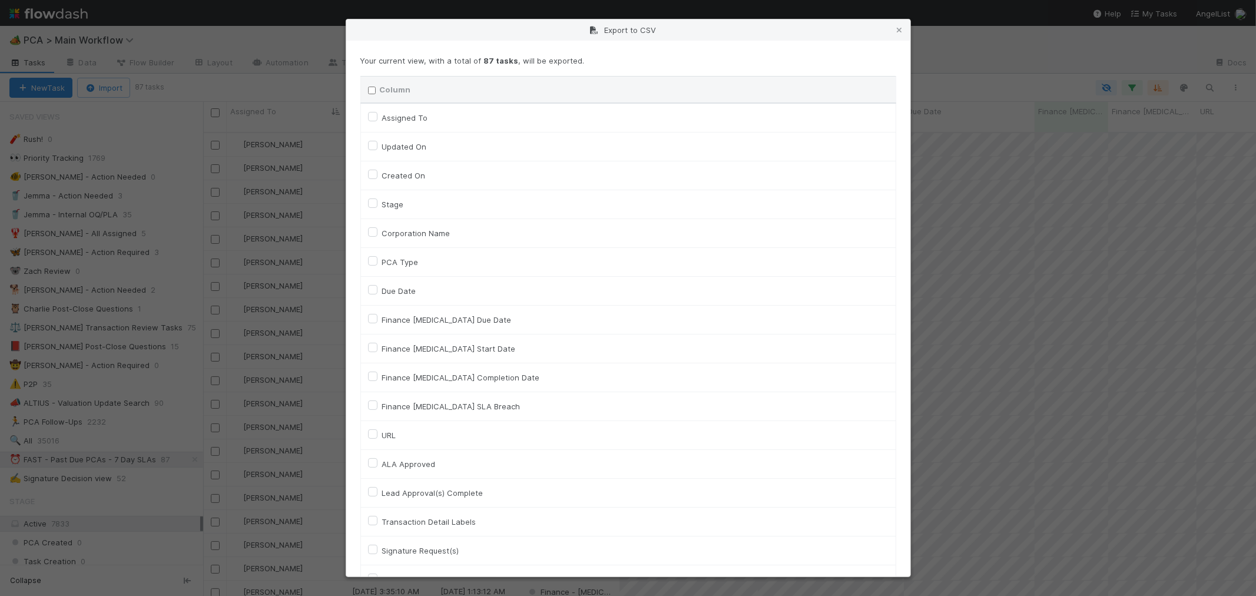
checkbox input "false"
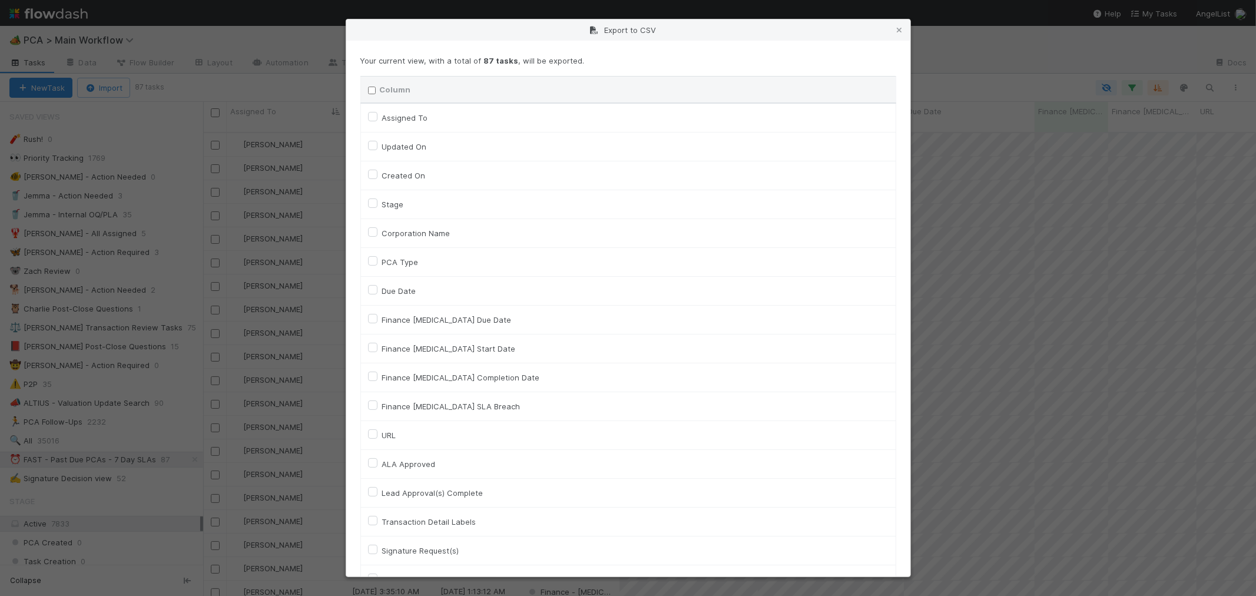
checkbox input "false"
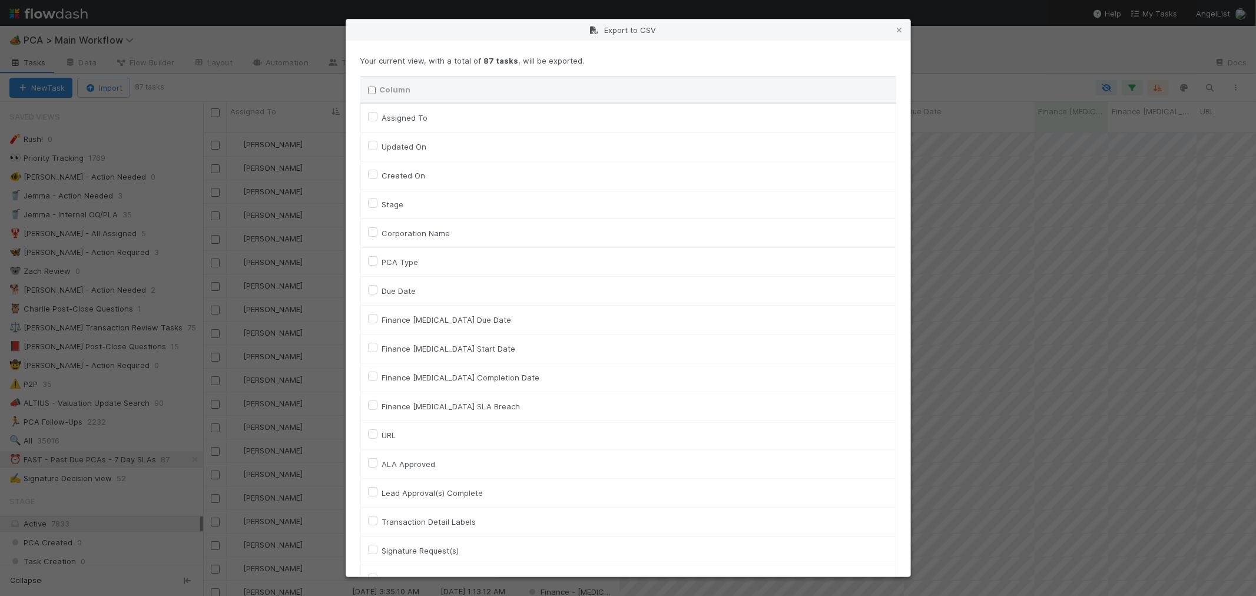
checkbox input "false"
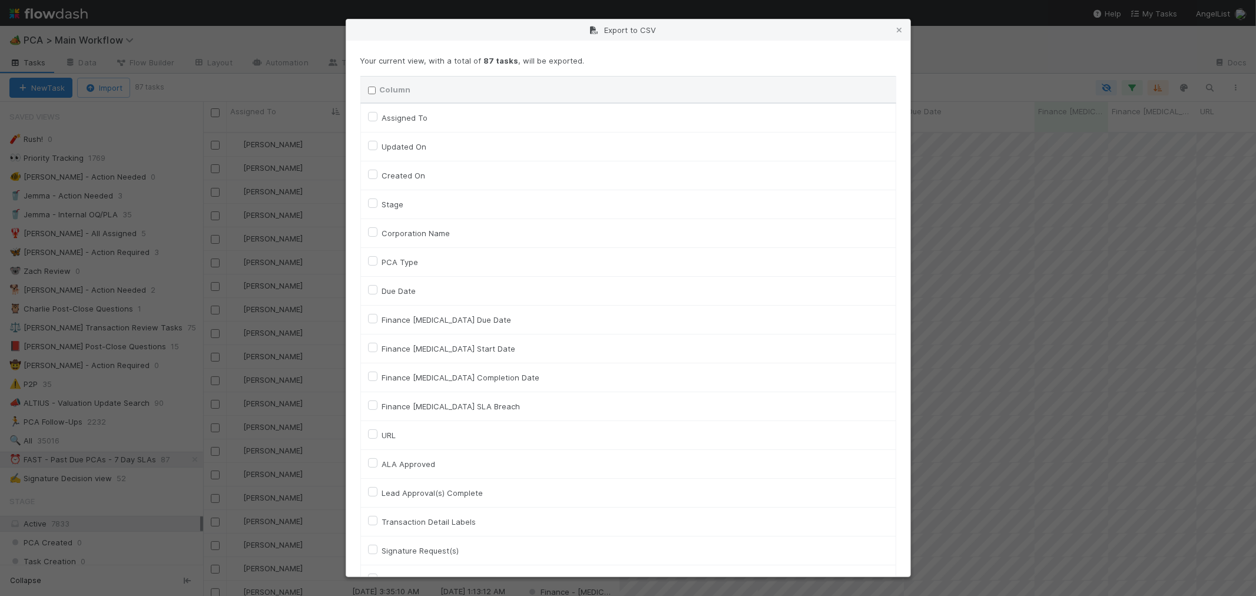
checkbox input "false"
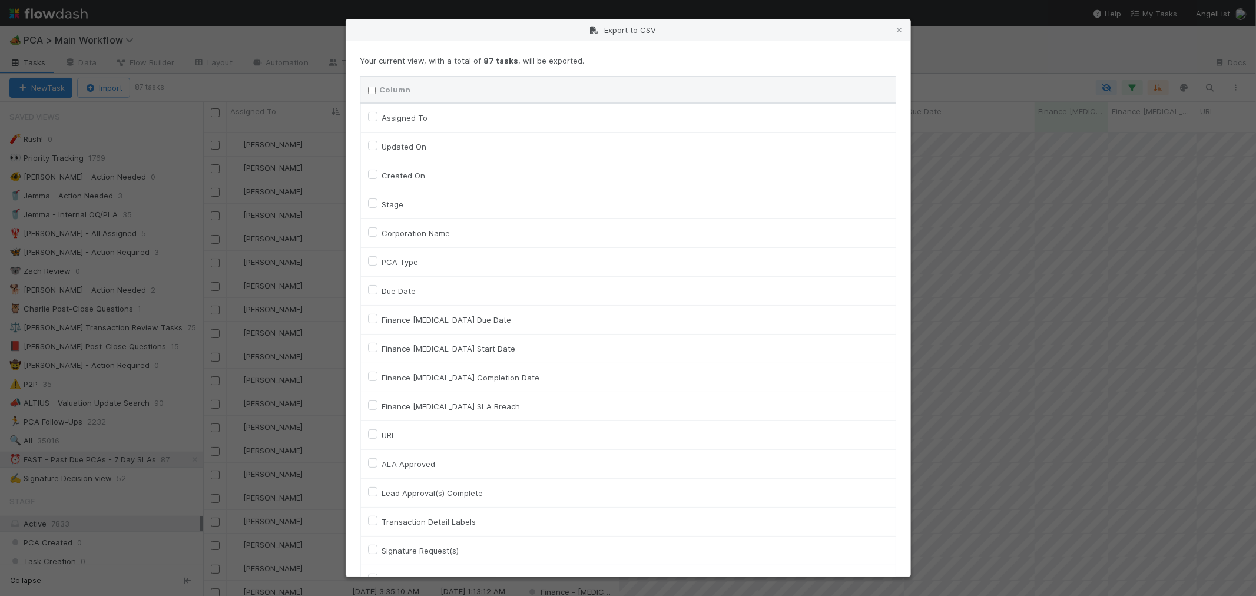
checkbox input "false"
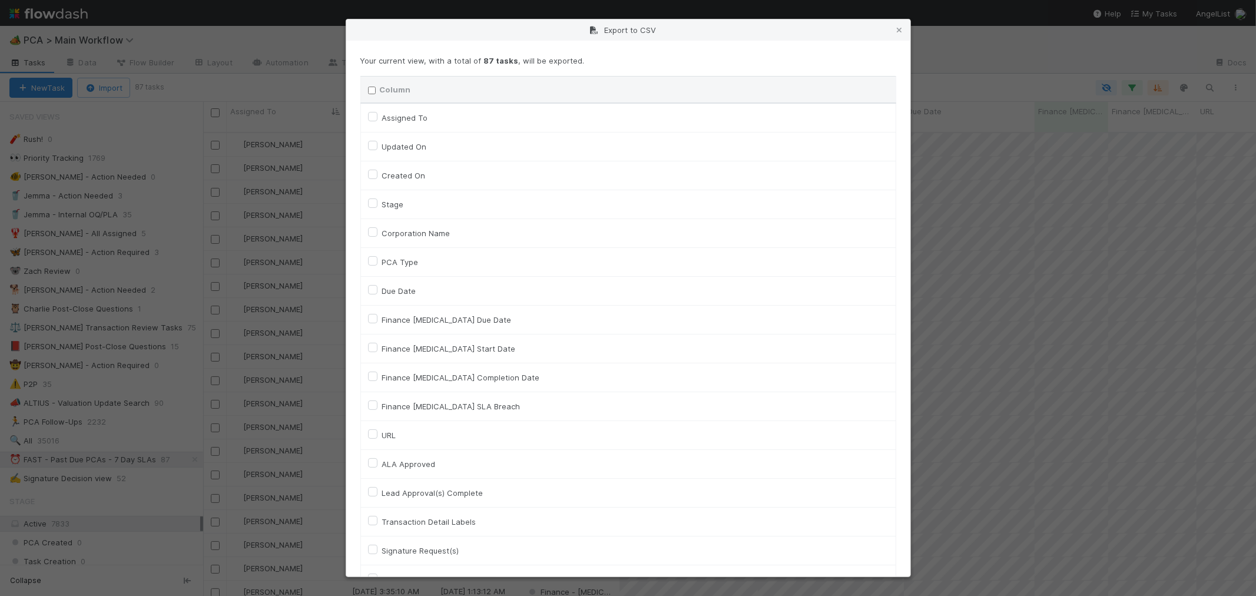
checkbox input "false"
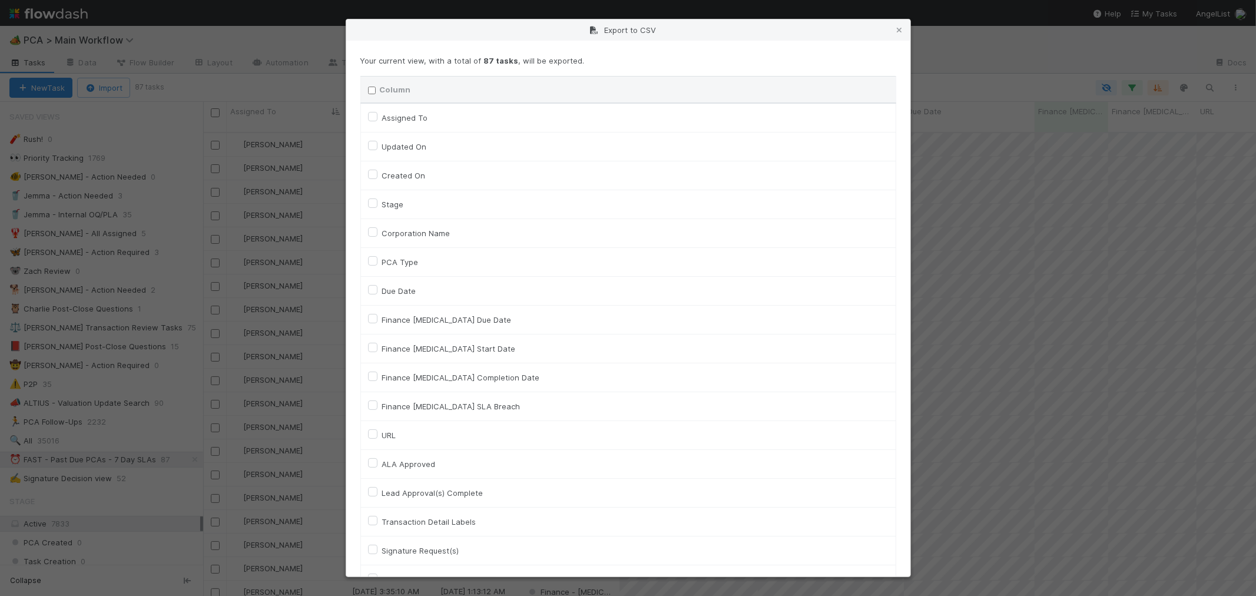
checkbox input "false"
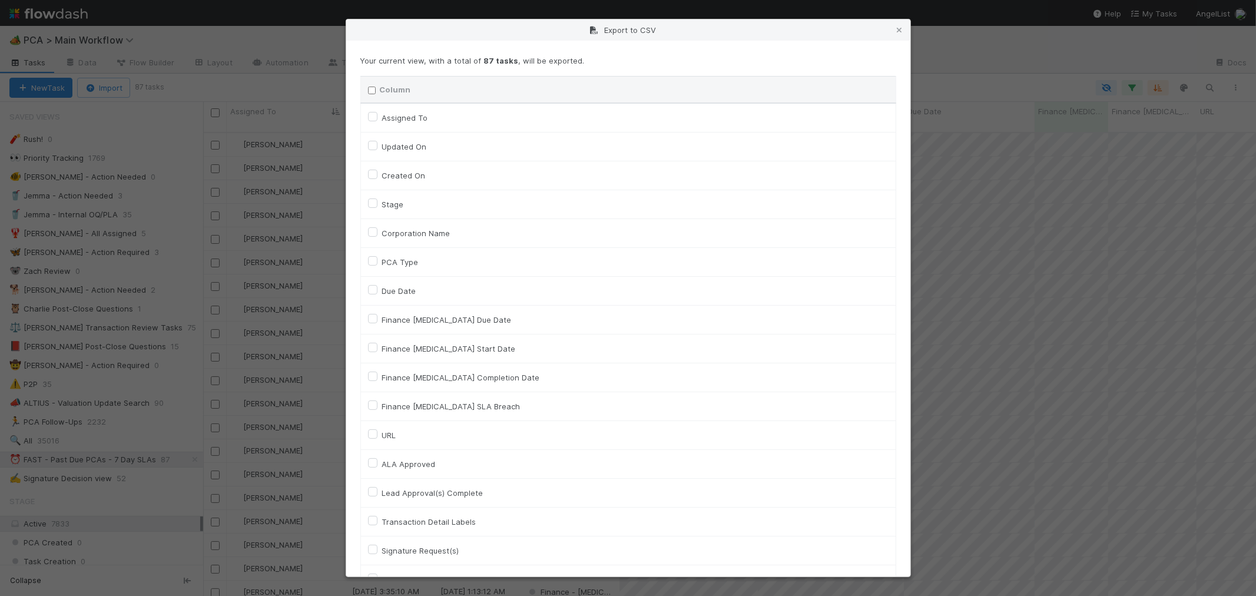
checkbox input "false"
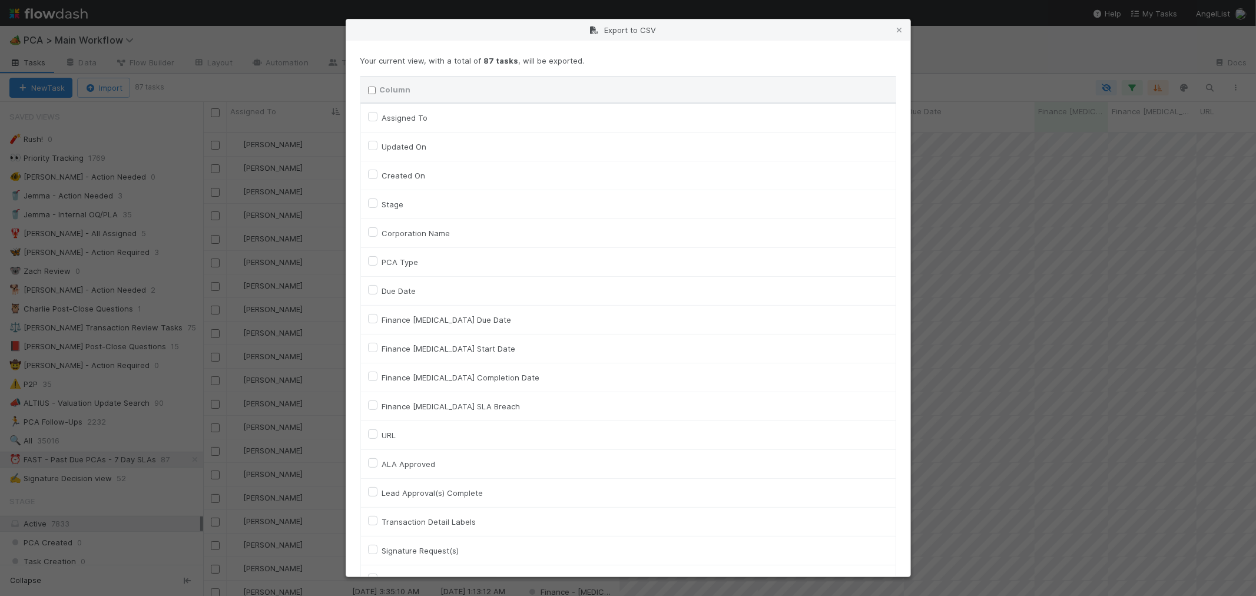
checkbox input "false"
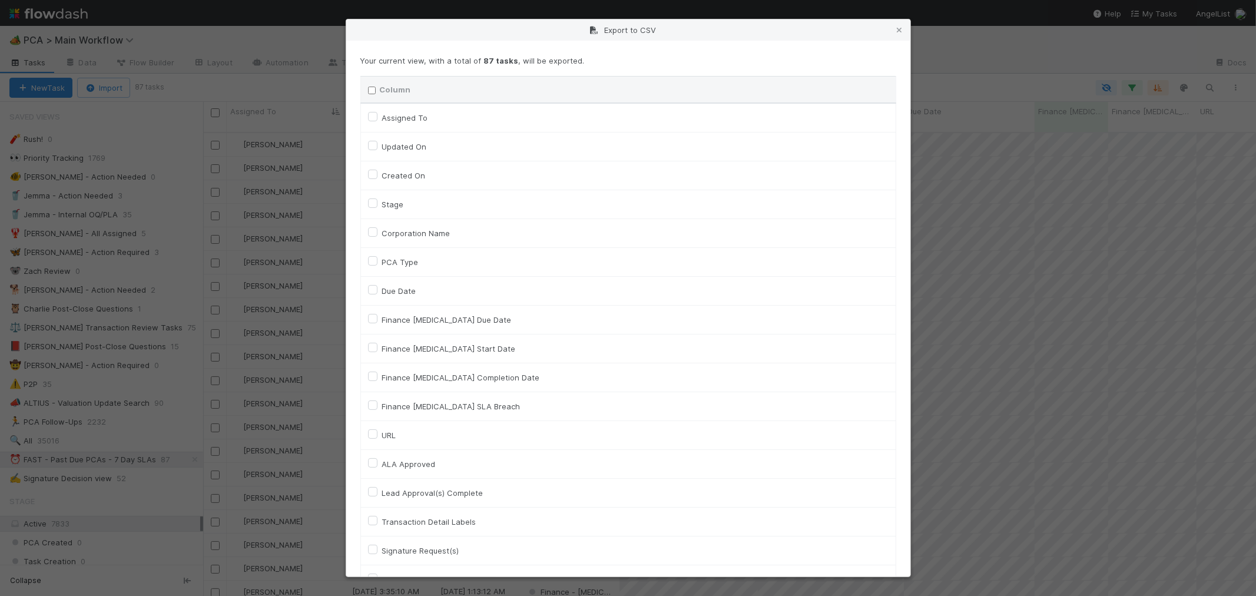
checkbox input "false"
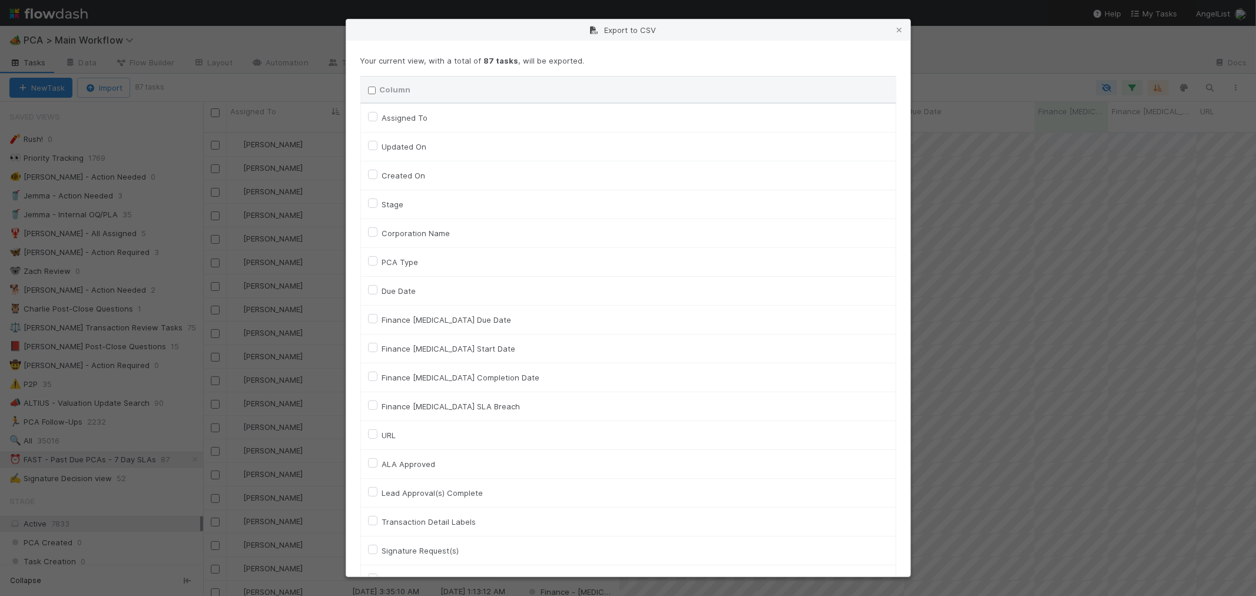
checkbox input "false"
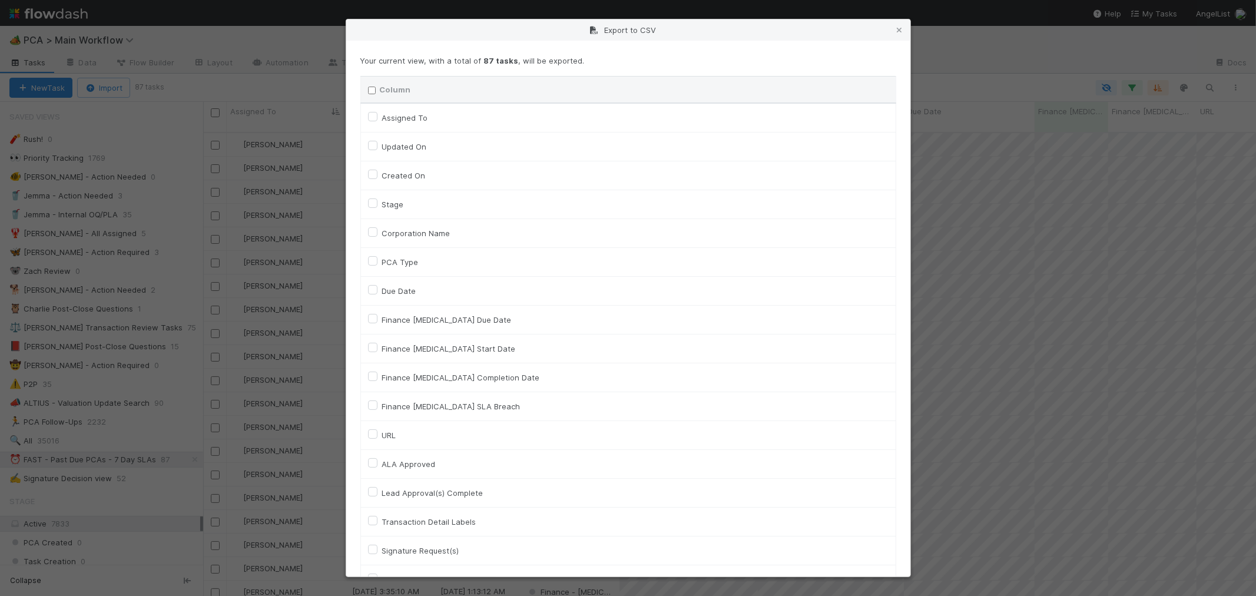
checkbox input "false"
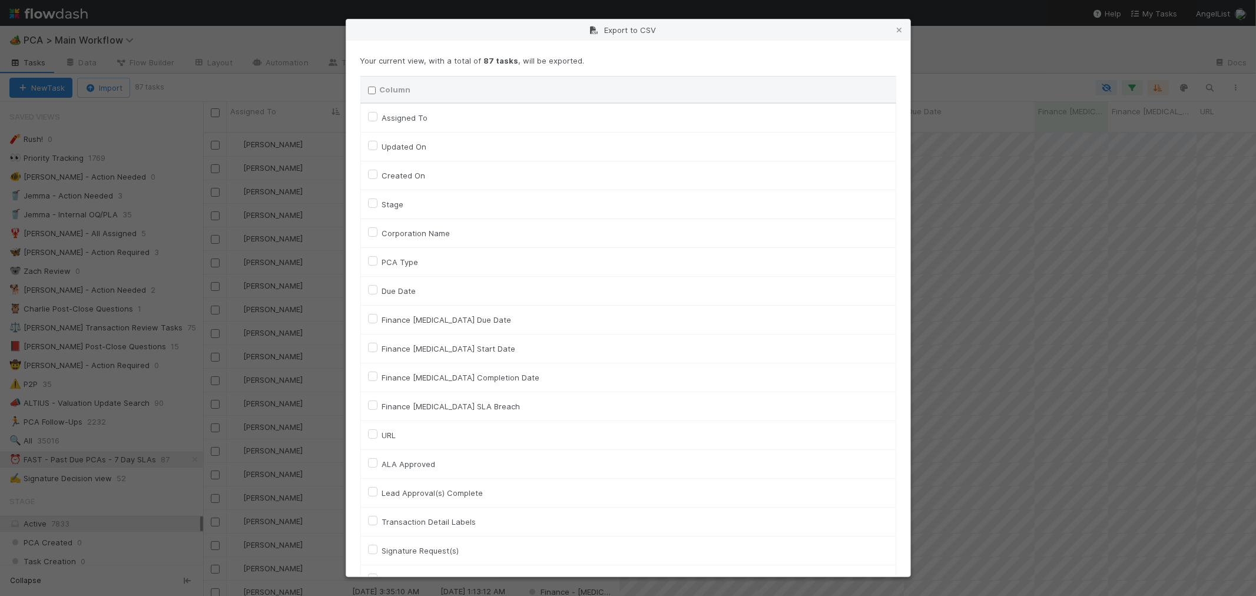
checkbox input "false"
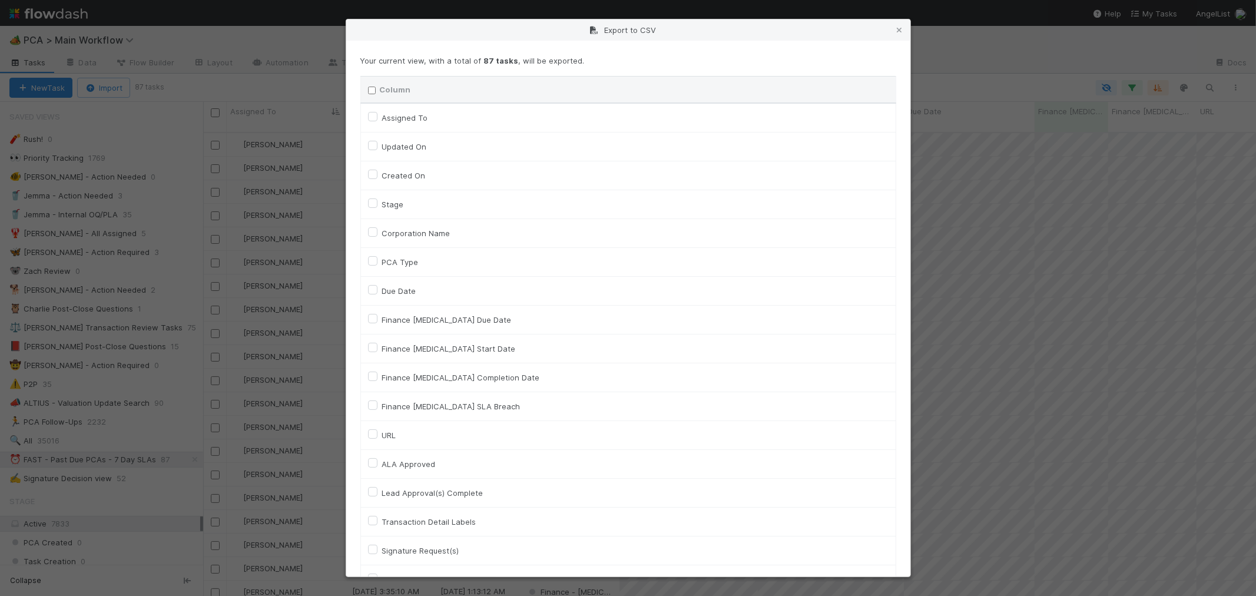
checkbox input "false"
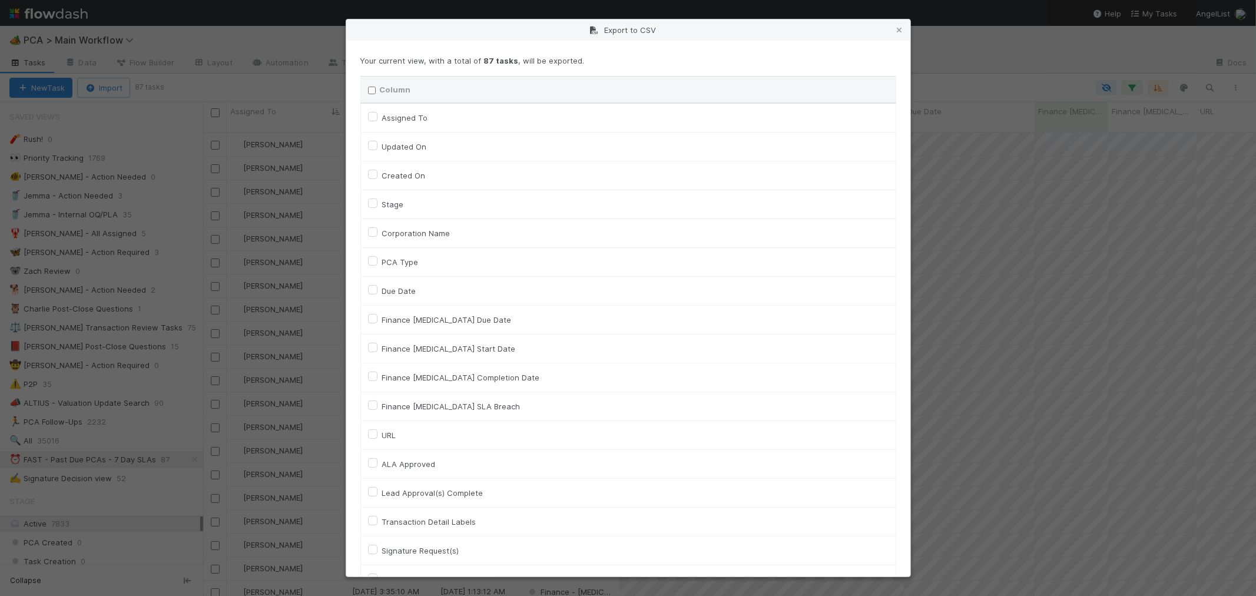
checkbox input "false"
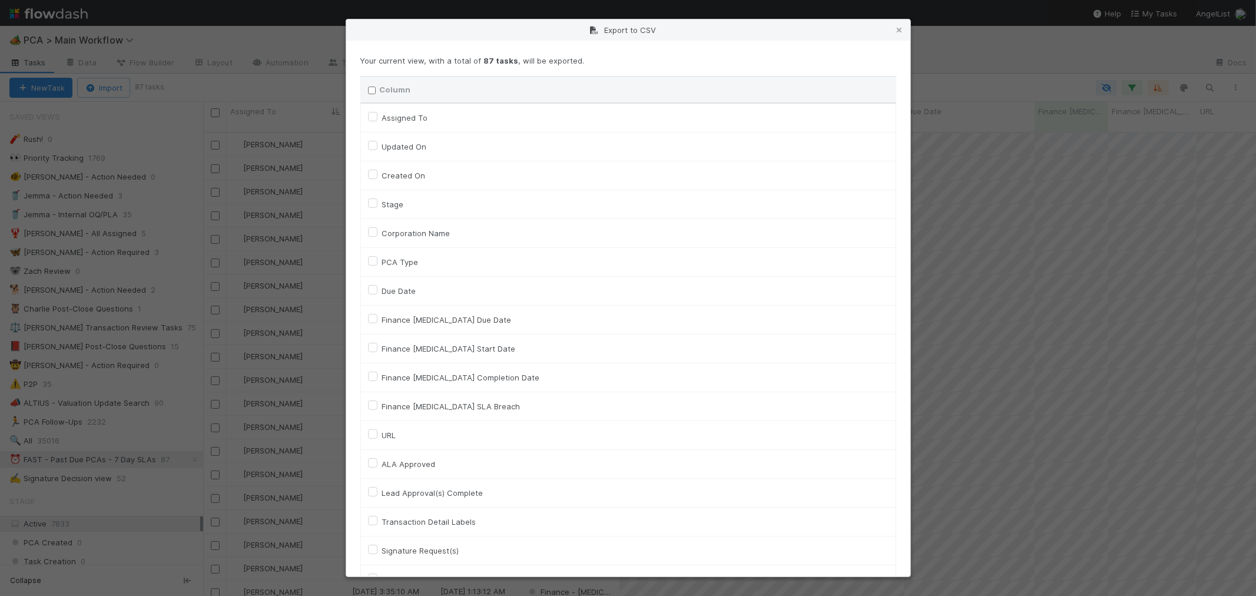
checkbox input "false"
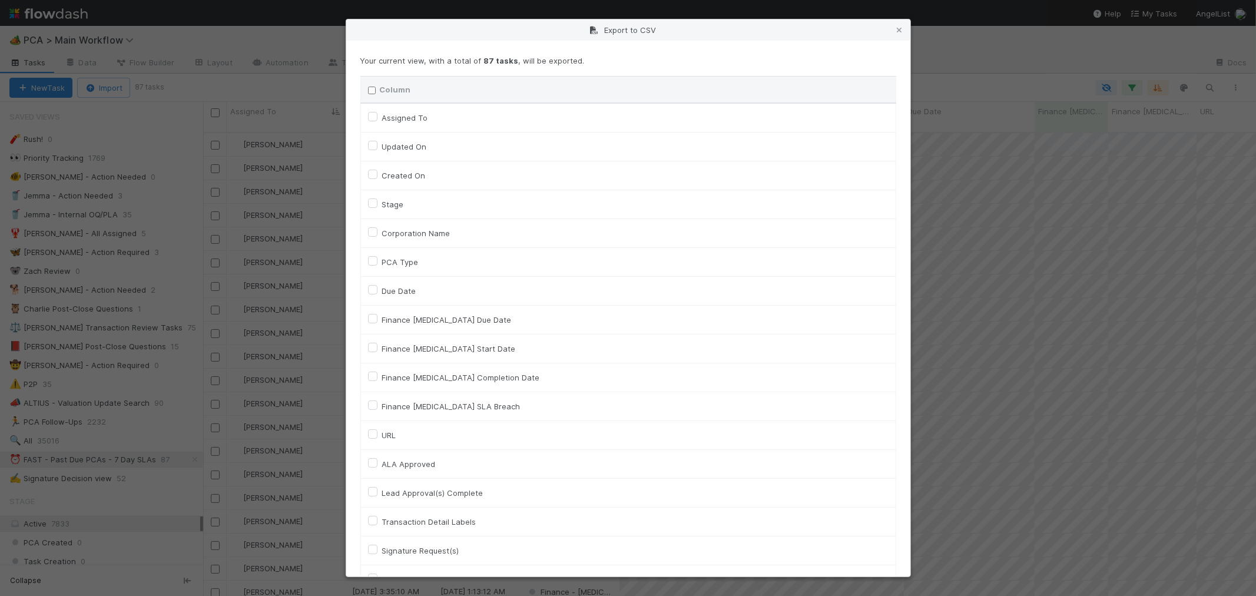
checkbox input "false"
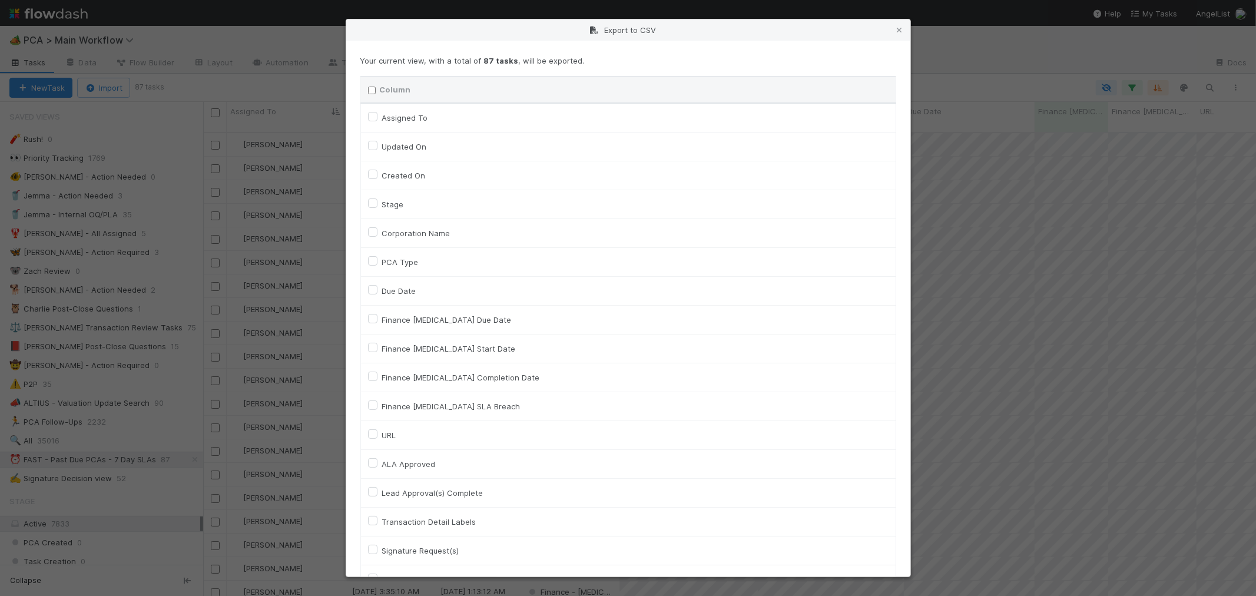
checkbox input "false"
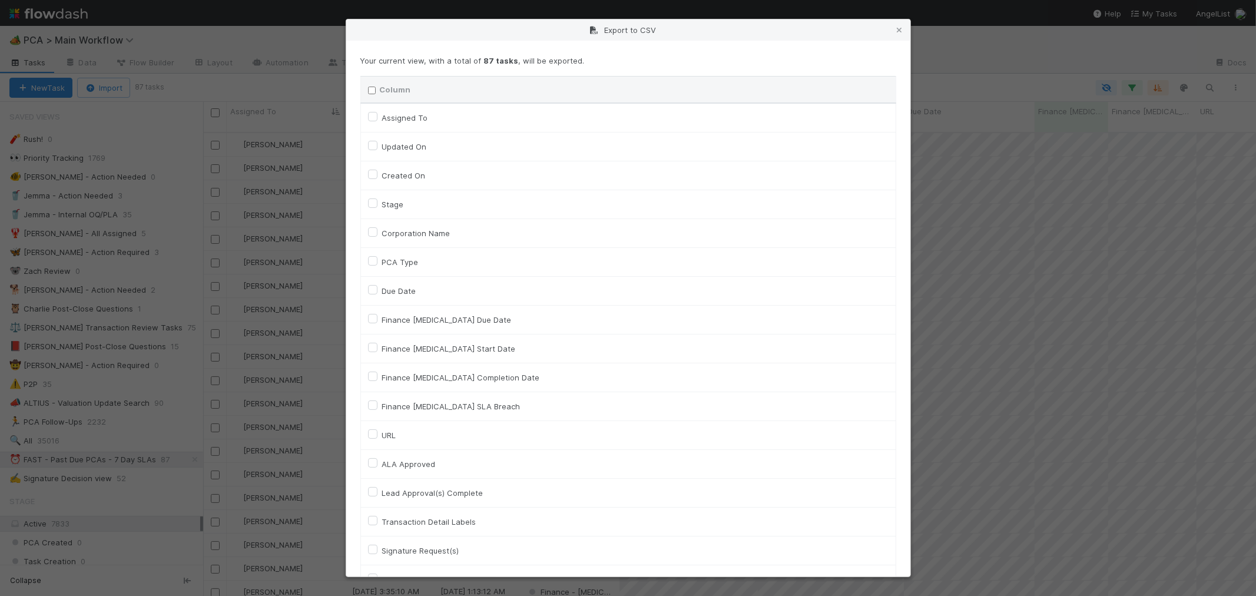
checkbox input "false"
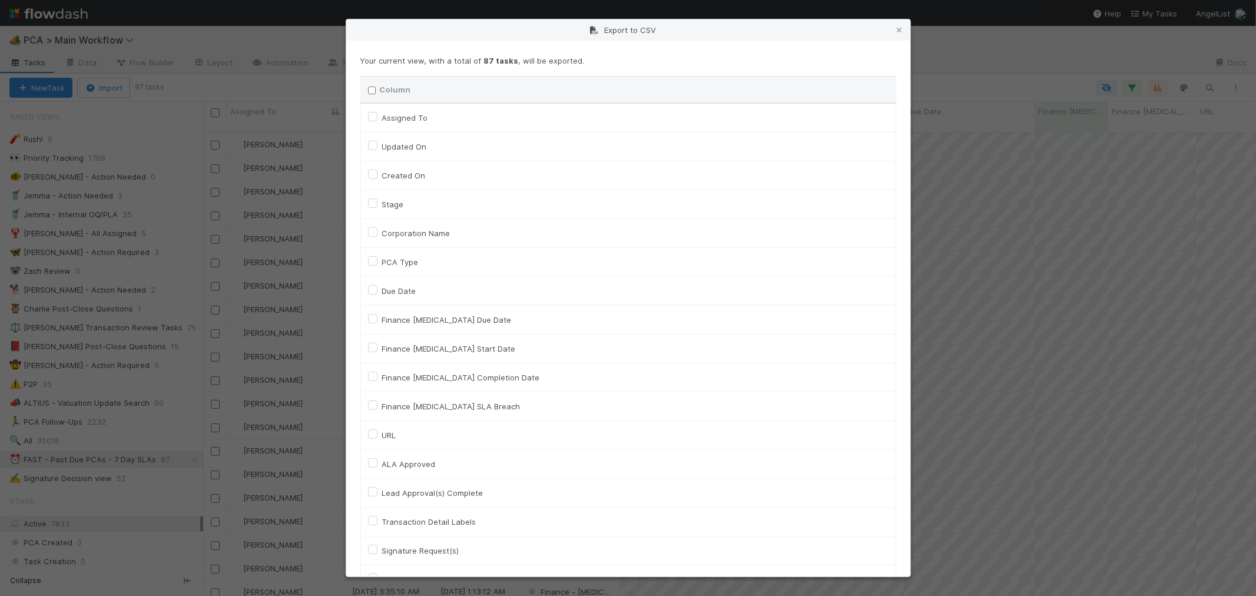
checkbox input "false"
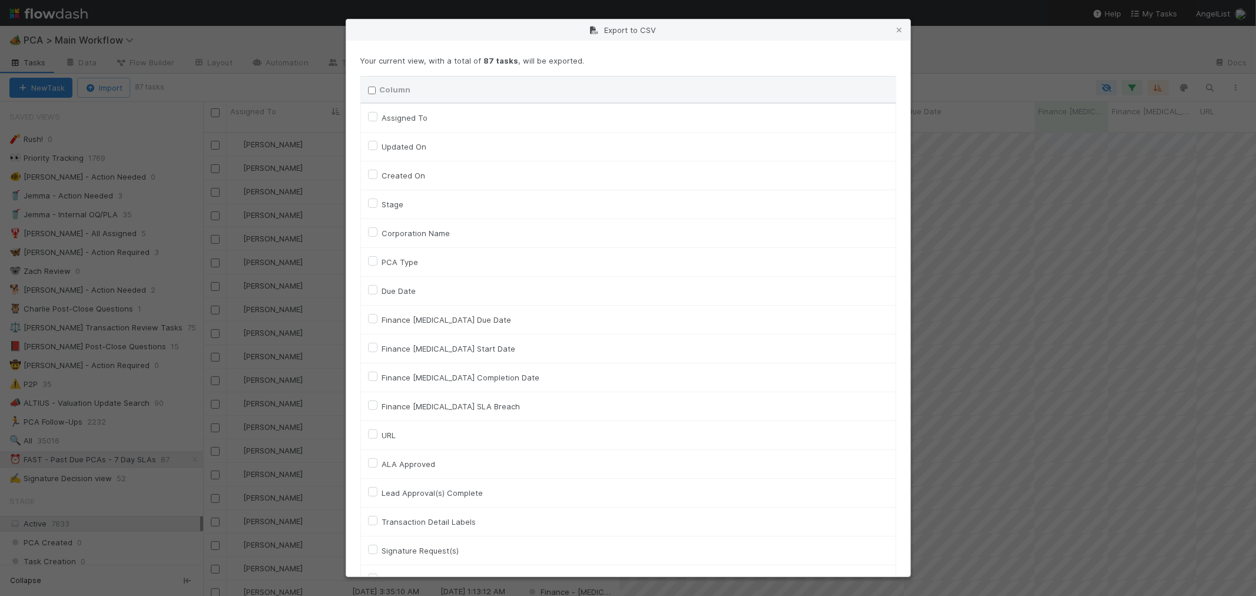
checkbox input "false"
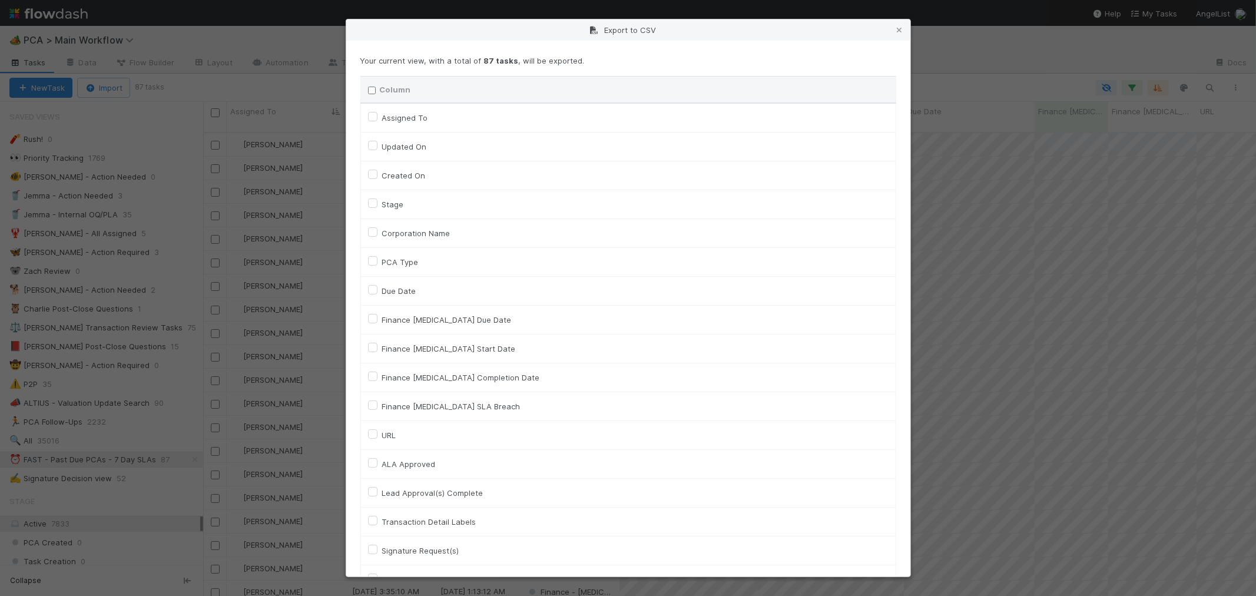
checkbox input "false"
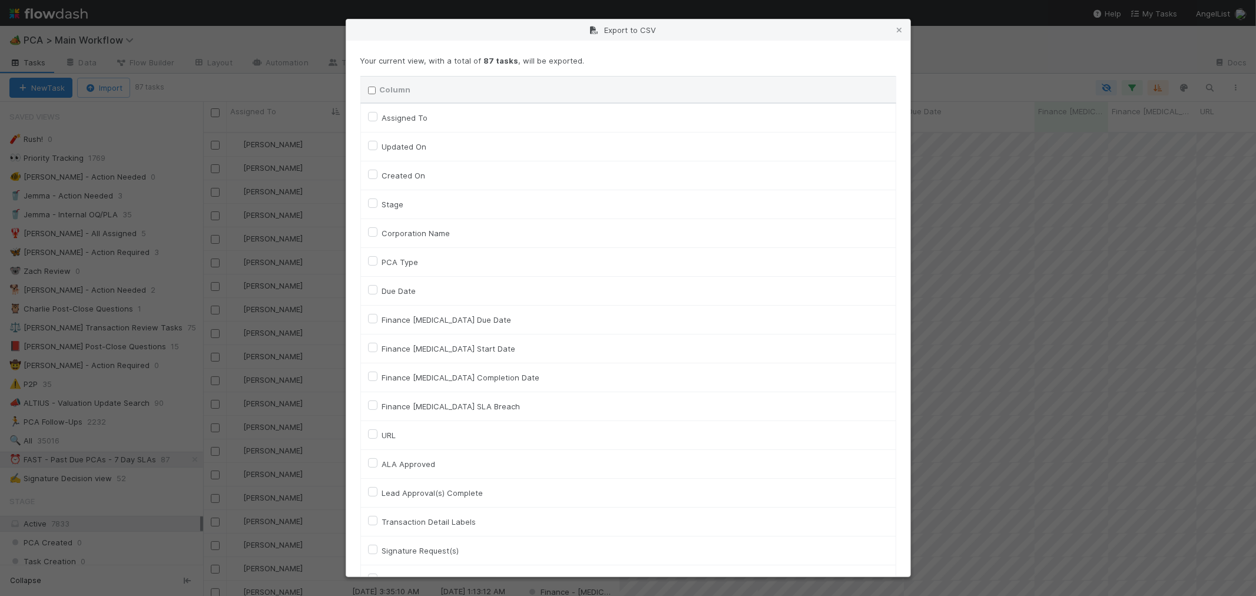
checkbox input "false"
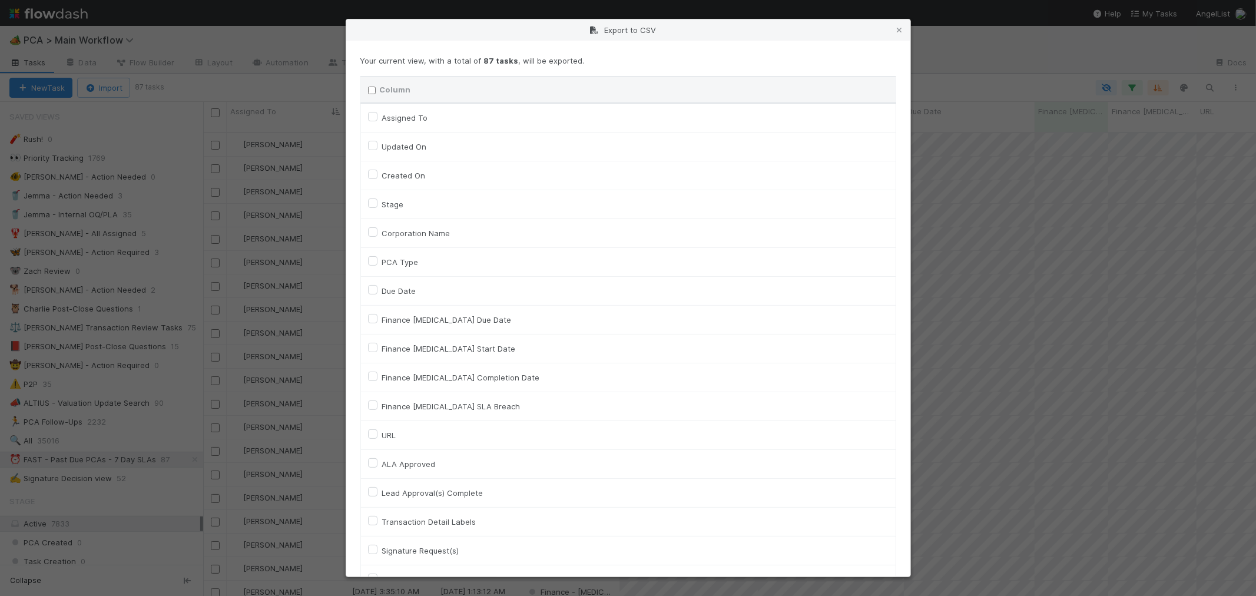
checkbox input "false"
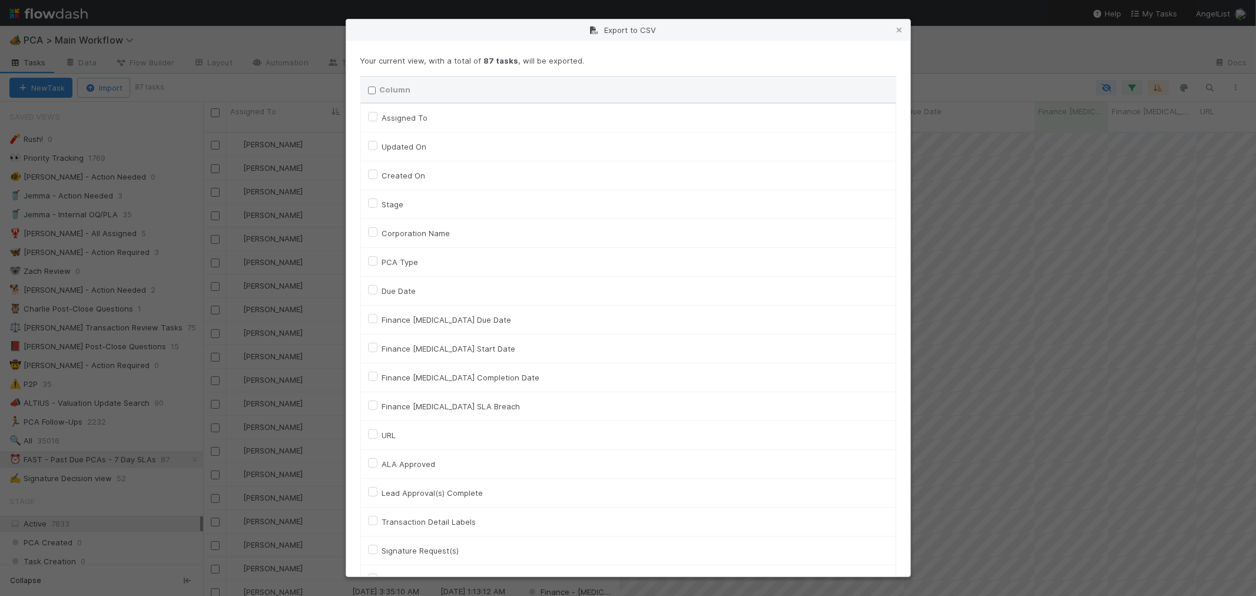
checkbox input "false"
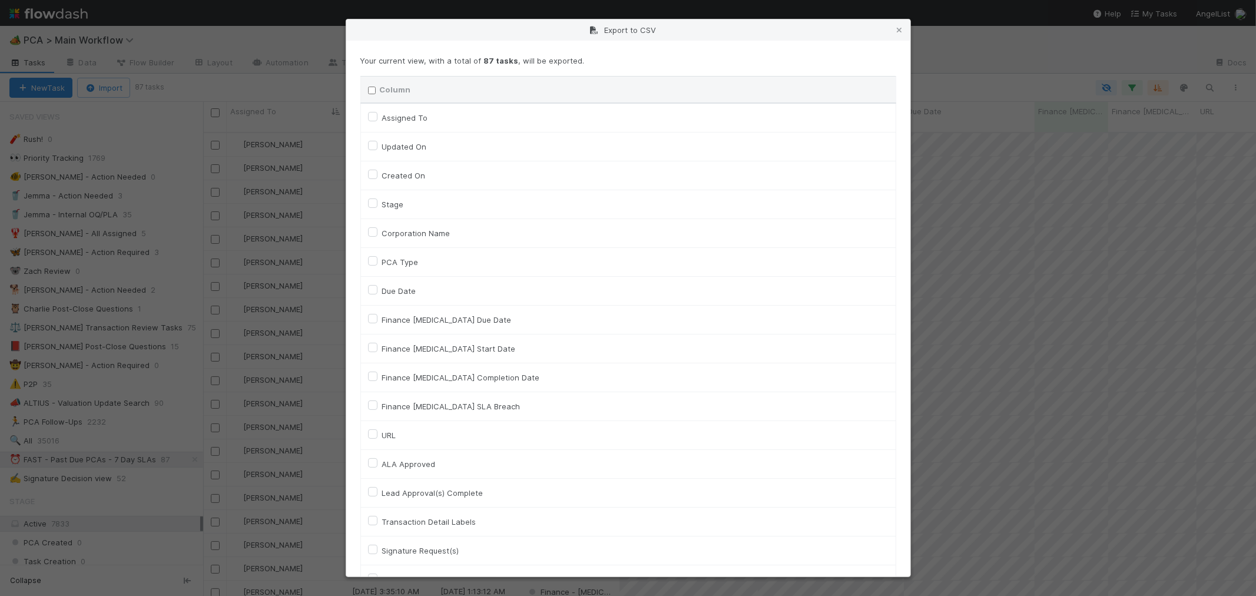
checkbox input "false"
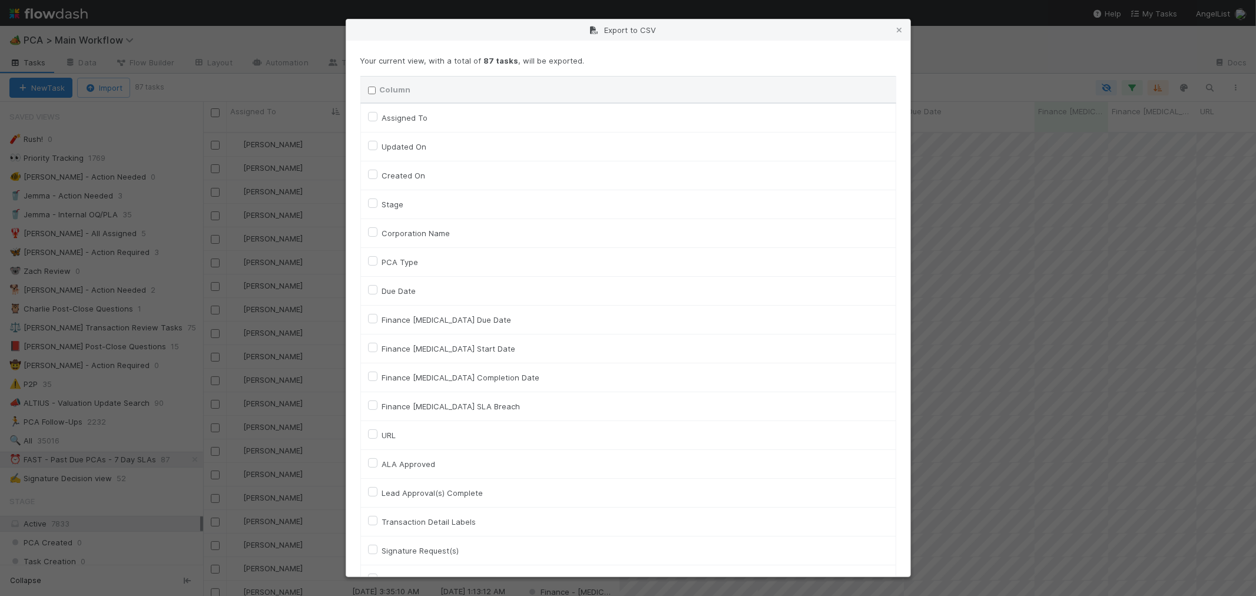
checkbox input "false"
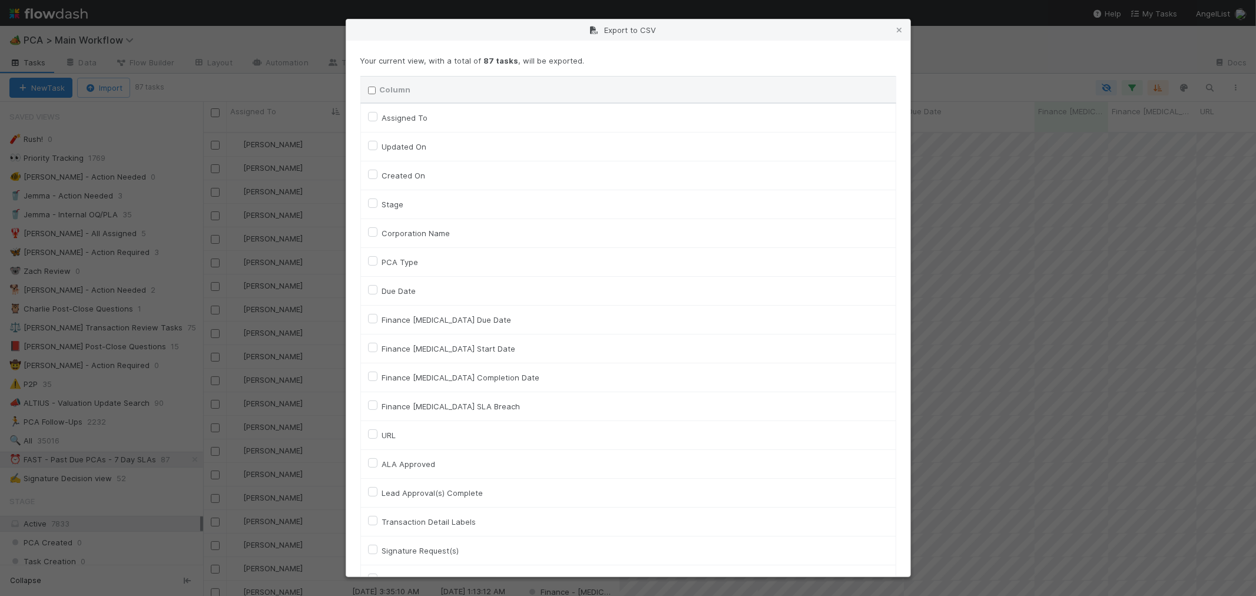
checkbox input "false"
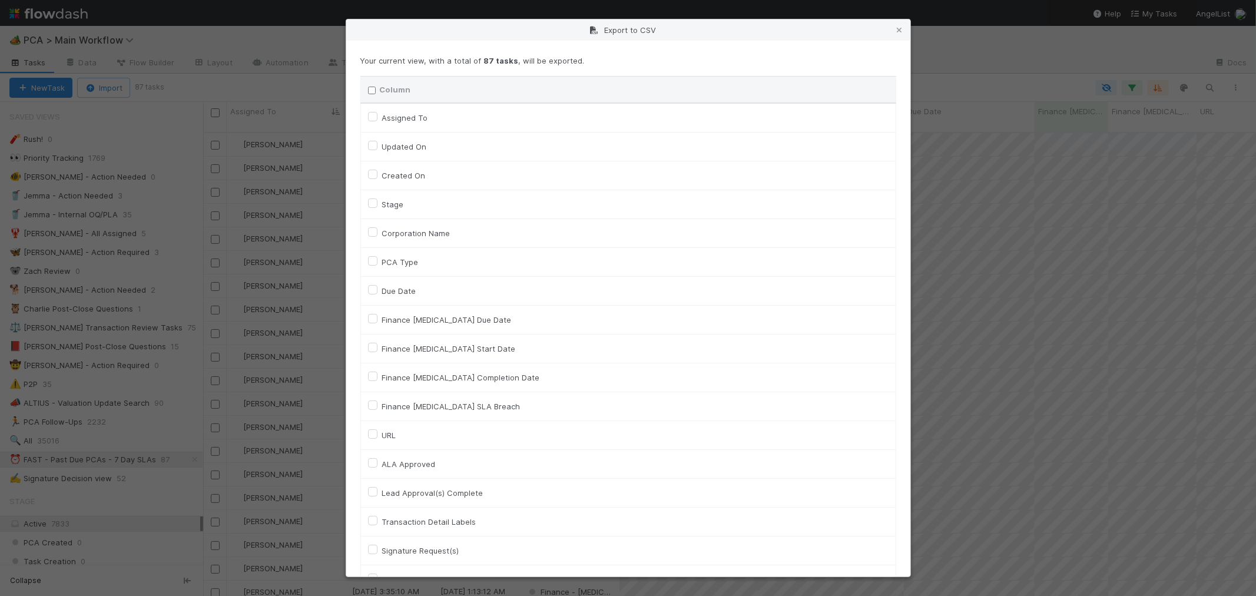
checkbox input "false"
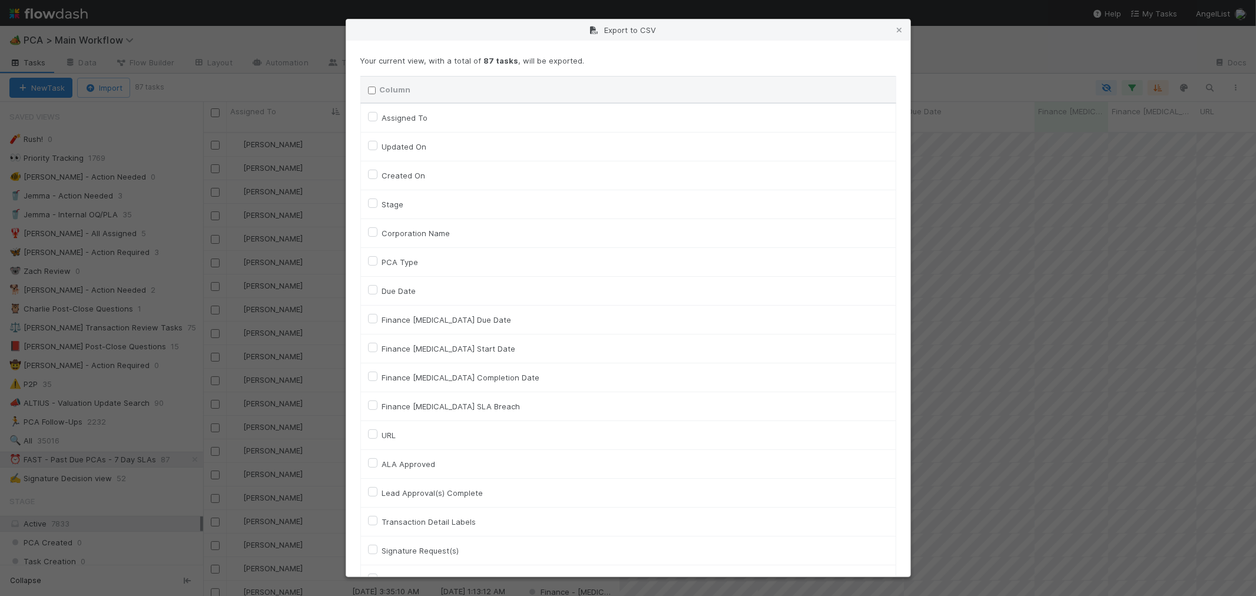
checkbox input "false"
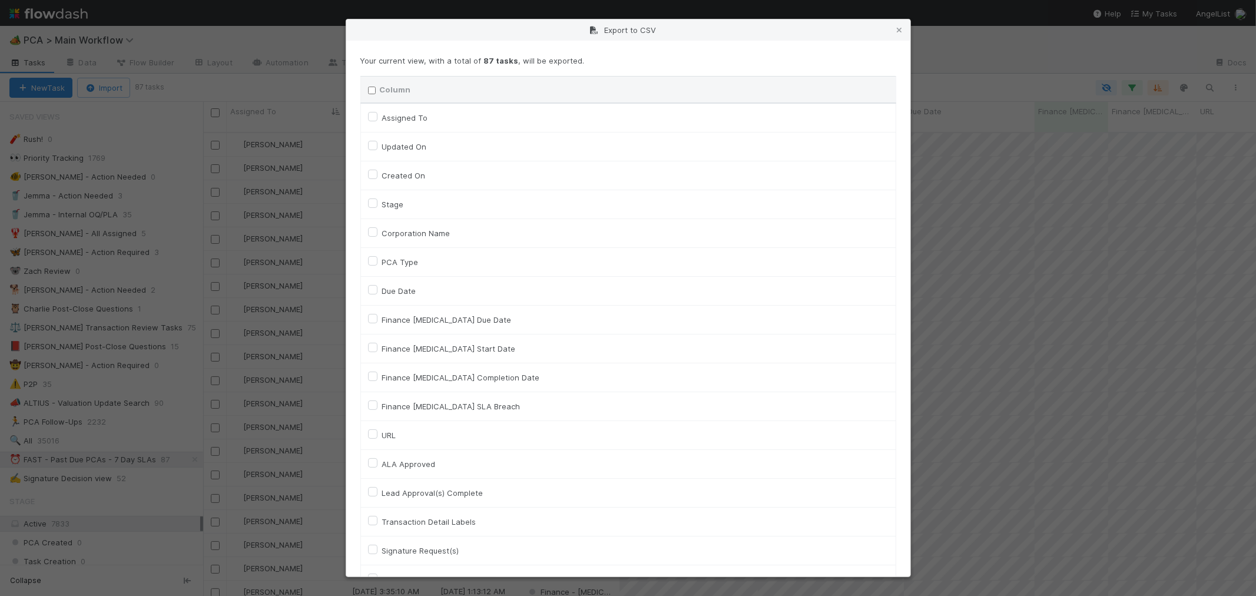
checkbox input "false"
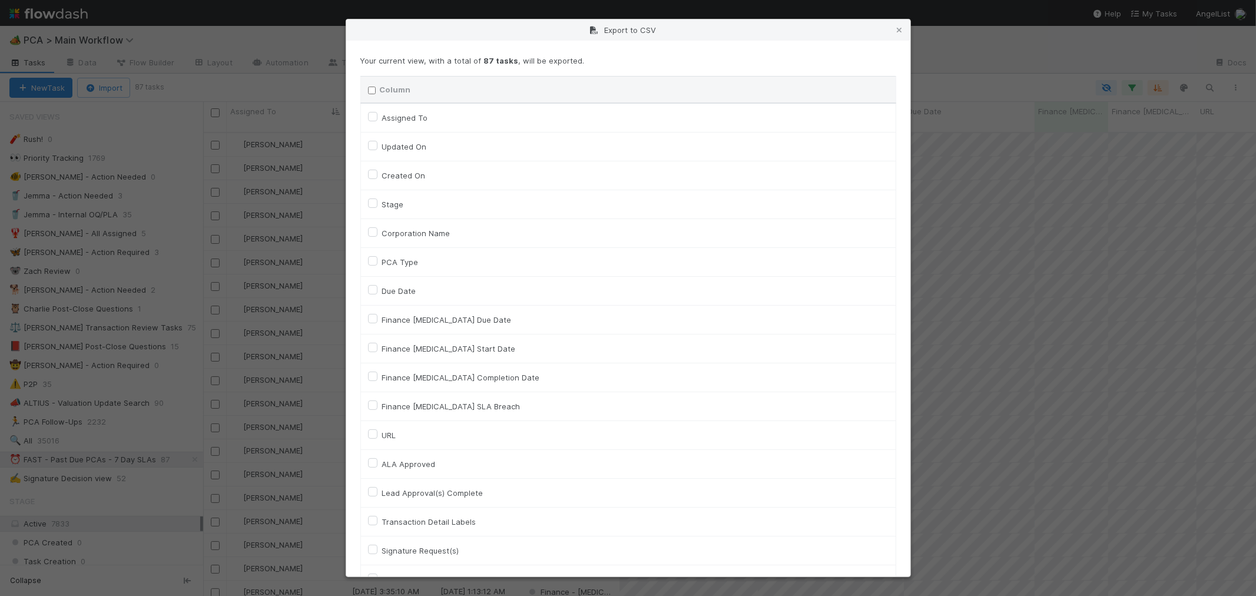
checkbox input "false"
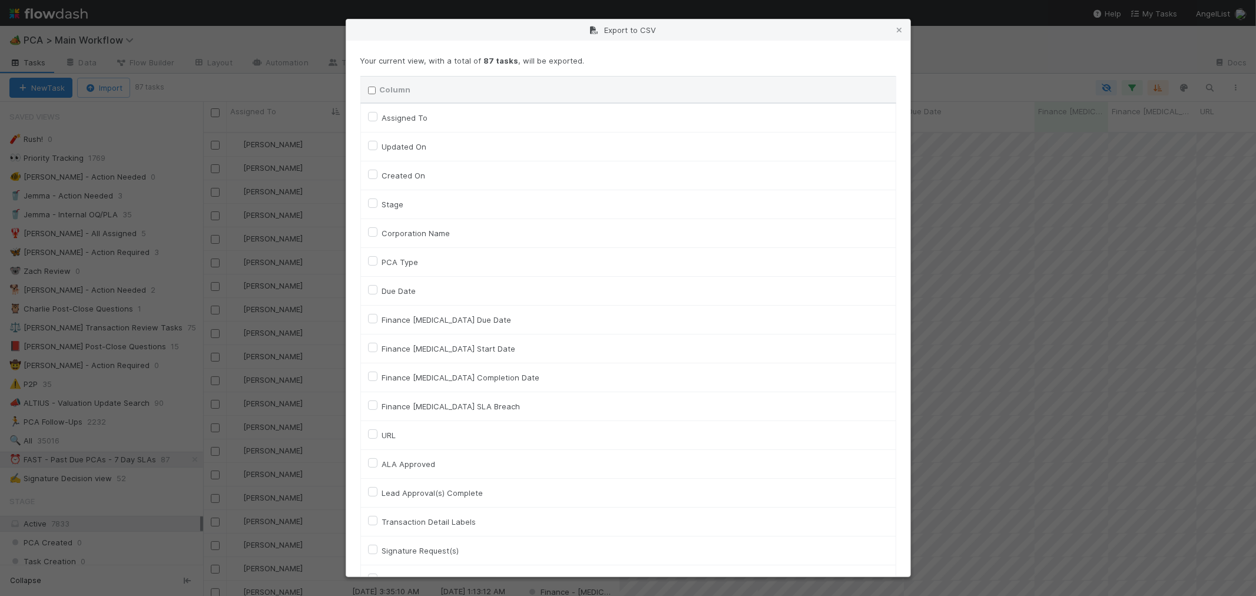
checkbox input "false"
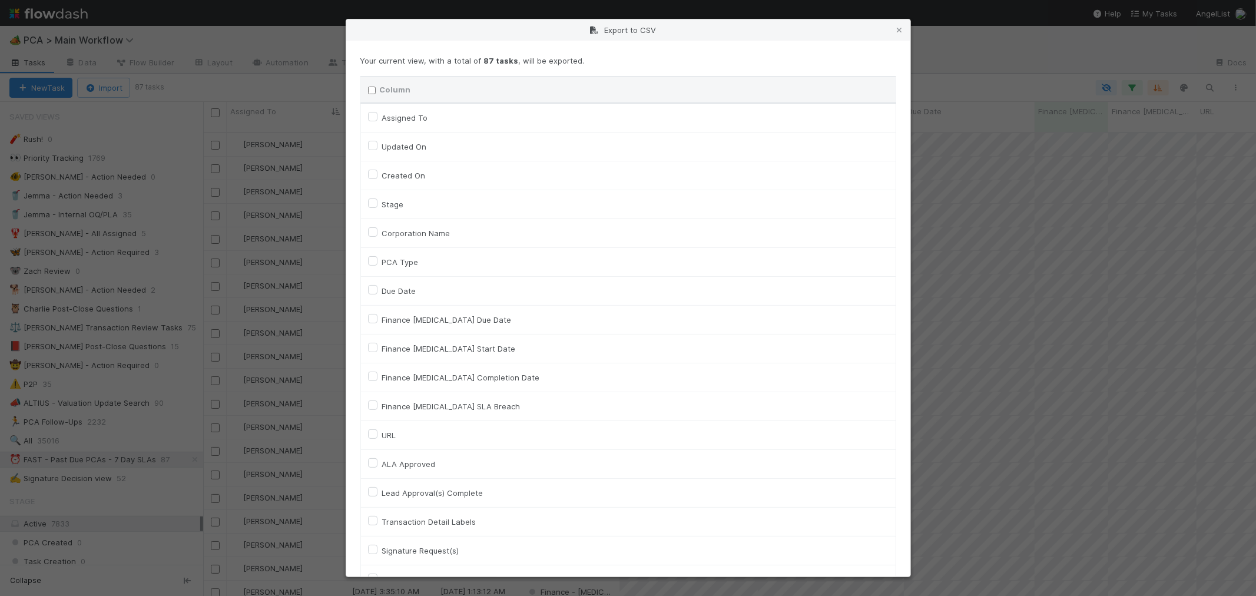
checkbox input "false"
click at [382, 113] on label "Assigned To" at bounding box center [405, 118] width 46 height 14
click at [373, 113] on To "Assigned To" at bounding box center [372, 116] width 9 height 11
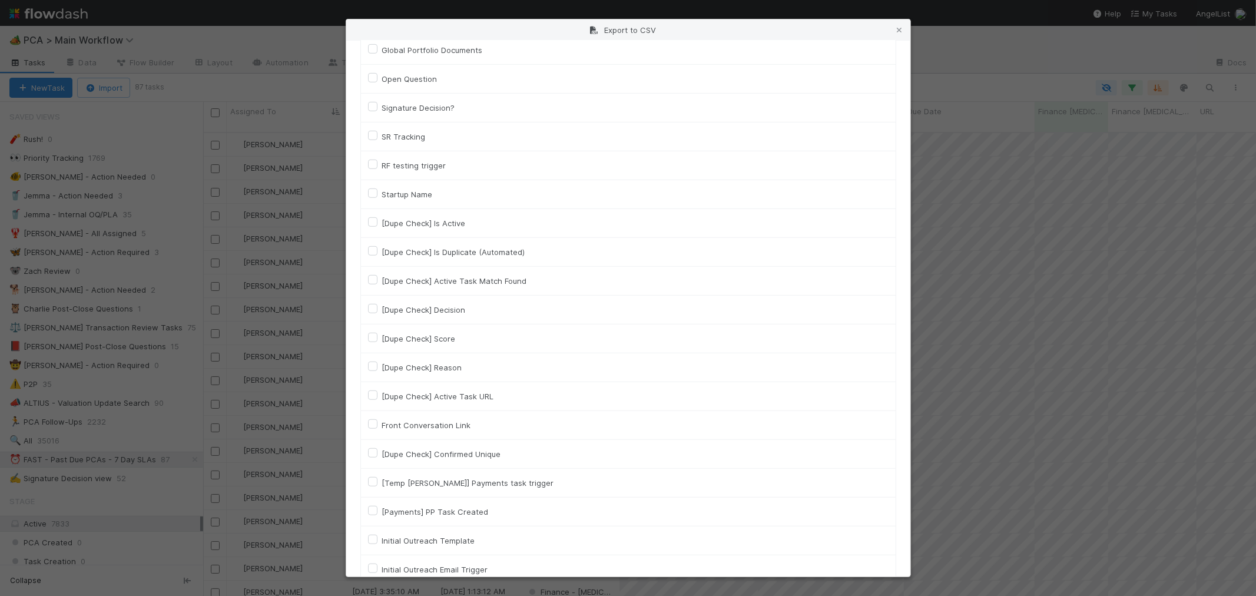
scroll to position [5192, 0]
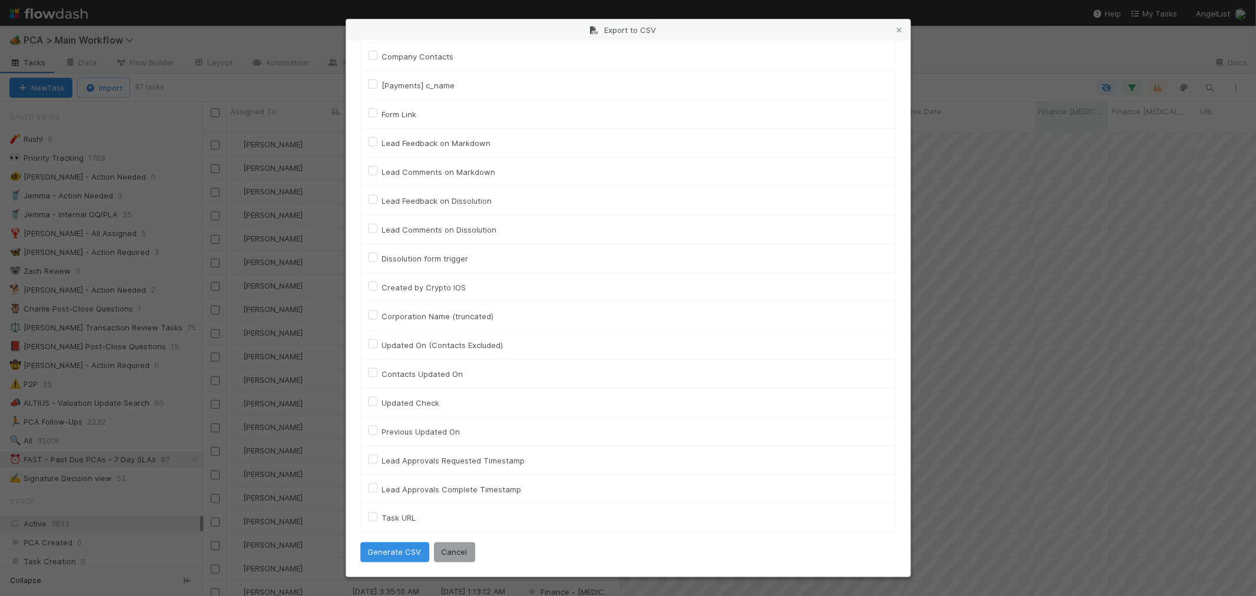
click at [382, 518] on label "Task URL" at bounding box center [399, 518] width 34 height 14
click at [374, 518] on URL "Task URL" at bounding box center [372, 516] width 9 height 11
click at [392, 551] on button "Generate CSV" at bounding box center [394, 552] width 69 height 20
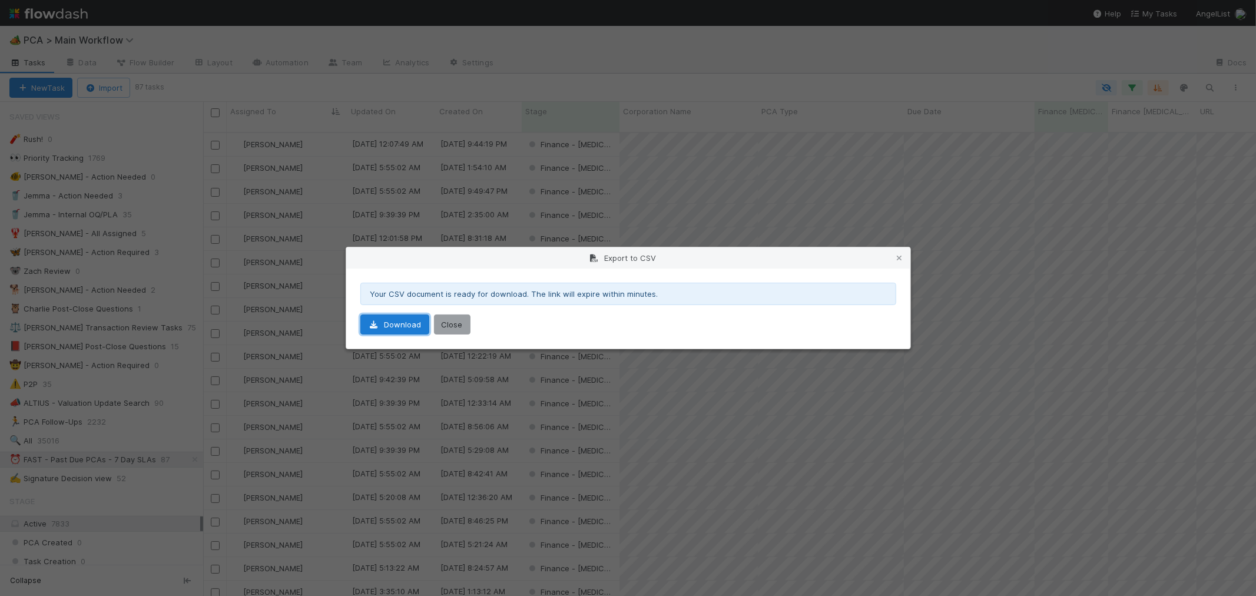
click at [387, 324] on link "Download" at bounding box center [394, 324] width 69 height 20
drag, startPoint x: 453, startPoint y: 327, endPoint x: 456, endPoint y: 272, distance: 54.8
click at [453, 327] on button "Close" at bounding box center [452, 324] width 37 height 20
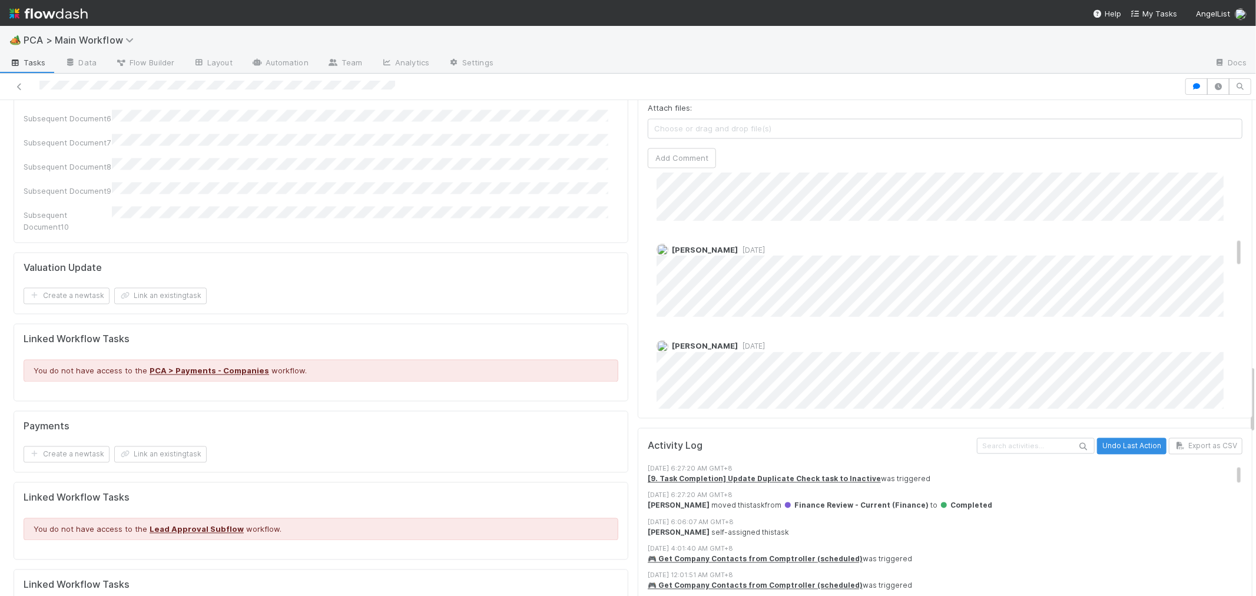
scroll to position [458, 0]
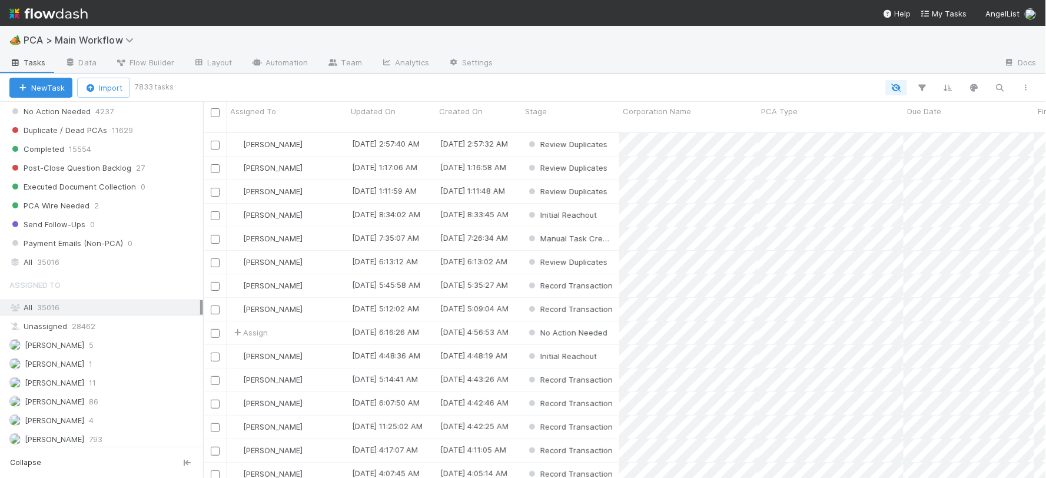
scroll to position [1243, 0]
click at [86, 267] on div "All 35016" at bounding box center [104, 260] width 191 height 15
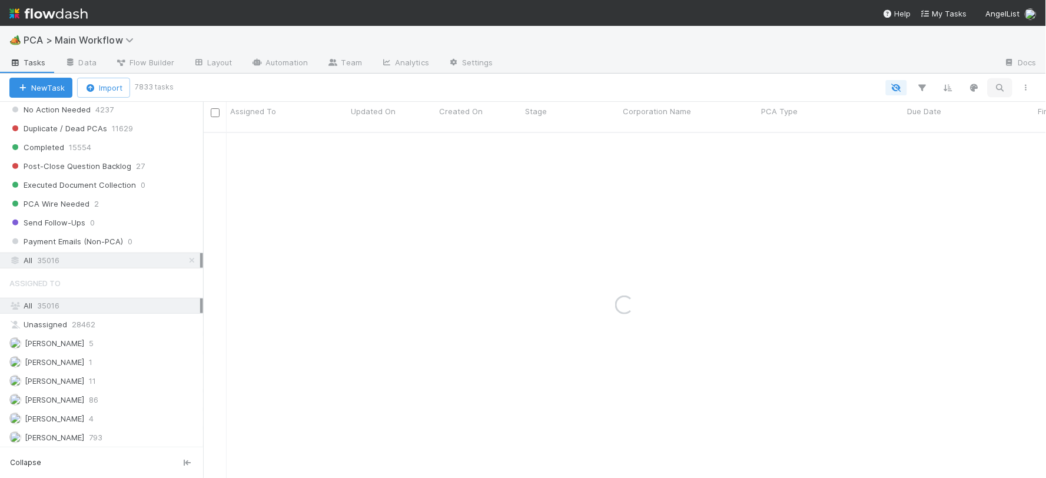
click at [1000, 90] on icon "button" at bounding box center [1001, 87] width 12 height 11
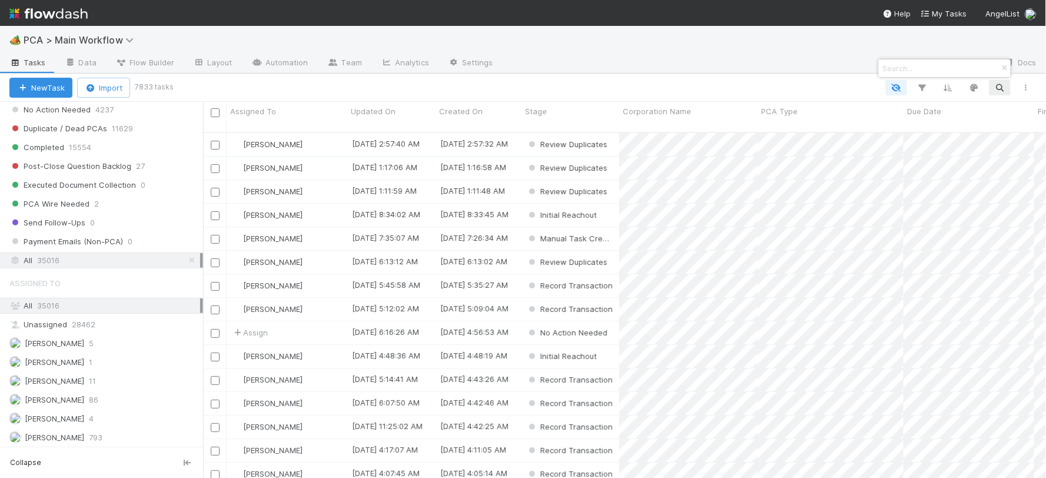
scroll to position [346, 833]
paste input "Causemo Inc. [Holdings]"
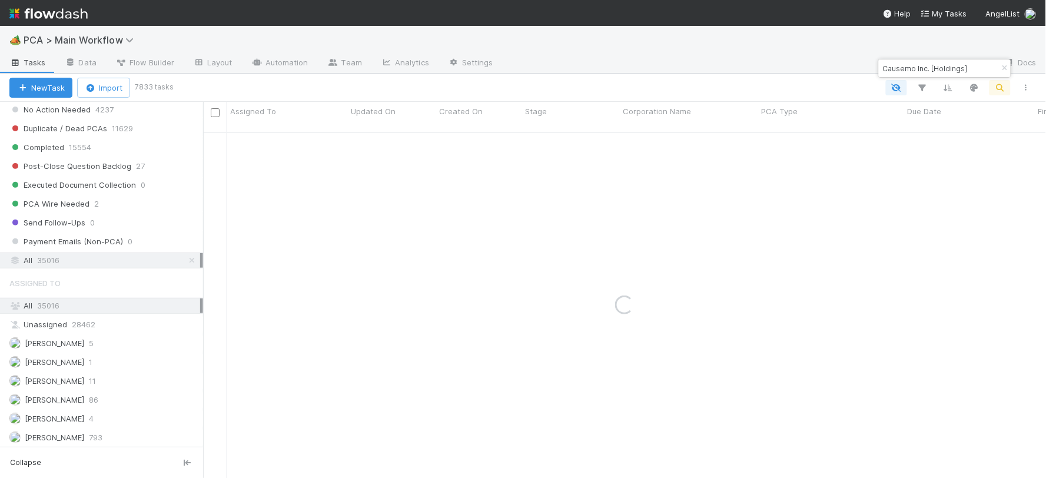
drag, startPoint x: 931, startPoint y: 69, endPoint x: 1026, endPoint y: 77, distance: 95.7
click at [1023, 74] on body "🏕️ PCA > Main Workflow Tasks Data Flow Builder Layout Automation Team Analytics…" at bounding box center [523, 239] width 1046 height 478
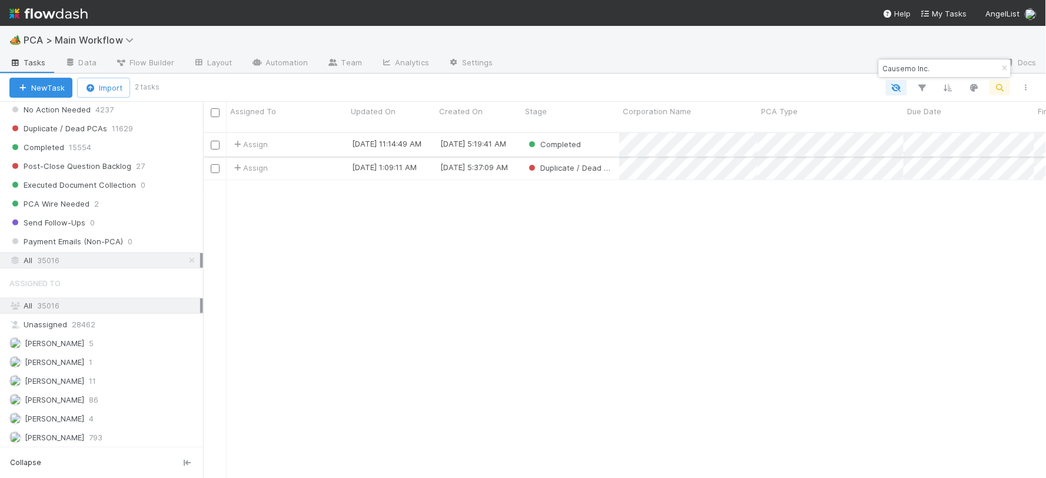
type input "Causemo Inc."
click at [603, 133] on div "Completed" at bounding box center [571, 144] width 98 height 23
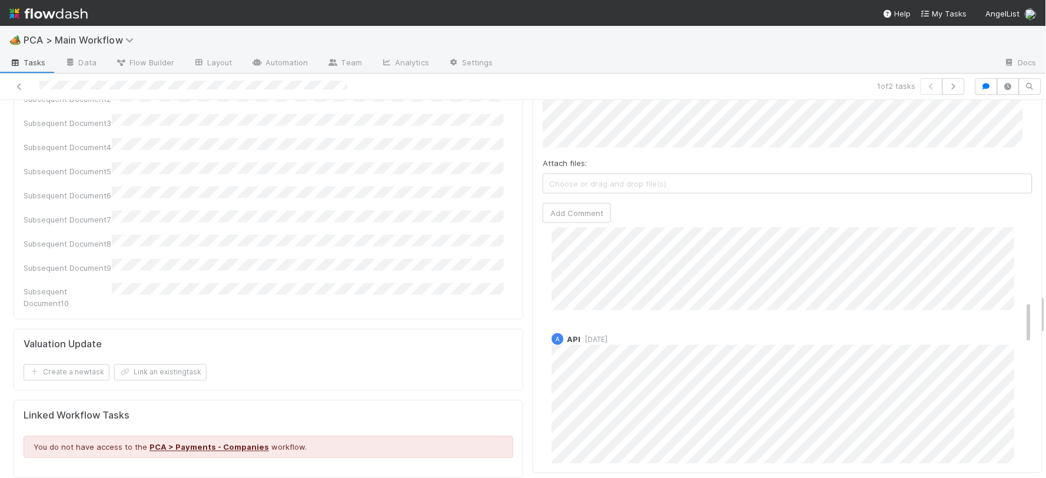
scroll to position [392, 0]
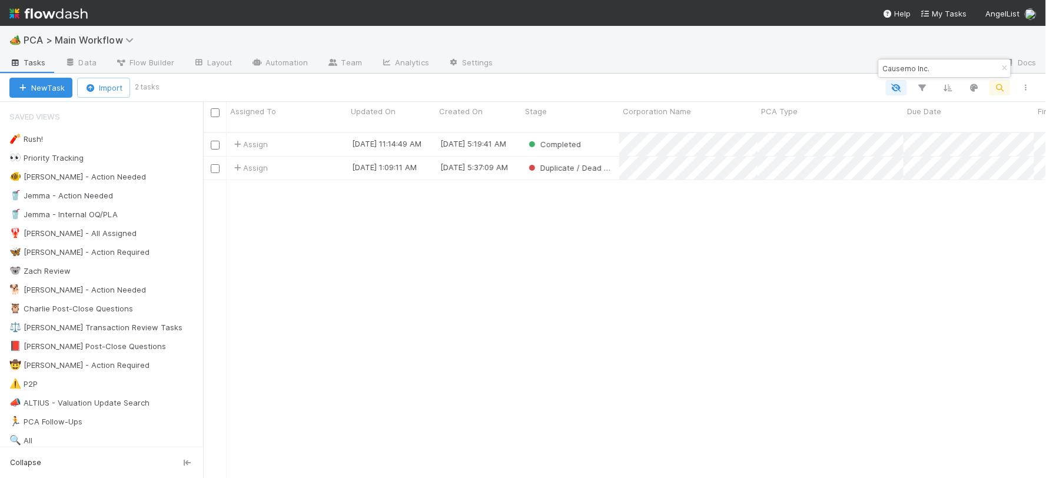
scroll to position [346, 833]
click at [323, 160] on div "Assign" at bounding box center [287, 168] width 121 height 23
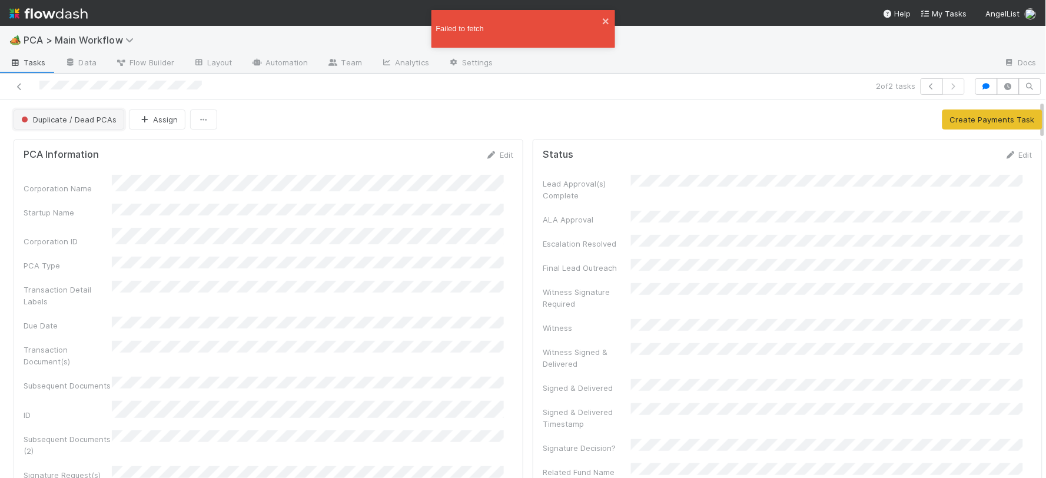
click at [90, 126] on button "Duplicate / Dead PCAs" at bounding box center [69, 120] width 111 height 20
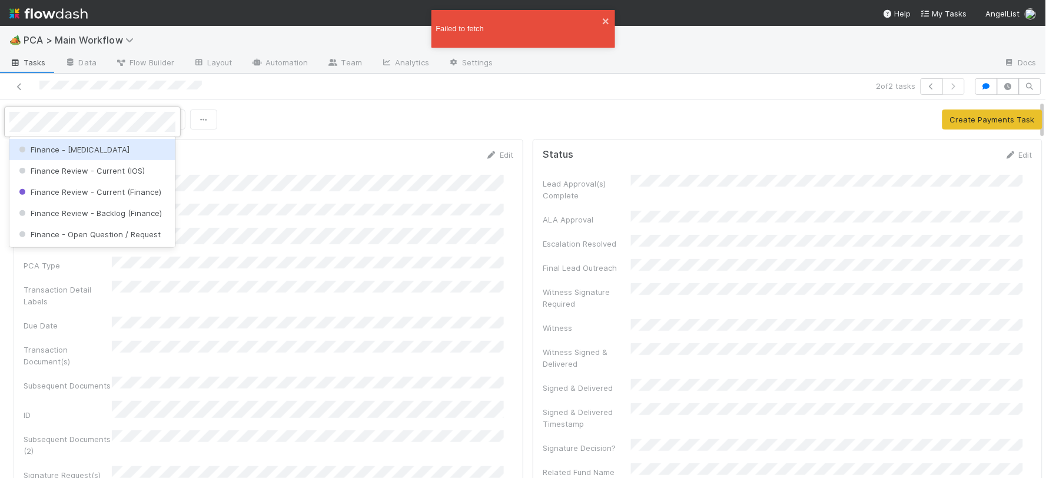
click at [99, 153] on div "Finance - [MEDICAL_DATA]" at bounding box center [92, 149] width 166 height 21
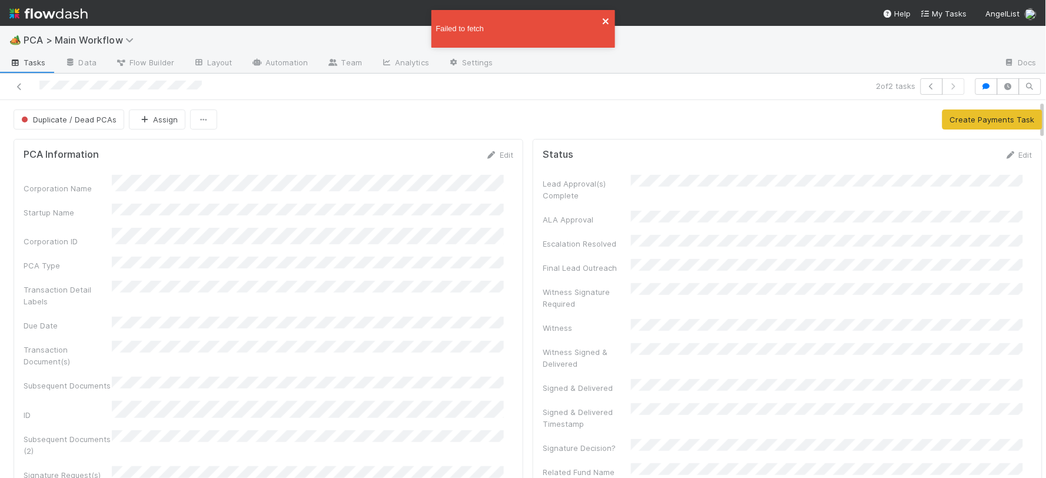
click at [609, 20] on icon "close" at bounding box center [606, 20] width 8 height 9
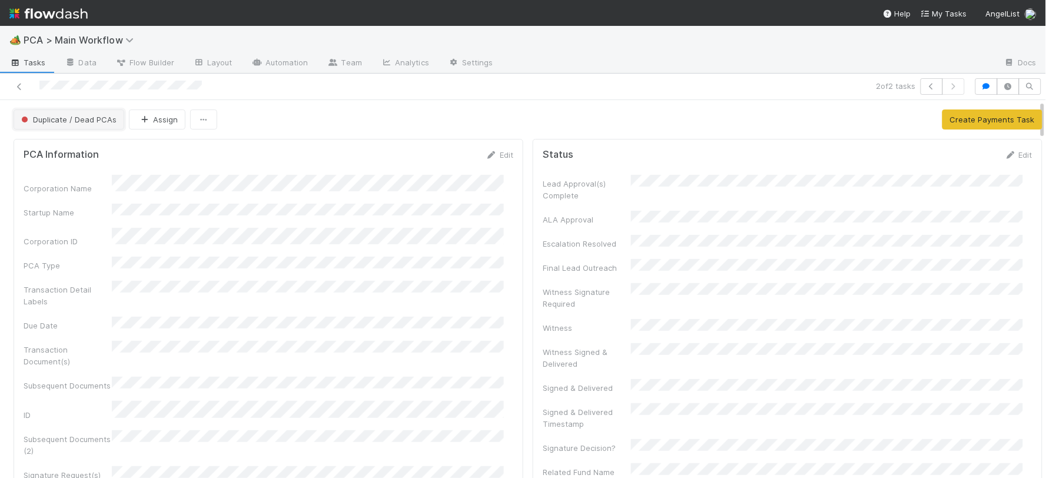
click at [69, 116] on span "Duplicate / Dead PCAs" at bounding box center [68, 119] width 98 height 9
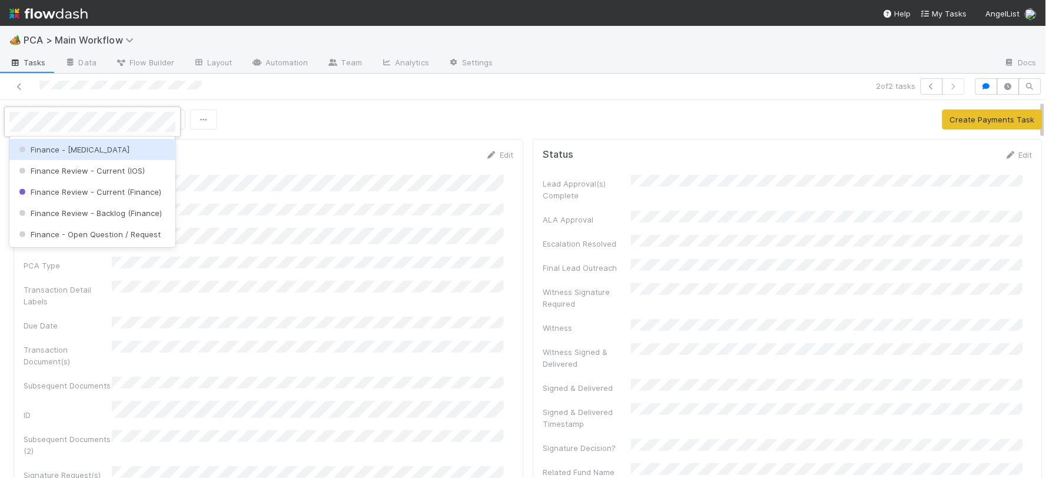
click at [90, 151] on div "Finance - [MEDICAL_DATA]" at bounding box center [92, 149] width 166 height 21
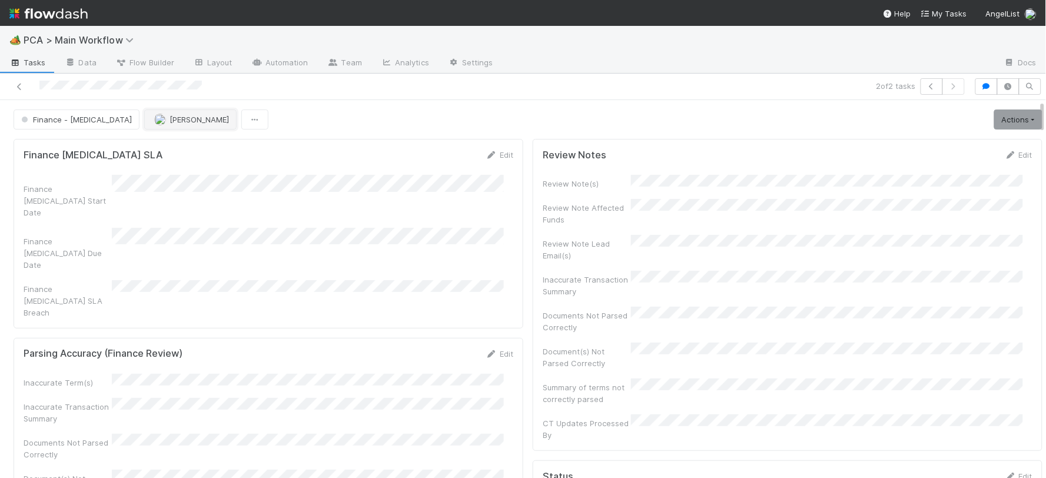
click at [170, 117] on span "[PERSON_NAME]" at bounding box center [199, 119] width 59 height 9
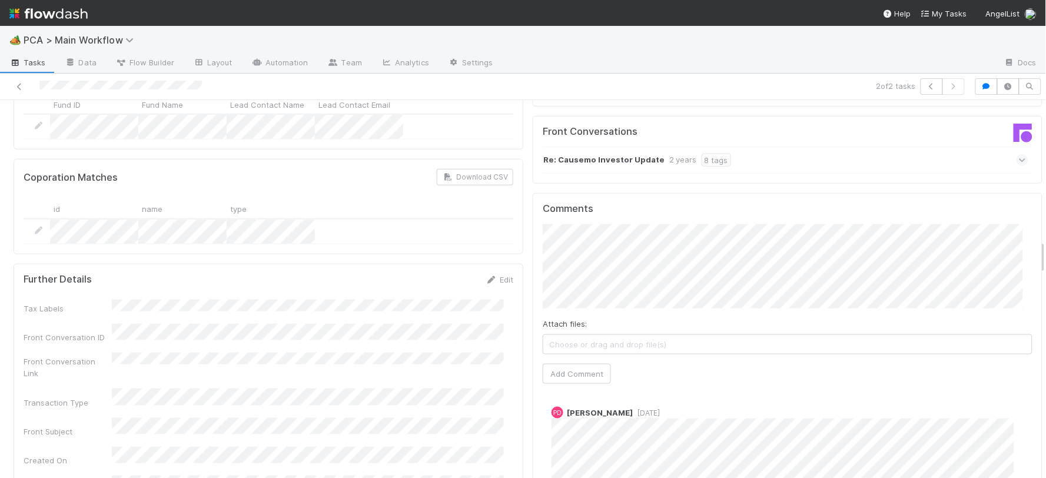
scroll to position [1504, 0]
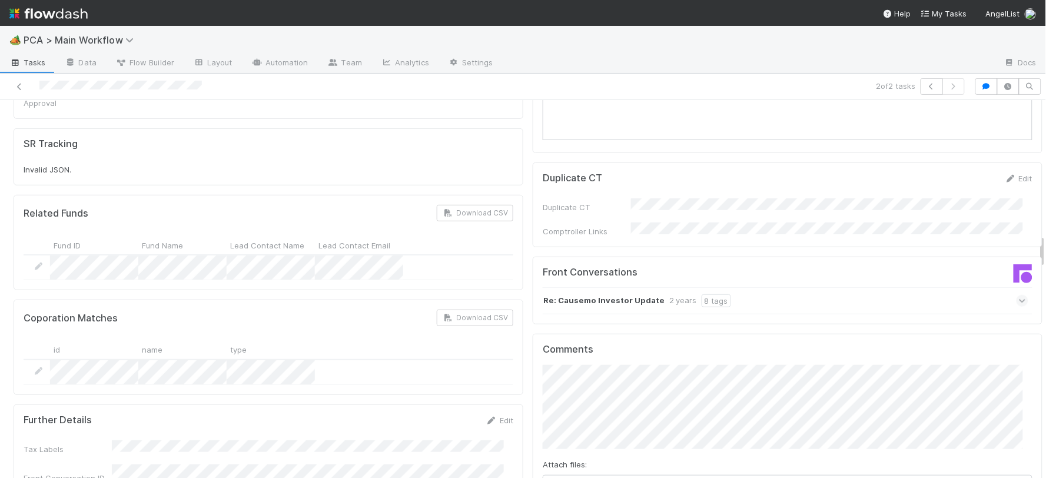
click at [613, 476] on span "Choose or drag and drop file(s)" at bounding box center [787, 485] width 489 height 19
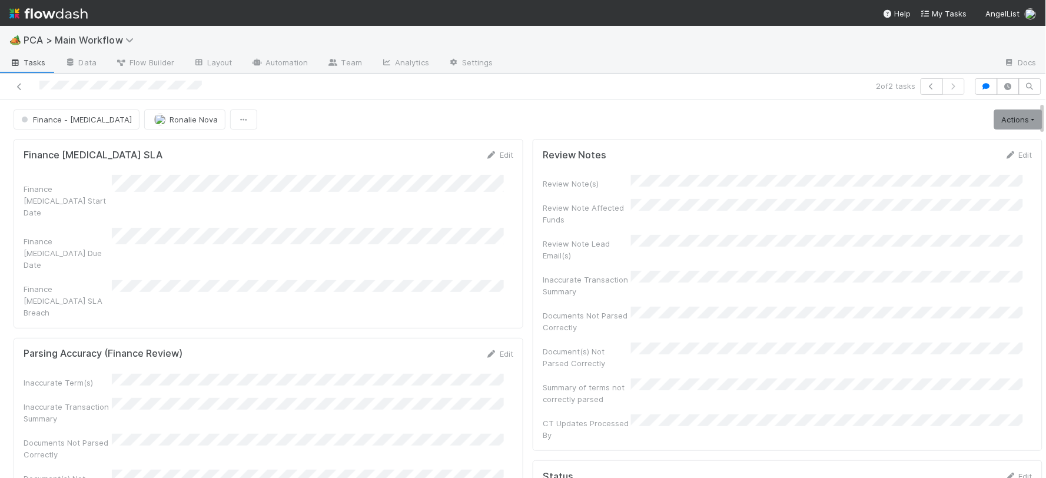
scroll to position [327, 0]
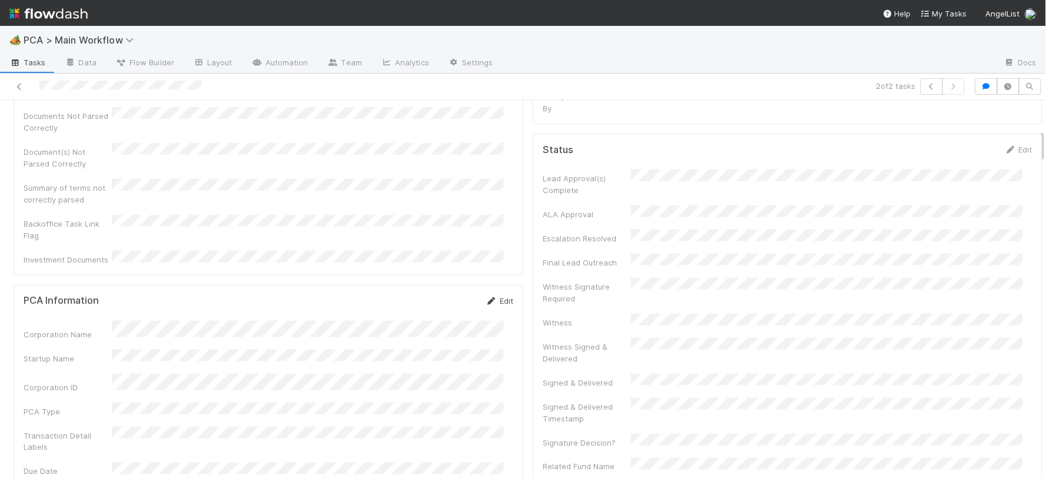
click at [493, 296] on link "Edit" at bounding box center [500, 300] width 28 height 9
click at [444, 295] on button "Save" at bounding box center [451, 305] width 34 height 20
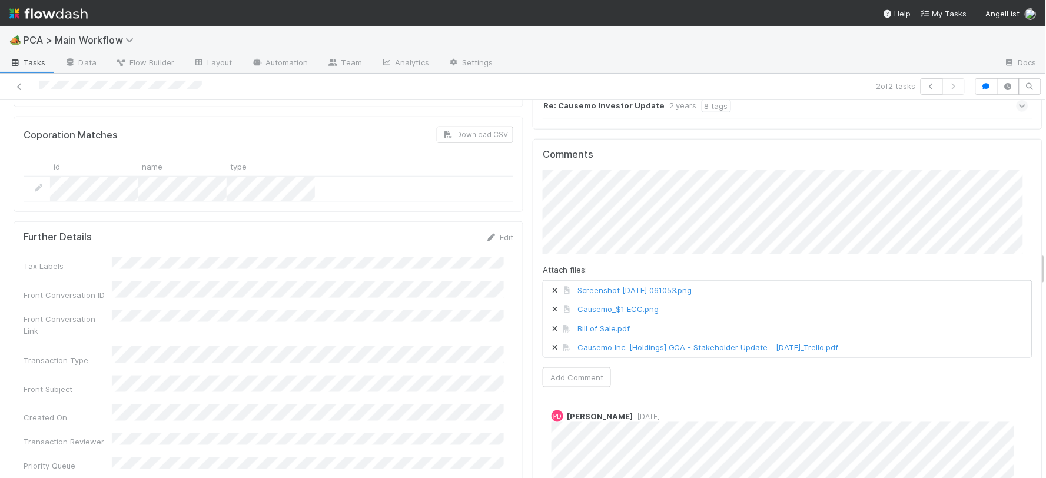
scroll to position [1701, 0]
click at [549, 343] on icon at bounding box center [555, 346] width 12 height 7
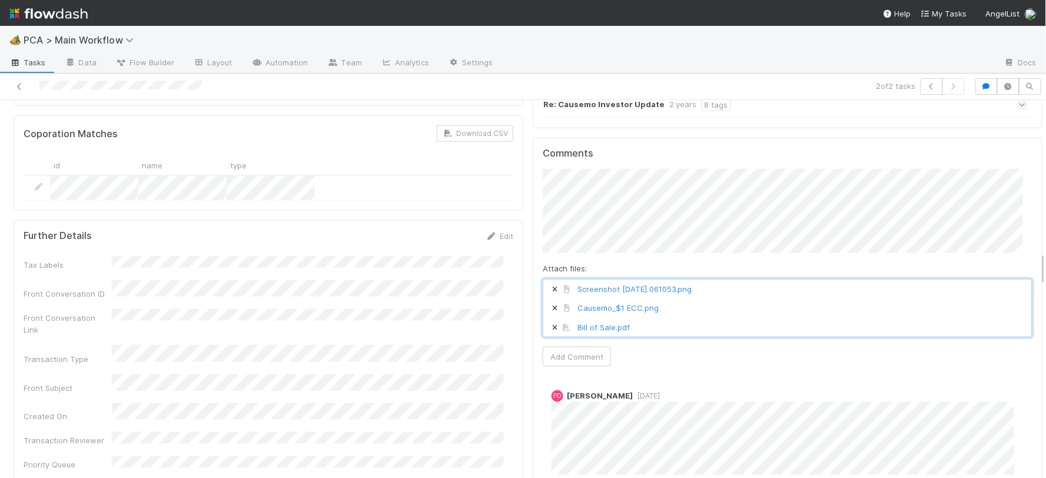
click at [549, 324] on icon at bounding box center [555, 327] width 12 height 7
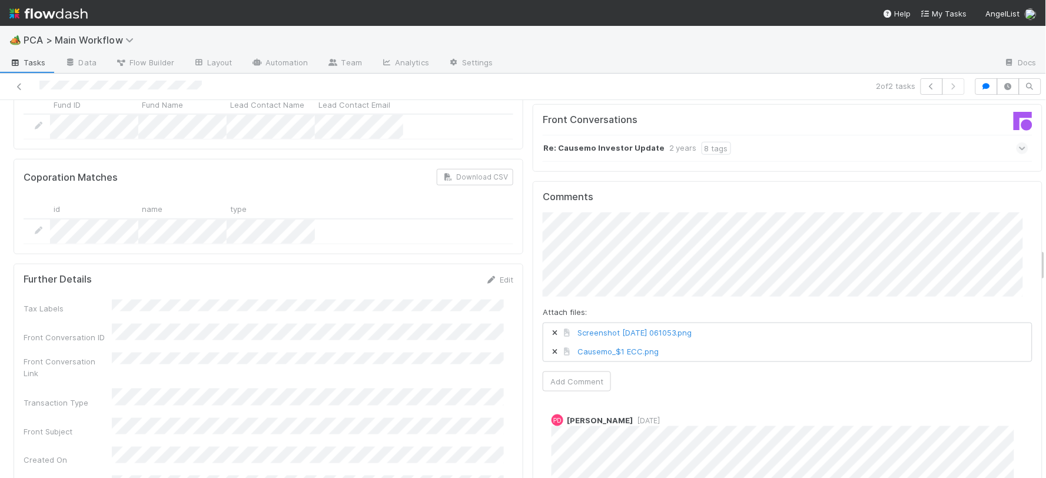
scroll to position [1635, 0]
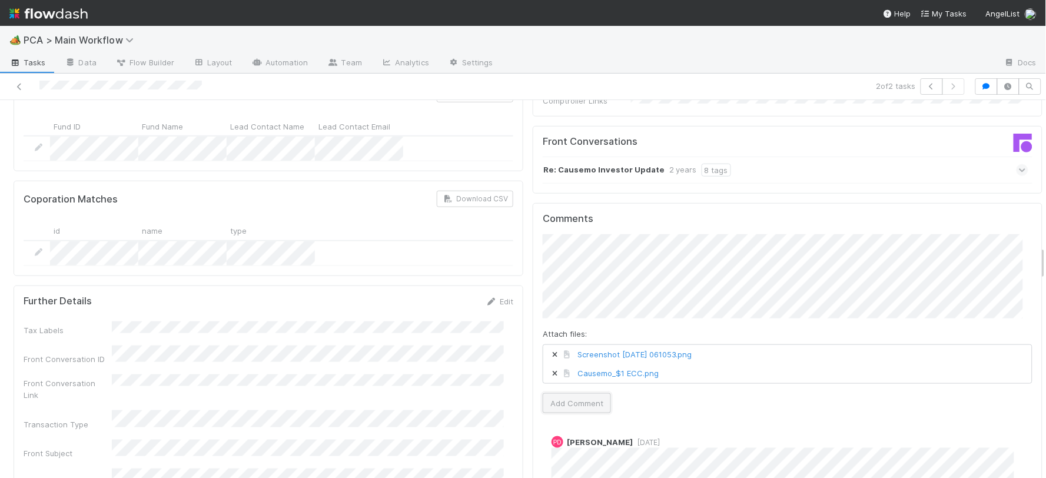
click at [569, 393] on button "Add Comment" at bounding box center [577, 403] width 68 height 20
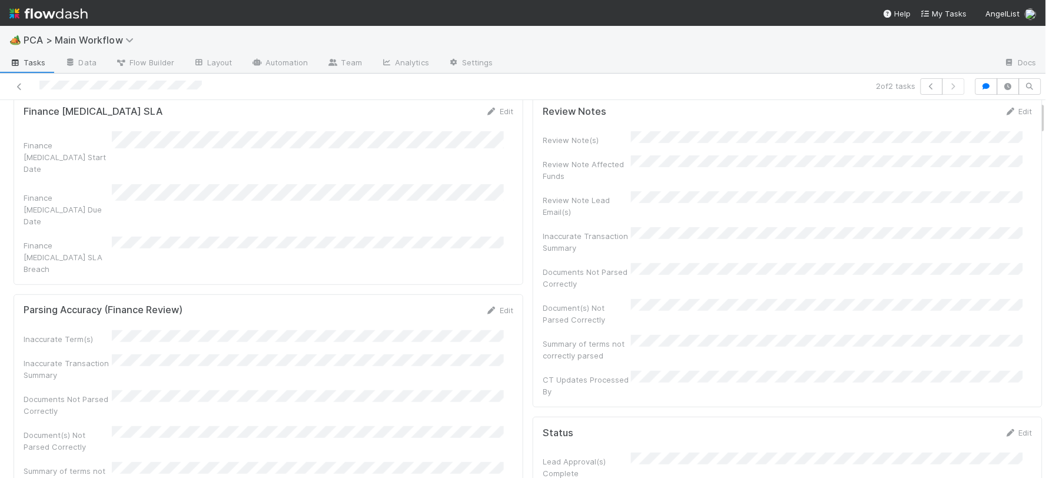
scroll to position [0, 0]
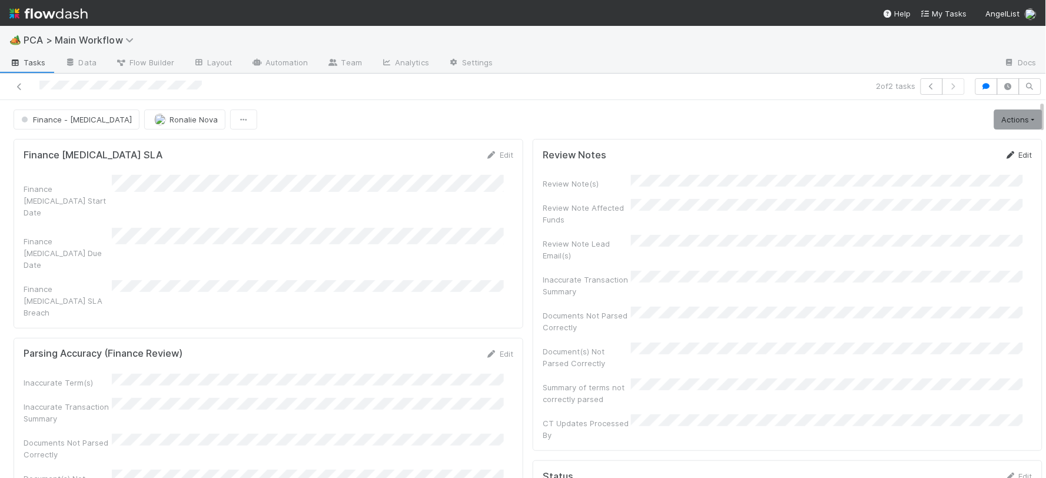
click at [1006, 151] on link "Edit" at bounding box center [1019, 154] width 28 height 9
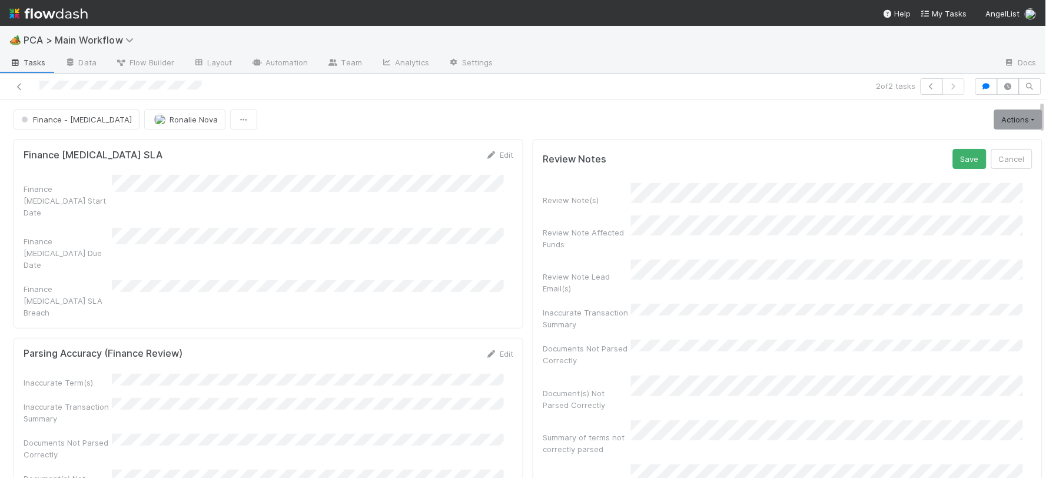
scroll to position [261, 0]
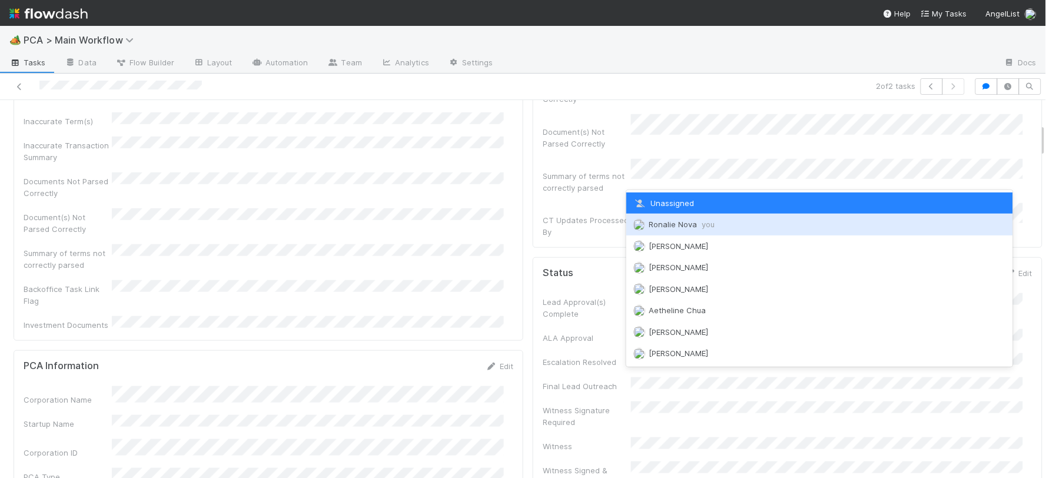
click at [673, 225] on span "Ronalie Nova you" at bounding box center [682, 224] width 66 height 9
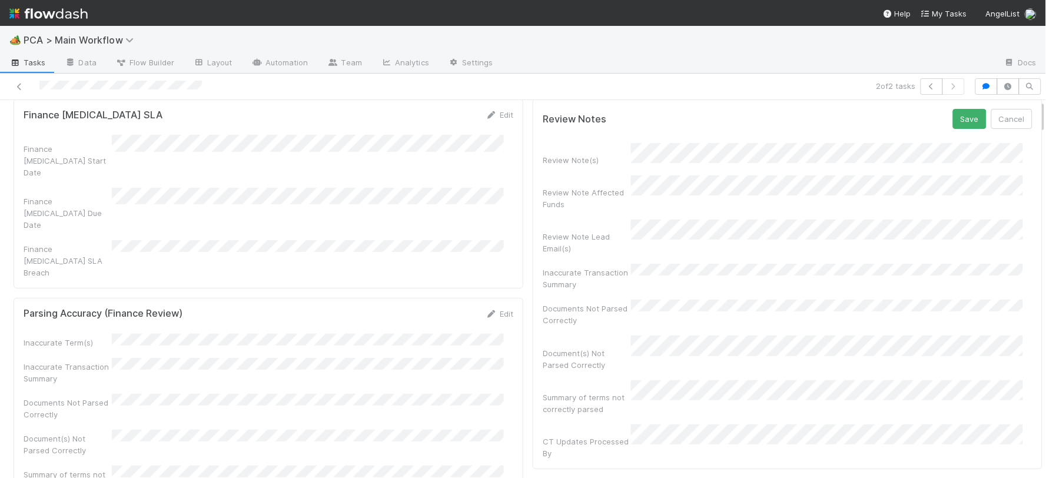
scroll to position [0, 0]
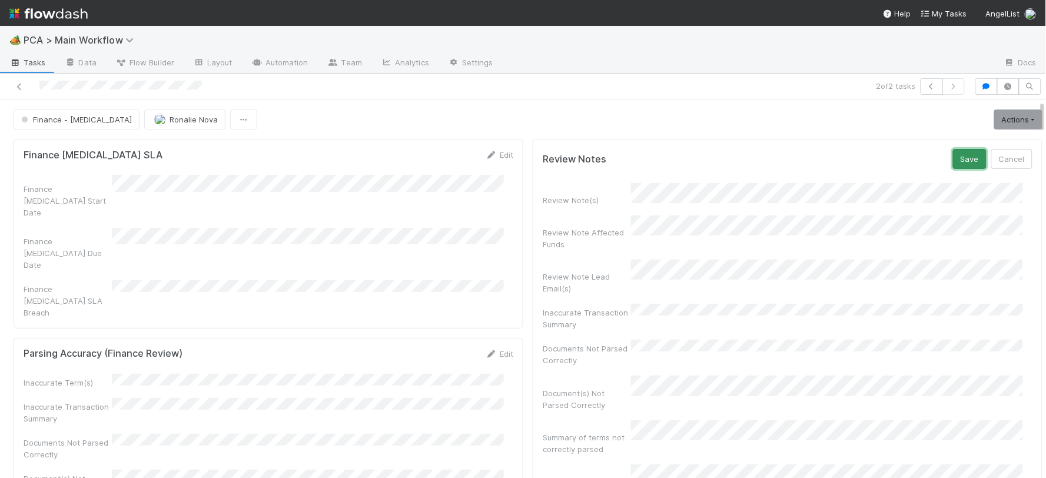
click at [953, 158] on button "Save" at bounding box center [970, 159] width 34 height 20
click at [1003, 114] on link "Actions" at bounding box center [1019, 120] width 48 height 20
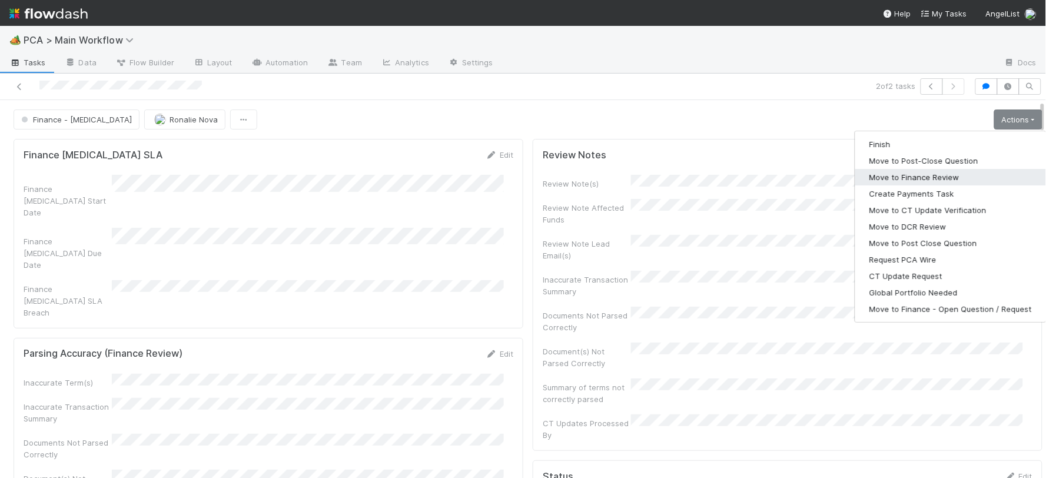
click at [896, 178] on button "Move to Finance Review" at bounding box center [951, 177] width 191 height 16
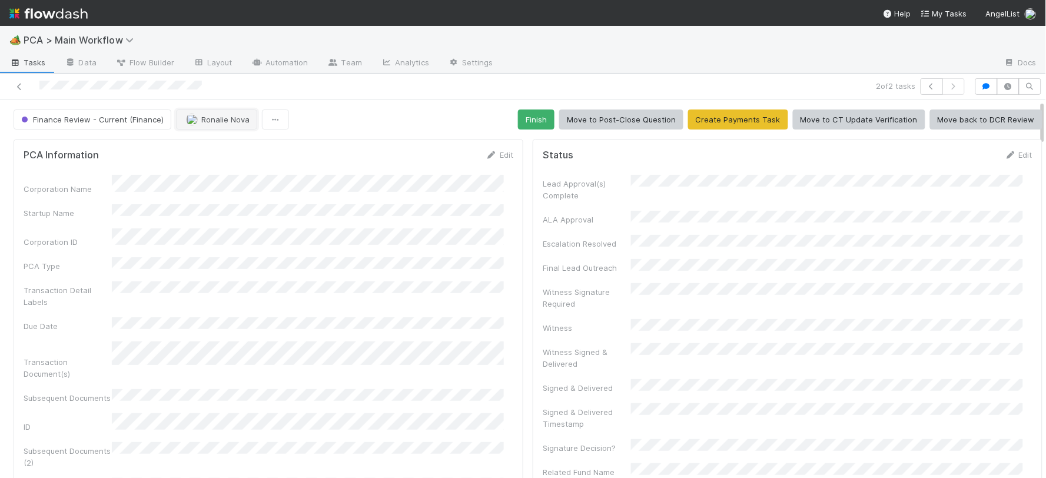
click at [216, 122] on span "Ronalie Nova" at bounding box center [225, 119] width 48 height 9
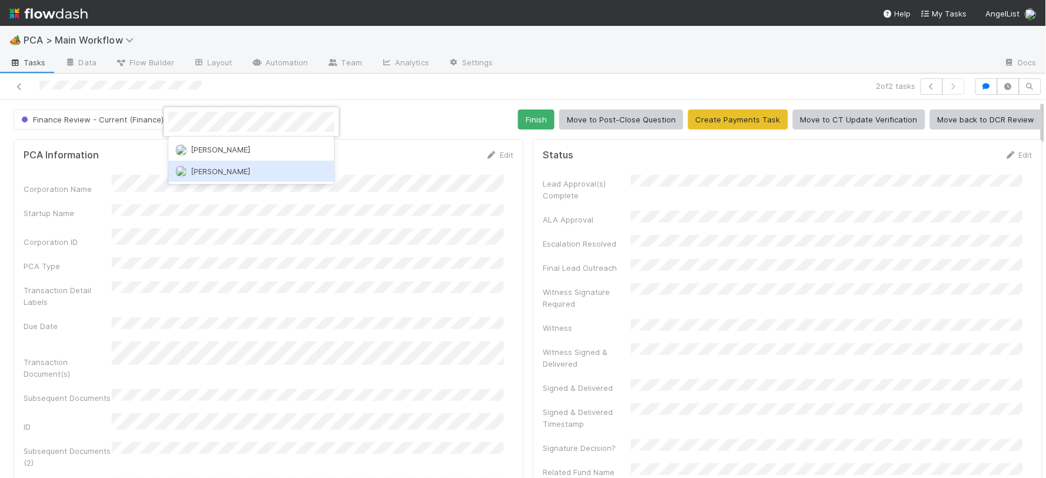
click at [256, 168] on div "[PERSON_NAME]" at bounding box center [251, 171] width 166 height 21
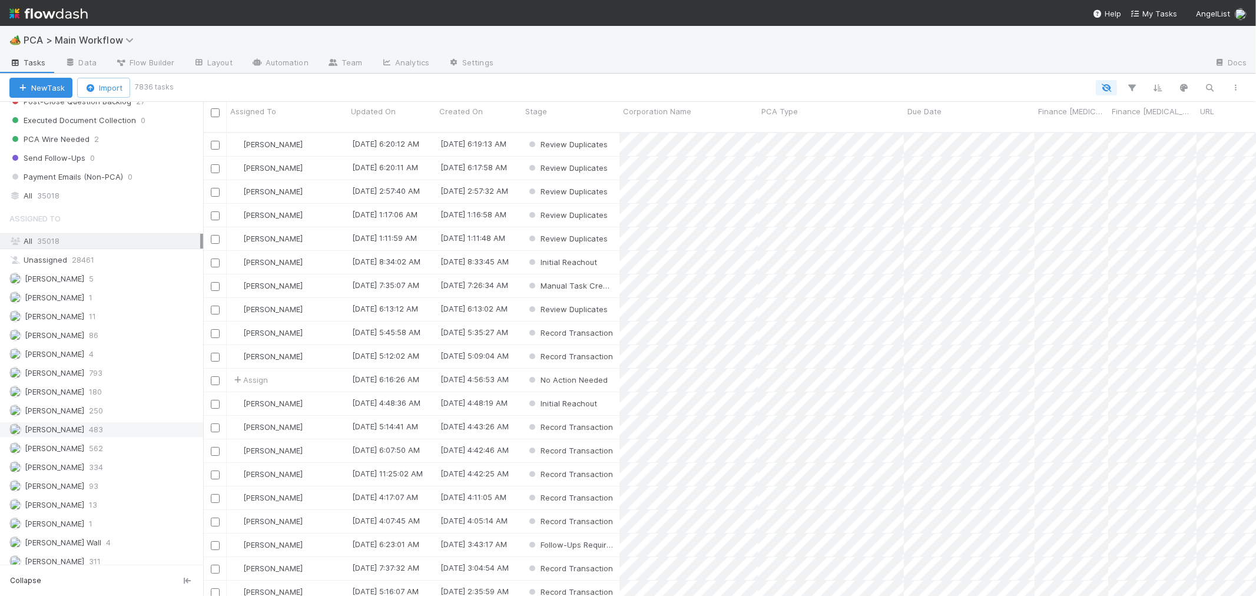
scroll to position [1308, 0]
click at [1211, 85] on icon "button" at bounding box center [1210, 87] width 12 height 11
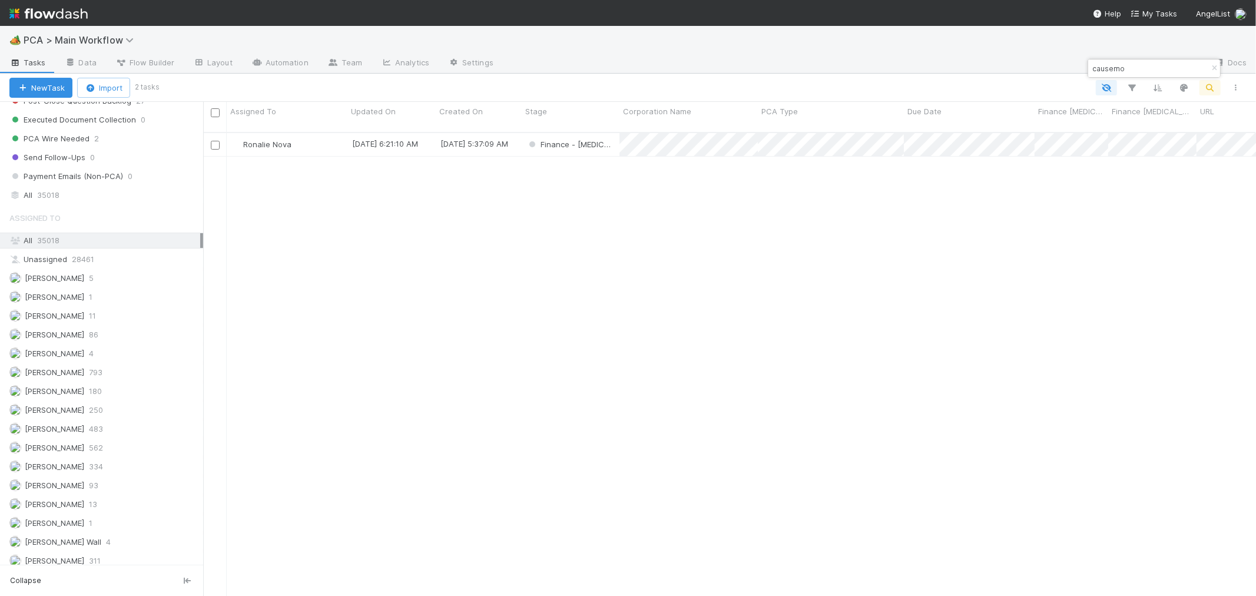
scroll to position [463, 1043]
type input "causemo"
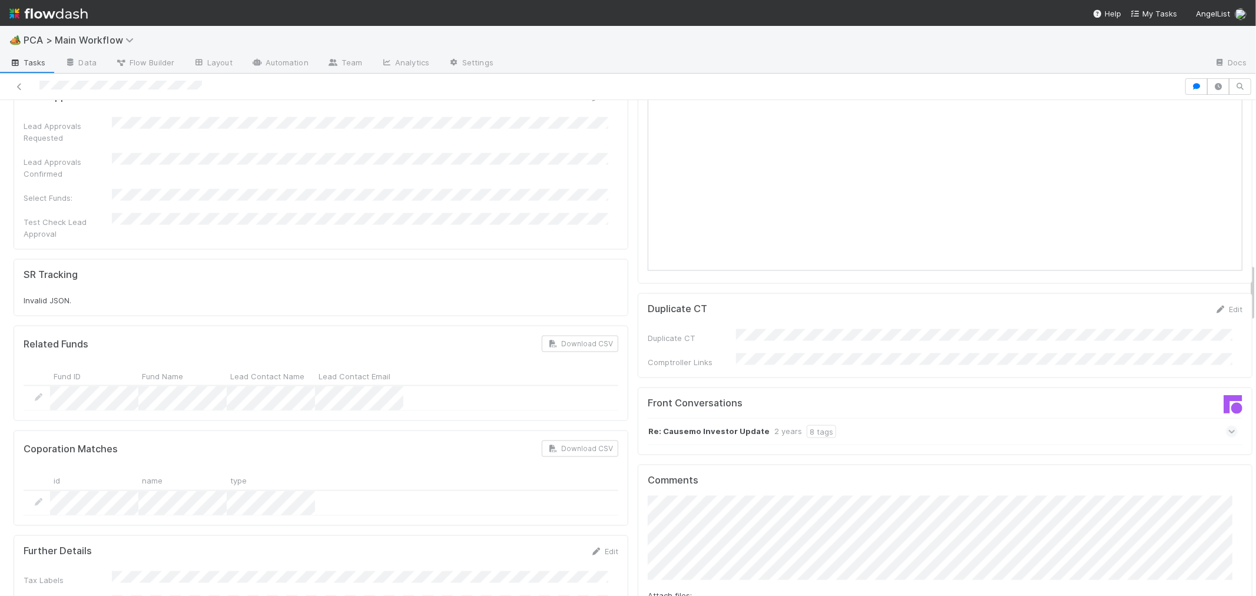
scroll to position [1429, 0]
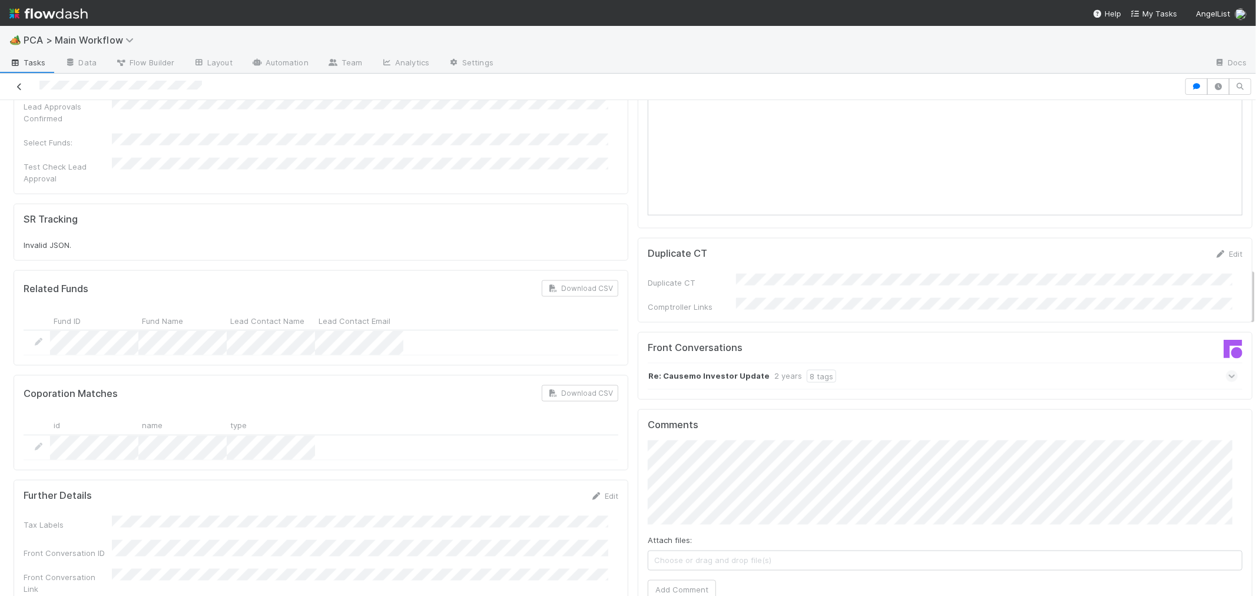
click at [21, 85] on icon at bounding box center [20, 87] width 12 height 8
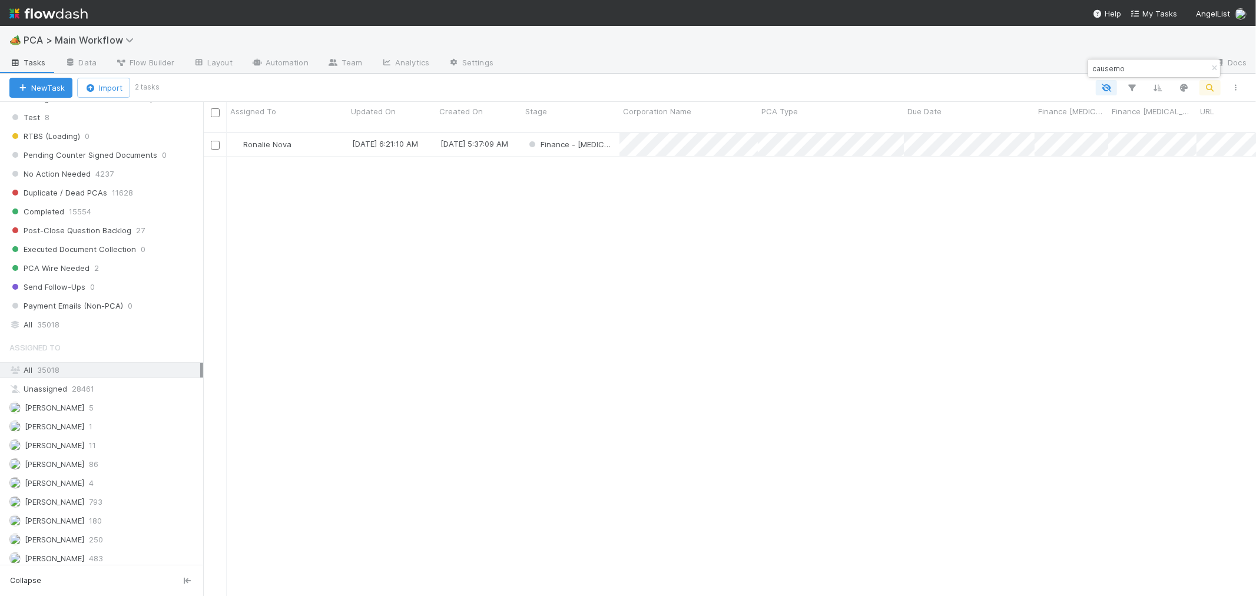
scroll to position [1178, 0]
click at [61, 333] on div "All 35018" at bounding box center [104, 326] width 191 height 15
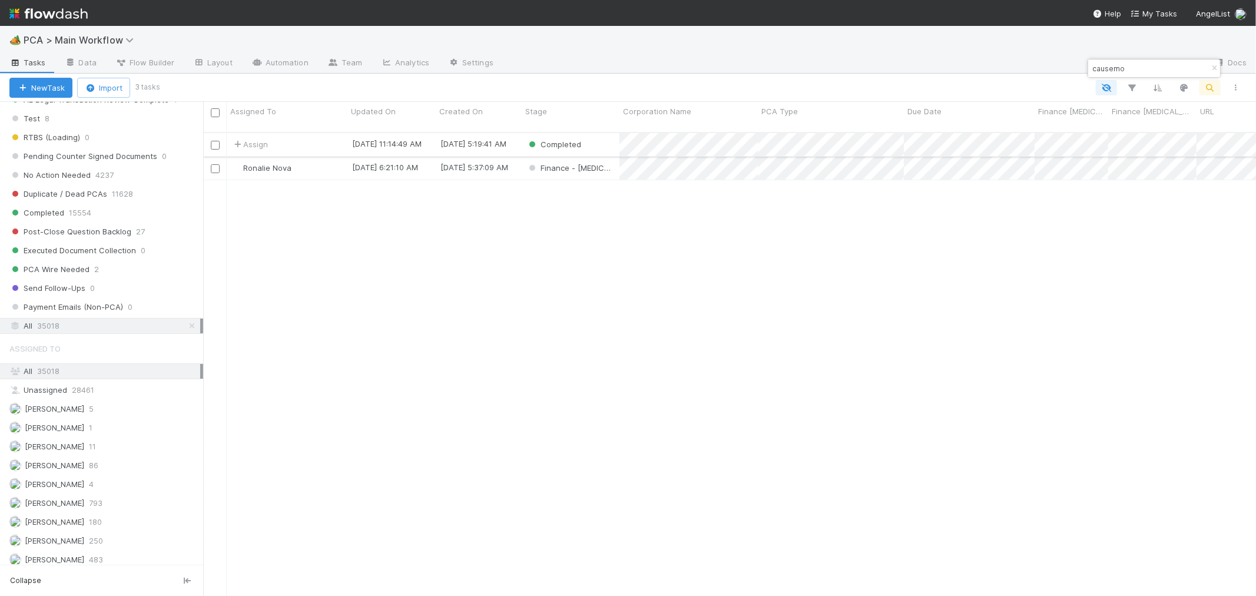
click at [609, 137] on div "Completed" at bounding box center [571, 144] width 98 height 23
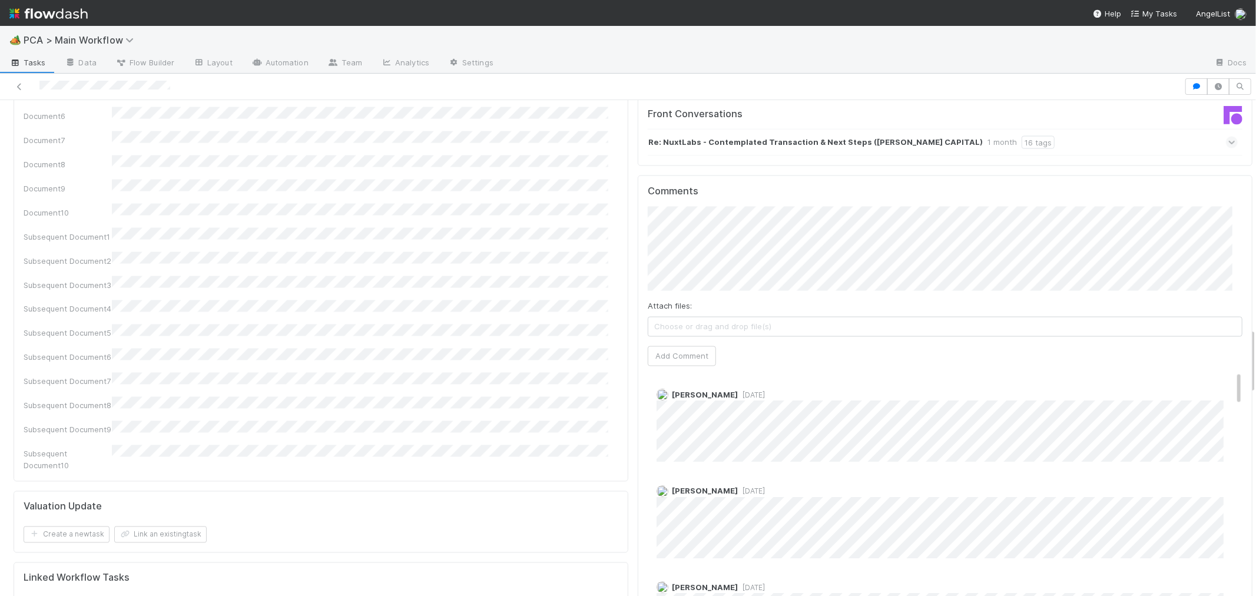
scroll to position [1701, 0]
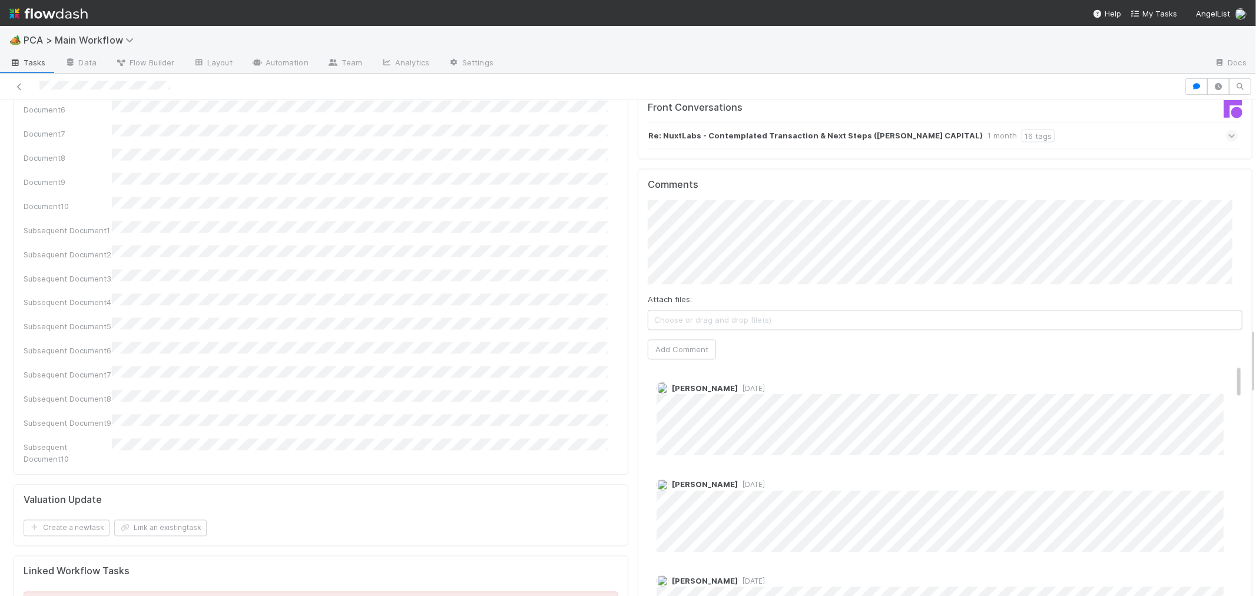
click at [738, 385] on span "[DATE]" at bounding box center [751, 389] width 27 height 9
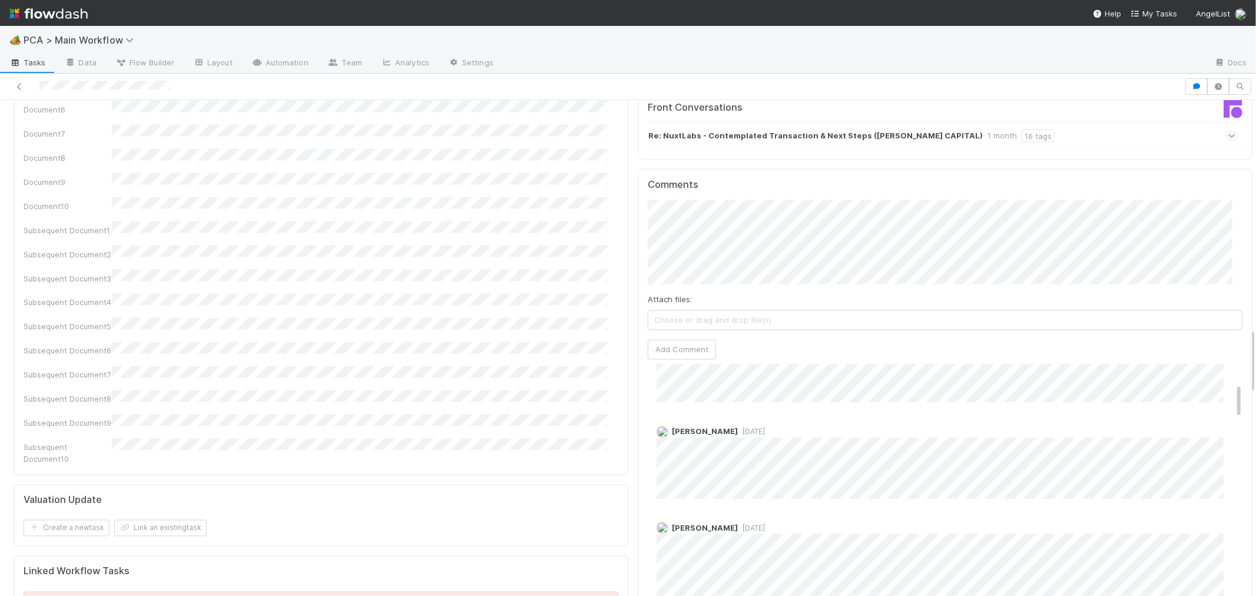
scroll to position [131, 0]
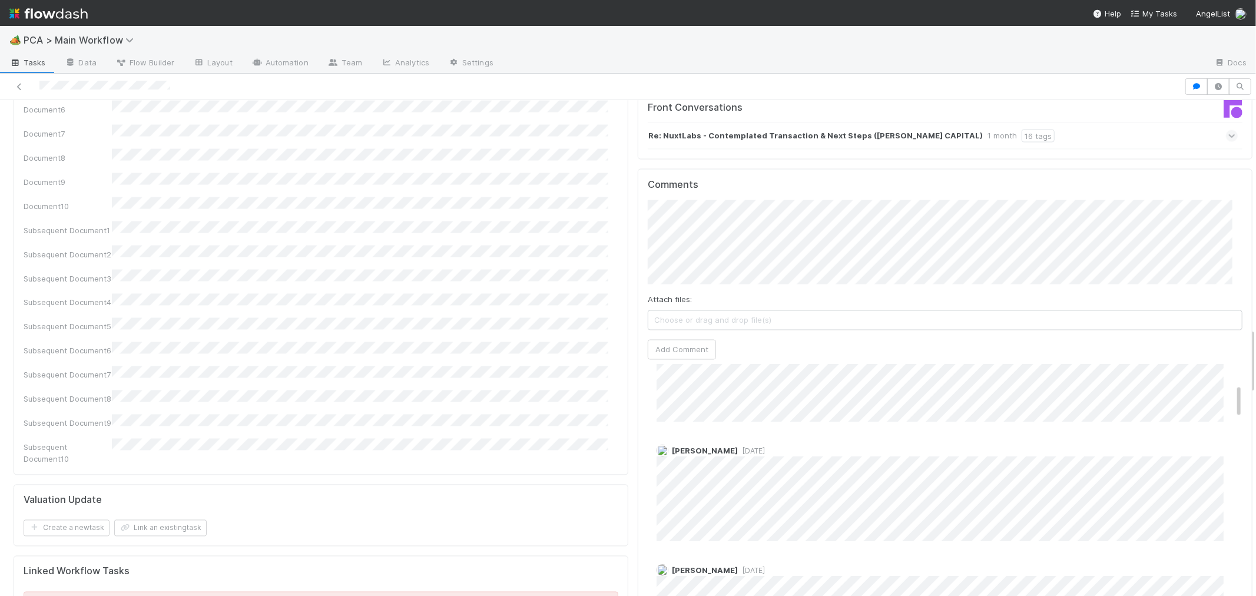
click at [738, 446] on span "[DATE]" at bounding box center [751, 450] width 27 height 9
click at [765, 409] on span "[DATE]" at bounding box center [751, 413] width 27 height 9
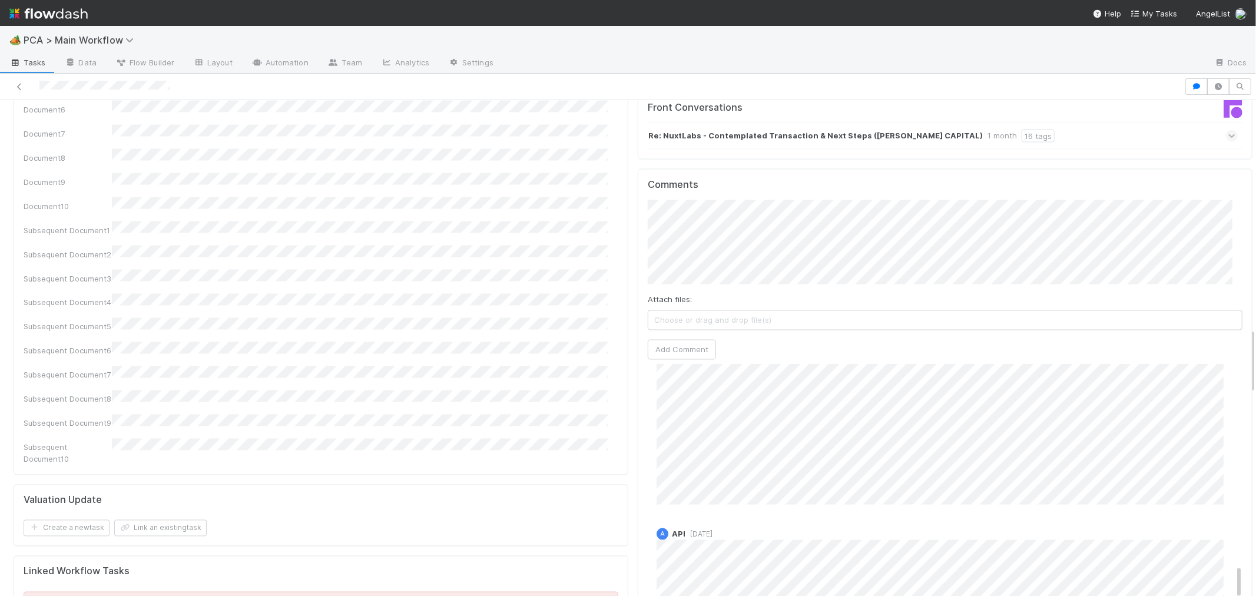
scroll to position [1349, 0]
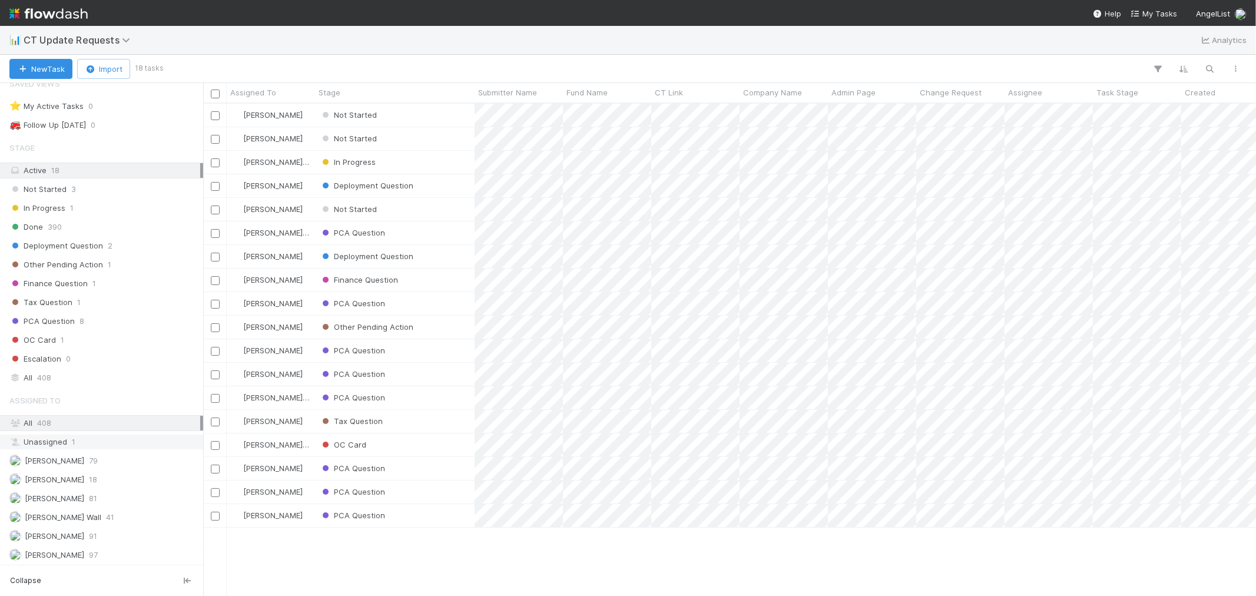
scroll to position [18, 0]
drag, startPoint x: 94, startPoint y: 371, endPoint x: 121, endPoint y: 374, distance: 26.7
click at [94, 370] on div "All 408" at bounding box center [104, 376] width 191 height 15
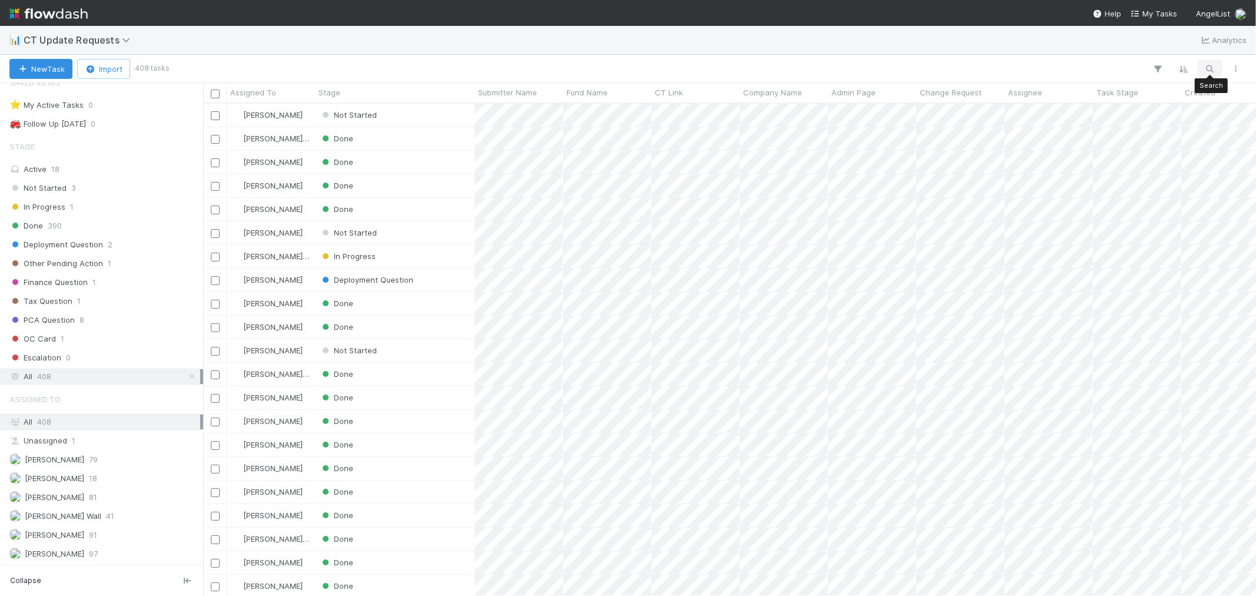
click at [1130, 69] on icon "button" at bounding box center [1210, 69] width 12 height 11
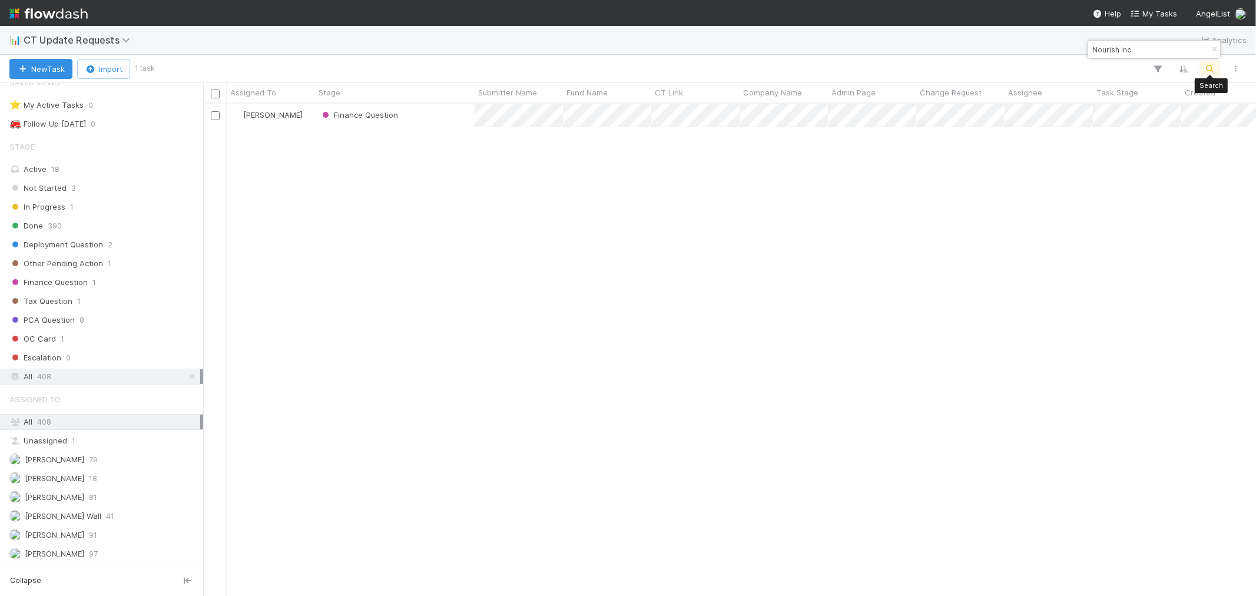
scroll to position [482, 1043]
type input "Nourish Inc."
click at [458, 115] on div "Finance Question" at bounding box center [395, 115] width 160 height 23
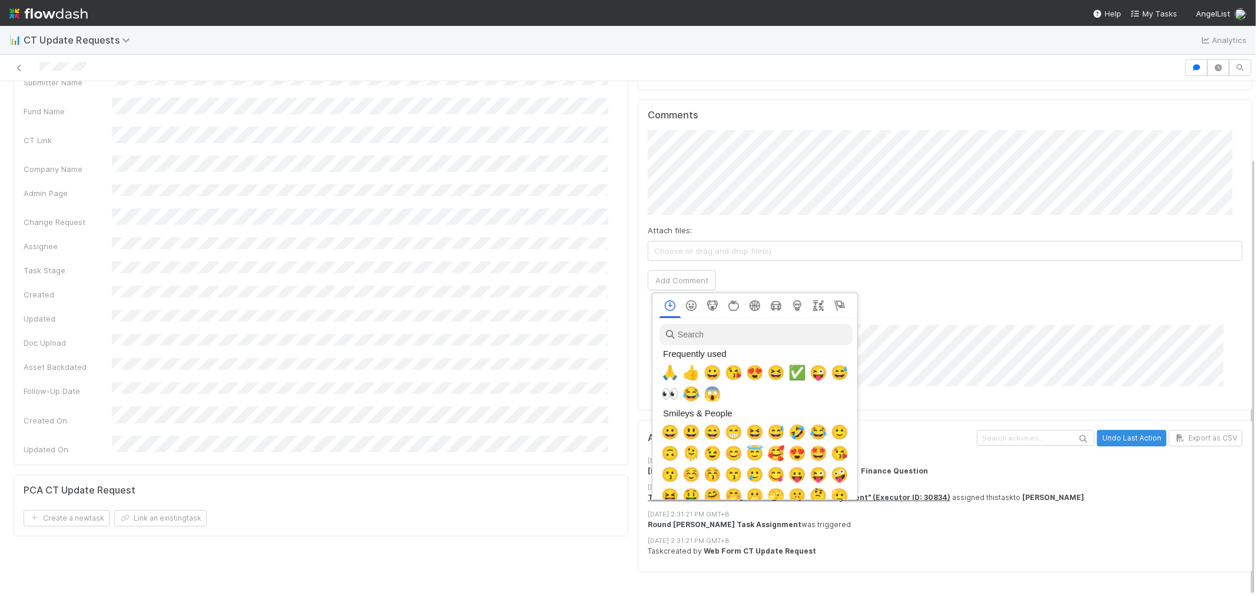
scroll to position [0, 5]
click at [664, 372] on span "🙏" at bounding box center [668, 372] width 18 height 16
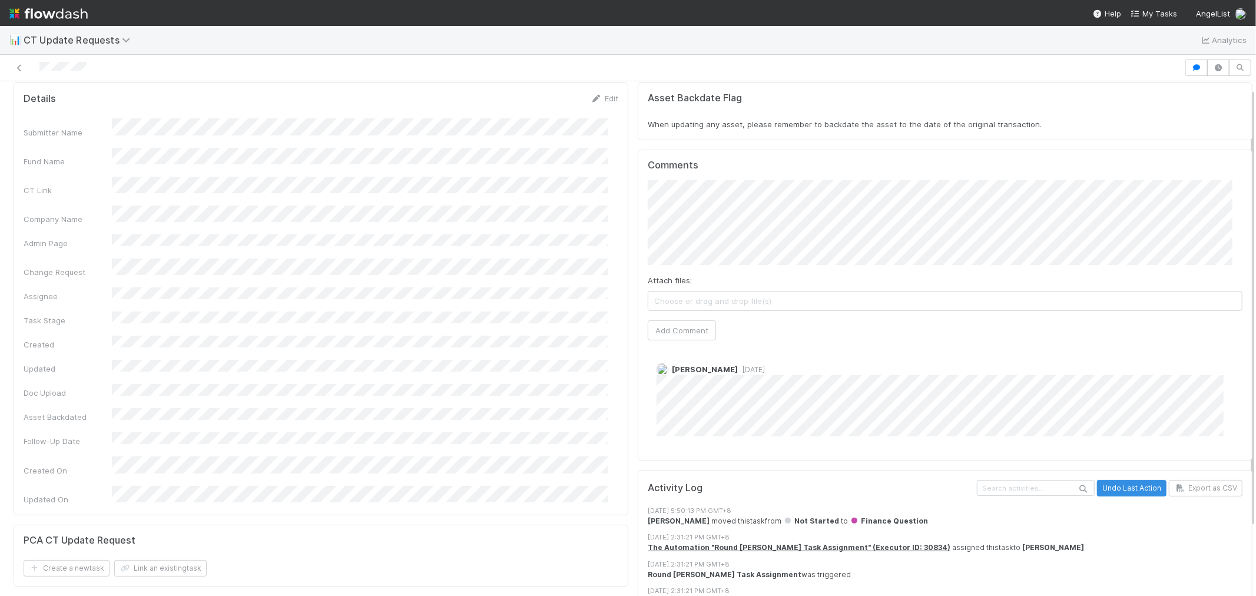
scroll to position [0, 0]
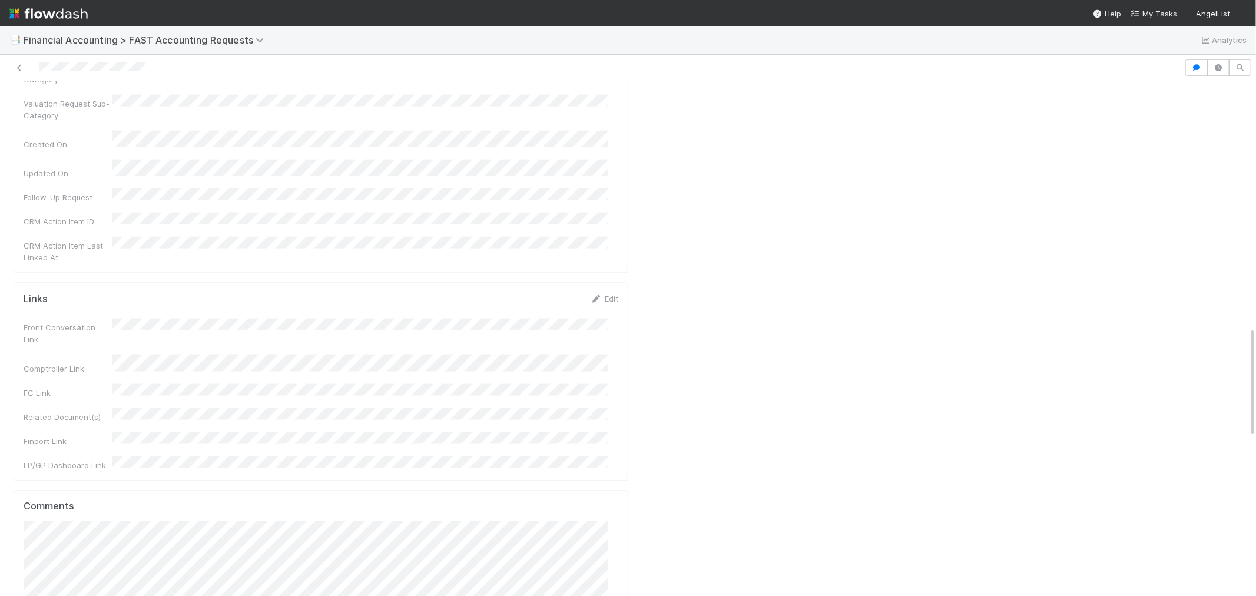
scroll to position [1439, 0]
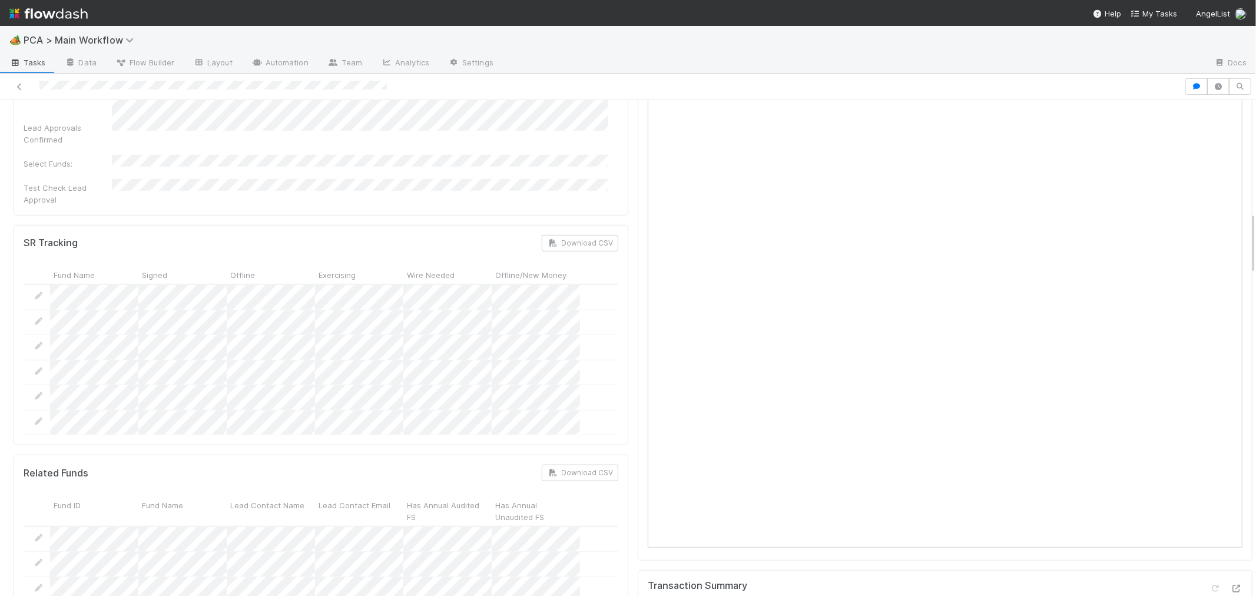
scroll to position [1178, 0]
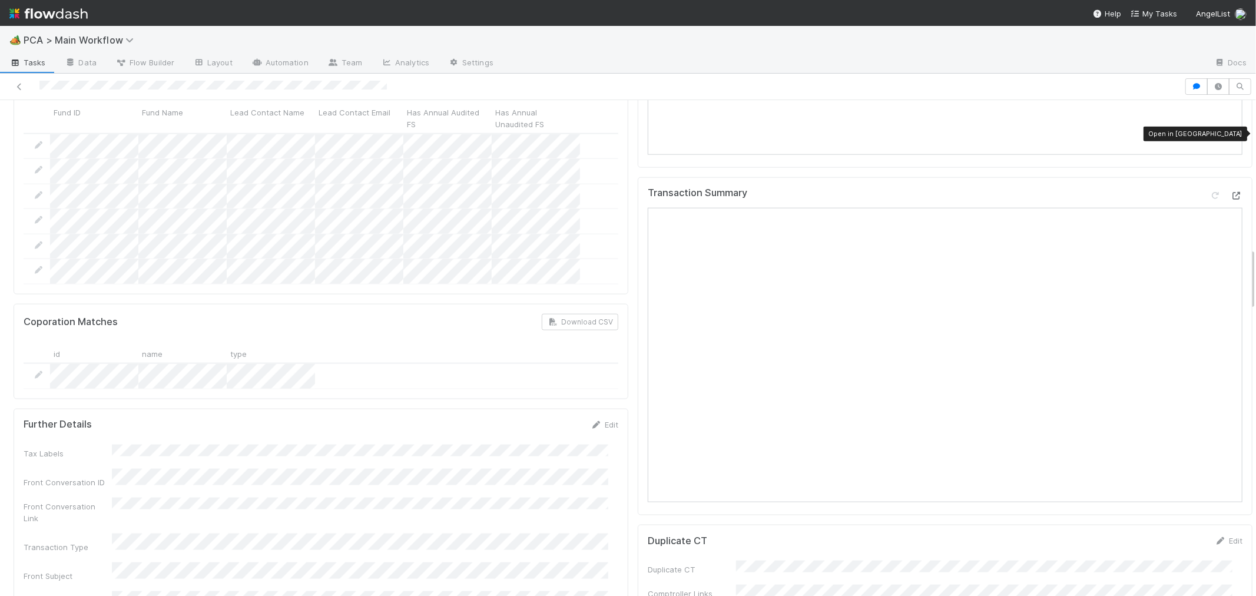
click at [1231, 192] on icon at bounding box center [1237, 196] width 12 height 8
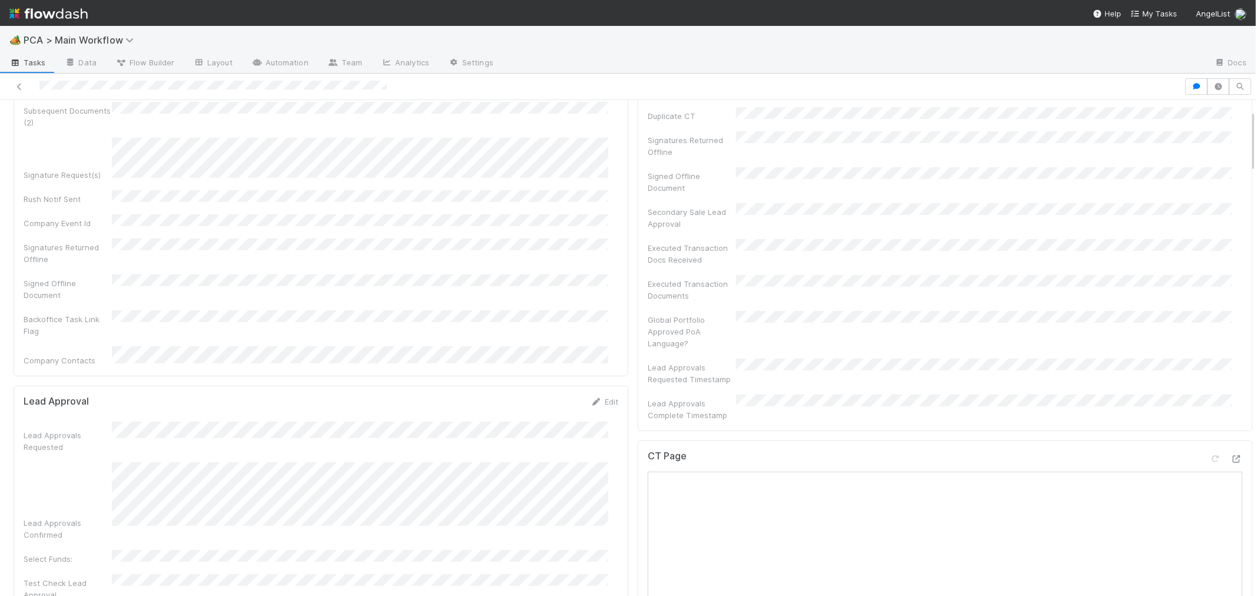
scroll to position [0, 0]
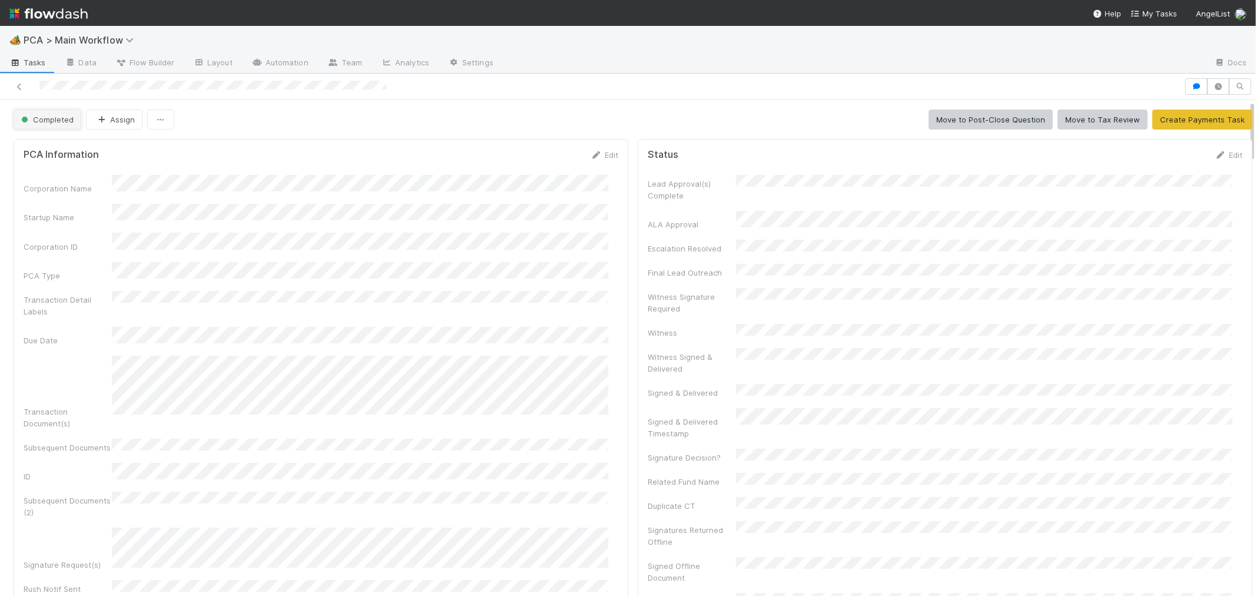
click at [51, 124] on span "Completed" at bounding box center [46, 119] width 55 height 9
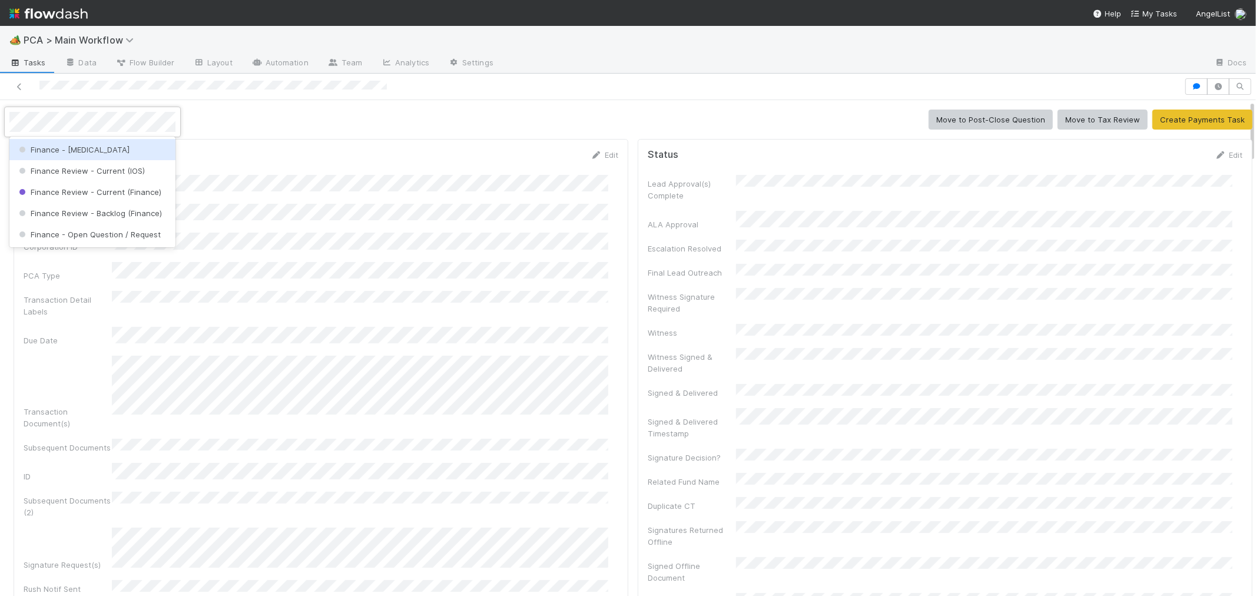
click at [137, 148] on div "Finance - [MEDICAL_DATA]" at bounding box center [92, 149] width 166 height 21
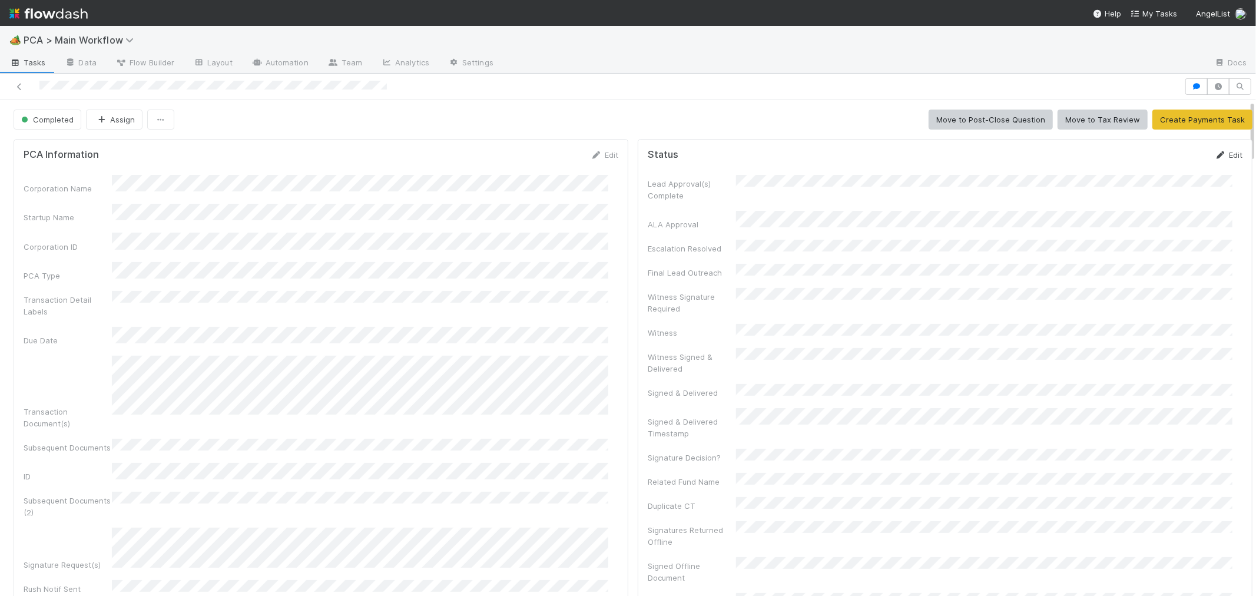
click at [1215, 154] on icon at bounding box center [1221, 155] width 12 height 8
drag, startPoint x: 488, startPoint y: 220, endPoint x: 473, endPoint y: 220, distance: 14.1
click at [485, 220] on div "Corporation Name Startup Name Corporation ID PCA Type Transaction Detail Labels…" at bounding box center [321, 465] width 595 height 581
click at [49, 125] on button "Completed" at bounding box center [48, 120] width 68 height 20
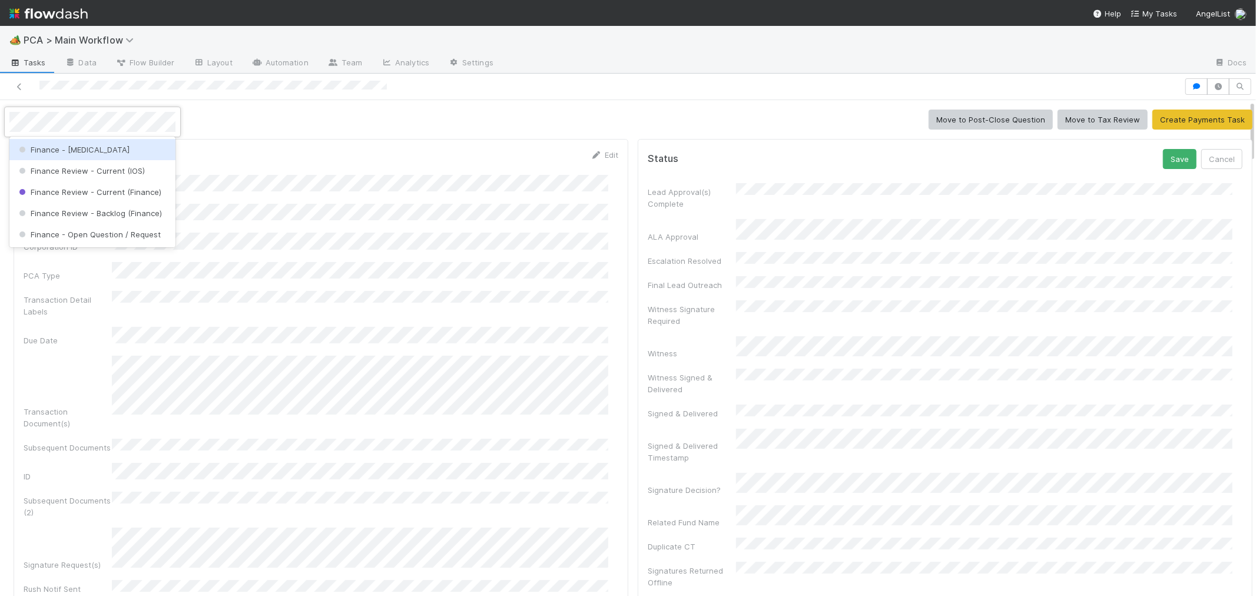
drag, startPoint x: 120, startPoint y: 148, endPoint x: 127, endPoint y: 151, distance: 6.9
click at [120, 149] on div "Finance - [MEDICAL_DATA]" at bounding box center [92, 149] width 166 height 21
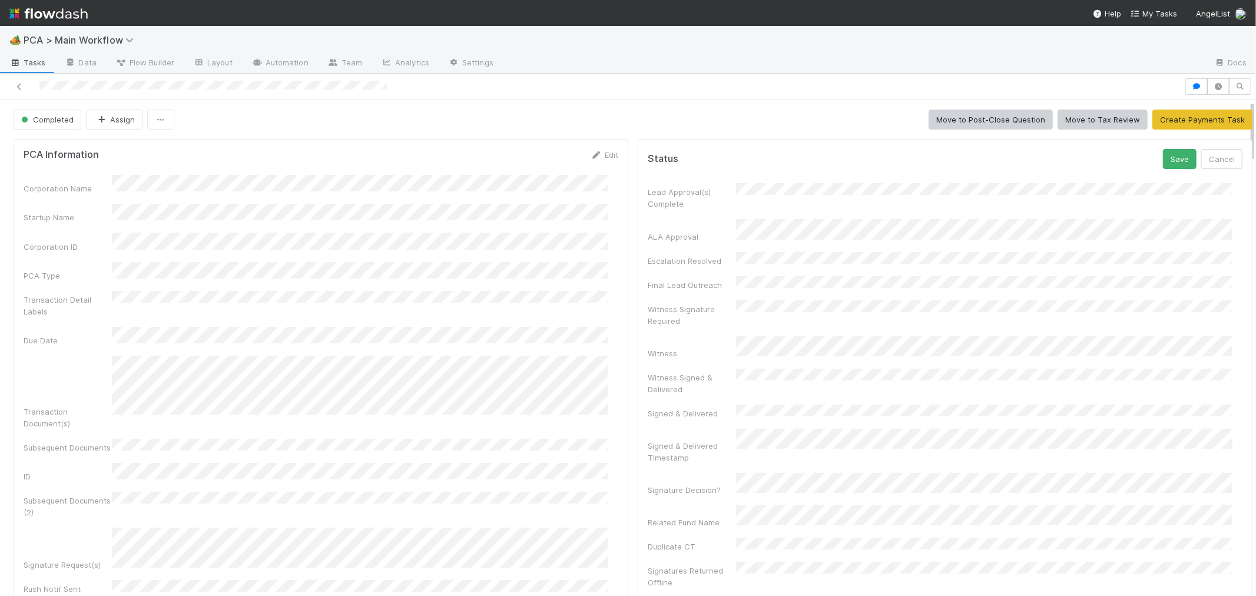
click at [422, 250] on div "Corporation Name Startup Name Corporation ID PCA Type Transaction Detail Labels…" at bounding box center [321, 465] width 595 height 581
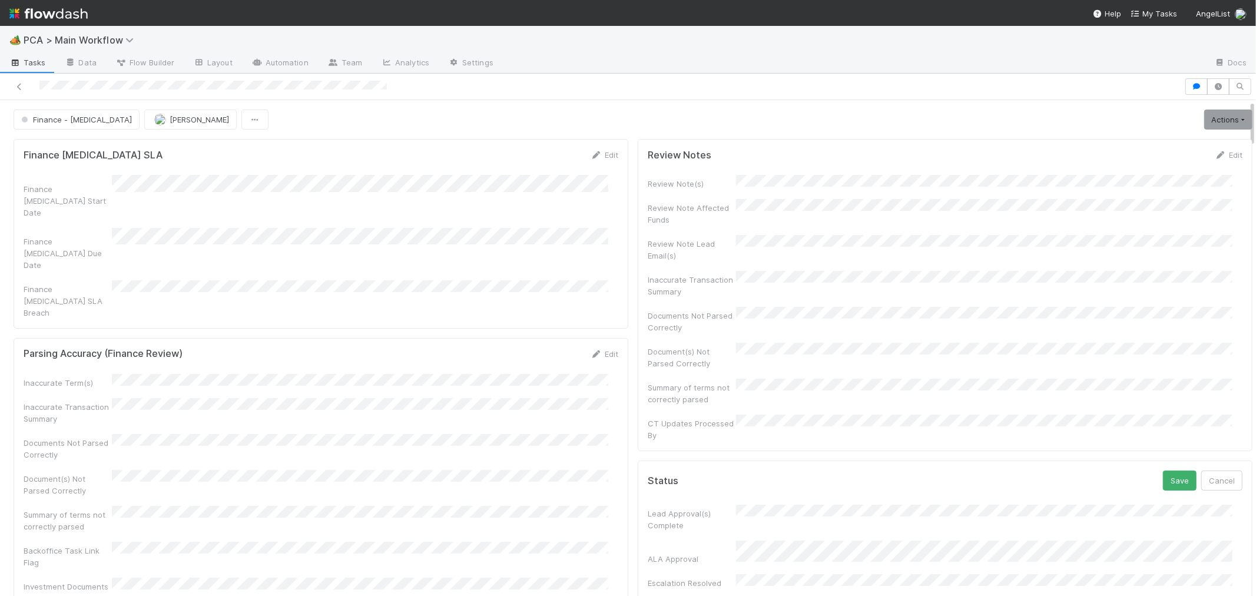
click at [1098, 228] on div "Review Note(s) Review Note Affected Funds Review Note Lead Email(s) Inaccurate …" at bounding box center [945, 308] width 595 height 266
click at [1207, 470] on button "Cancel" at bounding box center [1221, 480] width 41 height 20
click at [1215, 155] on link "Edit" at bounding box center [1229, 154] width 28 height 9
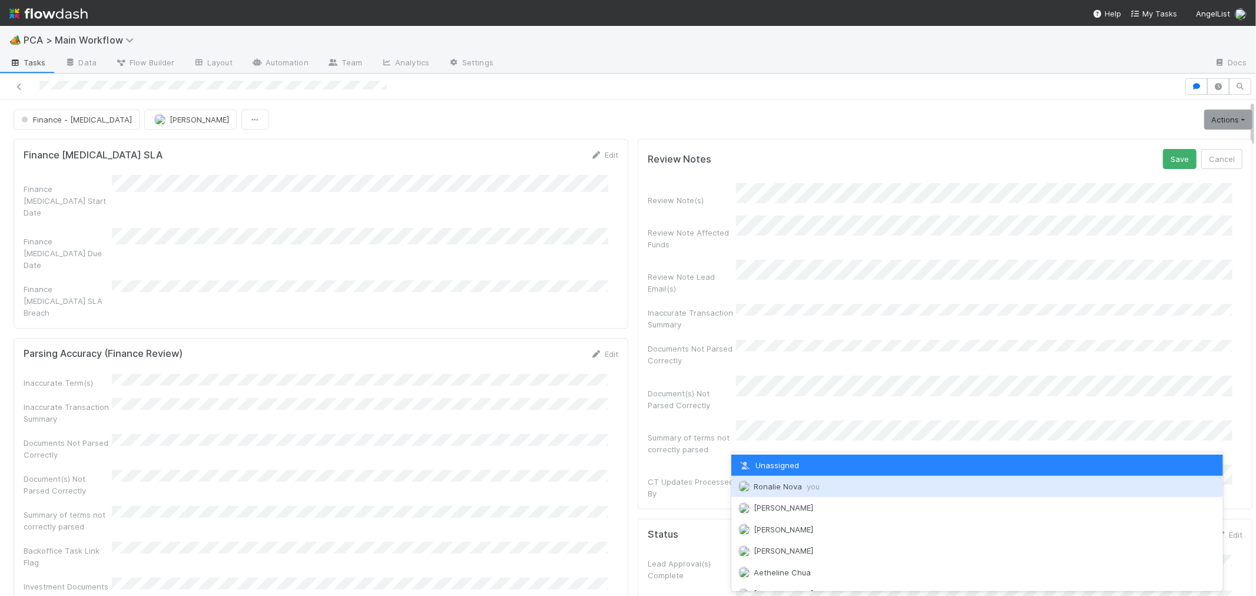
drag, startPoint x: 780, startPoint y: 488, endPoint x: 800, endPoint y: 471, distance: 25.5
click at [781, 488] on span "Ronalie Nova you" at bounding box center [787, 486] width 66 height 9
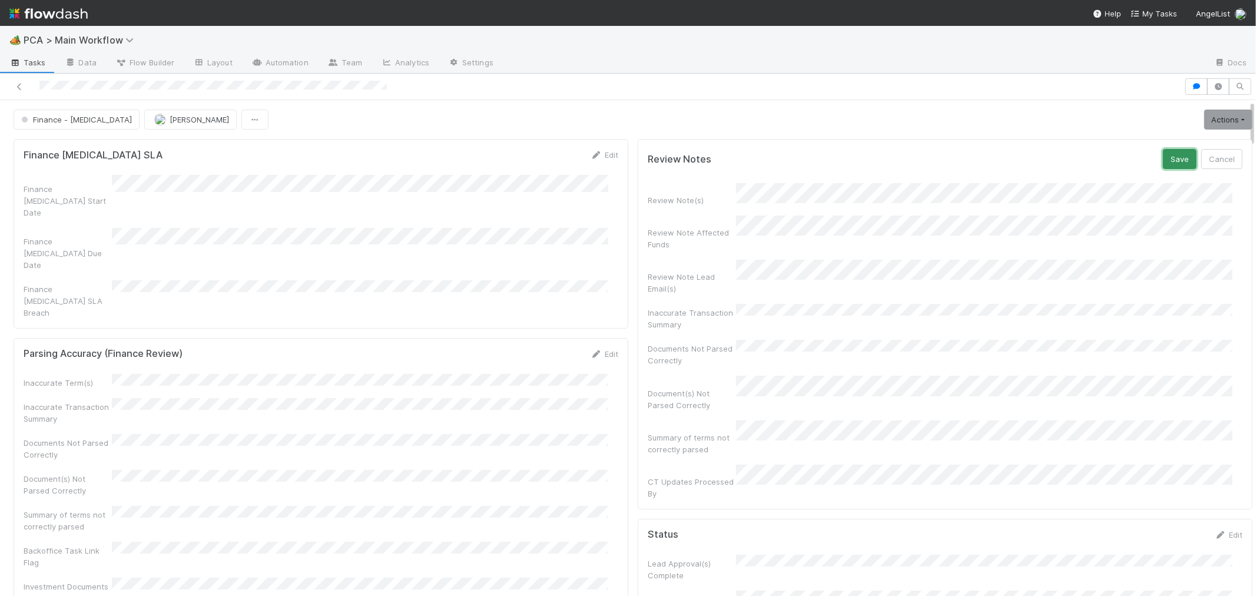
drag, startPoint x: 1156, startPoint y: 157, endPoint x: 970, endPoint y: 204, distance: 191.4
click at [1163, 157] on button "Save" at bounding box center [1180, 159] width 34 height 20
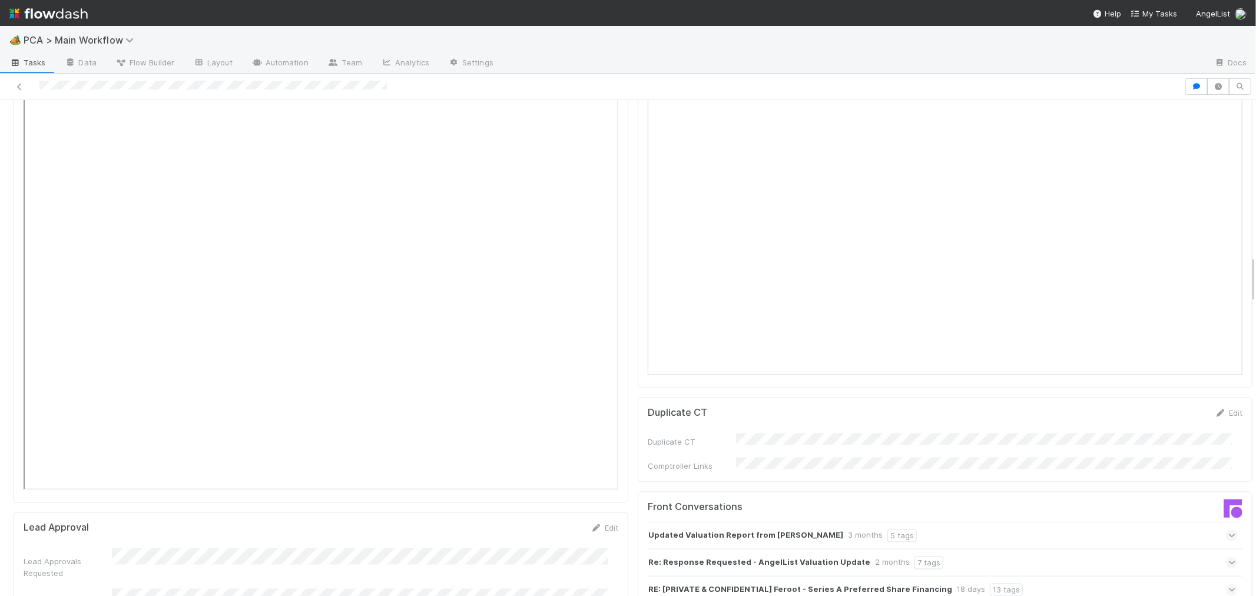
scroll to position [1766, 0]
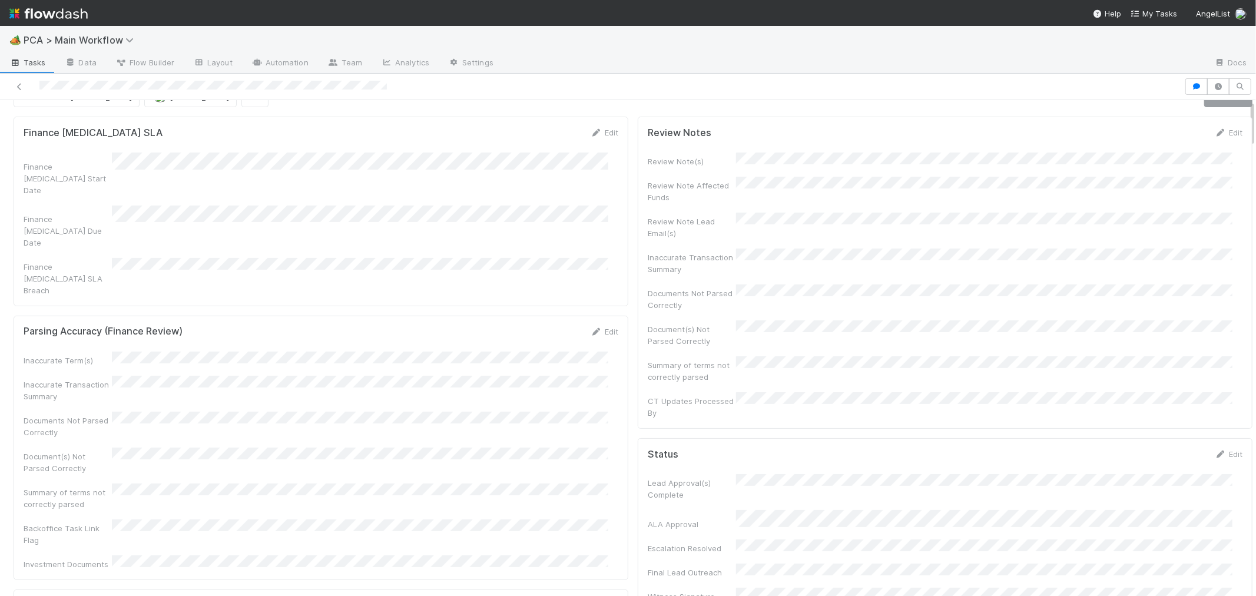
scroll to position [0, 0]
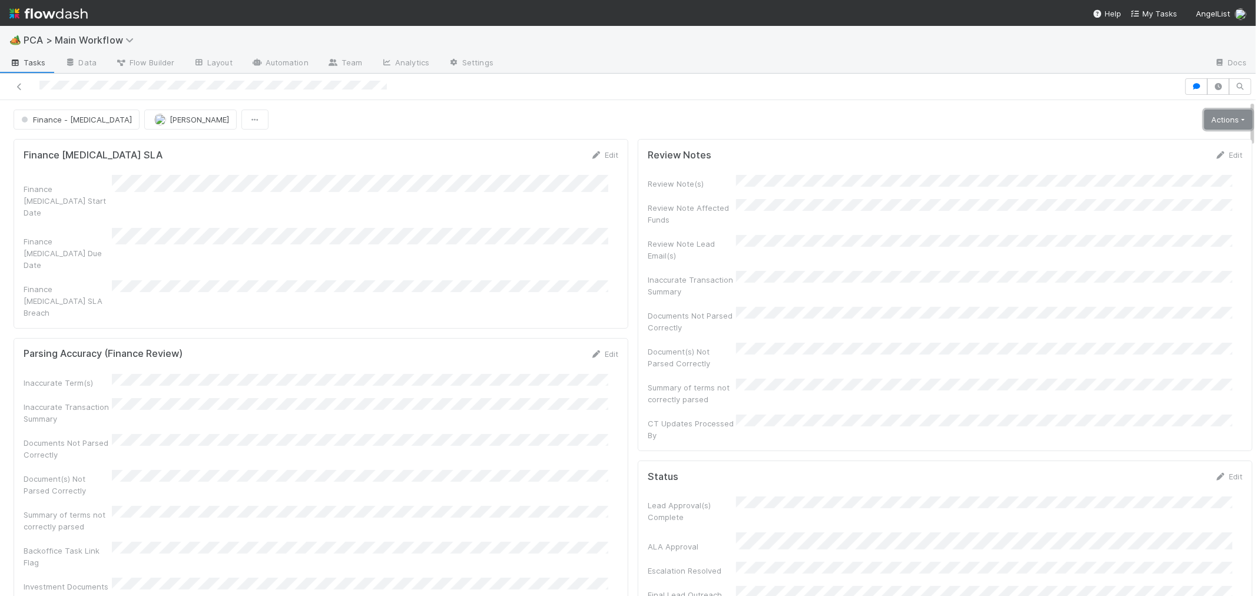
click at [1204, 120] on link "Actions" at bounding box center [1228, 120] width 48 height 20
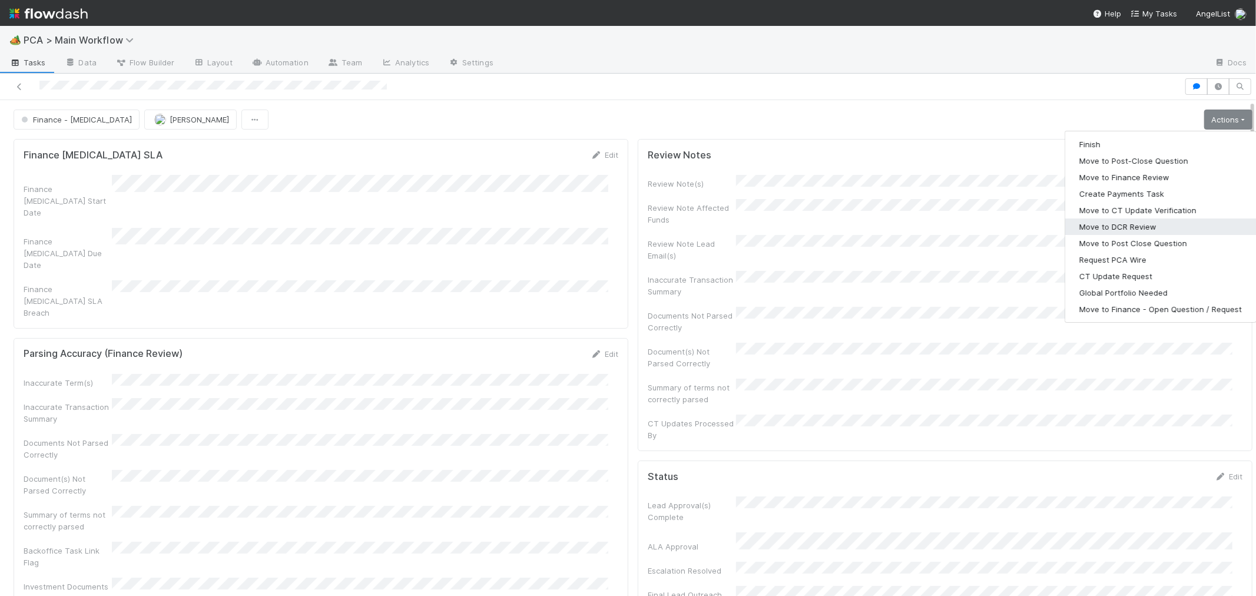
click at [1092, 224] on button "Move to DCR Review" at bounding box center [1160, 226] width 191 height 16
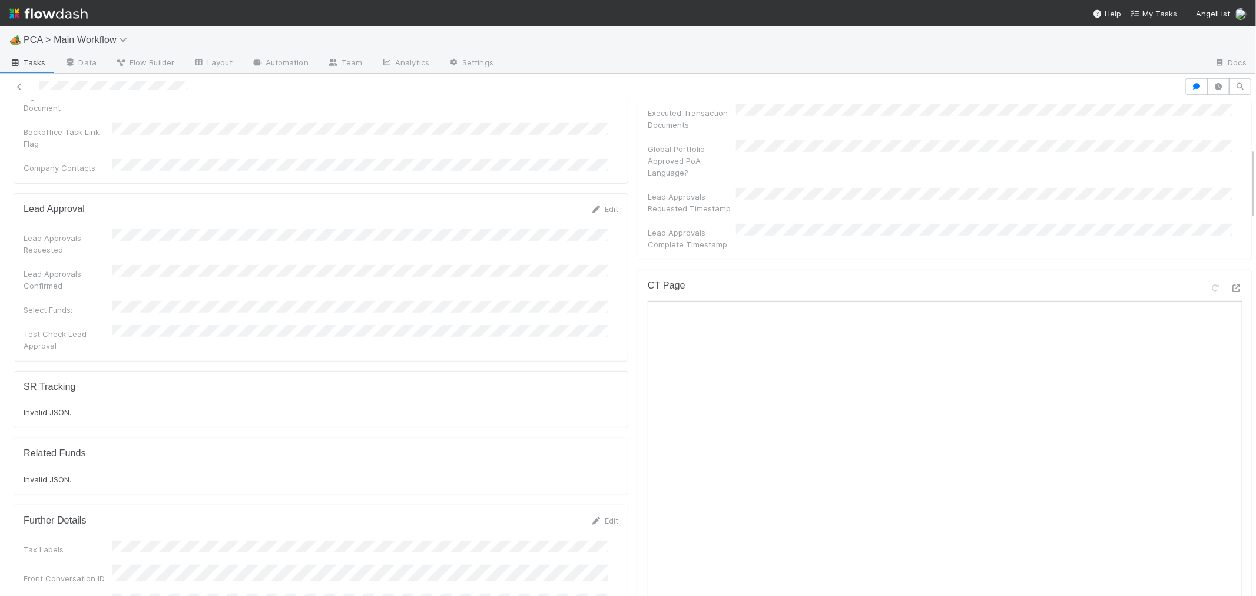
scroll to position [654, 0]
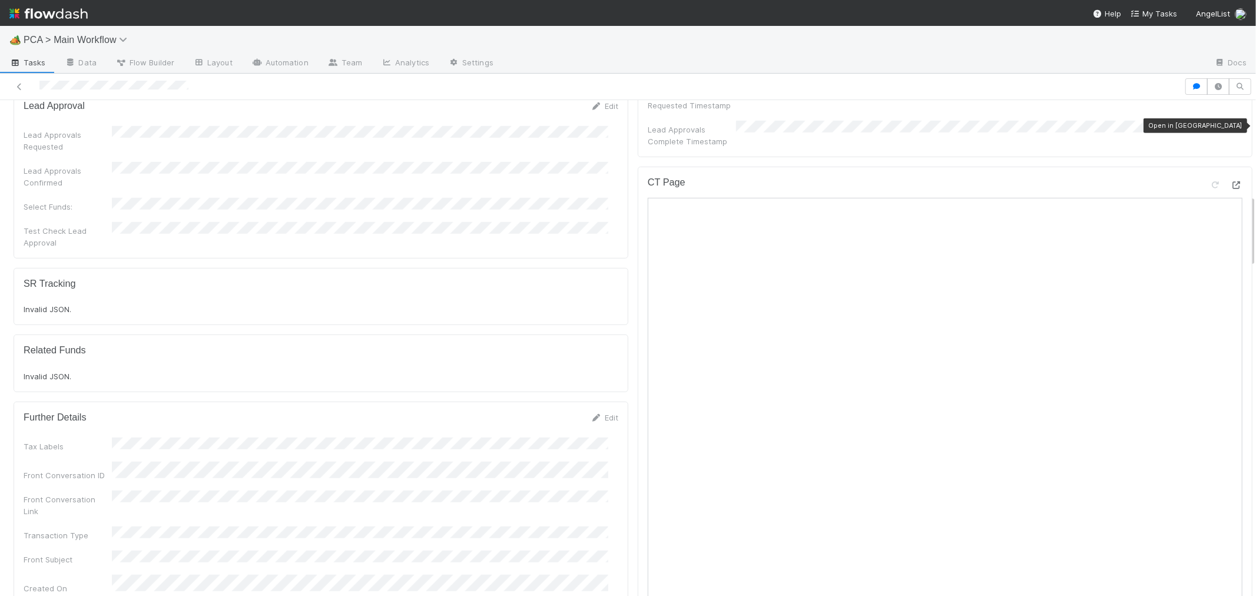
click at [1231, 181] on icon at bounding box center [1237, 185] width 12 height 8
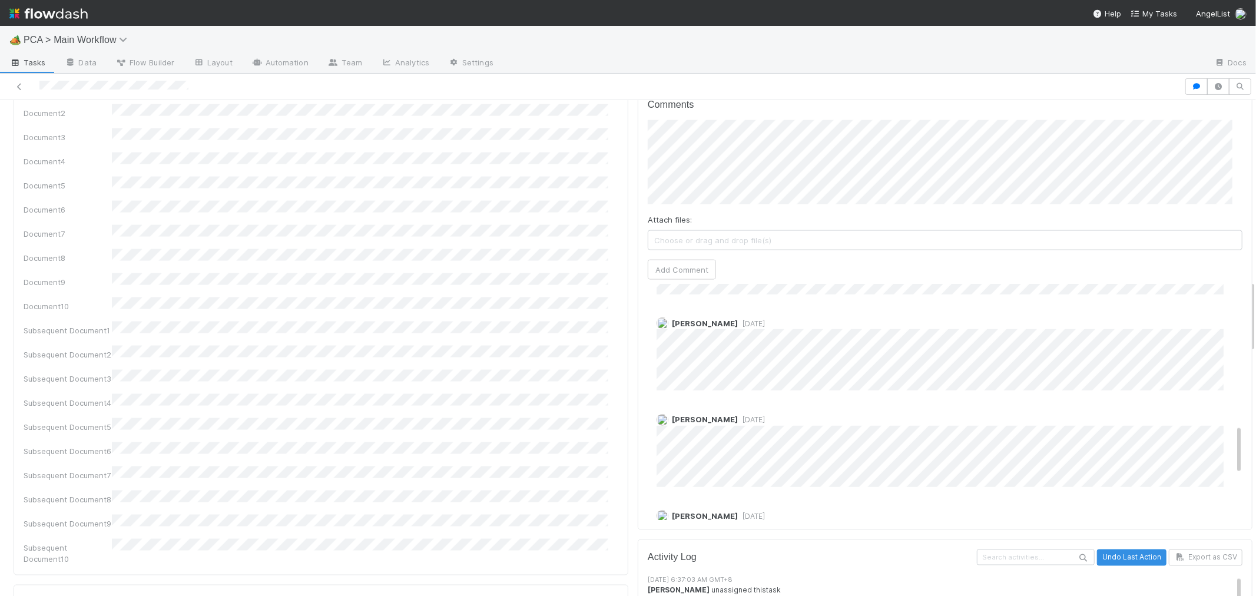
scroll to position [1243, 0]
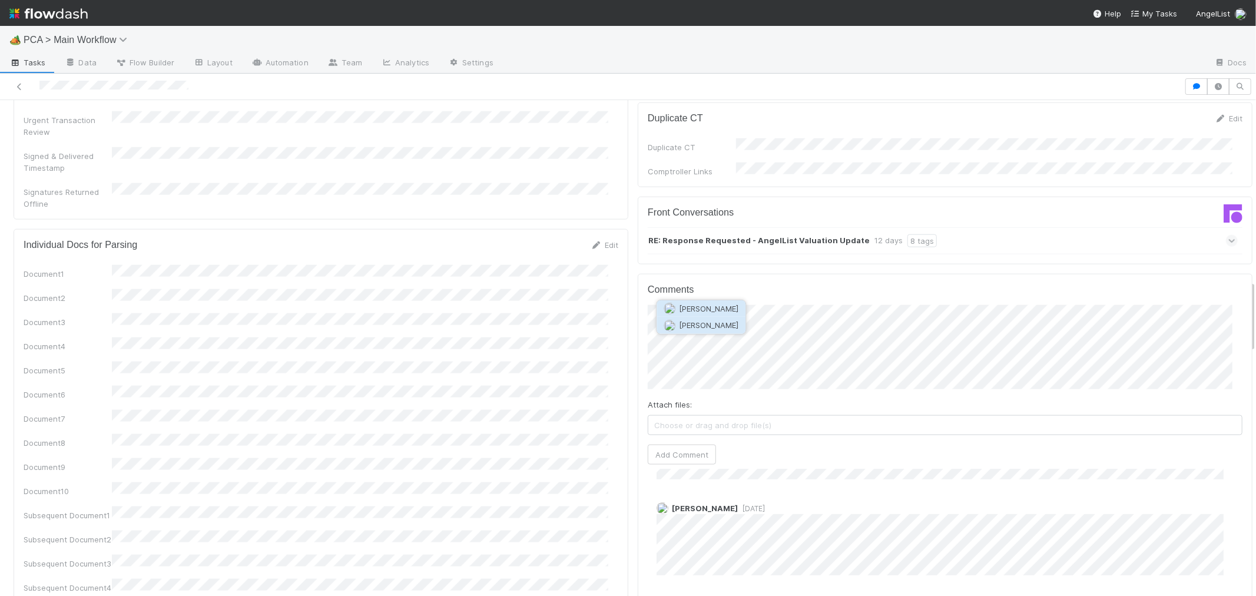
click at [701, 320] on button "[PERSON_NAME]" at bounding box center [701, 325] width 89 height 16
click at [661, 445] on button "Add Comment" at bounding box center [682, 455] width 68 height 20
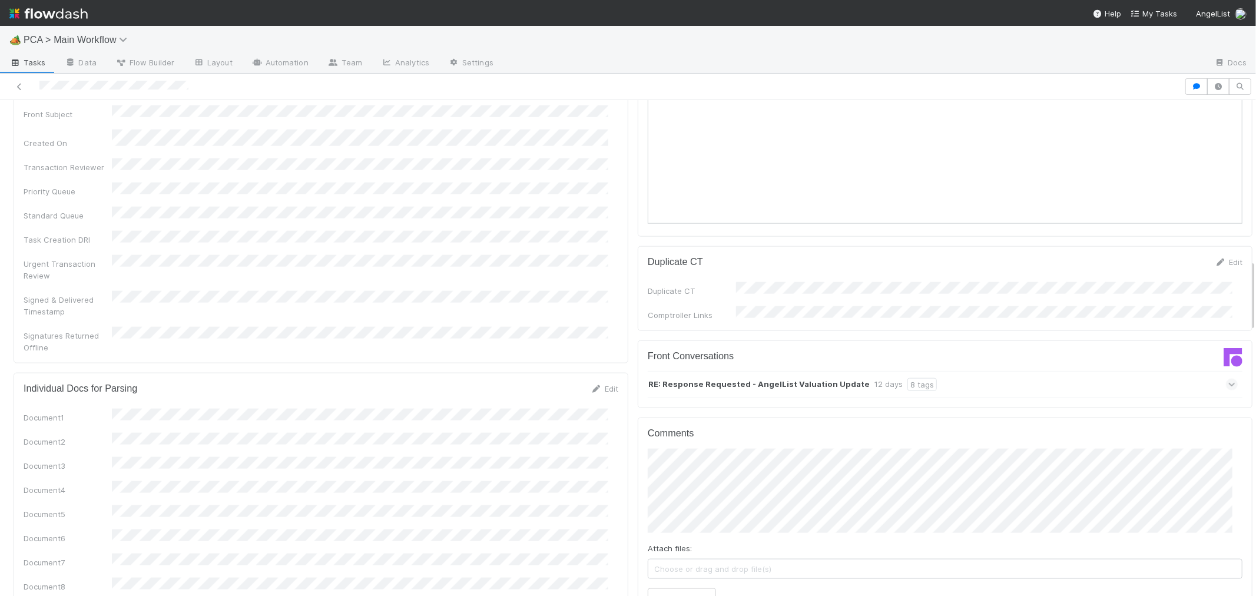
scroll to position [1243, 0]
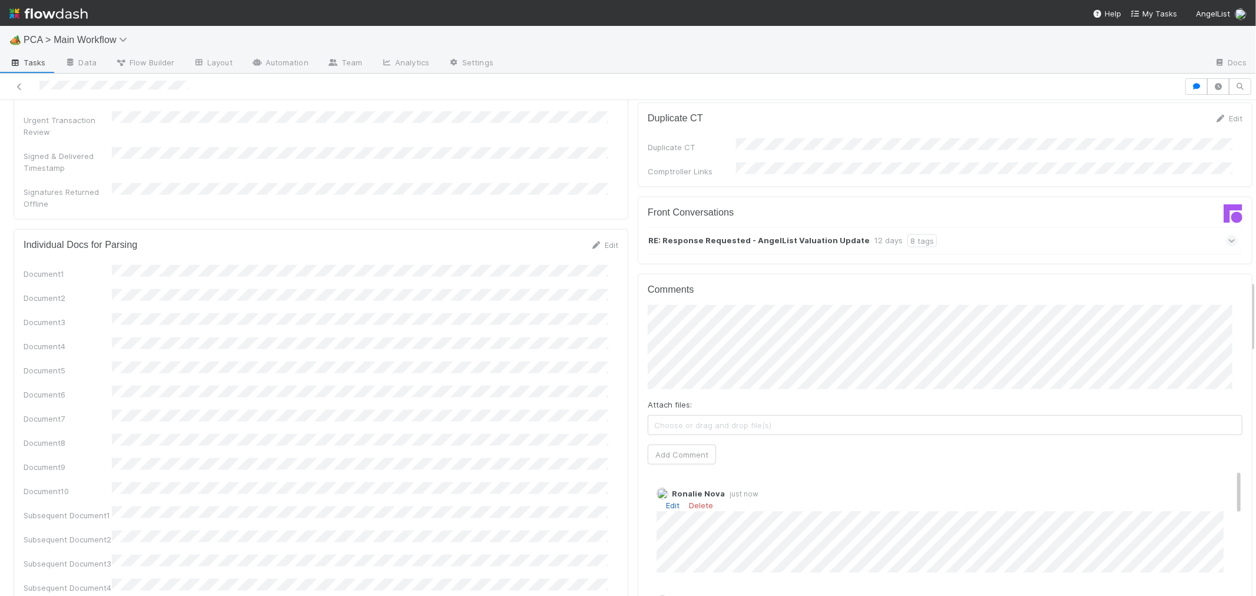
click at [666, 500] on link "Edit" at bounding box center [673, 504] width 14 height 9
click at [638, 467] on div "Comments Attach files: Choose or drag and drop file(s) Add Comment [PERSON_NAME…" at bounding box center [945, 494] width 615 height 441
click at [699, 500] on link "Delete" at bounding box center [701, 504] width 24 height 9
click at [684, 326] on span "[PERSON_NAME]" at bounding box center [708, 324] width 59 height 9
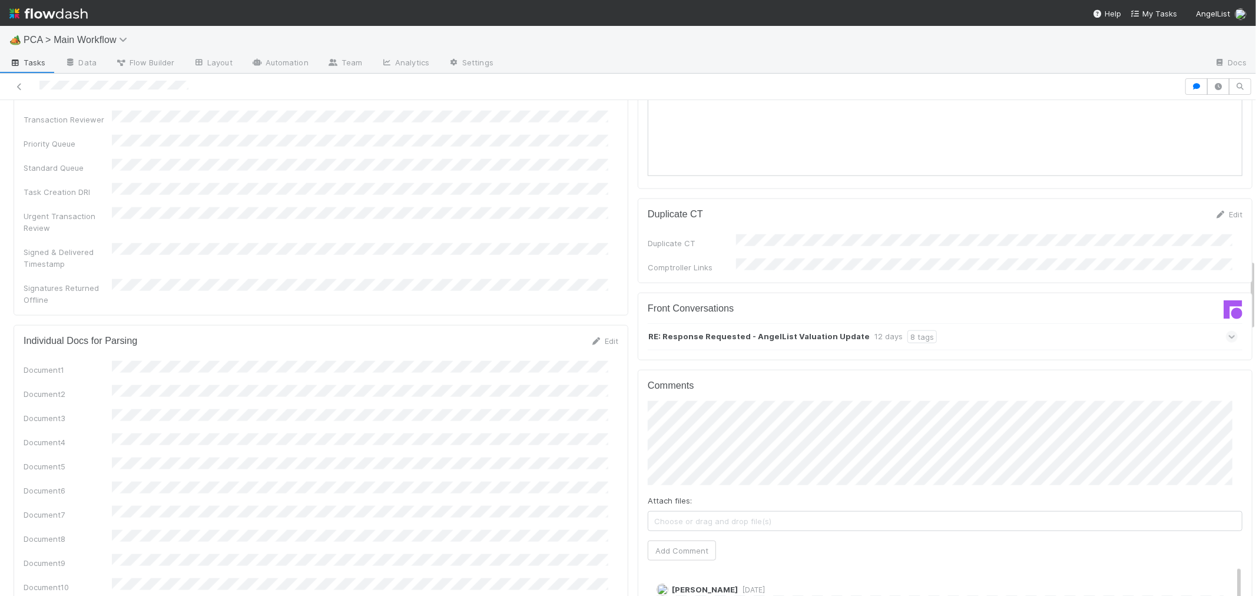
scroll to position [1308, 0]
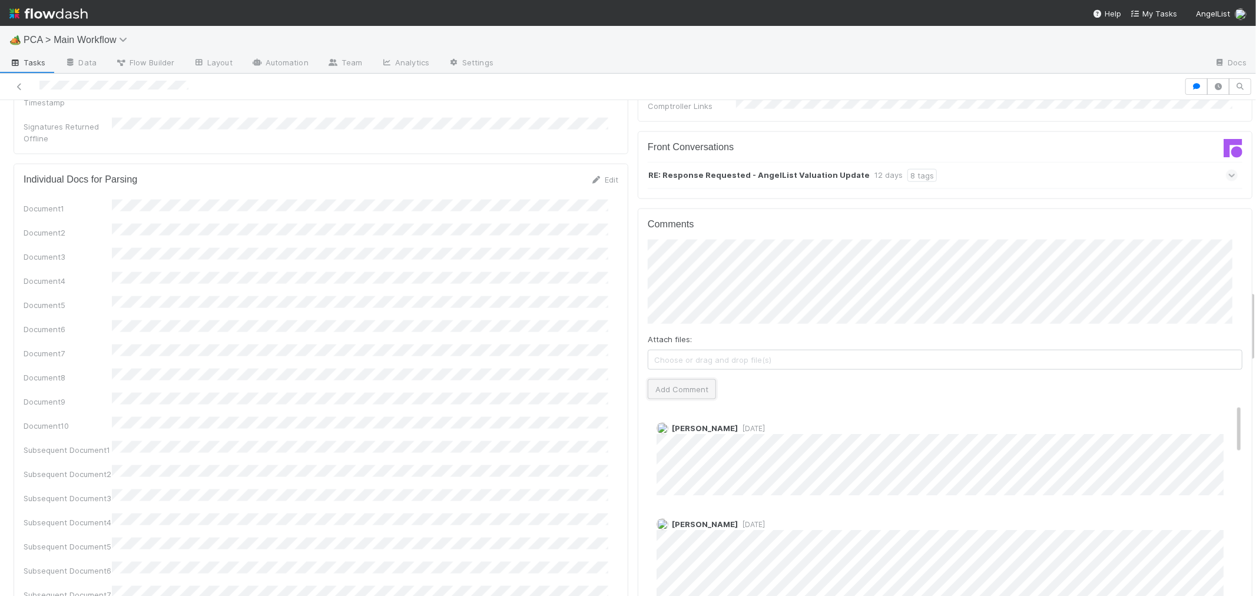
click at [679, 379] on button "Add Comment" at bounding box center [682, 389] width 68 height 20
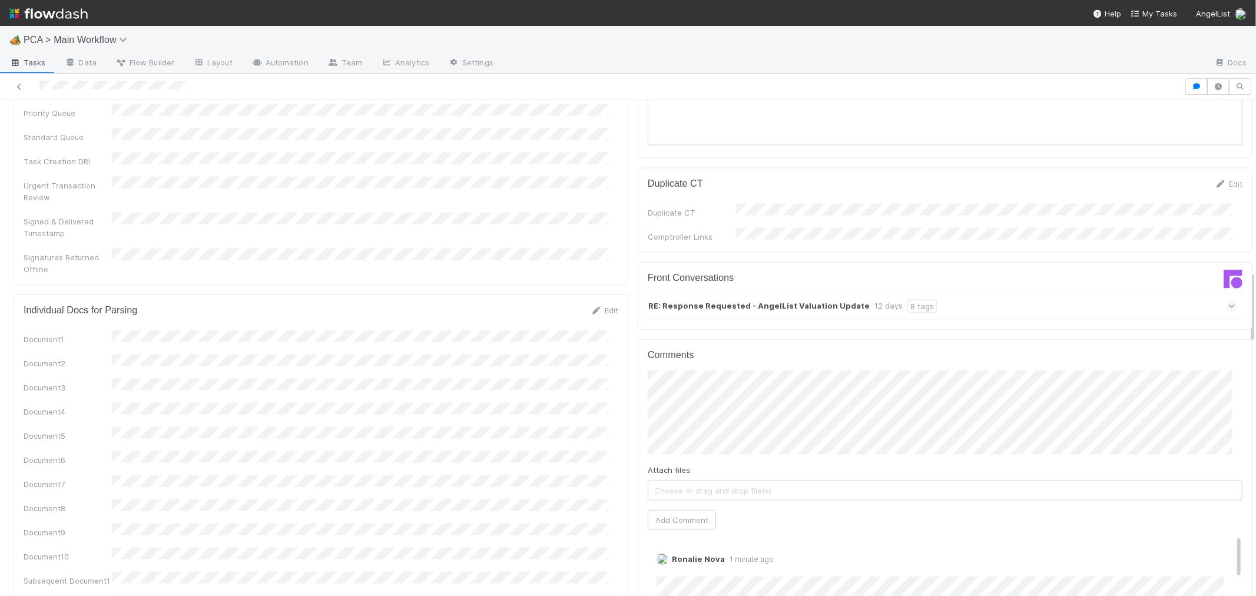
scroll to position [1439, 0]
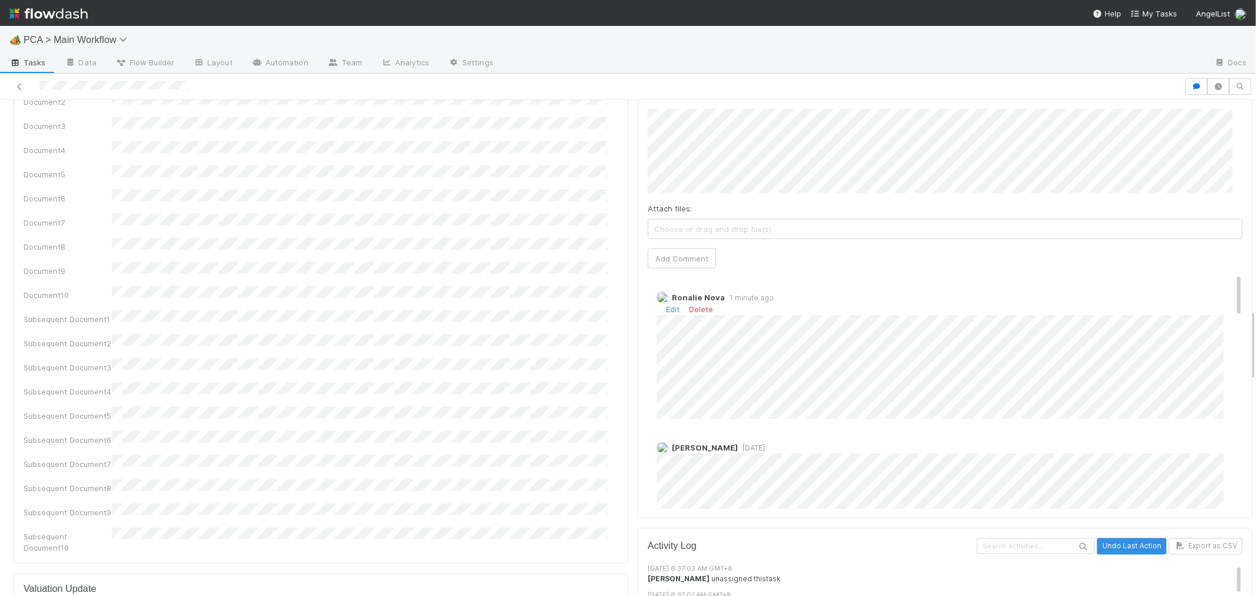
click at [740, 293] on span "1 minute ago" at bounding box center [749, 297] width 49 height 9
click at [21, 85] on icon at bounding box center [20, 87] width 12 height 8
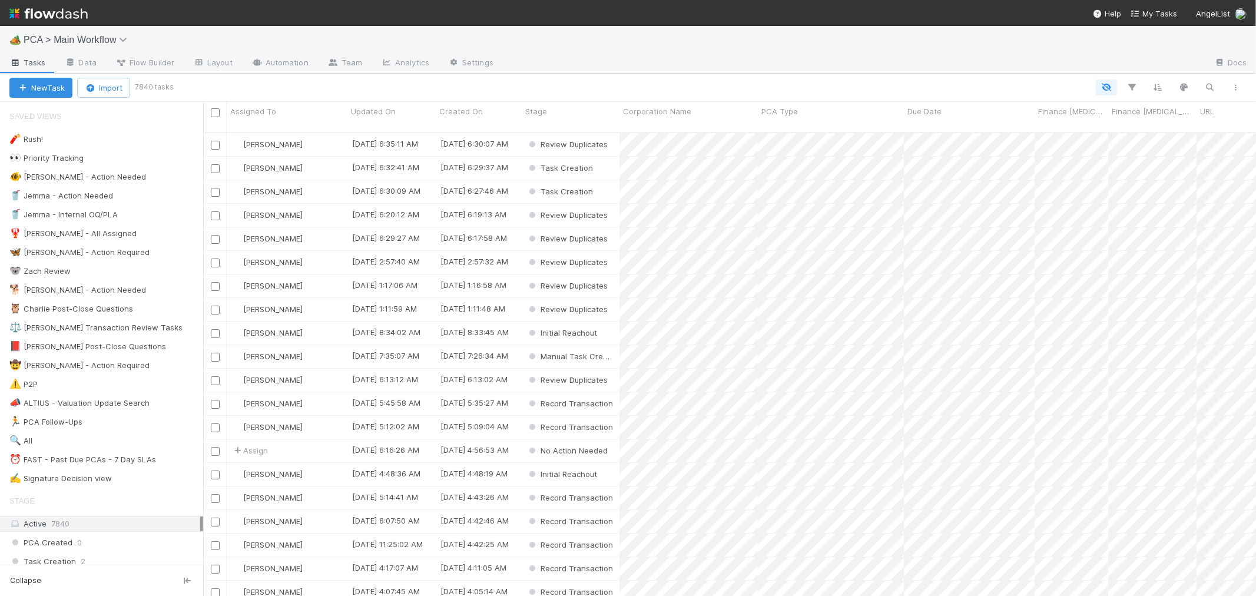
scroll to position [463, 1043]
click at [1214, 85] on icon "button" at bounding box center [1210, 87] width 12 height 11
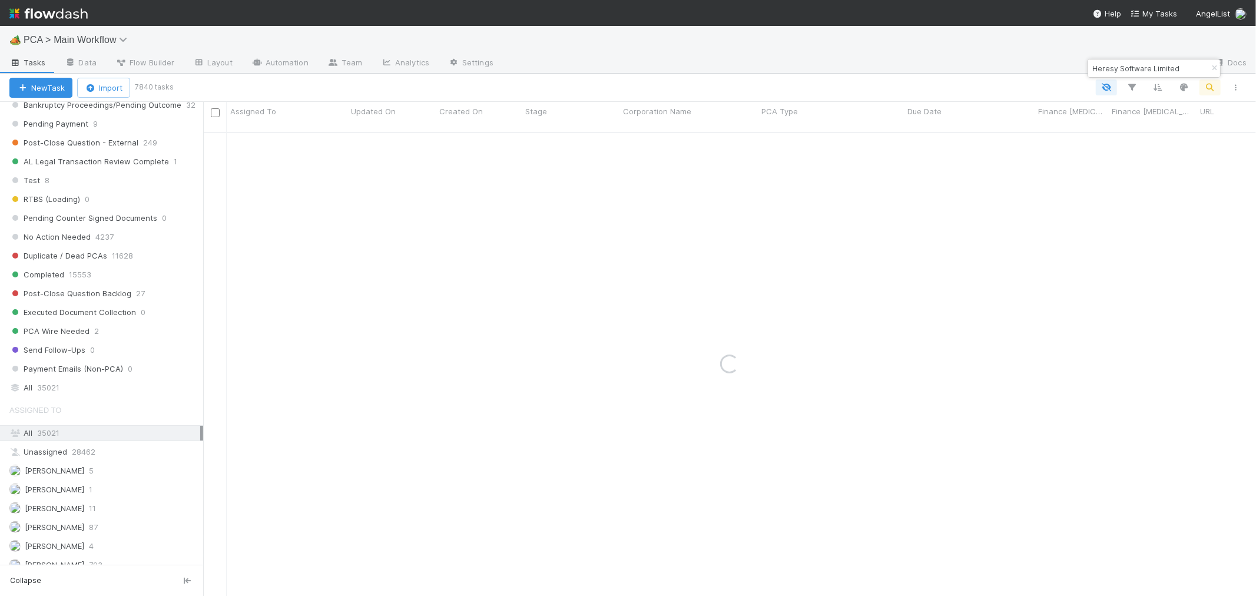
scroll to position [1308, 0]
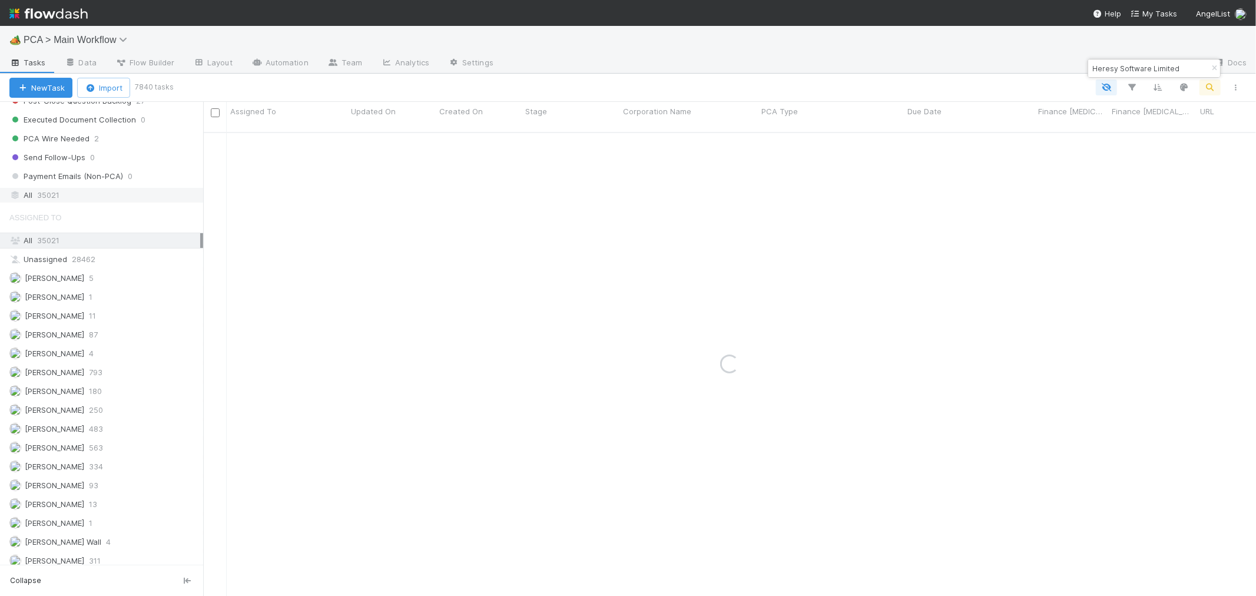
type input "Heresy Software Limited"
click at [57, 203] on span "35021" at bounding box center [48, 195] width 22 height 15
click at [45, 84] on button "New Task" at bounding box center [40, 88] width 63 height 20
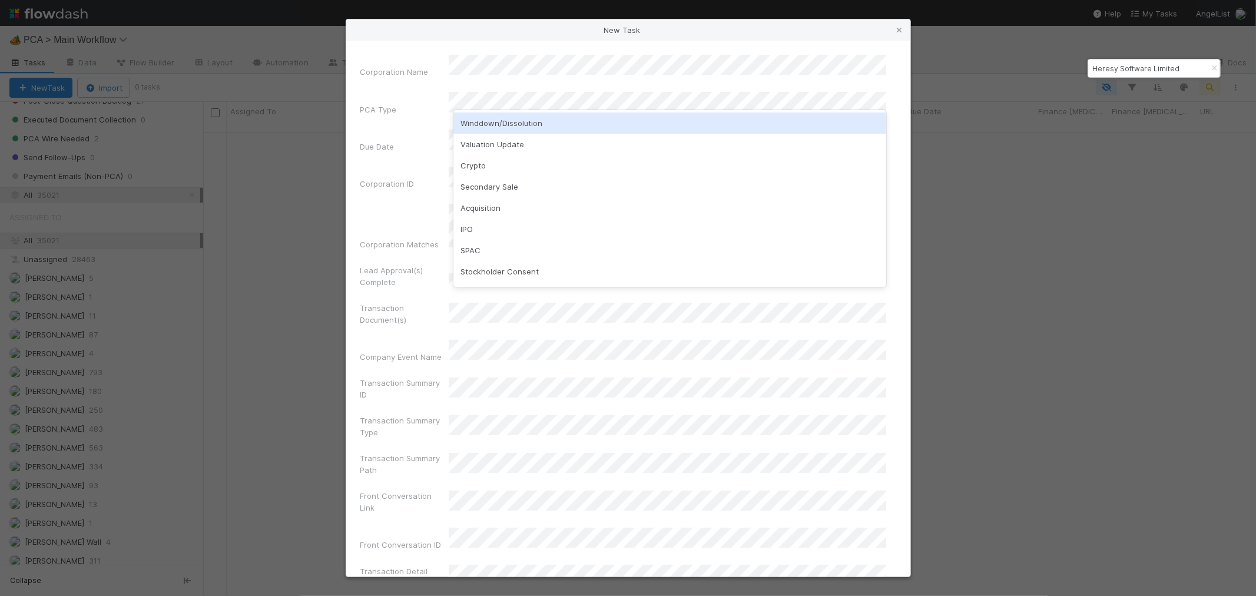
click at [508, 121] on div "Winddown/Dissolution" at bounding box center [669, 122] width 433 height 21
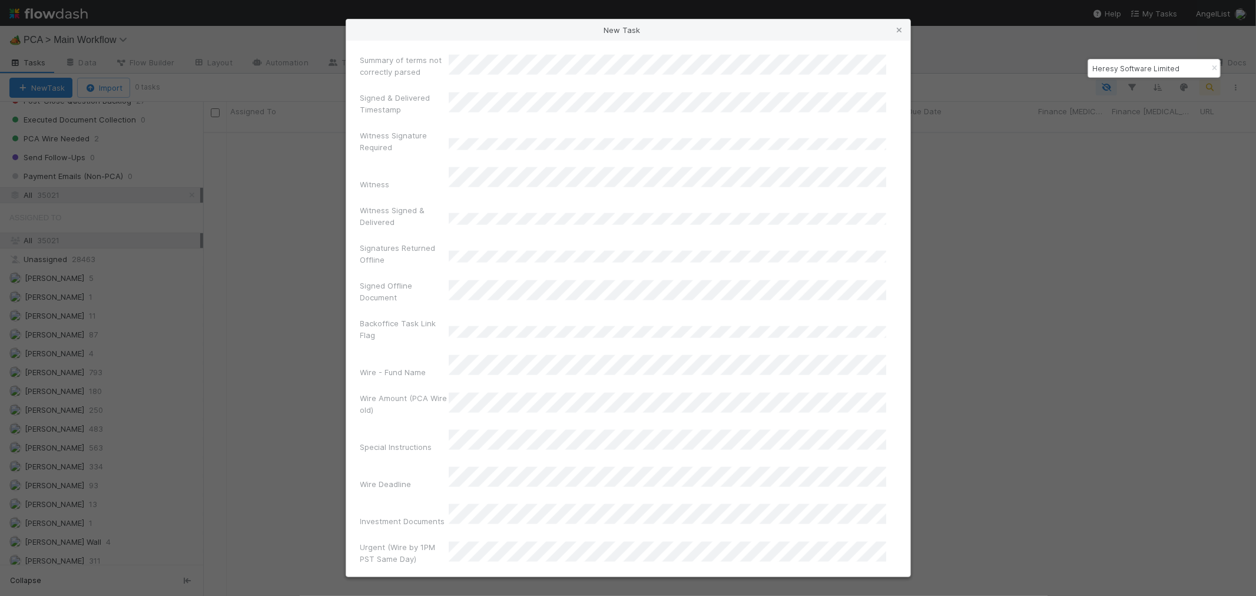
scroll to position [7746, 0]
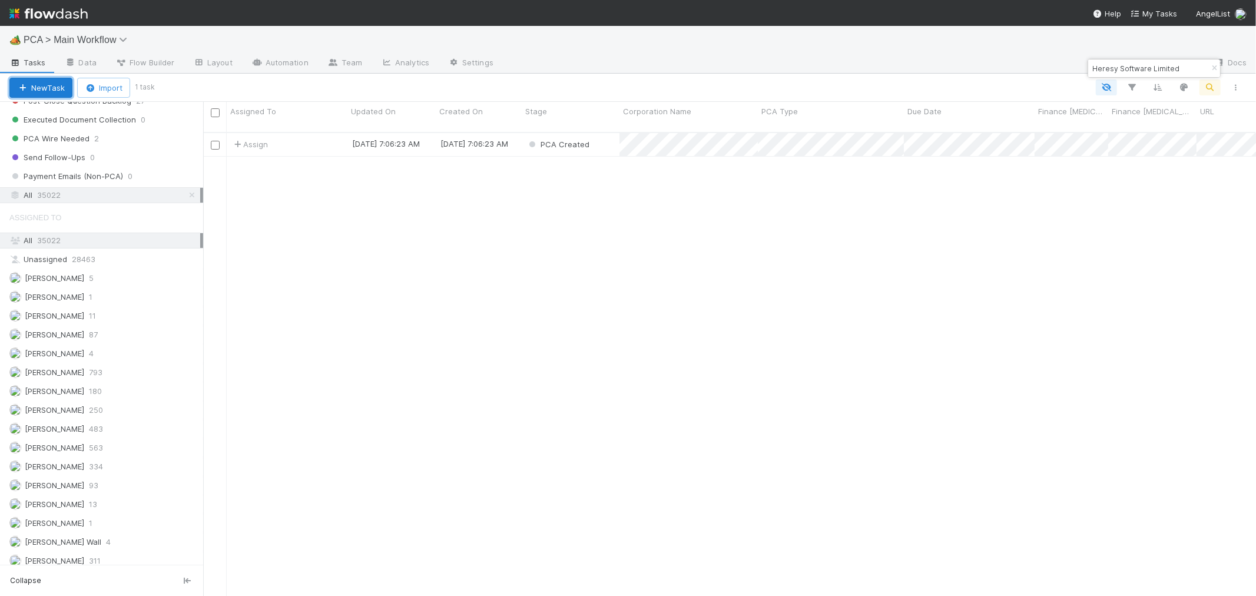
scroll to position [463, 1043]
click at [603, 133] on div "PCA Created" at bounding box center [571, 144] width 98 height 23
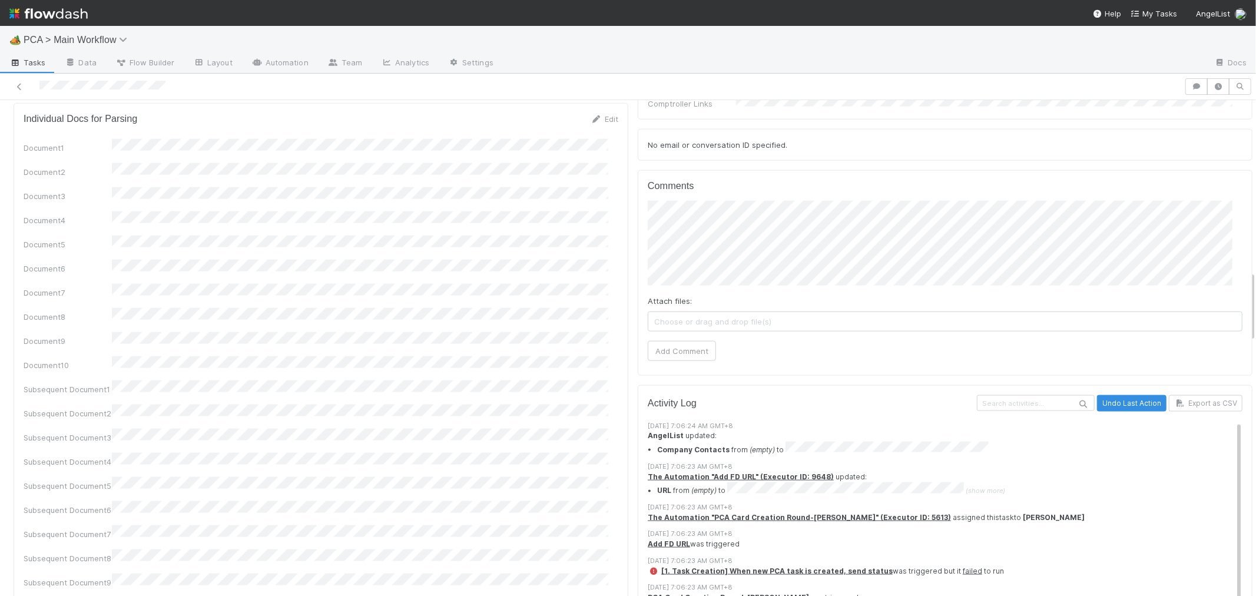
scroll to position [1178, 0]
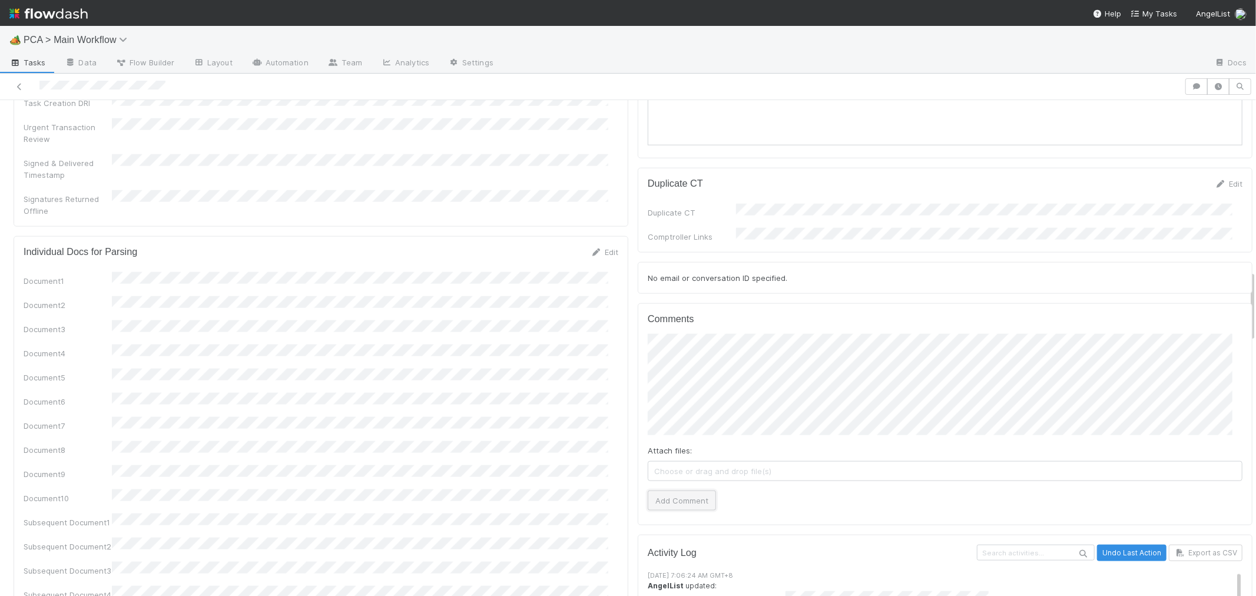
click at [683, 490] on button "Add Comment" at bounding box center [682, 500] width 68 height 20
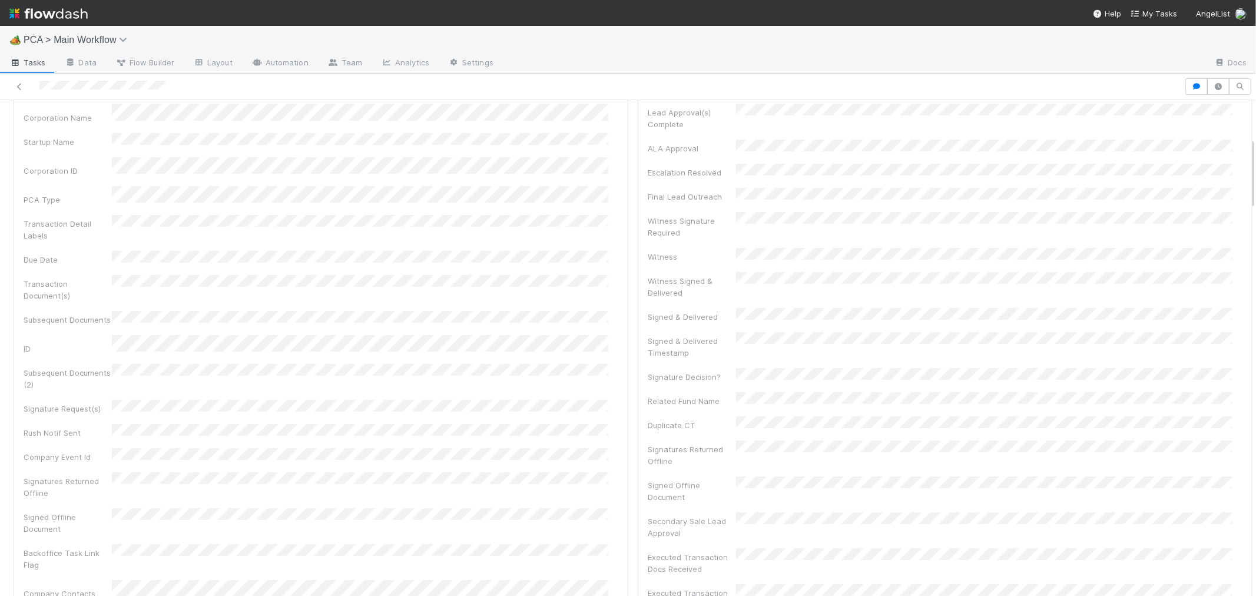
scroll to position [0, 0]
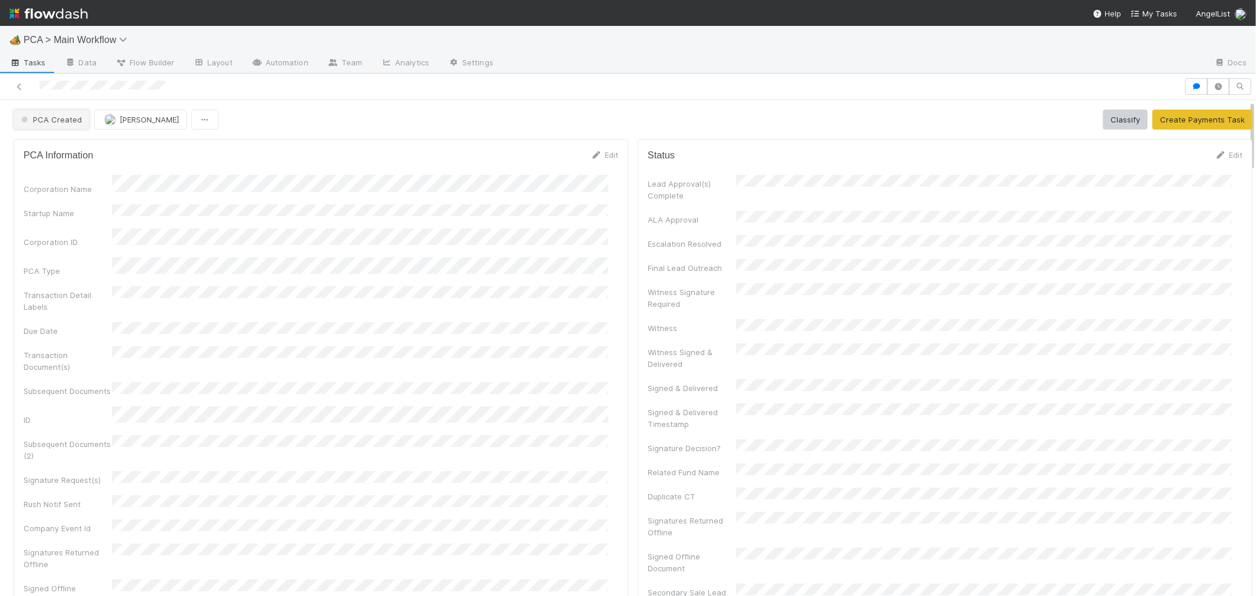
click at [62, 118] on span "PCA Created" at bounding box center [50, 119] width 63 height 9
click at [75, 170] on span "Record Transaction" at bounding box center [59, 170] width 87 height 9
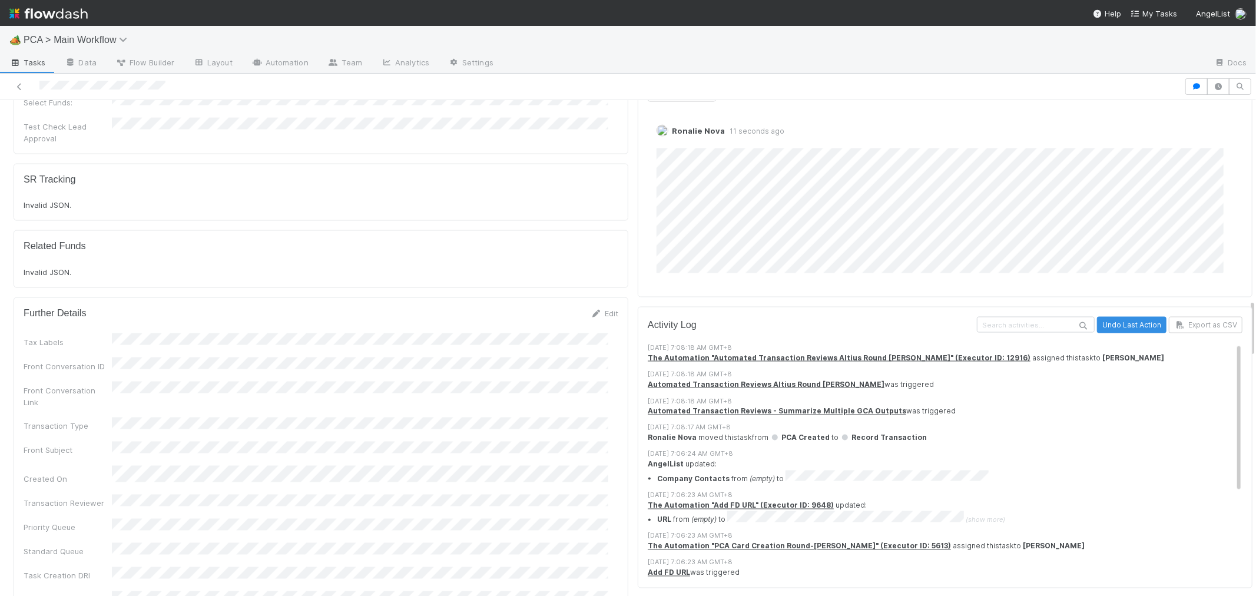
scroll to position [1701, 0]
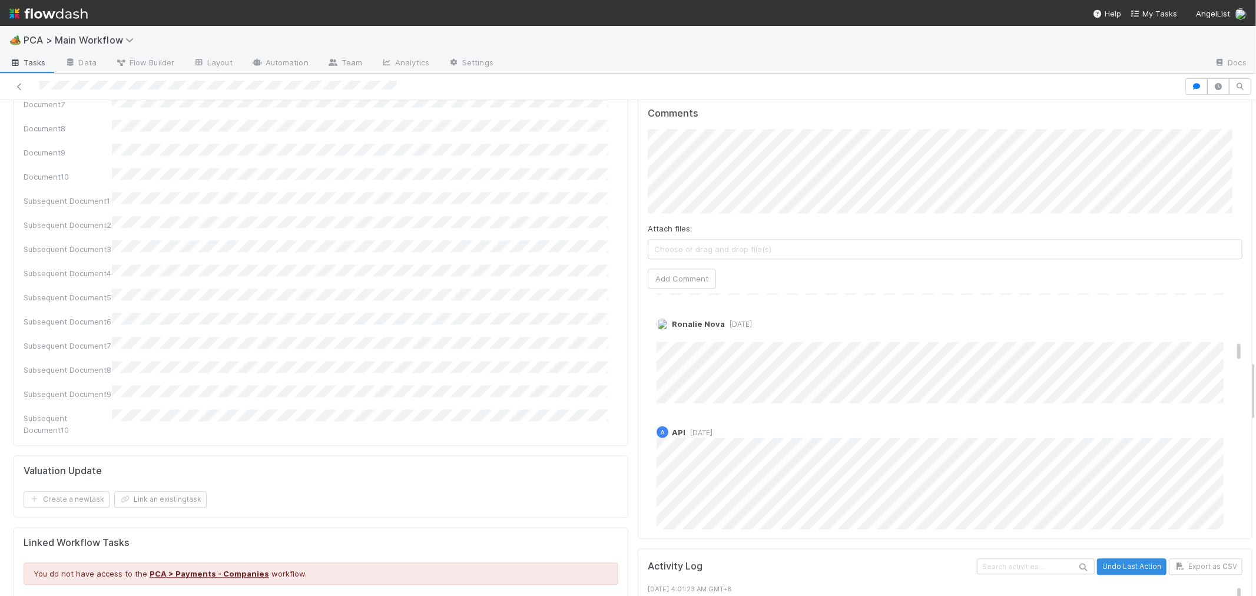
scroll to position [1243, 0]
